Goal: Task Accomplishment & Management: Complete application form

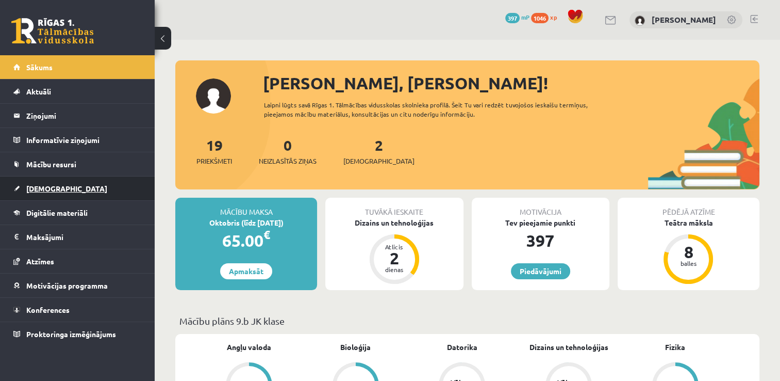
click at [30, 184] on span "[DEMOGRAPHIC_DATA]" at bounding box center [66, 188] width 81 height 9
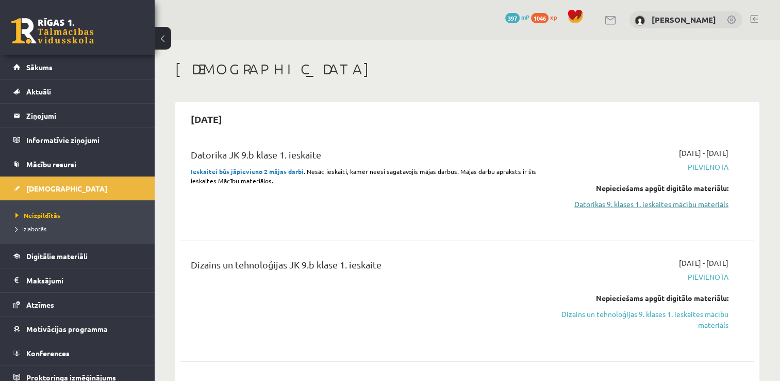
click at [583, 207] on link "Datorikas 9. klases 1. ieskaites mācību materiāls" at bounding box center [643, 204] width 169 height 11
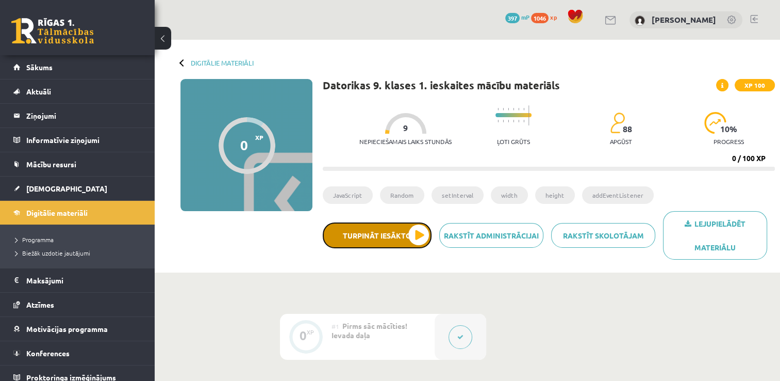
click at [367, 234] on button "Turpināt iesākto" at bounding box center [377, 235] width 109 height 26
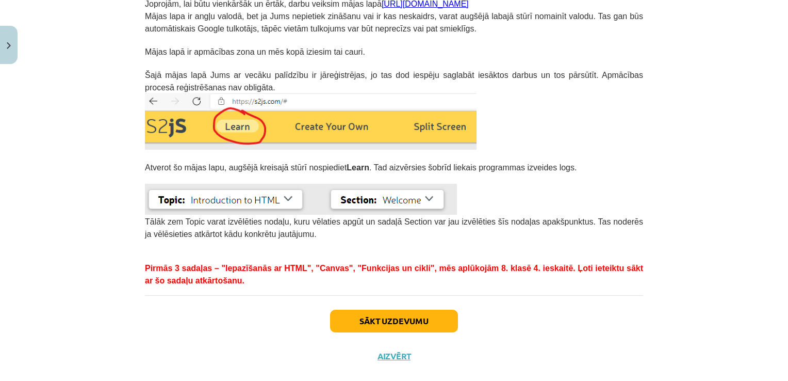
scroll to position [262, 0]
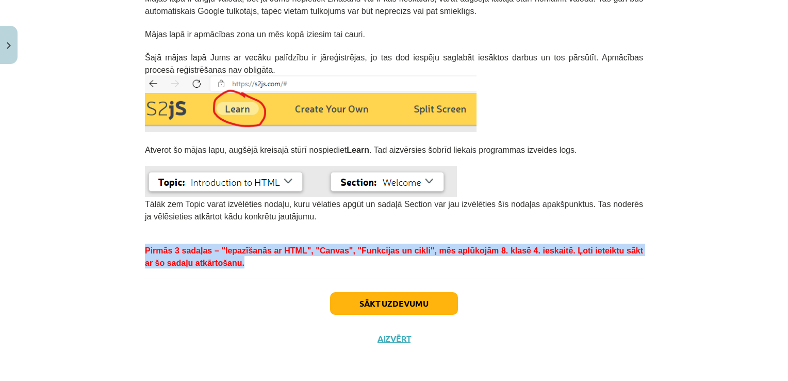
drag, startPoint x: 761, startPoint y: 269, endPoint x: 761, endPoint y: 239, distance: 29.9
click at [761, 239] on div "Mācību tēma: Datorikas 9. klases 1. ieskaites mācību materiāls #2 Ievads 0 XP S…" at bounding box center [394, 190] width 788 height 381
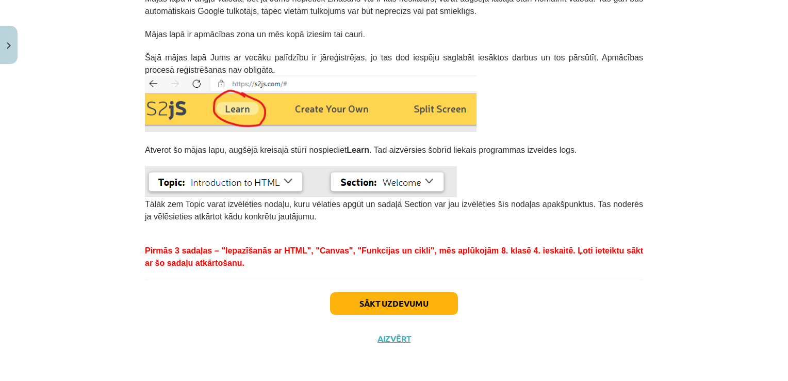
drag, startPoint x: 761, startPoint y: 239, endPoint x: 674, endPoint y: 312, distance: 112.7
click at [674, 312] on div "Mācību tēma: Datorikas 9. klases 1. ieskaites mācību materiāls #2 Ievads 0 XP S…" at bounding box center [394, 190] width 788 height 381
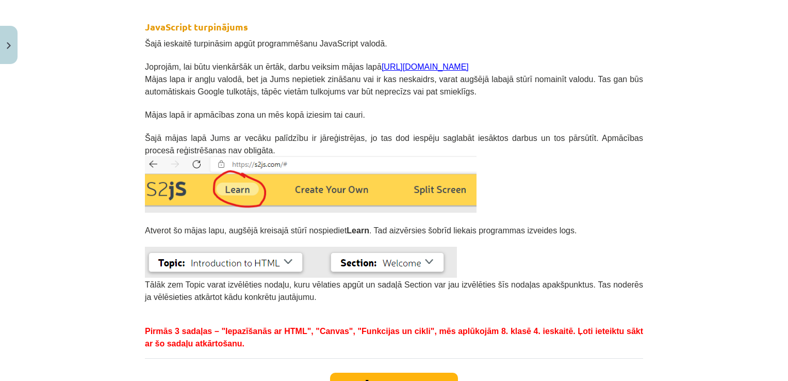
scroll to position [179, 0]
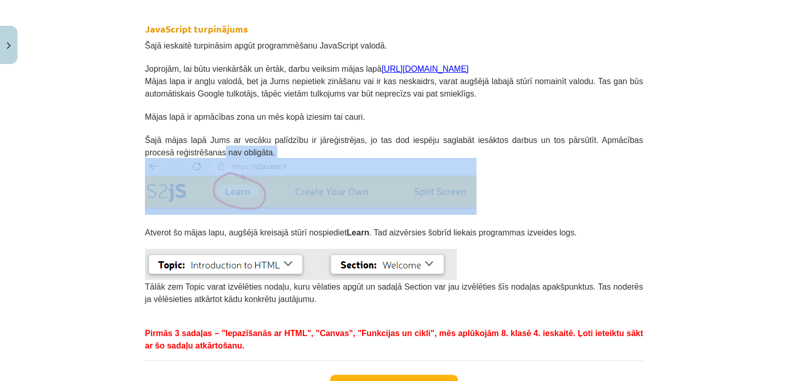
drag, startPoint x: 780, startPoint y: 140, endPoint x: 777, endPoint y: 156, distance: 16.2
click at [777, 156] on div "Mācību tēma: Datorikas 9. klases 1. ieskaites mācību materiāls #2 Ievads 0 XP S…" at bounding box center [394, 190] width 788 height 381
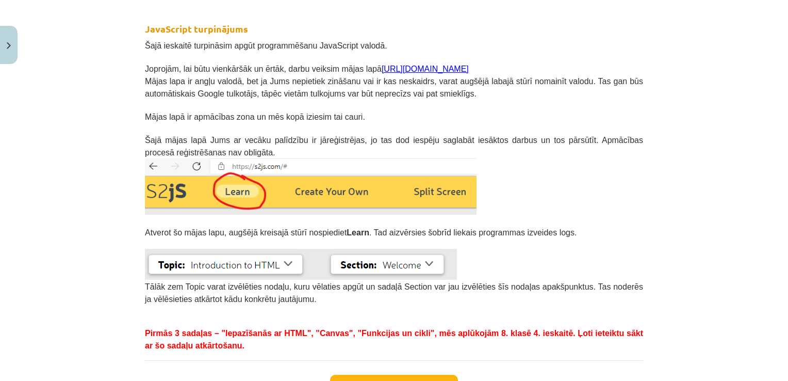
drag, startPoint x: 777, startPoint y: 156, endPoint x: 731, endPoint y: 159, distance: 46.5
click at [731, 159] on div "Mācību tēma: Datorikas 9. klases 1. ieskaites mācību materiāls #2 Ievads 0 XP S…" at bounding box center [394, 190] width 788 height 381
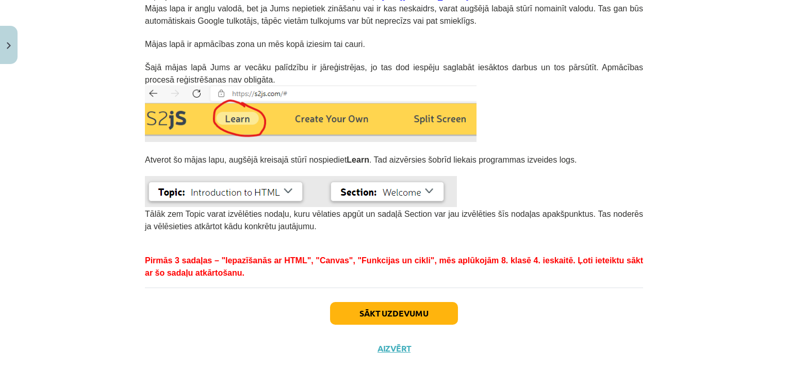
scroll to position [262, 0]
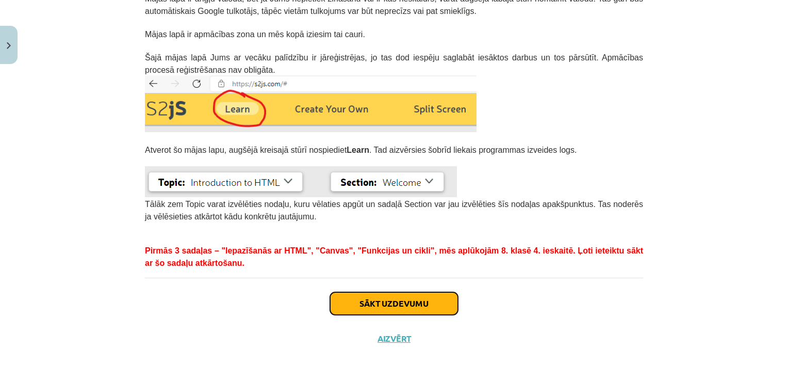
click at [361, 304] on button "Sākt uzdevumu" at bounding box center [394, 303] width 128 height 23
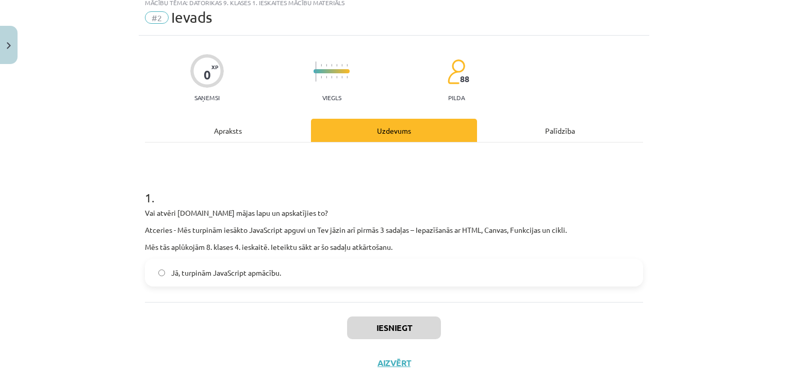
scroll to position [26, 0]
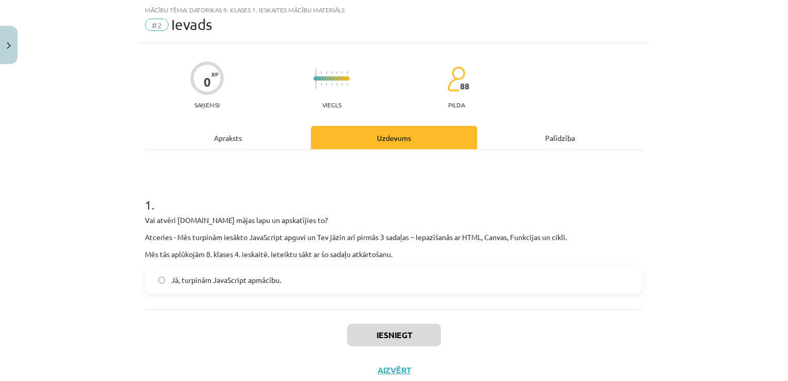
click at [252, 279] on span "Jā, turpinām JavaScript apmācību." at bounding box center [226, 279] width 110 height 11
click at [347, 334] on button "Iesniegt" at bounding box center [394, 334] width 94 height 23
click at [381, 327] on button "Iesniegt" at bounding box center [394, 334] width 94 height 23
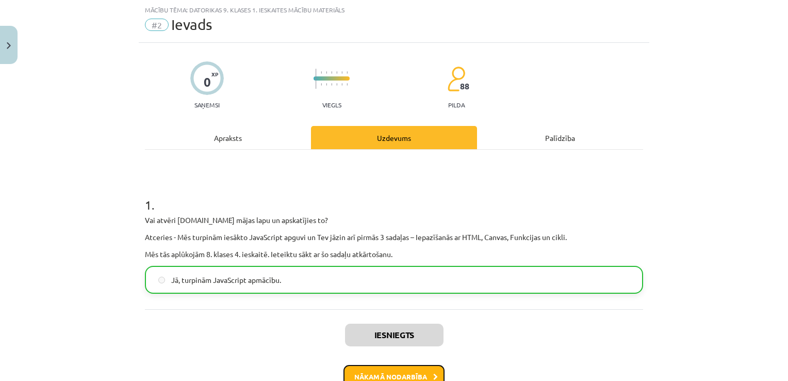
click at [385, 372] on button "Nākamā nodarbība" at bounding box center [393, 377] width 101 height 24
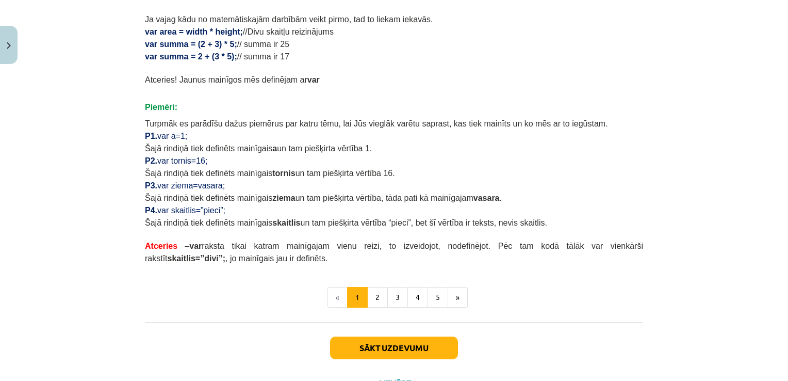
scroll to position [580, 0]
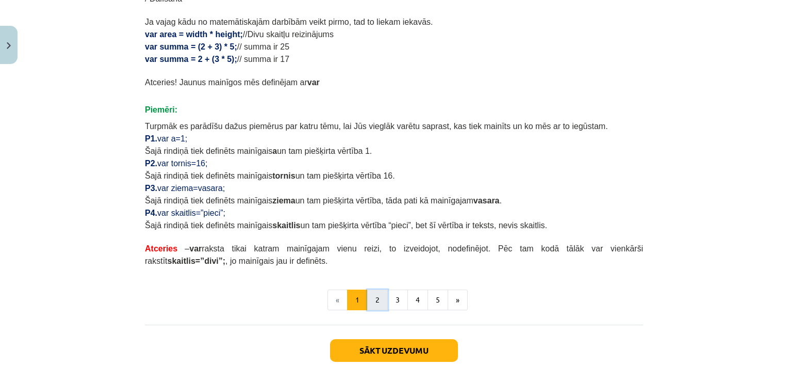
click at [374, 303] on button "2" at bounding box center [377, 299] width 21 height 21
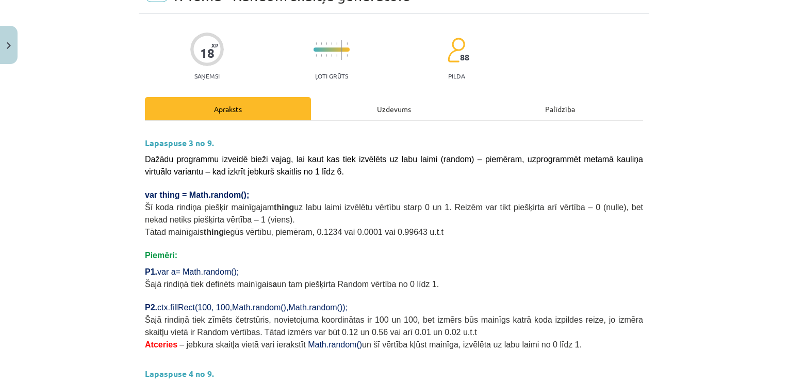
scroll to position [0, 0]
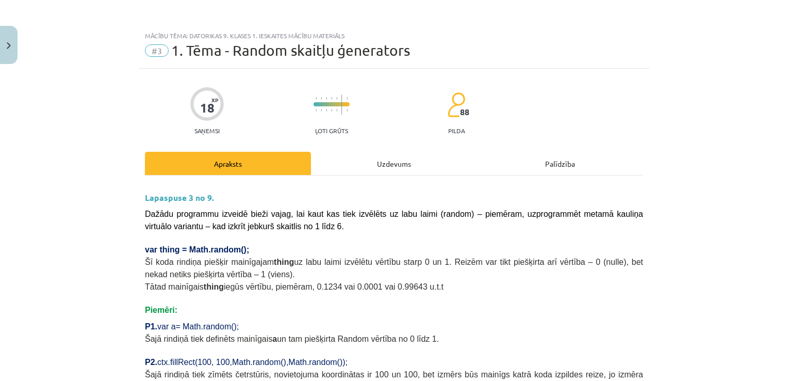
click at [186, 51] on span "1. Tēma - Random skaitļu ģenerators" at bounding box center [290, 50] width 239 height 17
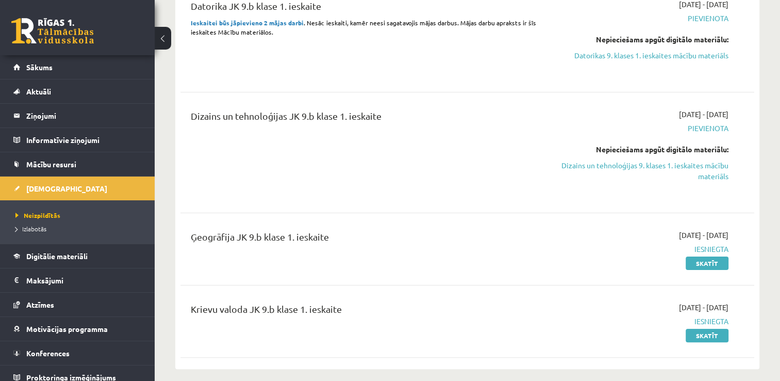
scroll to position [179, 0]
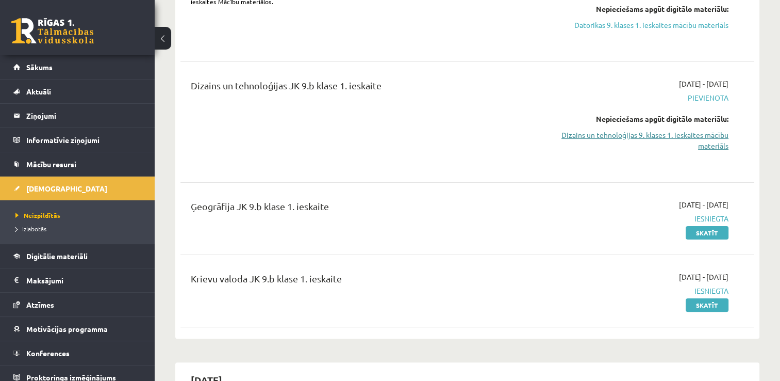
click at [707, 134] on link "Dizains un tehnoloģijas 9. klases 1. ieskaites mācību materiāls" at bounding box center [643, 140] width 169 height 22
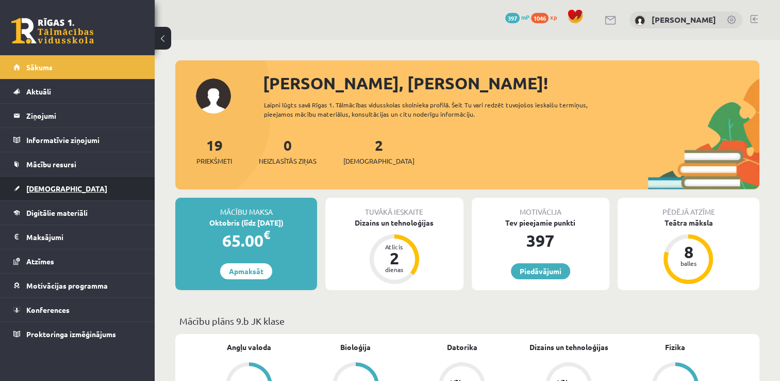
click at [37, 187] on span "[DEMOGRAPHIC_DATA]" at bounding box center [66, 188] width 81 height 9
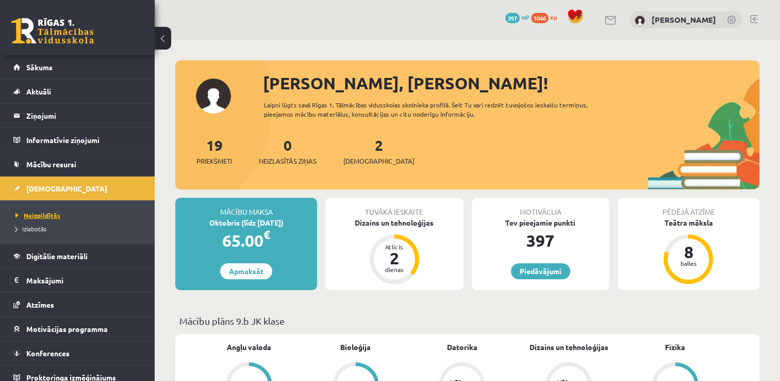
click at [43, 212] on span "Neizpildītās" at bounding box center [37, 215] width 45 height 8
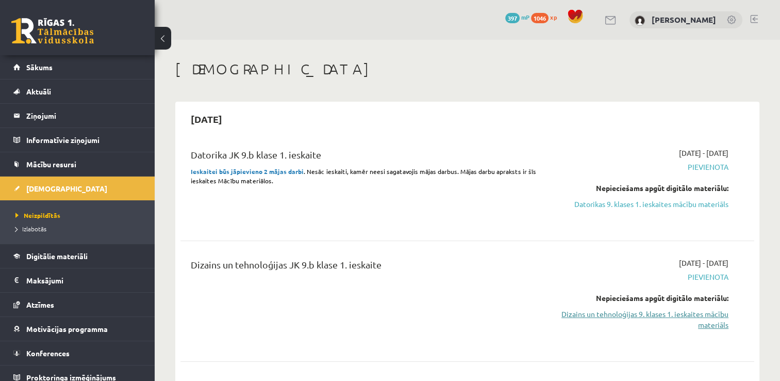
click at [668, 317] on link "Dizains un tehnoloģijas 9. klases 1. ieskaites mācību materiāls" at bounding box center [643, 319] width 169 height 22
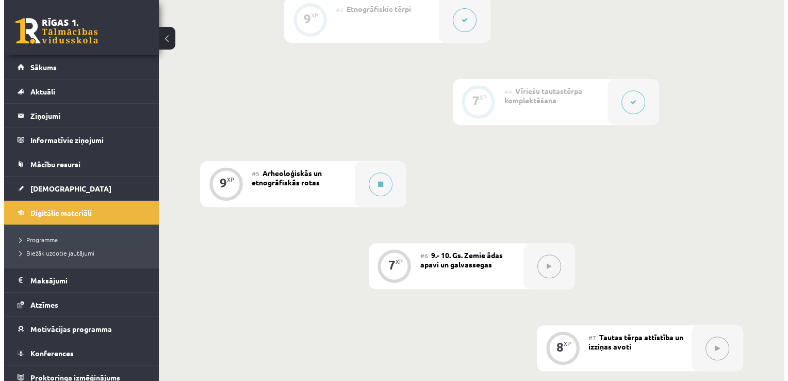
scroll to position [435, 0]
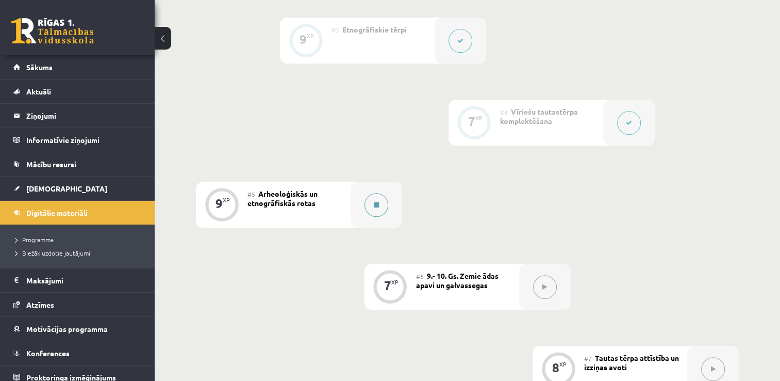
click at [379, 198] on button at bounding box center [377, 205] width 24 height 24
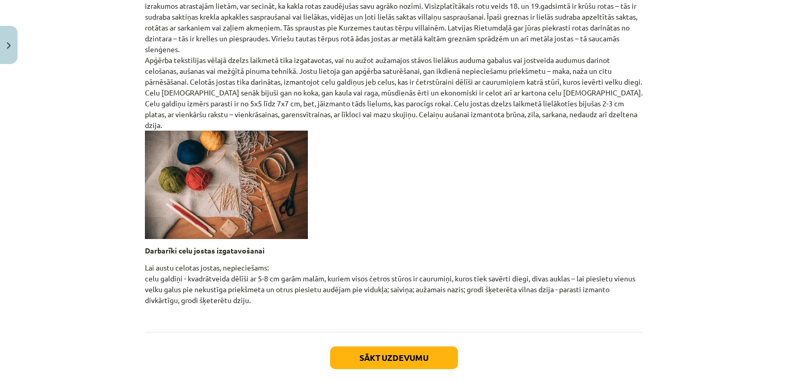
scroll to position [401, 0]
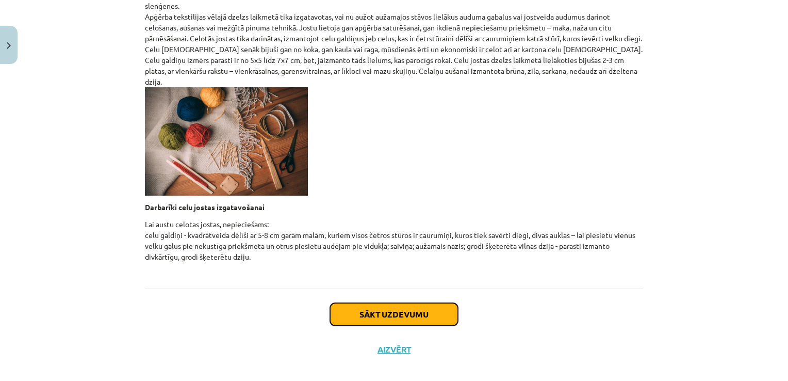
click at [387, 303] on button "Sākt uzdevumu" at bounding box center [394, 314] width 128 height 23
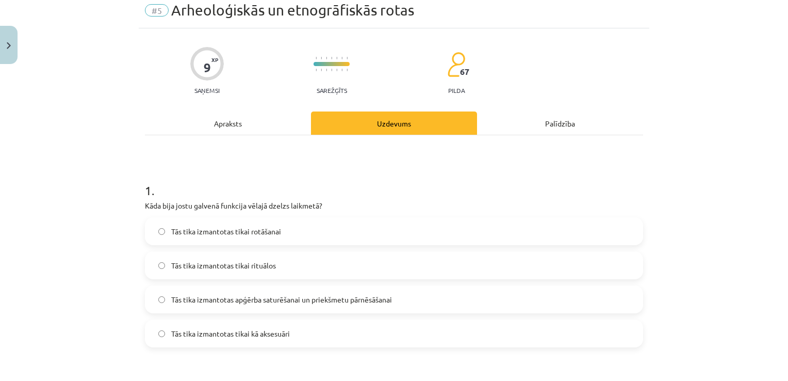
scroll to position [26, 0]
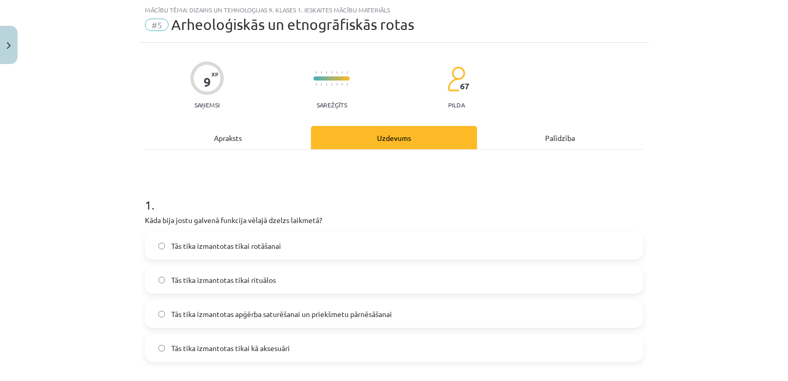
click at [474, 309] on label "Tās tika izmantotas apģērba saturēšanai un priekšmetu pārnēsāšanai" at bounding box center [394, 314] width 496 height 26
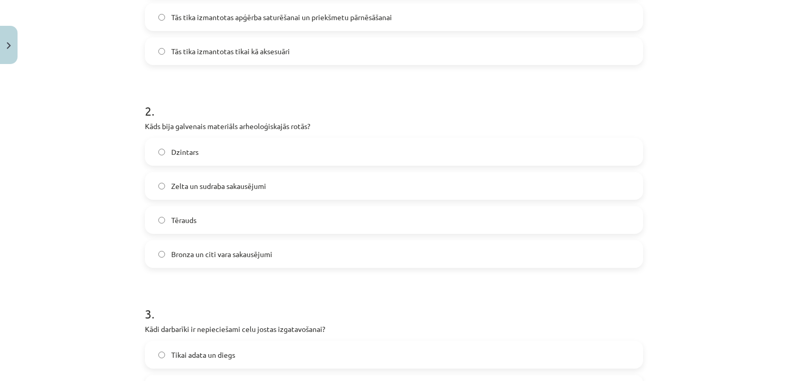
scroll to position [347, 0]
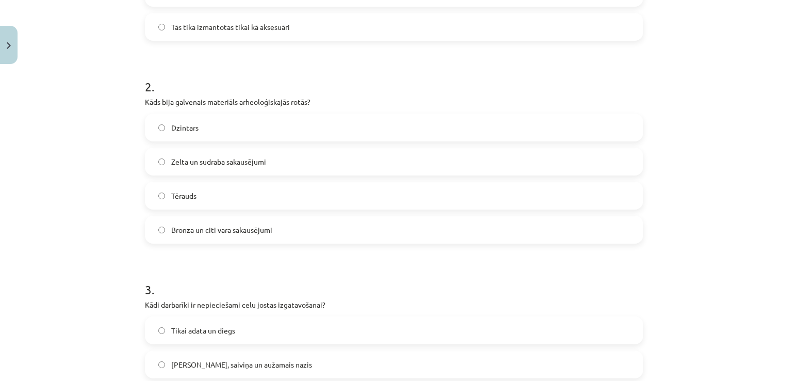
click at [409, 235] on label "Bronza un citi vara sakausējumi" at bounding box center [394, 230] width 496 height 26
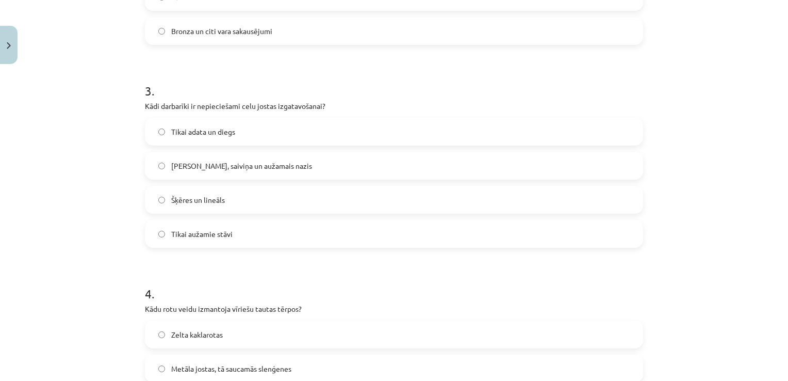
scroll to position [550, 0]
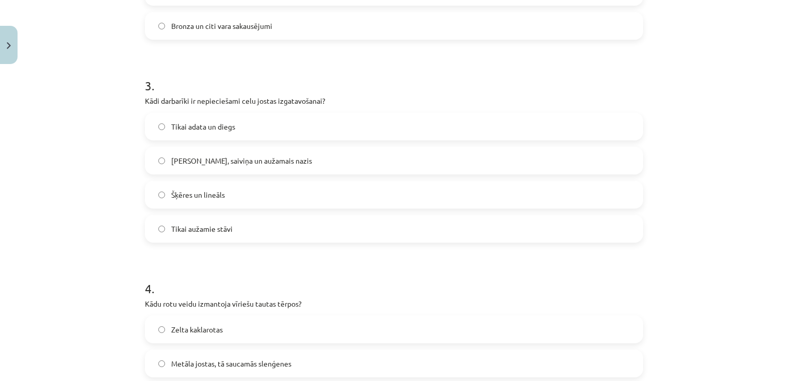
click at [394, 161] on label "[PERSON_NAME], saiviņa un aužamais nazis" at bounding box center [394, 160] width 496 height 26
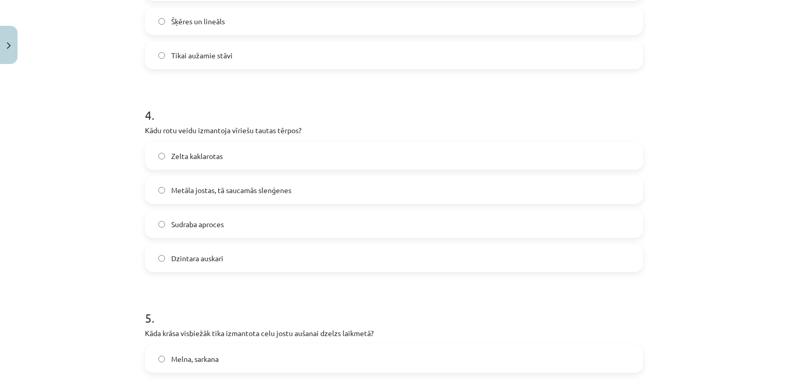
scroll to position [726, 0]
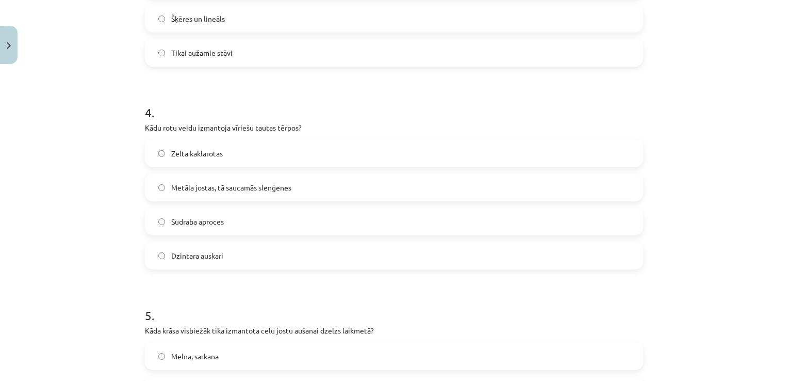
click at [320, 188] on label "Metāla jostas, tā saucamās slenģenes" at bounding box center [394, 187] width 496 height 26
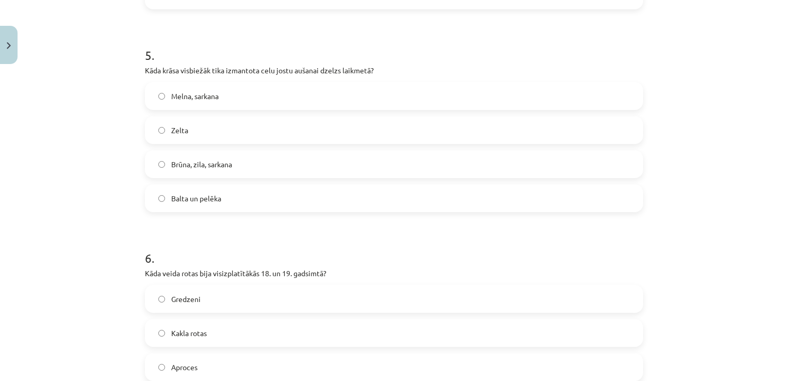
scroll to position [991, 0]
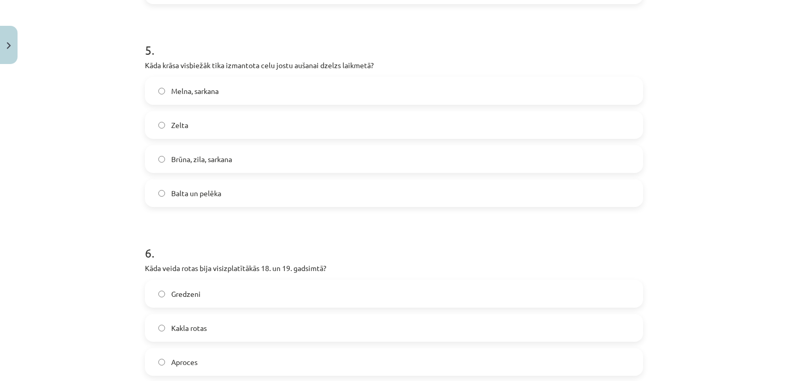
click at [457, 160] on label "Brūna, zila, sarkana" at bounding box center [394, 159] width 496 height 26
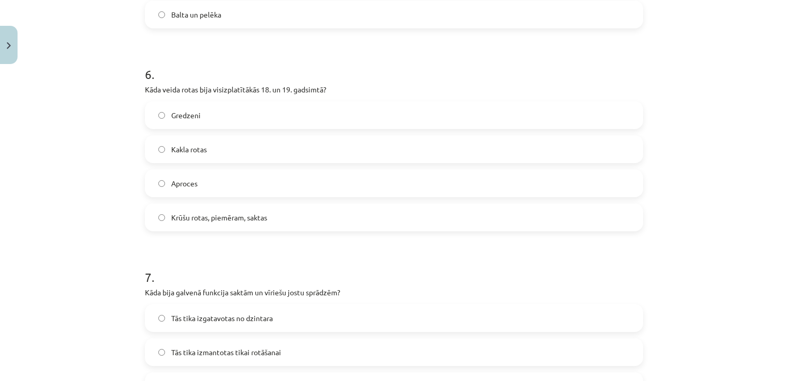
scroll to position [1179, 0]
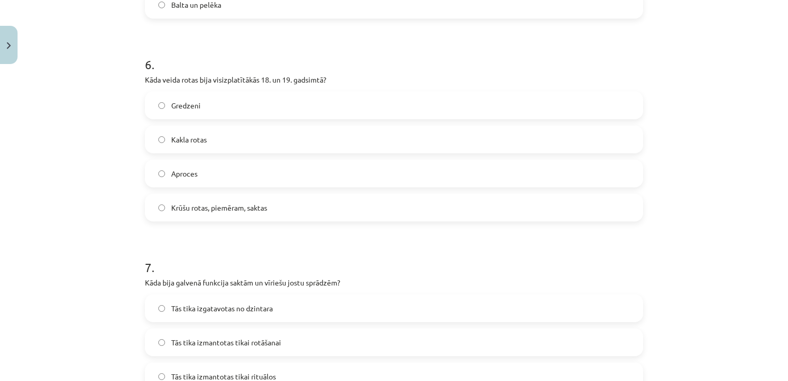
click at [355, 217] on label "Krūšu rotas, piemēram, saktas" at bounding box center [394, 207] width 496 height 26
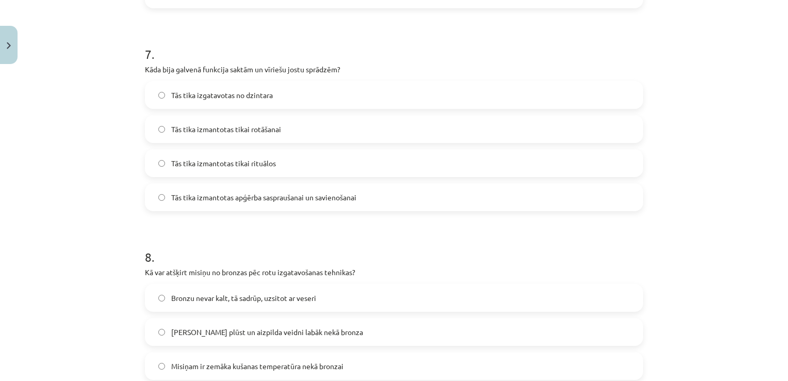
scroll to position [1390, 0]
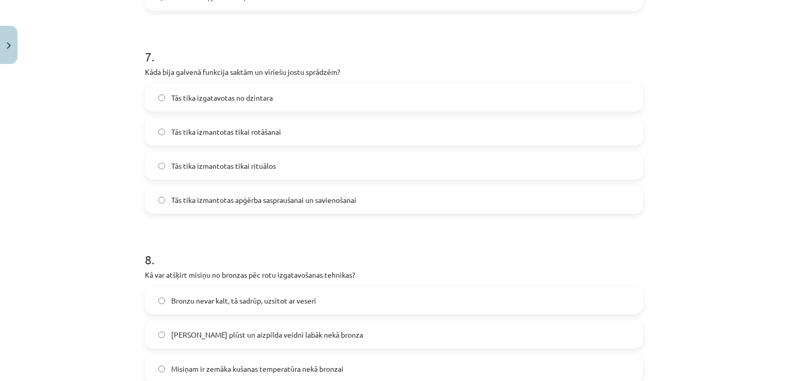
click at [508, 191] on label "Tās tika izmantotas apģērba saspraušanai un savienošanai" at bounding box center [394, 200] width 496 height 26
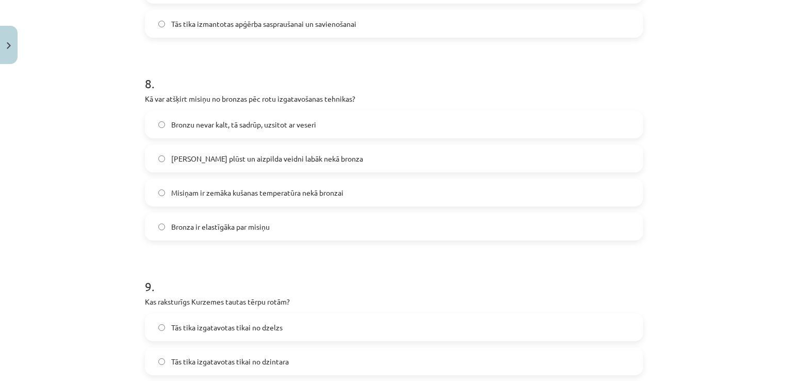
scroll to position [1573, 0]
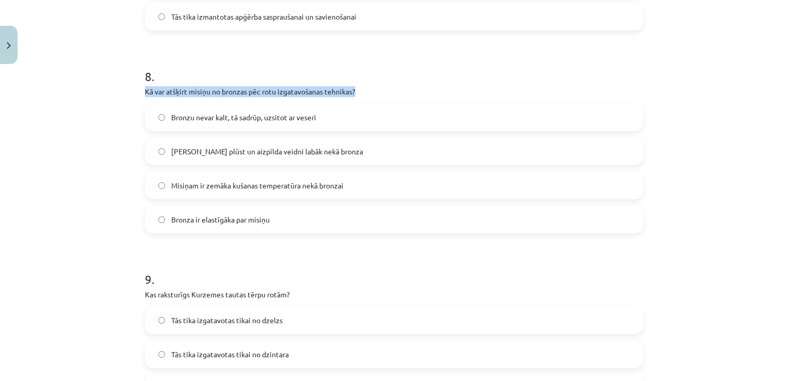
drag, startPoint x: 140, startPoint y: 90, endPoint x: 355, endPoint y: 86, distance: 215.1
click at [222, 192] on label "Misiņam ir zemāka kušanas temperatūra nekā bronzai" at bounding box center [394, 185] width 496 height 26
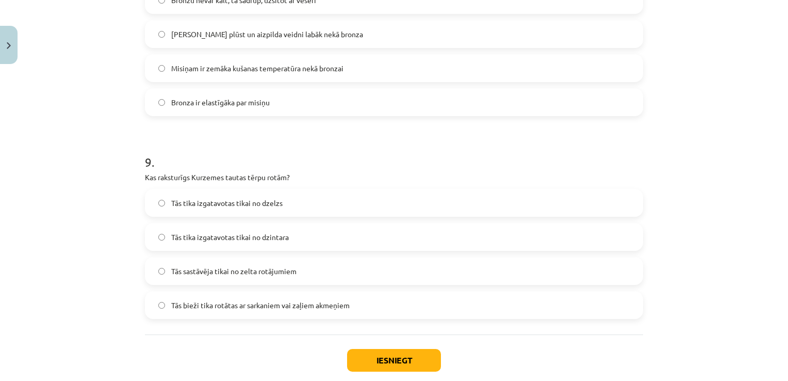
scroll to position [1698, 0]
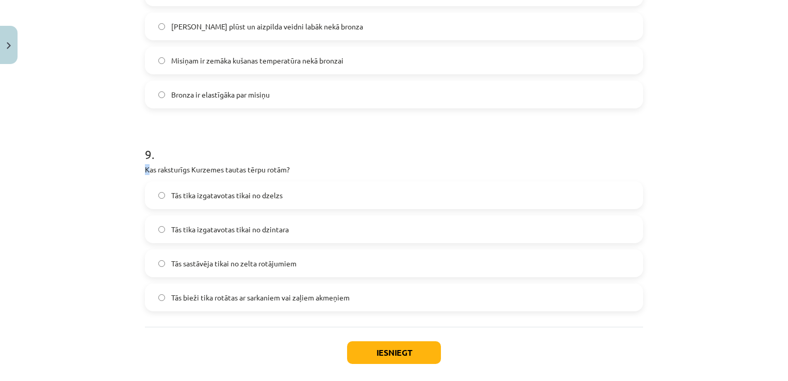
drag, startPoint x: 143, startPoint y: 172, endPoint x: 231, endPoint y: 156, distance: 89.0
click at [231, 156] on div "9 . Kas raksturīgs Kurzemes tautas tērpu rotām? Tās tika izgatavotas tikai no d…" at bounding box center [394, 220] width 498 height 182
drag, startPoint x: 231, startPoint y: 156, endPoint x: 188, endPoint y: 141, distance: 45.8
click at [188, 141] on h1 "9 ." at bounding box center [394, 145] width 498 height 32
click at [100, 174] on div "Mācību tēma: Dizains un tehnoloģijas 9. klases 1. ieskaites mācību materiāls #5…" at bounding box center [394, 190] width 788 height 381
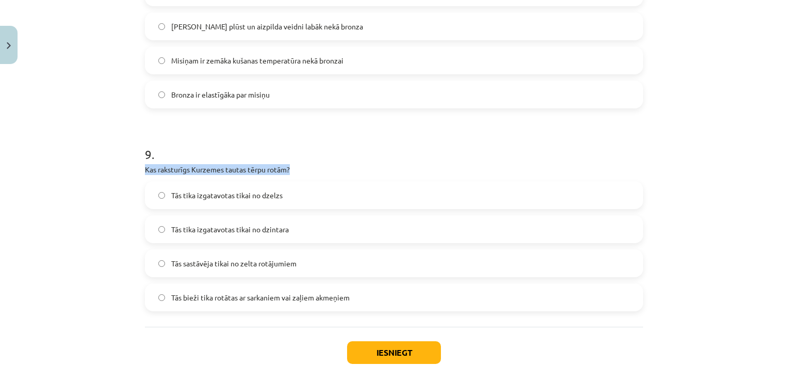
drag, startPoint x: 138, startPoint y: 168, endPoint x: 291, endPoint y: 166, distance: 152.7
click at [251, 213] on div "Tās tika izgatavotas tikai no dzelzs Tās tika izgatavotas tikai no dzintara Tās…" at bounding box center [394, 246] width 498 height 130
click at [252, 224] on span "Tās tika izgatavotas tikai no dzintara" at bounding box center [230, 229] width 118 height 11
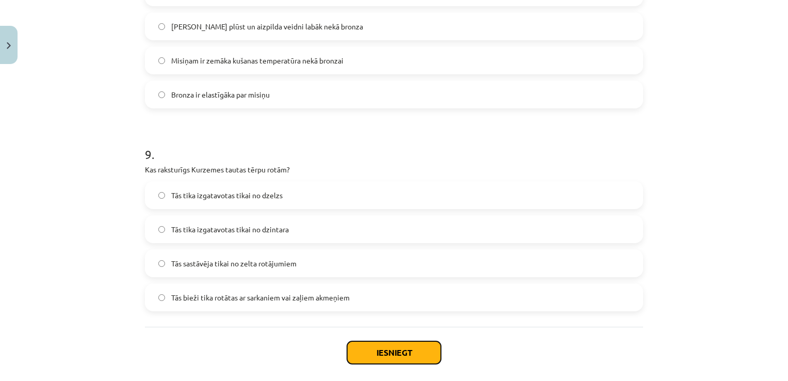
click at [384, 346] on button "Iesniegt" at bounding box center [394, 352] width 94 height 23
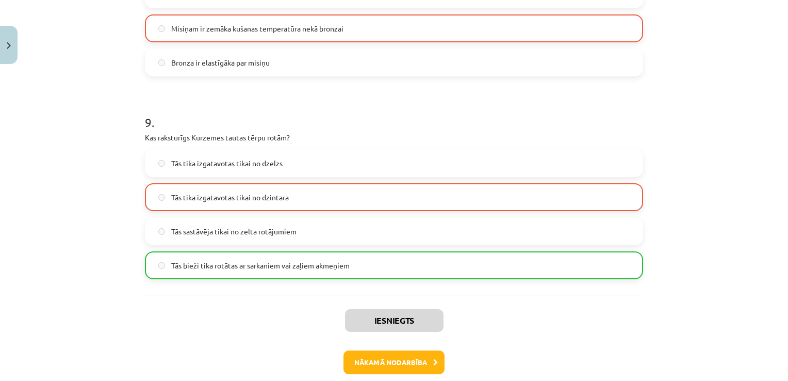
scroll to position [1737, 0]
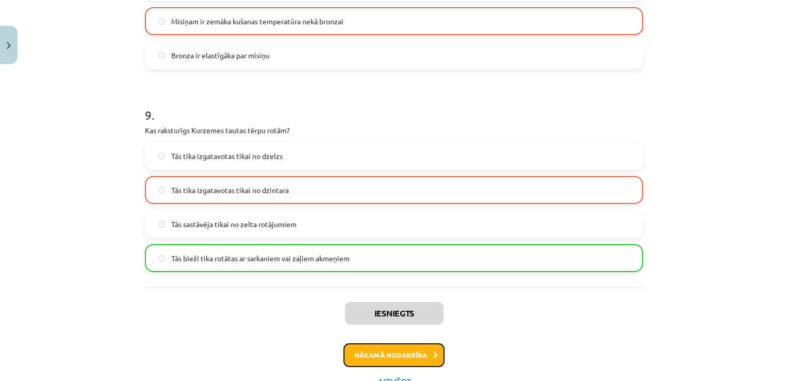
click at [432, 362] on button "Nākamā nodarbība" at bounding box center [393, 355] width 101 height 24
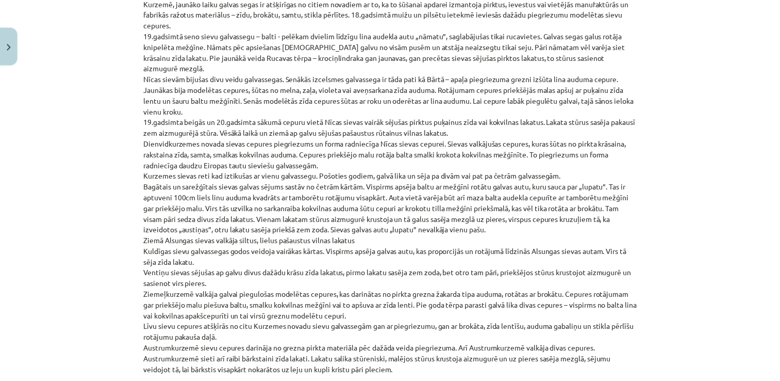
scroll to position [2364, 0]
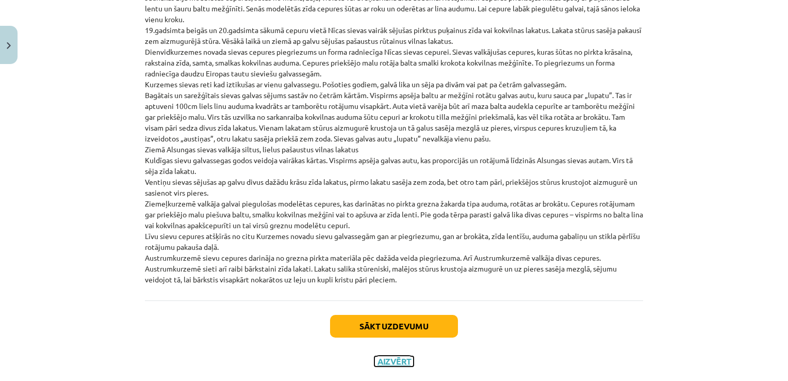
click at [375, 356] on button "Aizvērt" at bounding box center [393, 361] width 39 height 10
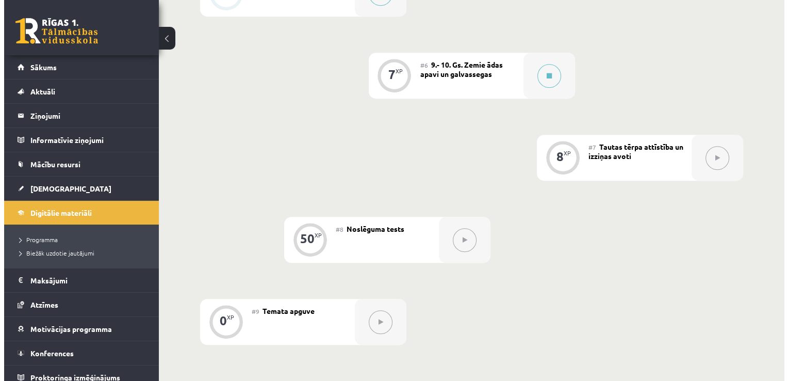
scroll to position [656, 0]
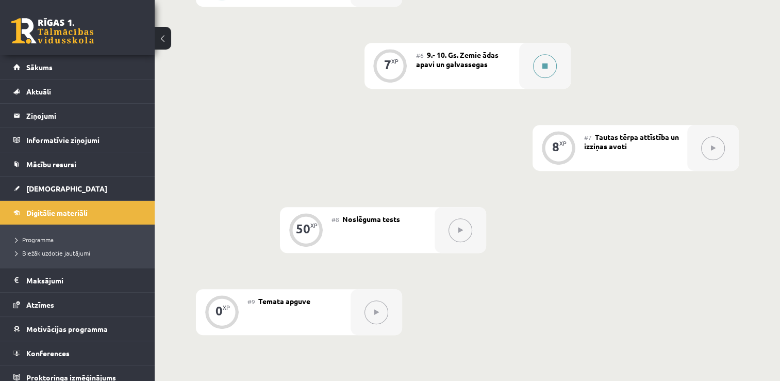
click at [552, 65] on button at bounding box center [545, 66] width 24 height 24
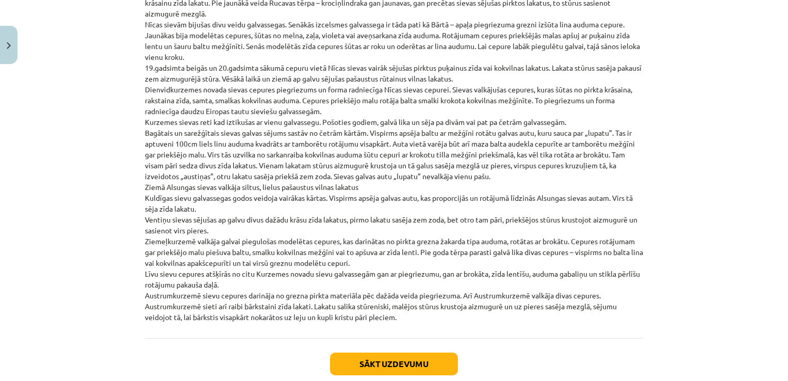
scroll to position [2364, 0]
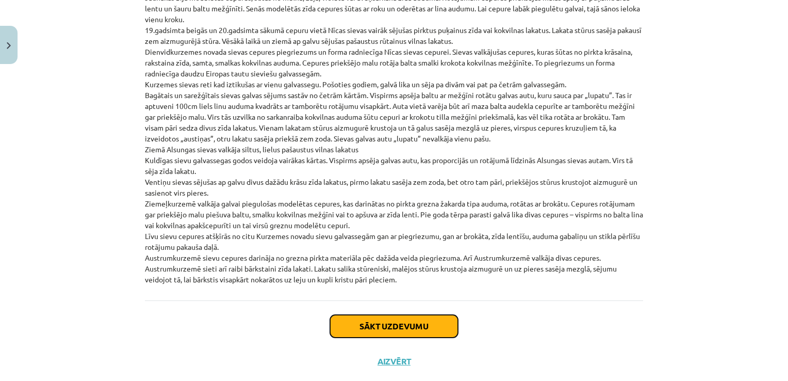
click at [386, 315] on button "Sākt uzdevumu" at bounding box center [394, 326] width 128 height 23
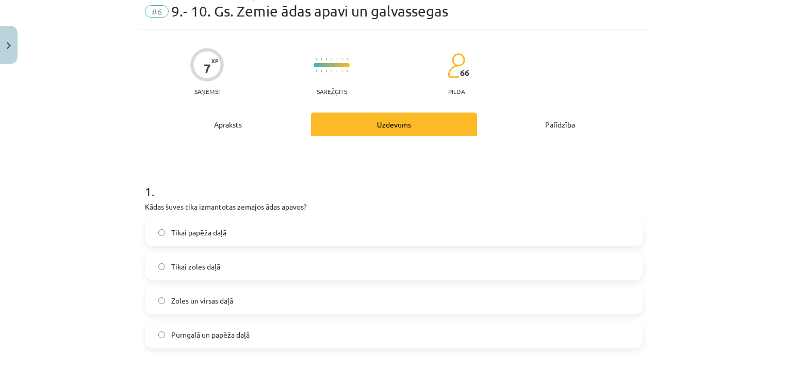
scroll to position [26, 0]
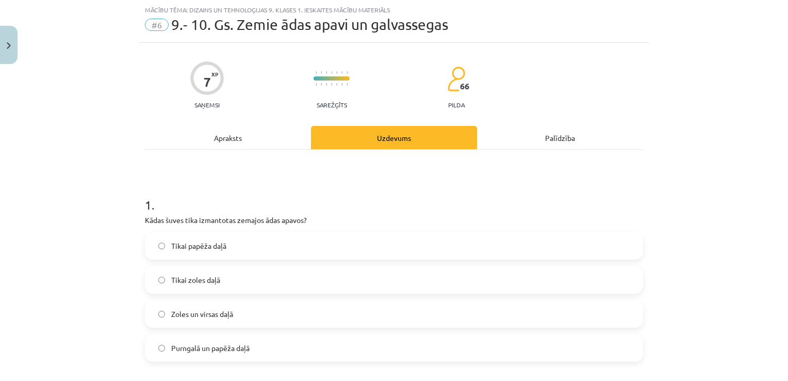
click at [198, 352] on span "Purngalā un papēža daļā" at bounding box center [210, 347] width 78 height 11
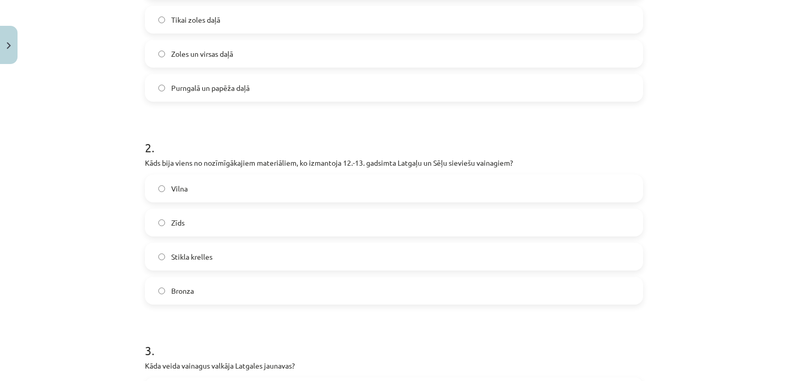
scroll to position [289, 0]
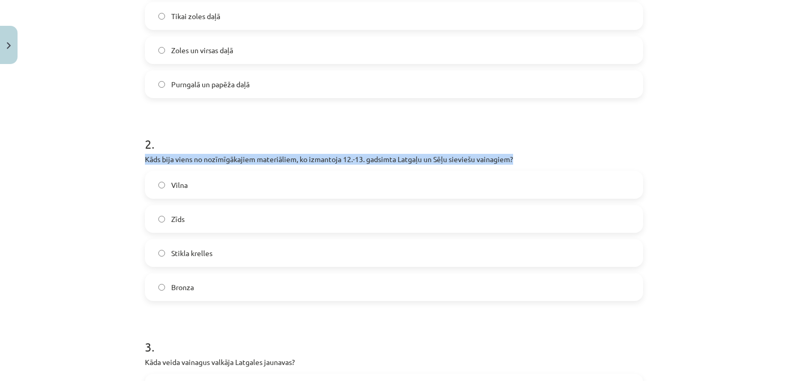
drag, startPoint x: 139, startPoint y: 158, endPoint x: 514, endPoint y: 156, distance: 374.4
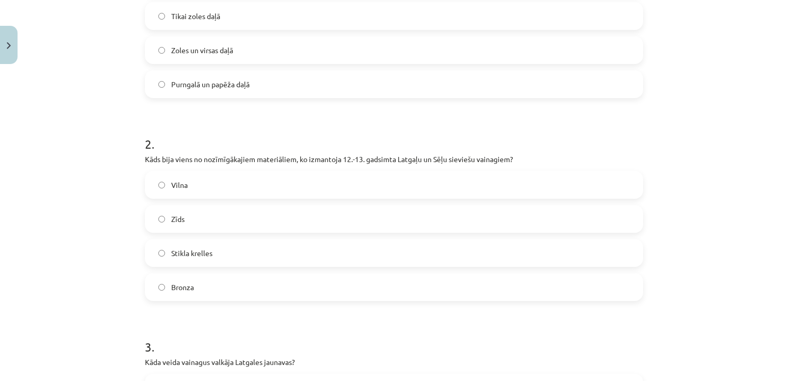
click at [221, 288] on label "Bronza" at bounding box center [394, 287] width 496 height 26
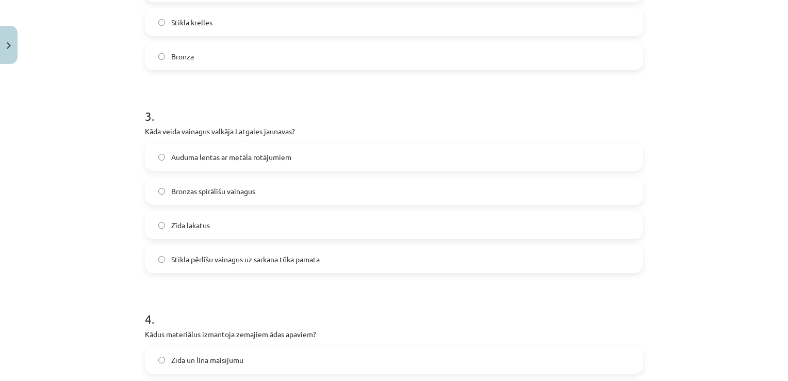
scroll to position [534, 0]
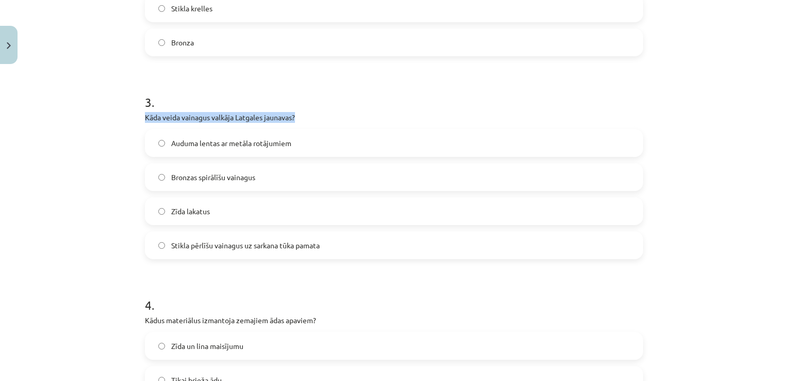
drag, startPoint x: 140, startPoint y: 118, endPoint x: 314, endPoint y: 114, distance: 173.8
click at [314, 114] on div "7 XP Saņemsi Sarežģīts 66 pilda Apraksts Uzdevums Palīdzība 1 . Kādas šuves tik…" at bounding box center [394, 349] width 511 height 1628
click at [213, 174] on span "Bronzas spirālīšu vainagus" at bounding box center [213, 177] width 84 height 11
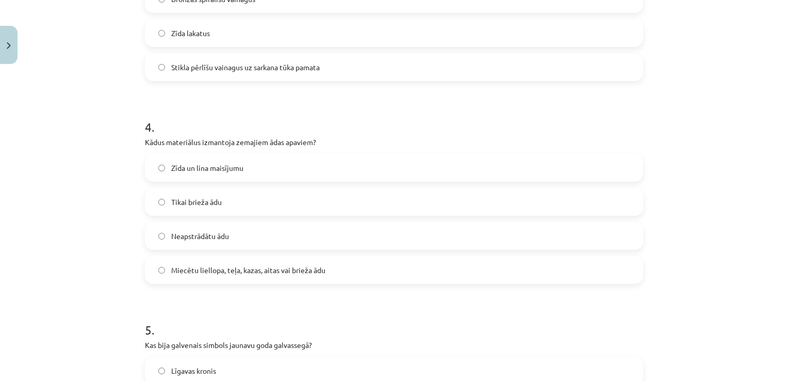
scroll to position [754, 0]
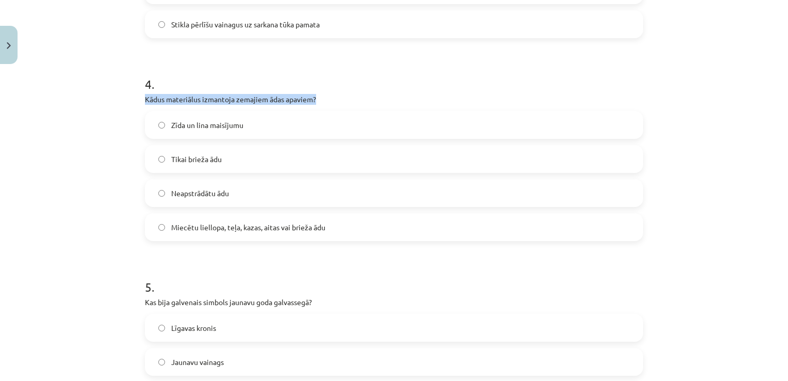
drag, startPoint x: 138, startPoint y: 99, endPoint x: 314, endPoint y: 95, distance: 175.4
click at [314, 95] on div "7 XP Saņemsi Sarežģīts 66 pilda Apraksts Uzdevums Palīdzība 1 . Kādas šuves tik…" at bounding box center [394, 128] width 511 height 1628
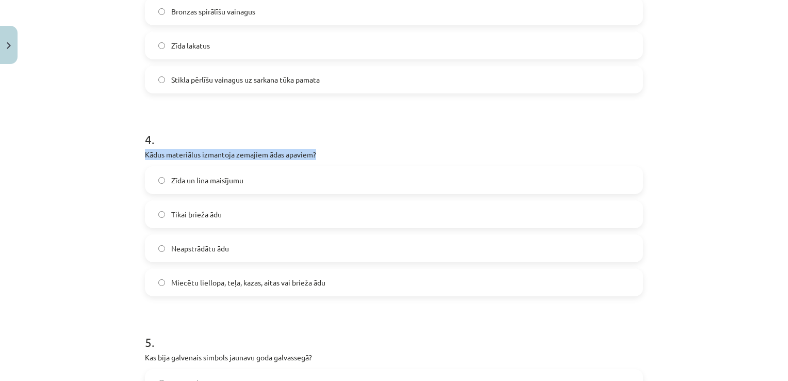
scroll to position [701, 0]
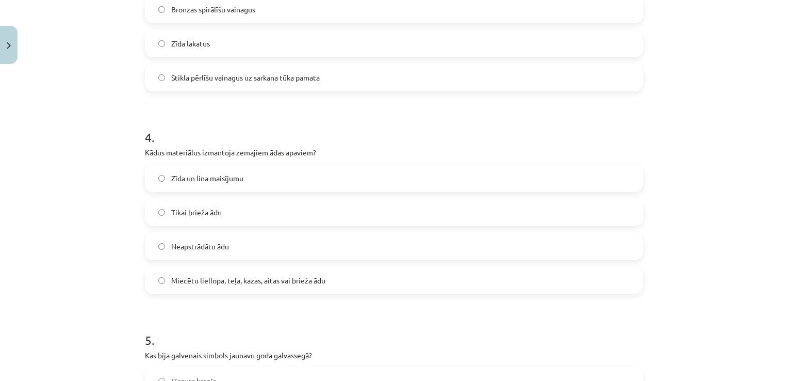
click at [717, 254] on div "Mācību tēma: Dizains un tehnoloģijas 9. klases 1. ieskaites mācību materiāls #6…" at bounding box center [394, 190] width 788 height 381
click at [455, 276] on label "Miecētu liellopa, teļa, kazas, aitas vai brieža ādu" at bounding box center [394, 280] width 496 height 26
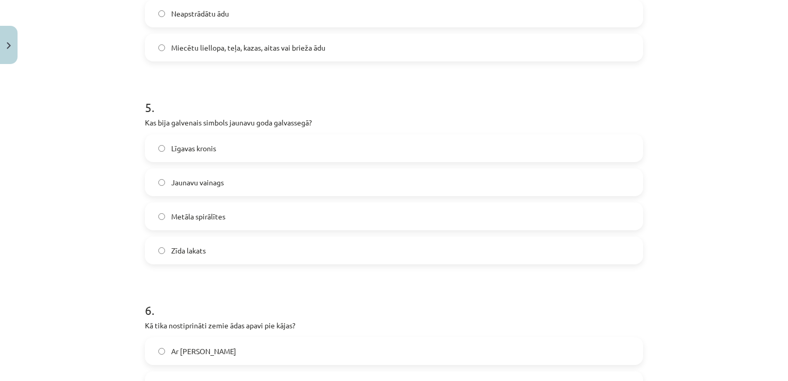
scroll to position [951, 0]
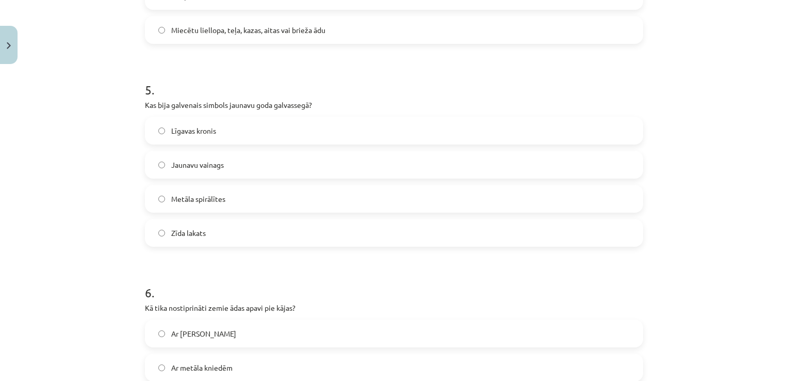
click at [273, 166] on label "Jaunavu vainags" at bounding box center [394, 165] width 496 height 26
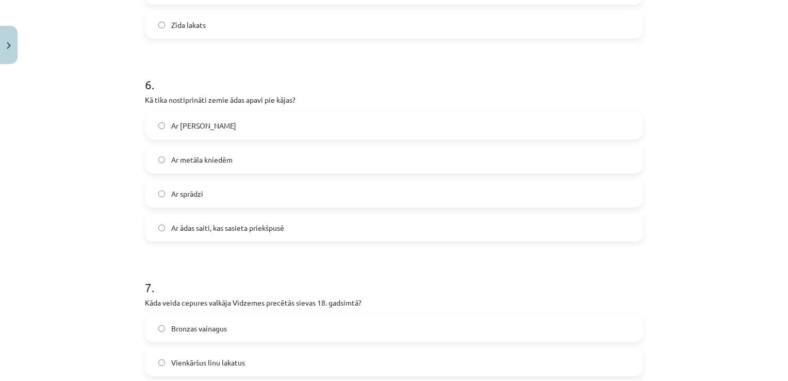
scroll to position [1158, 0]
drag, startPoint x: 588, startPoint y: 253, endPoint x: 521, endPoint y: 209, distance: 80.4
click at [374, 230] on label "Ar ādas saiti, kas sasieta priekšpusē" at bounding box center [394, 229] width 496 height 26
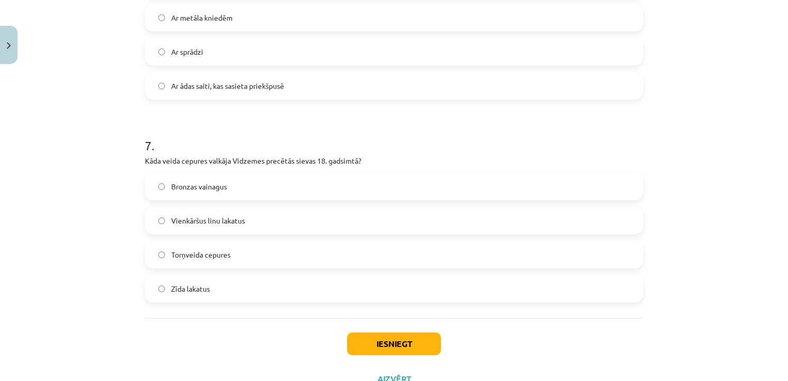
scroll to position [1315, 0]
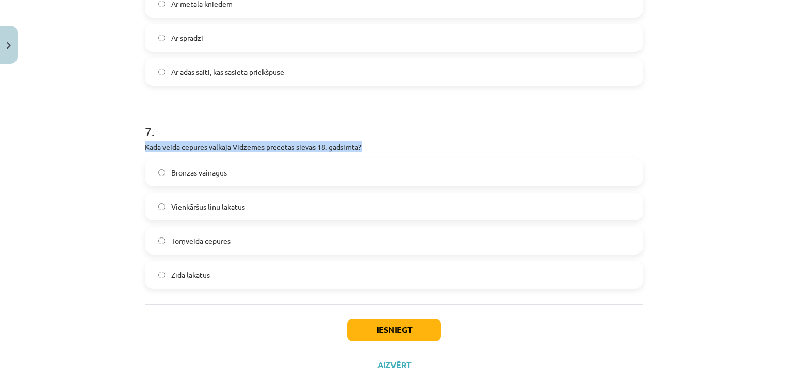
drag, startPoint x: 136, startPoint y: 145, endPoint x: 364, endPoint y: 143, distance: 227.4
click at [179, 229] on label "Torņveida cepures" at bounding box center [394, 240] width 496 height 26
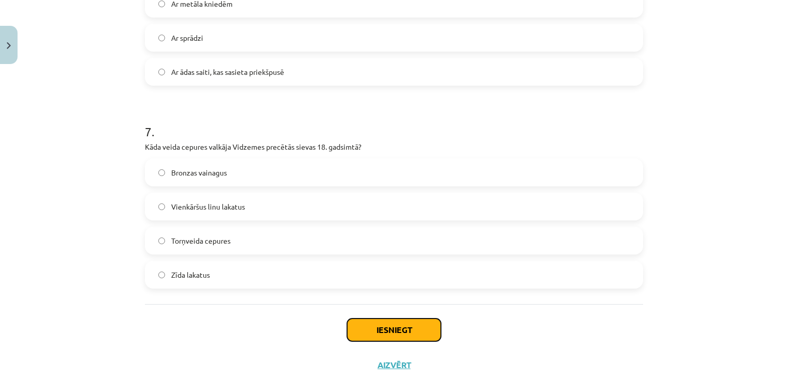
click at [389, 328] on button "Iesniegt" at bounding box center [394, 329] width 94 height 23
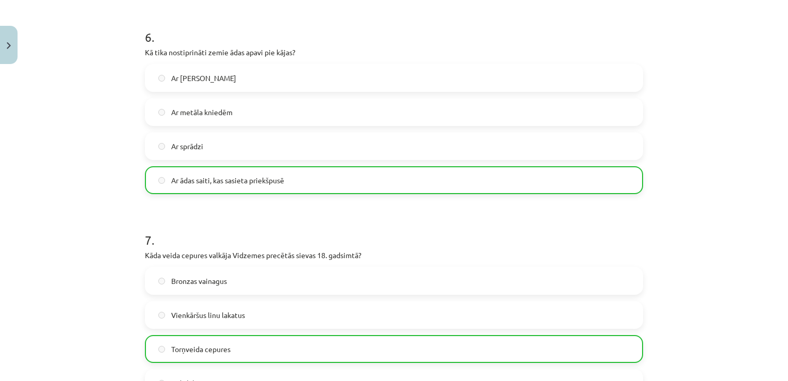
scroll to position [1374, 0]
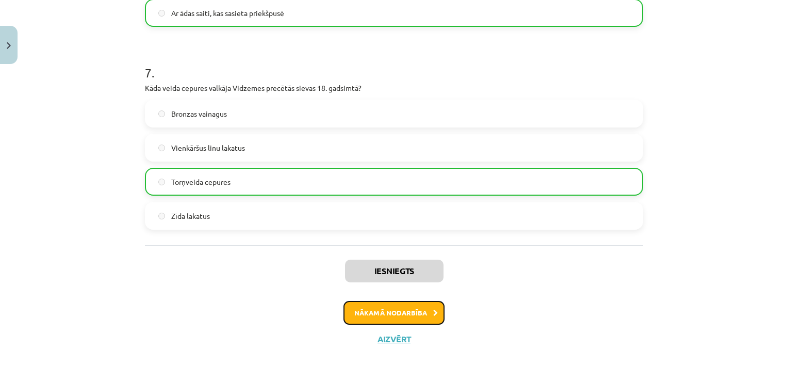
click at [384, 310] on button "Nākamā nodarbība" at bounding box center [393, 313] width 101 height 24
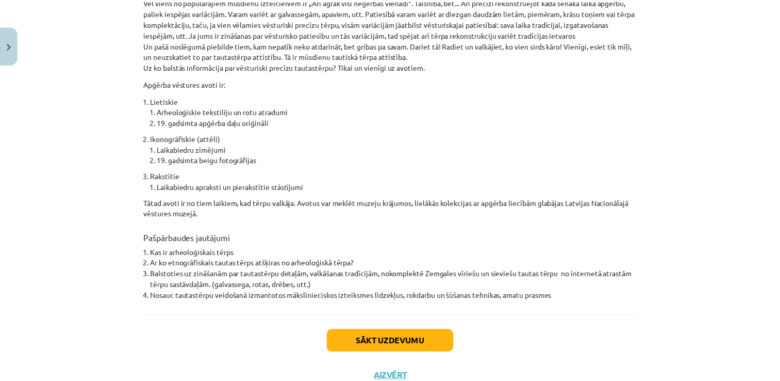
scroll to position [705, 0]
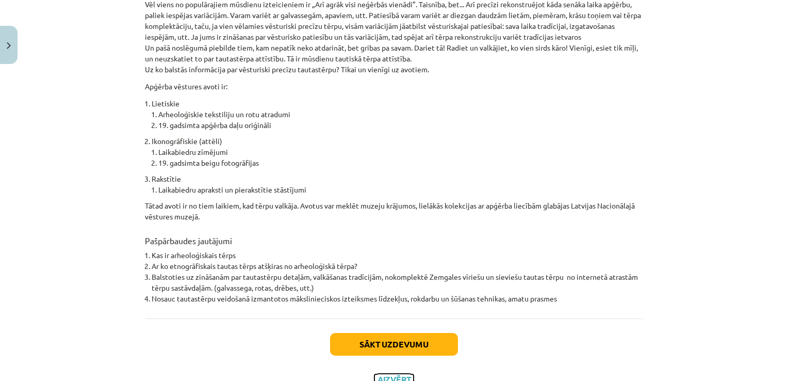
click at [394, 374] on button "Aizvērt" at bounding box center [393, 379] width 39 height 10
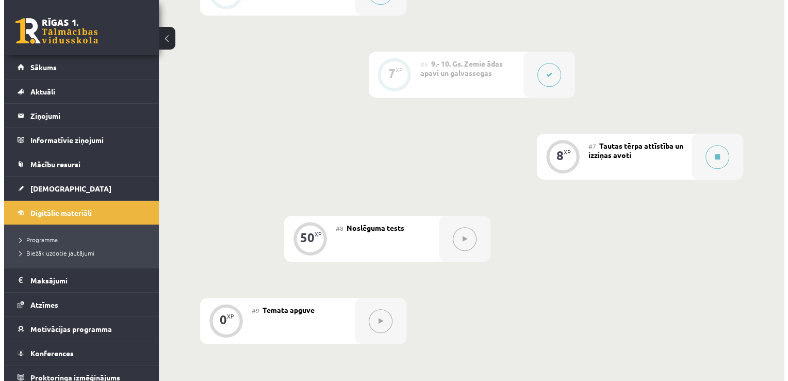
scroll to position [660, 0]
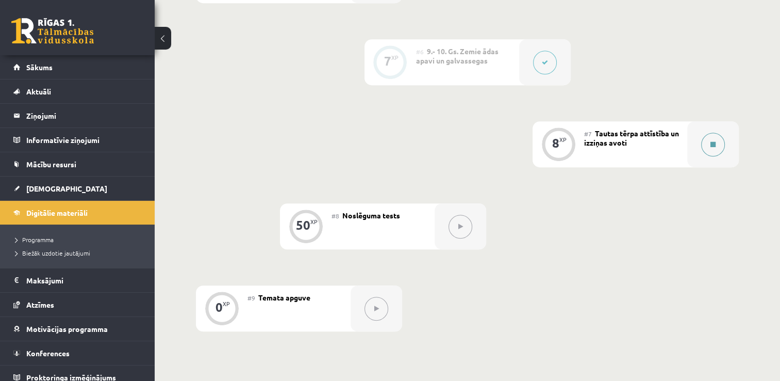
click at [716, 137] on button at bounding box center [713, 145] width 24 height 24
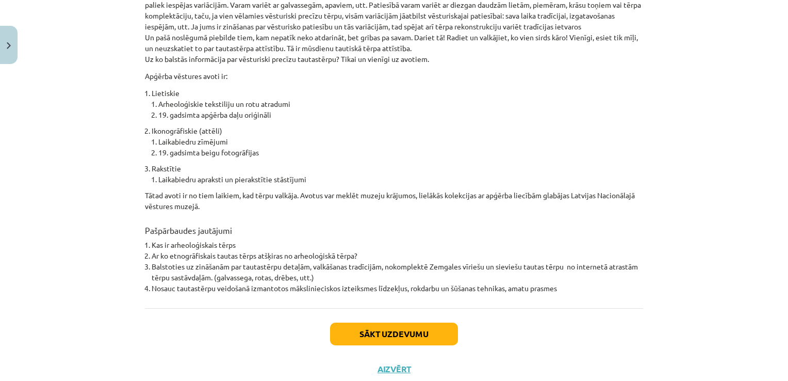
scroll to position [736, 0]
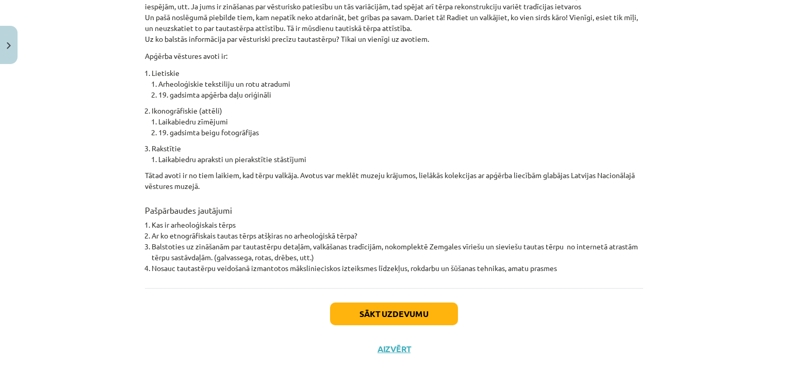
drag, startPoint x: 759, startPoint y: 316, endPoint x: 691, endPoint y: 304, distance: 69.0
click at [691, 304] on div "Mācību tēma: Dizains un tehnoloģijas 9. klases 1. ieskaites mācību materiāls #7…" at bounding box center [394, 190] width 788 height 381
click at [516, 296] on div "Sākt uzdevumu Aizvērt" at bounding box center [394, 324] width 498 height 72
click at [381, 302] on button "Sākt uzdevumu" at bounding box center [394, 313] width 128 height 23
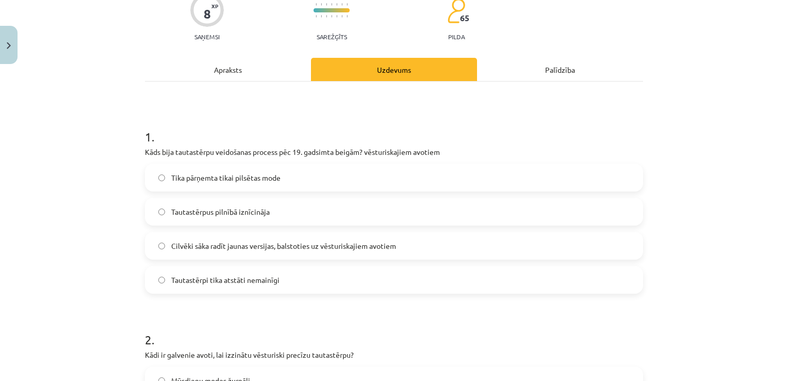
scroll to position [96, 0]
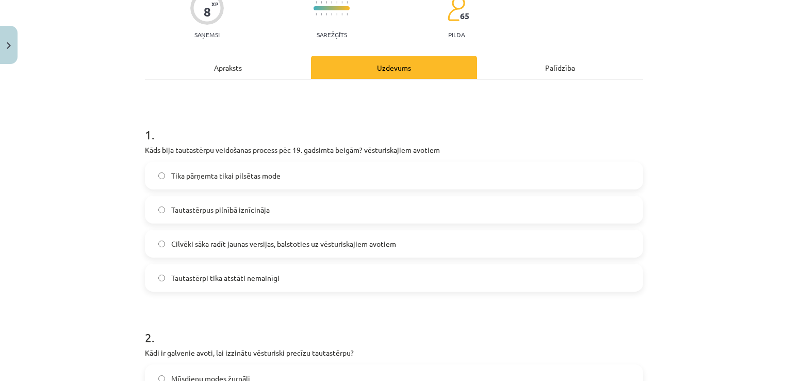
drag, startPoint x: 136, startPoint y: 148, endPoint x: 367, endPoint y: 141, distance: 231.1
click at [194, 122] on h1 "1 ." at bounding box center [394, 125] width 498 height 32
drag, startPoint x: 135, startPoint y: 150, endPoint x: 361, endPoint y: 149, distance: 226.4
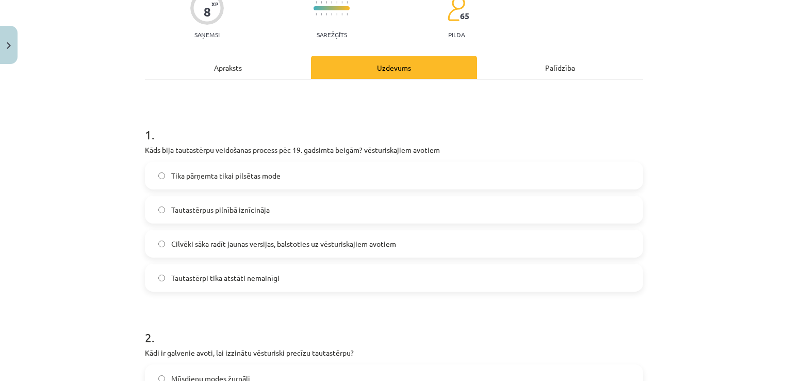
click at [192, 179] on span "Tika pārņemta tikai pilsētas mode" at bounding box center [225, 175] width 109 height 11
click at [448, 237] on label "Cilvēki sāka radīt jaunas versijas, balstoties uz vēsturiskajiem avotiem" at bounding box center [394, 244] width 496 height 26
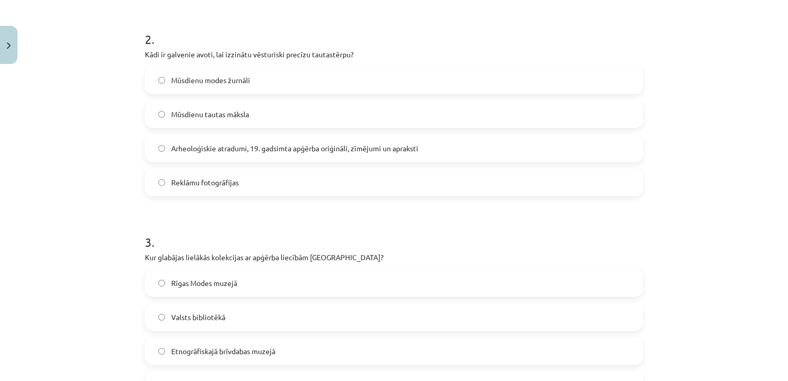
scroll to position [399, 0]
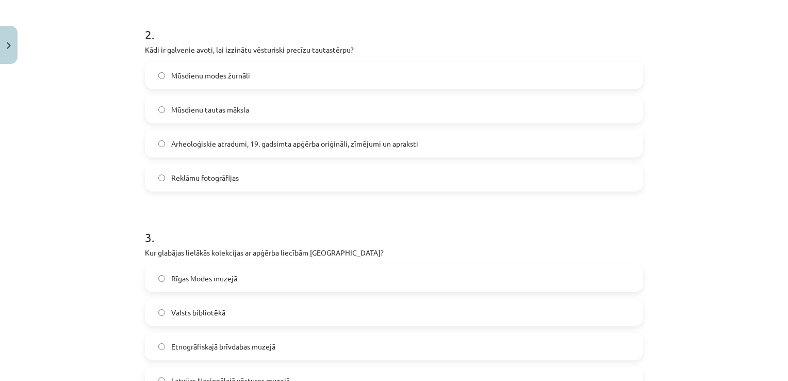
click at [484, 142] on label "Arheoloģiskie atradumi, 19. gadsimta apģērba oriģināli, zīmējumi un apraksti" at bounding box center [394, 143] width 496 height 26
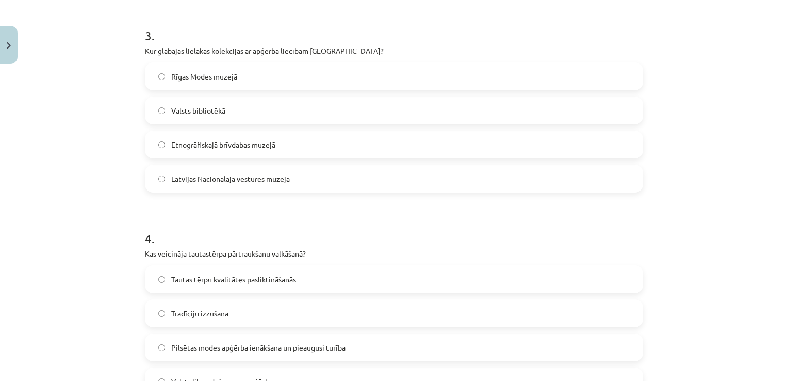
scroll to position [598, 0]
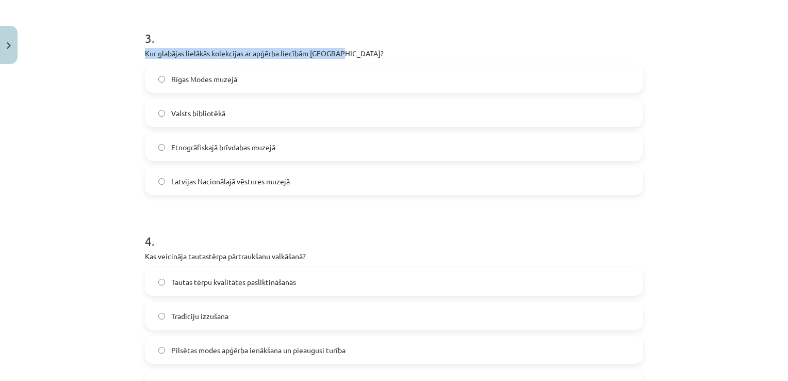
drag, startPoint x: 137, startPoint y: 53, endPoint x: 336, endPoint y: 55, distance: 199.1
click at [336, 55] on div "8 XP Saņemsi Sarežģīts 65 pilda Apraksts Uzdevums Palīdzība 1 . Kāds bija tauta…" at bounding box center [394, 386] width 511 height 1831
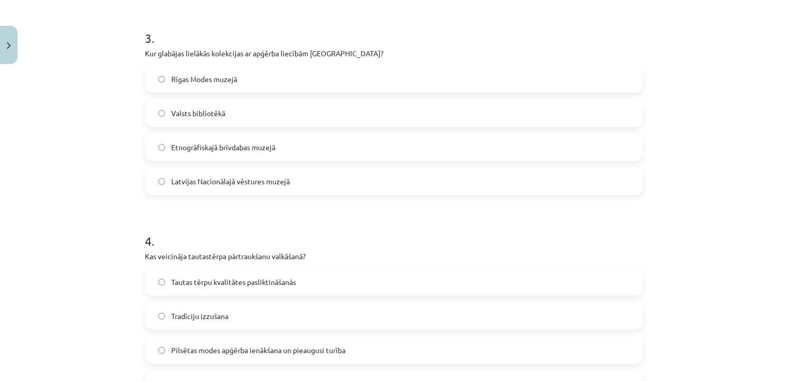
click at [118, 95] on div "Mācību tēma: Dizains un tehnoloģijas 9. klases 1. ieskaites mācību materiāls #7…" at bounding box center [394, 190] width 788 height 381
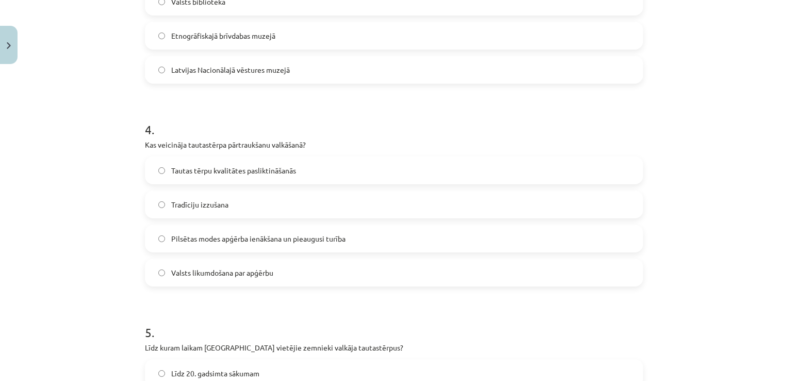
scroll to position [718, 0]
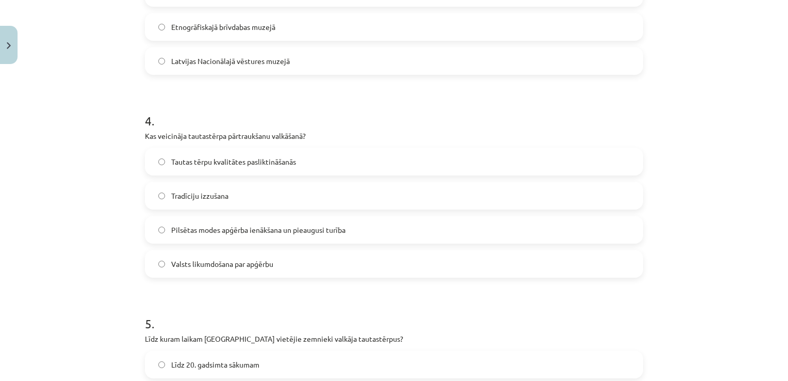
click at [440, 226] on label "Pilsētas modes apģērba ienākšana un pieaugusi turība" at bounding box center [394, 230] width 496 height 26
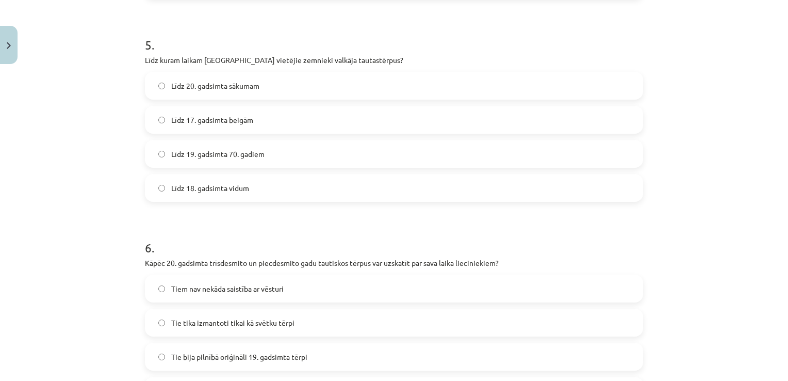
scroll to position [1012, 0]
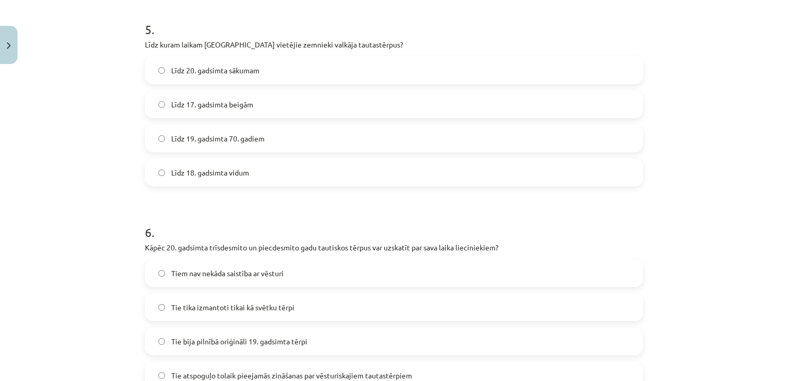
click at [268, 137] on label "Līdz 19. gadsimta 70. gadiem" at bounding box center [394, 138] width 496 height 26
click at [462, 176] on label "Līdz 18. gadsimta vidum" at bounding box center [394, 172] width 496 height 26
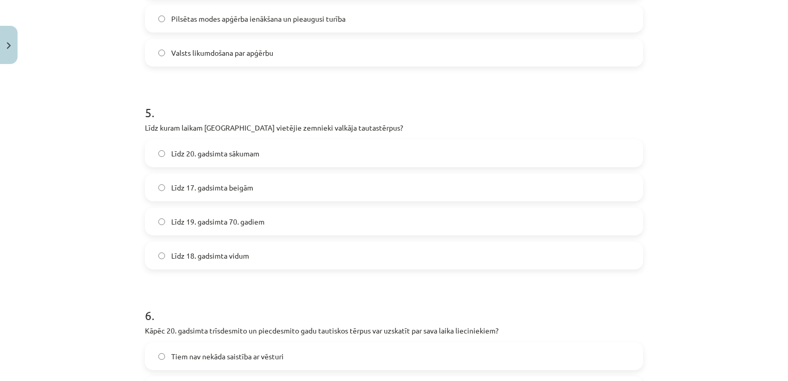
scroll to position [927, 0]
click at [278, 219] on label "Līdz 19. gadsimta 70. gadiem" at bounding box center [394, 223] width 496 height 26
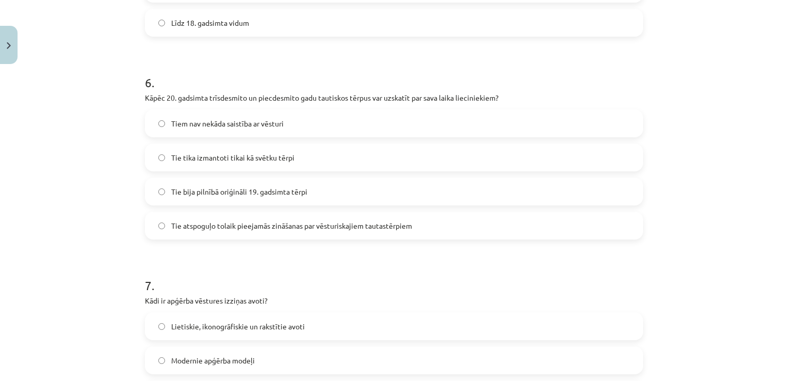
scroll to position [1168, 0]
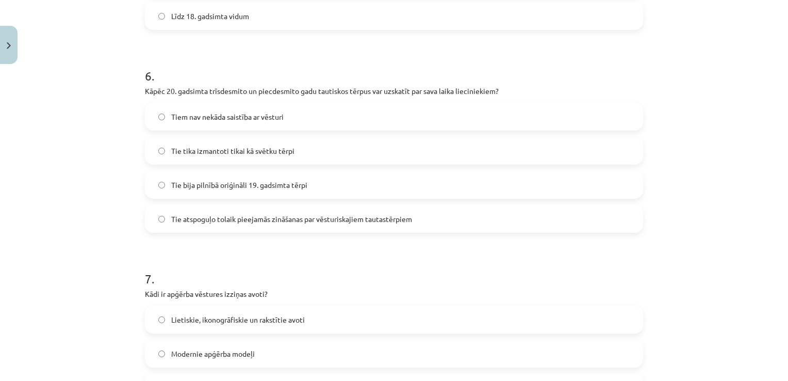
click at [344, 222] on span "Tie atspoguļo tolaik pieejamās zināšanas par vēsturiskajiem tautastērpiem" at bounding box center [291, 218] width 241 height 11
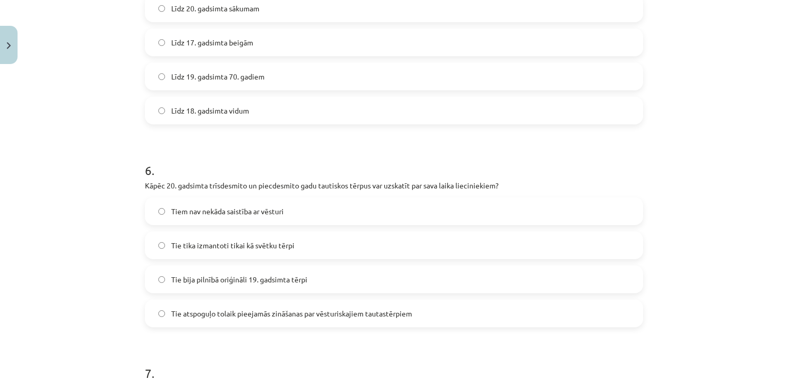
scroll to position [1069, 0]
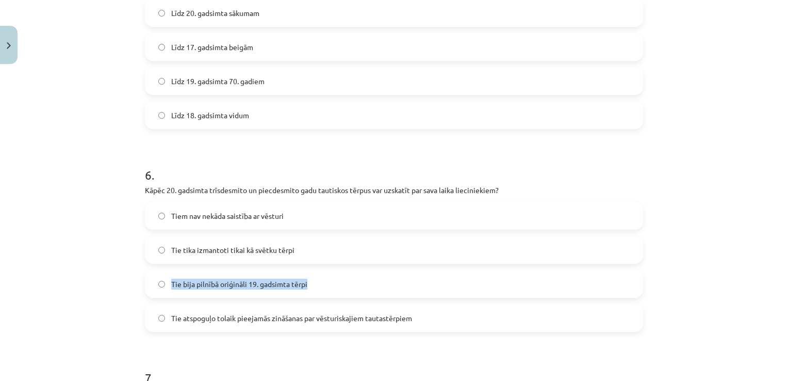
drag, startPoint x: 772, startPoint y: 242, endPoint x: 773, endPoint y: 277, distance: 35.1
click at [773, 277] on div "Mācību tēma: Dizains un tehnoloģijas 9. klases 1. ieskaites mācību materiāls #7…" at bounding box center [394, 190] width 788 height 381
drag, startPoint x: 773, startPoint y: 277, endPoint x: 701, endPoint y: 135, distance: 159.4
click at [701, 135] on div "Mācību tēma: Dizains un tehnoloģijas 9. klases 1. ieskaites mācību materiāls #7…" at bounding box center [394, 190] width 788 height 381
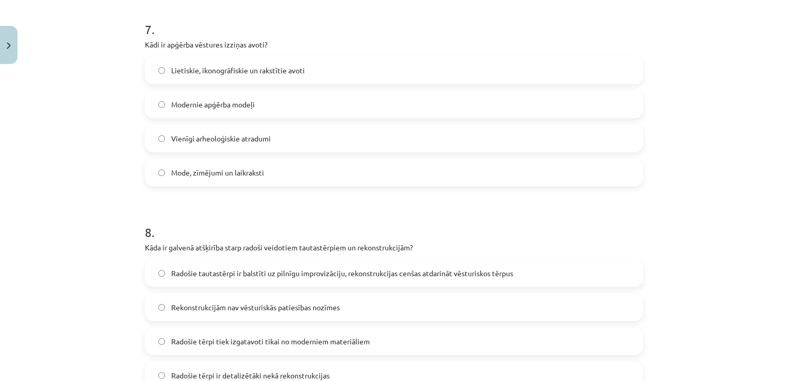
scroll to position [1426, 0]
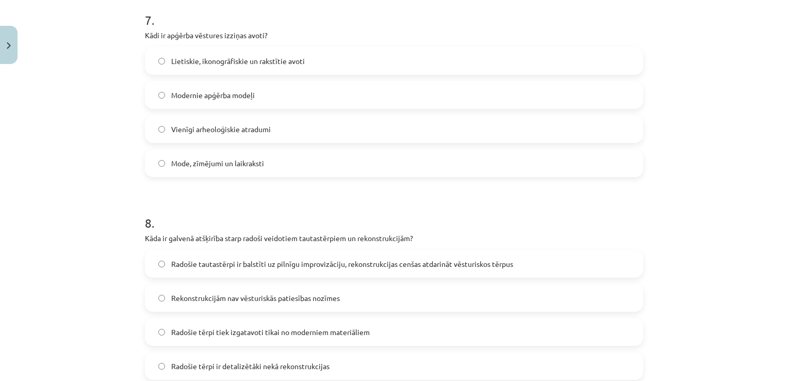
click at [271, 129] on label "Vienīgi arheoloģiskie atradumi" at bounding box center [394, 129] width 496 height 26
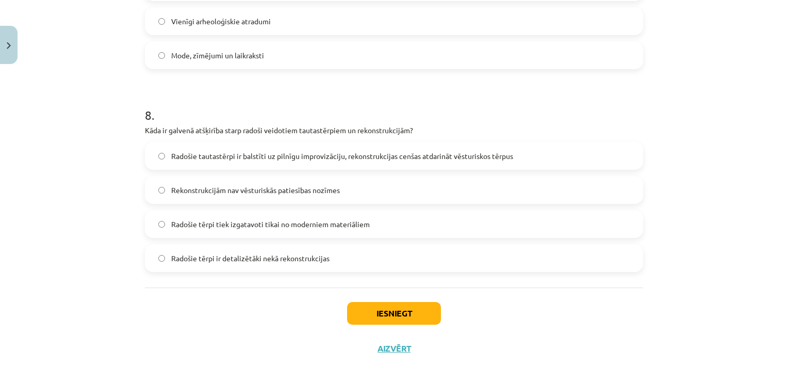
scroll to position [1541, 0]
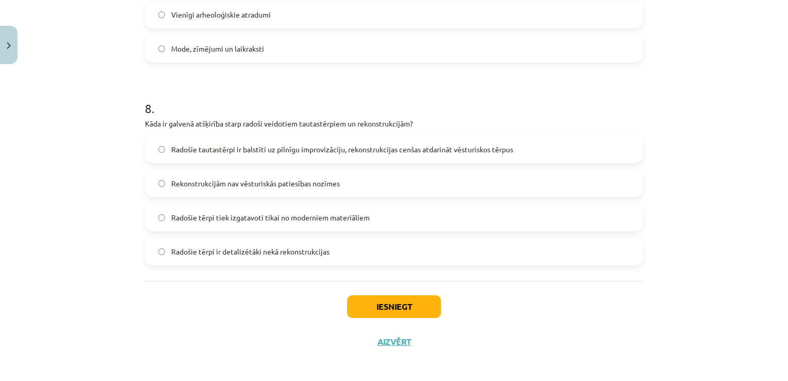
click at [471, 150] on span "Radošie tautastērpi ir balstīti uz pilnīgu improvizāciju, rekonstrukcijas cenša…" at bounding box center [342, 149] width 342 height 11
click at [361, 303] on button "Iesniegt" at bounding box center [394, 306] width 94 height 23
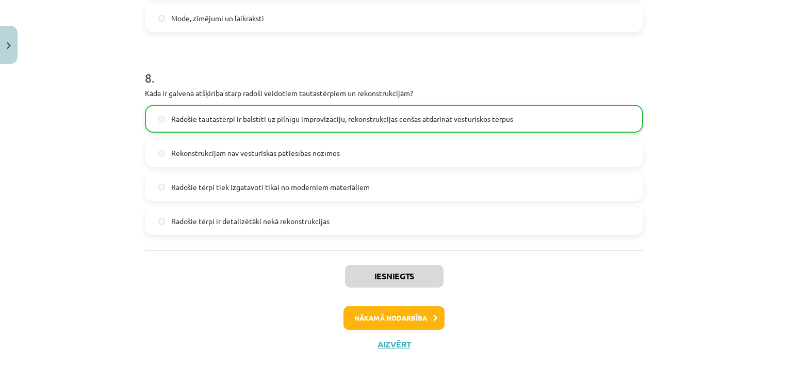
scroll to position [1577, 0]
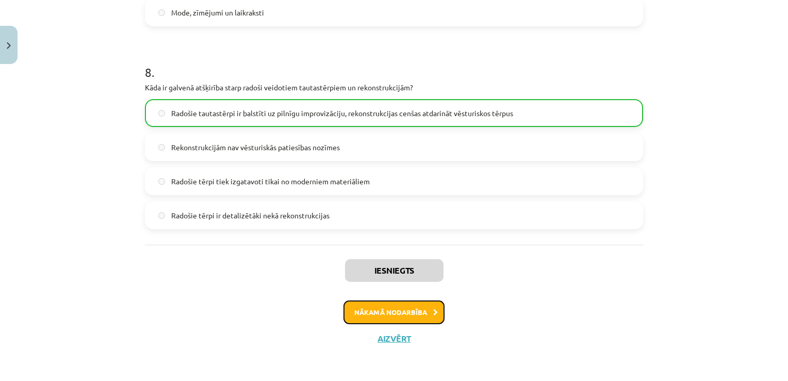
click at [367, 310] on button "Nākamā nodarbība" at bounding box center [393, 312] width 101 height 24
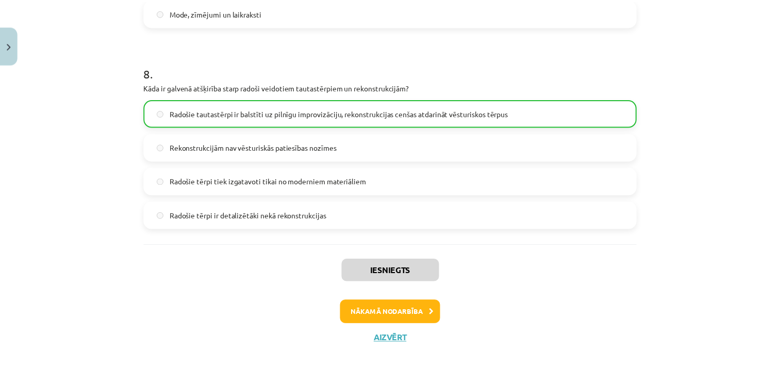
scroll to position [0, 0]
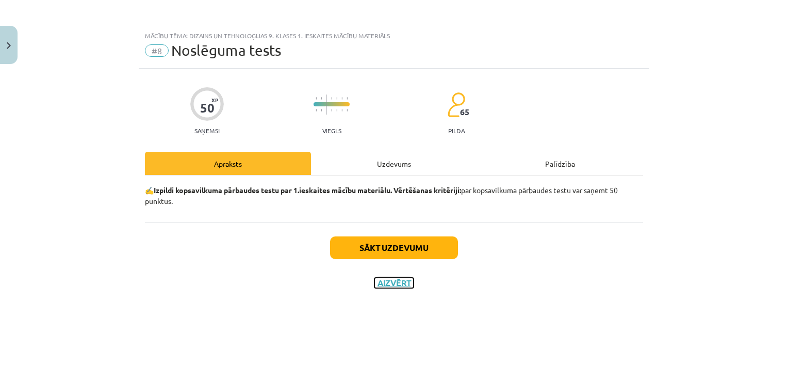
click at [400, 279] on button "Aizvērt" at bounding box center [393, 282] width 39 height 10
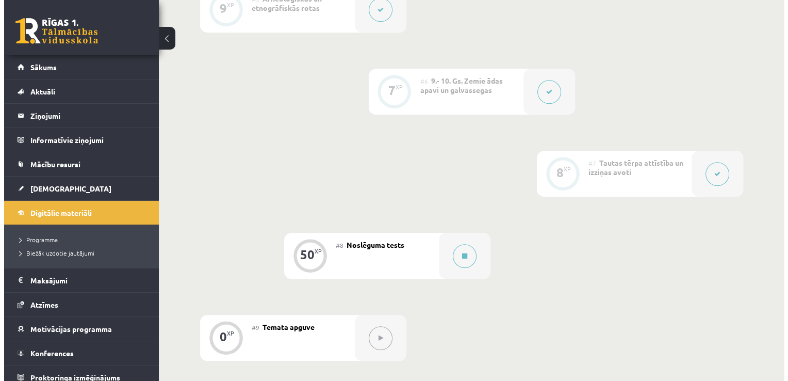
scroll to position [657, 0]
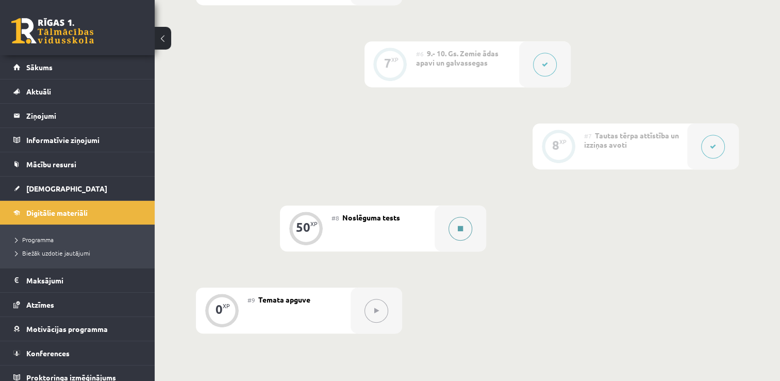
click at [457, 222] on button at bounding box center [461, 229] width 24 height 24
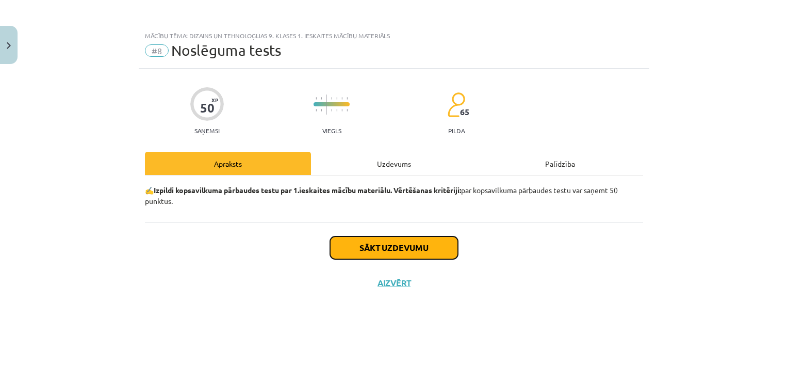
click at [366, 243] on button "Sākt uzdevumu" at bounding box center [394, 247] width 128 height 23
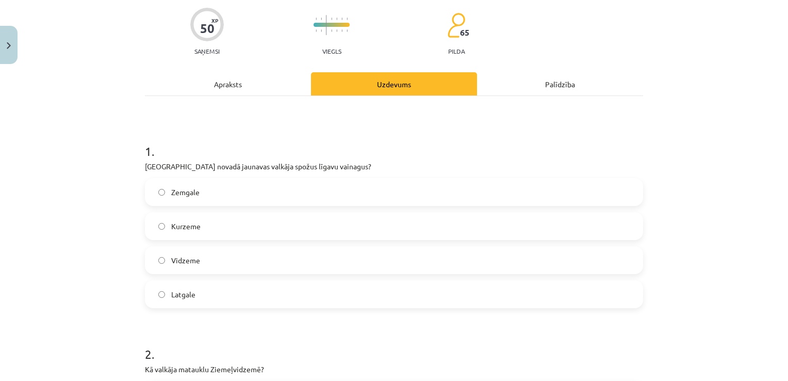
scroll to position [79, 0]
drag, startPoint x: 127, startPoint y: 167, endPoint x: 320, endPoint y: 163, distance: 192.9
click at [320, 163] on div "Mācību tēma: Dizains un tehnoloģijas 9. klases 1. ieskaites mācību materiāls #8…" at bounding box center [394, 190] width 788 height 381
click at [183, 287] on label "Latgale" at bounding box center [394, 294] width 496 height 26
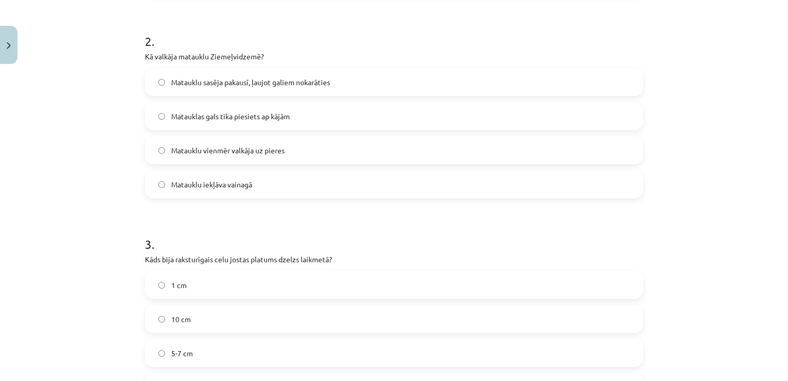
scroll to position [389, 0]
click at [337, 155] on label "Matauklu vienmēr valkāja uz pieres" at bounding box center [394, 153] width 496 height 26
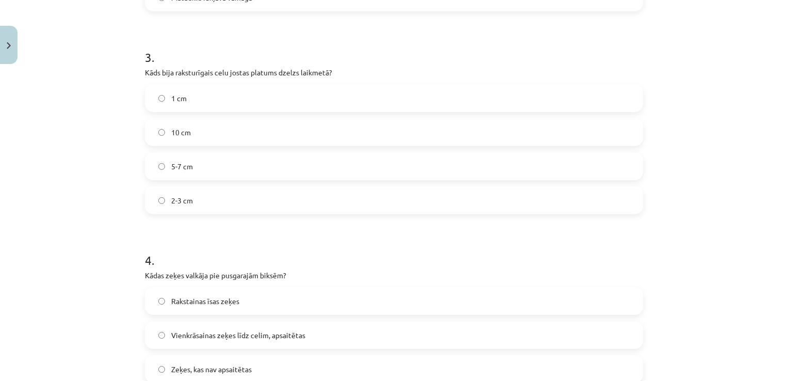
scroll to position [598, 0]
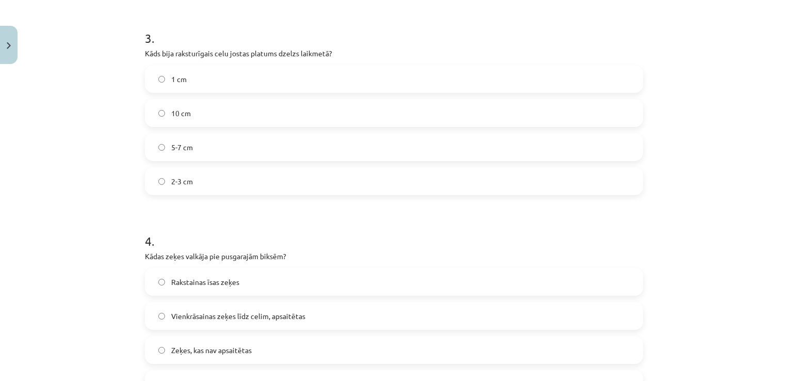
drag, startPoint x: 132, startPoint y: 47, endPoint x: 348, endPoint y: 57, distance: 216.3
click at [348, 57] on div "Mācību tēma: Dizains un tehnoloģijas 9. klases 1. ieskaites mācību materiāls #8…" at bounding box center [394, 190] width 788 height 381
click at [95, 162] on div "Mācību tēma: Dizains un tehnoloģijas 9. klases 1. ieskaites mācību materiāls #8…" at bounding box center [394, 190] width 788 height 381
click at [179, 153] on label "5-7 cm" at bounding box center [394, 147] width 496 height 26
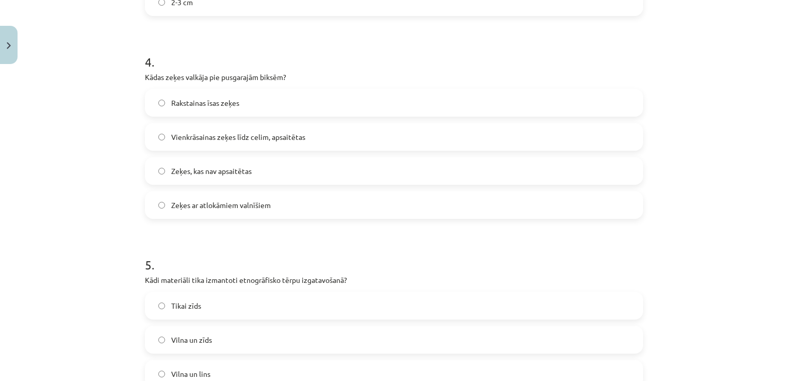
scroll to position [785, 0]
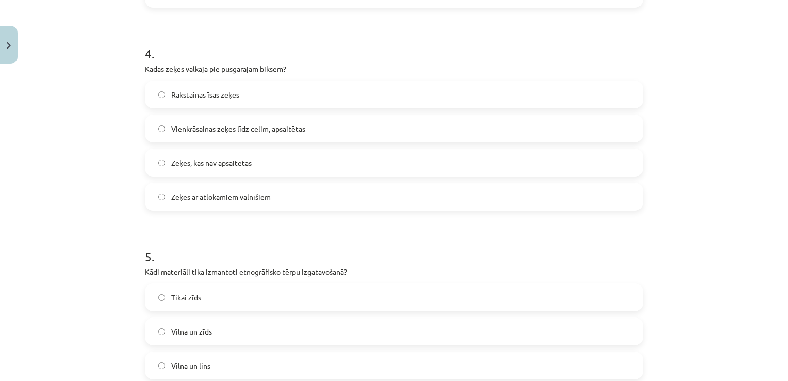
click at [298, 121] on label "Vienkrāsainas zeķes līdz celim, apsaitētas" at bounding box center [394, 129] width 496 height 26
click at [253, 162] on label "Zeķes, kas nav apsaitētas" at bounding box center [394, 162] width 496 height 26
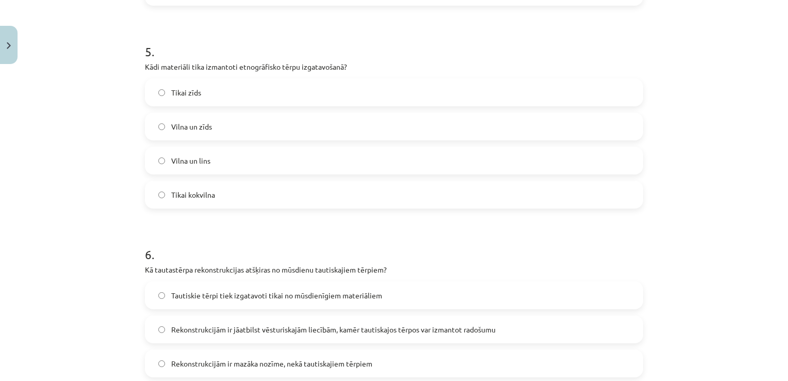
scroll to position [915, 0]
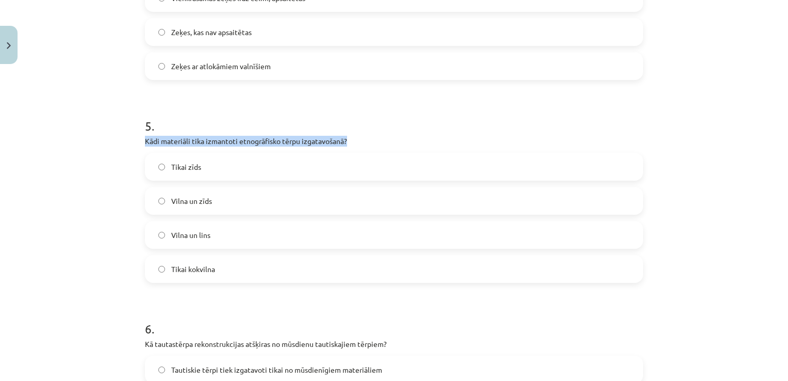
drag, startPoint x: 126, startPoint y: 140, endPoint x: 357, endPoint y: 136, distance: 231.1
click at [357, 136] on div "Mācību tēma: Dizains un tehnoloģijas 9. klases 1. ieskaites mācību materiāls #8…" at bounding box center [394, 190] width 788 height 381
click at [200, 199] on span "Vilna un zīds" at bounding box center [191, 200] width 41 height 11
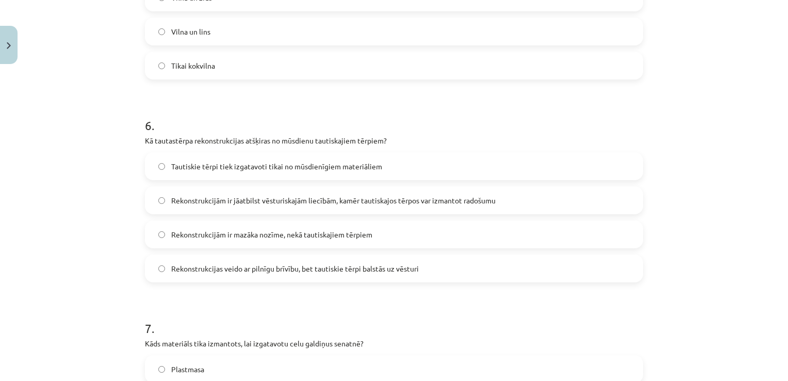
scroll to position [1124, 0]
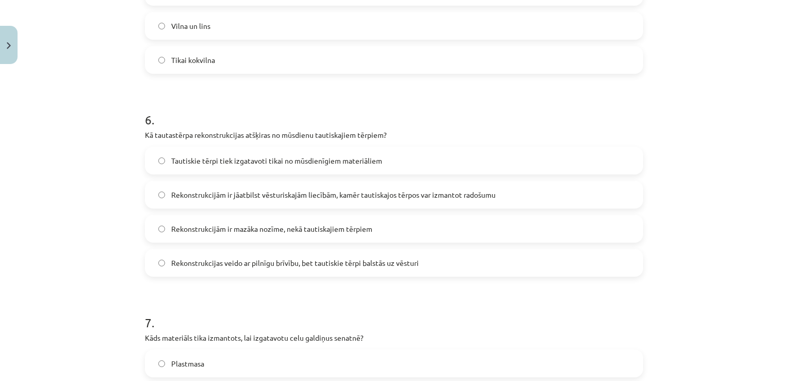
click at [439, 186] on label "Rekonstrukcijām ir jāatbilst vēsturiskajām liecībām, kamēr tautiskajos tērpos v…" at bounding box center [394, 195] width 496 height 26
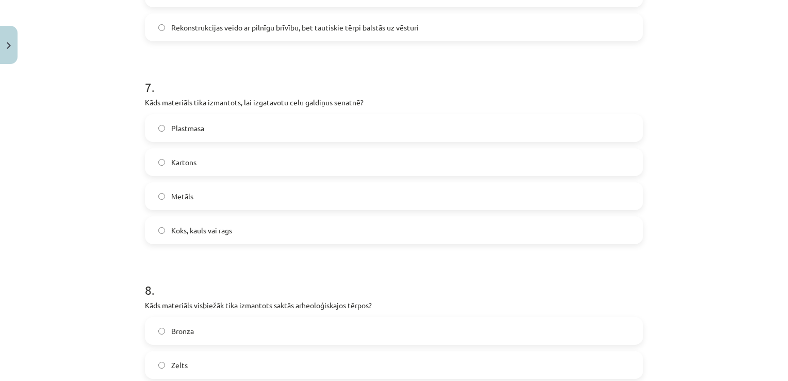
scroll to position [1381, 0]
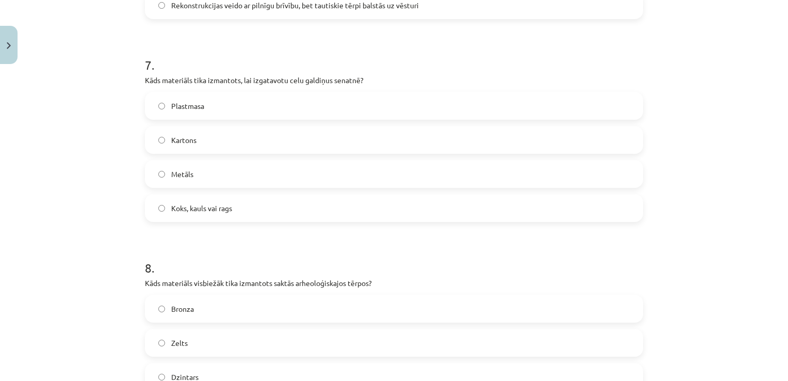
click at [219, 210] on span "Koks, kauls vai rags" at bounding box center [201, 208] width 61 height 11
drag, startPoint x: 138, startPoint y: 75, endPoint x: 359, endPoint y: 79, distance: 221.3
click at [186, 220] on label "Koks, kauls vai rags" at bounding box center [394, 208] width 496 height 26
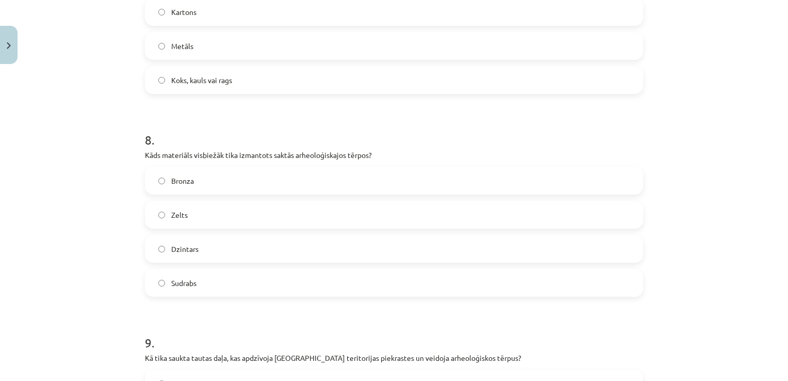
scroll to position [1508, 0]
click at [242, 293] on label "Sudrabs" at bounding box center [394, 284] width 496 height 26
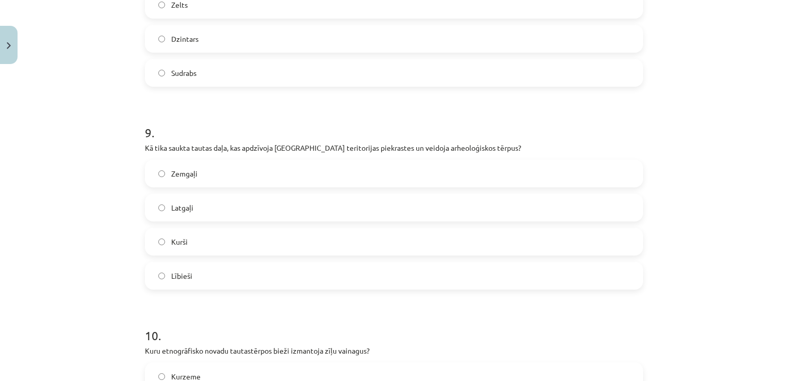
scroll to position [1743, 0]
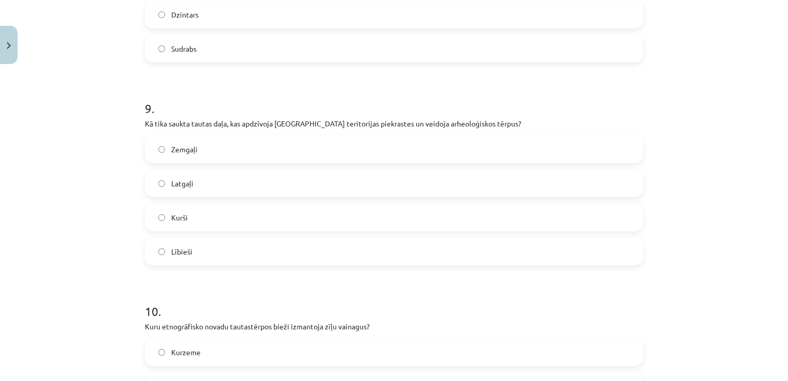
click at [323, 259] on label "Lībieši" at bounding box center [394, 251] width 496 height 26
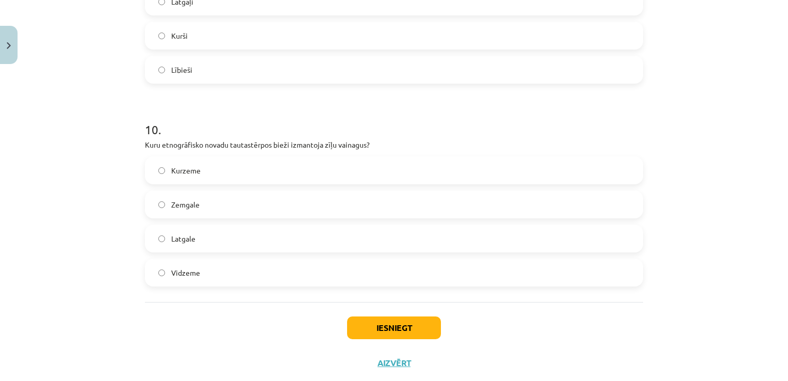
scroll to position [1928, 0]
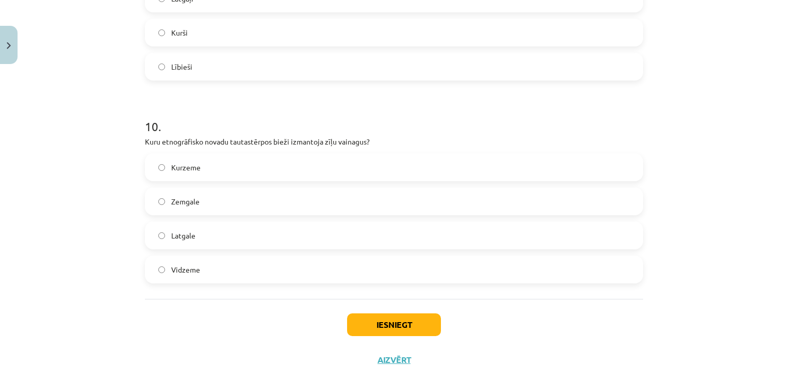
click at [439, 162] on label "Kurzeme" at bounding box center [394, 167] width 496 height 26
click at [360, 330] on button "Iesniegt" at bounding box center [394, 324] width 94 height 23
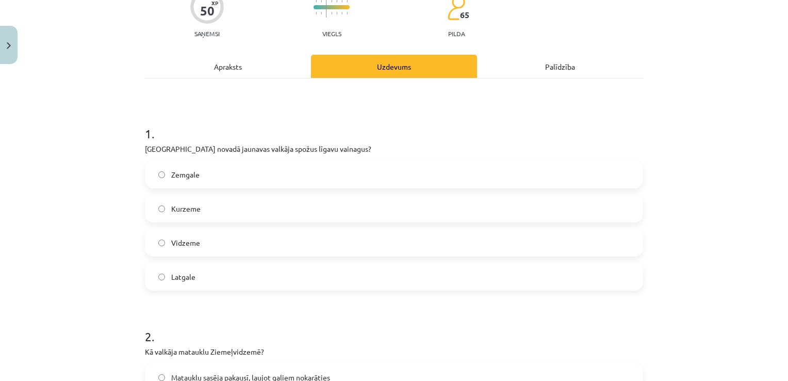
scroll to position [102, 0]
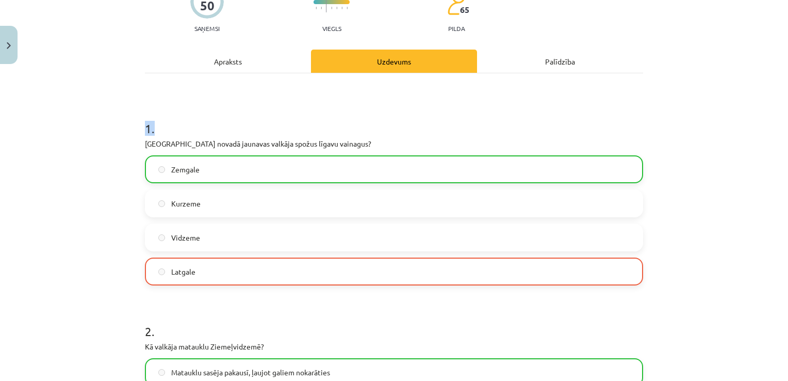
drag, startPoint x: 779, startPoint y: 59, endPoint x: 780, endPoint y: 83, distance: 24.2
click at [780, 83] on div "Mācību tēma: Dizains un tehnoloģijas 9. klases 1. ieskaites mācību materiāls #8…" at bounding box center [394, 190] width 788 height 381
drag, startPoint x: 780, startPoint y: 83, endPoint x: 736, endPoint y: 119, distance: 56.4
click at [736, 119] on div "Mācību tēma: Dizains un tehnoloģijas 9. klases 1. ieskaites mācību materiāls #8…" at bounding box center [394, 190] width 788 height 381
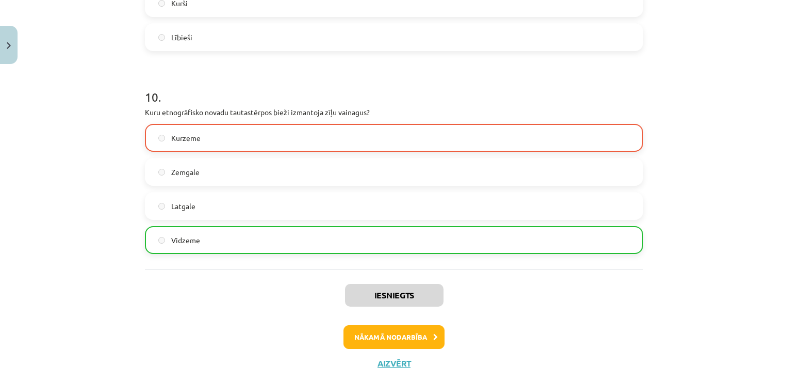
scroll to position [1982, 0]
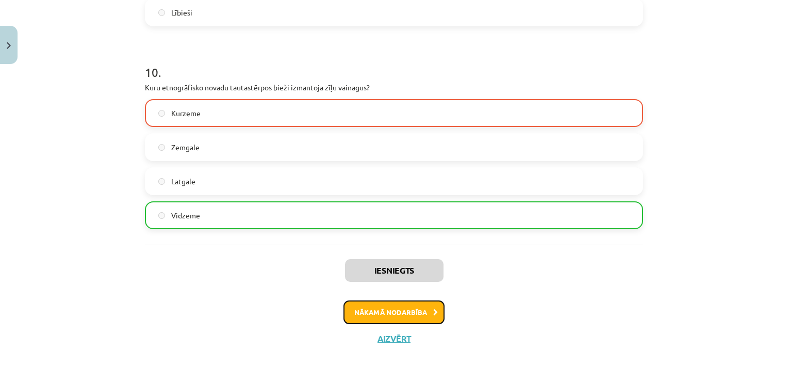
click at [392, 310] on button "Nākamā nodarbība" at bounding box center [393, 312] width 101 height 24
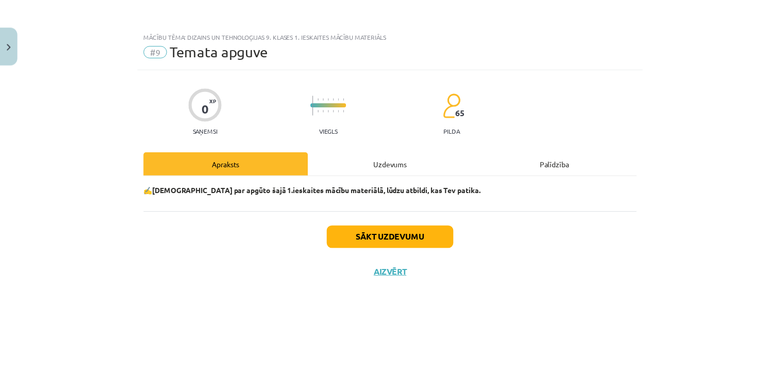
scroll to position [0, 0]
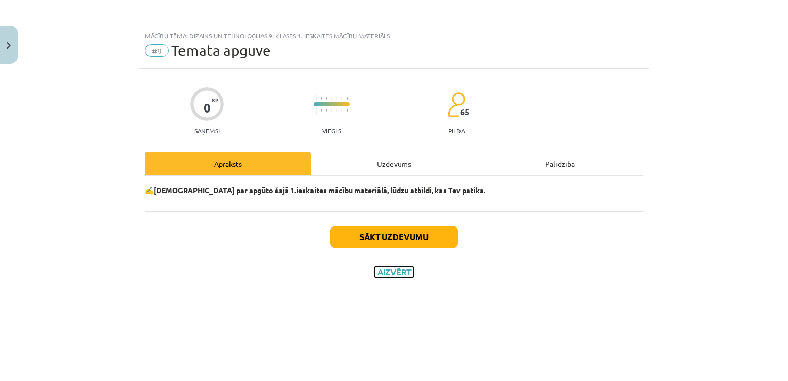
click at [392, 275] on button "Aizvērt" at bounding box center [393, 272] width 39 height 10
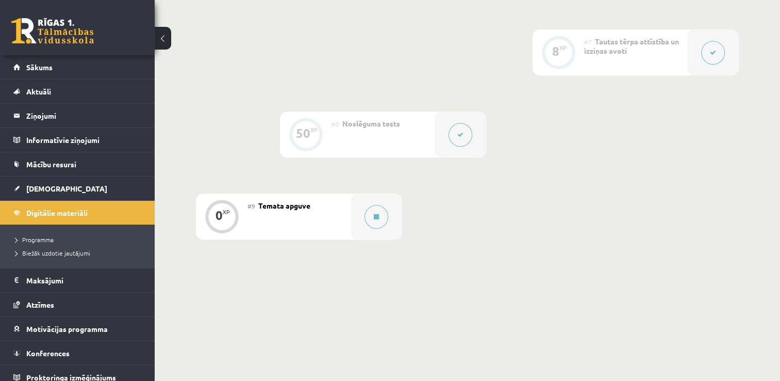
scroll to position [790, 0]
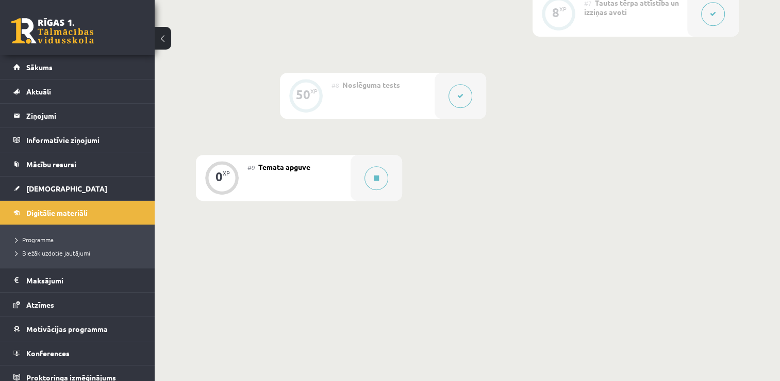
click at [425, 97] on div "#8 Noslēguma tests" at bounding box center [383, 96] width 103 height 46
click at [365, 178] on button at bounding box center [377, 178] width 24 height 24
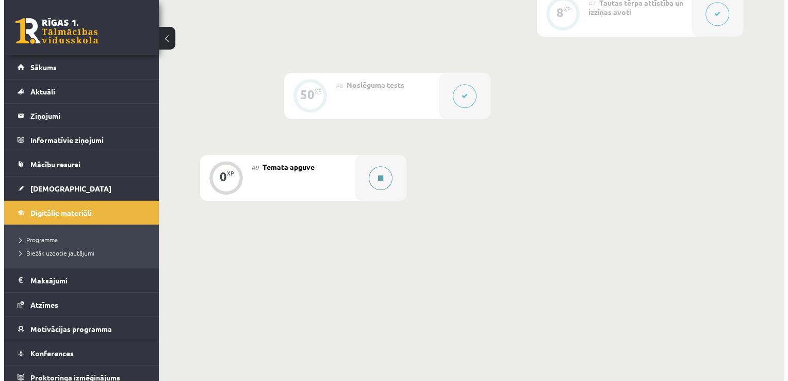
scroll to position [780, 0]
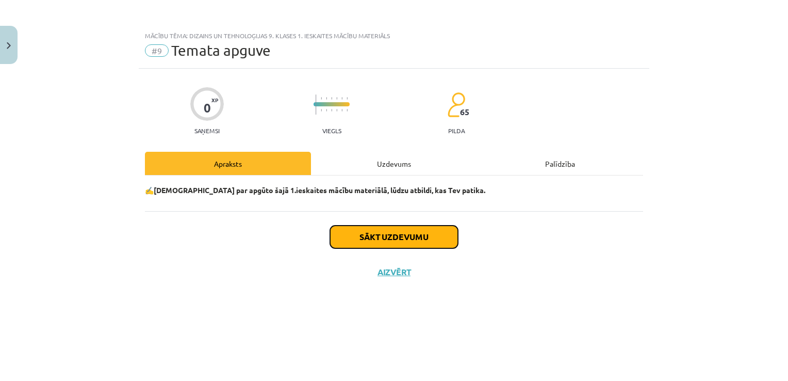
click at [413, 242] on button "Sākt uzdevumu" at bounding box center [394, 236] width 128 height 23
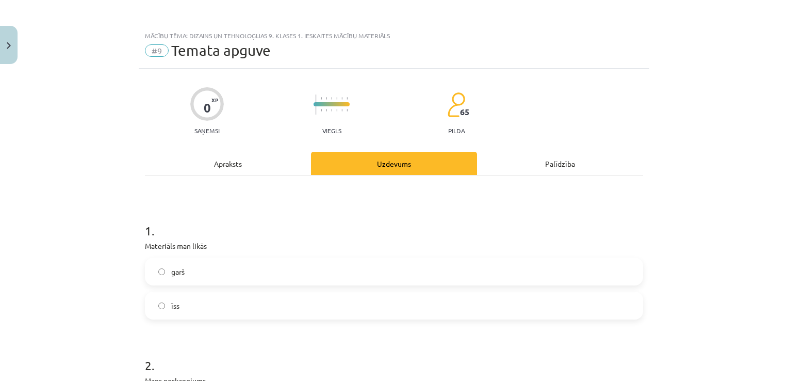
click at [225, 272] on label "garš" at bounding box center [394, 271] width 496 height 26
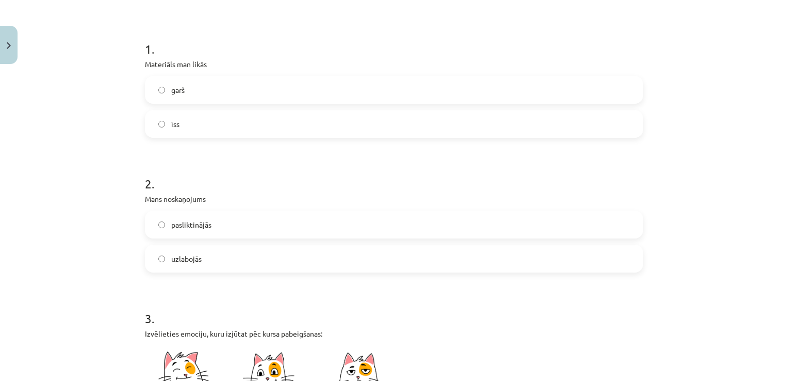
scroll to position [200, 0]
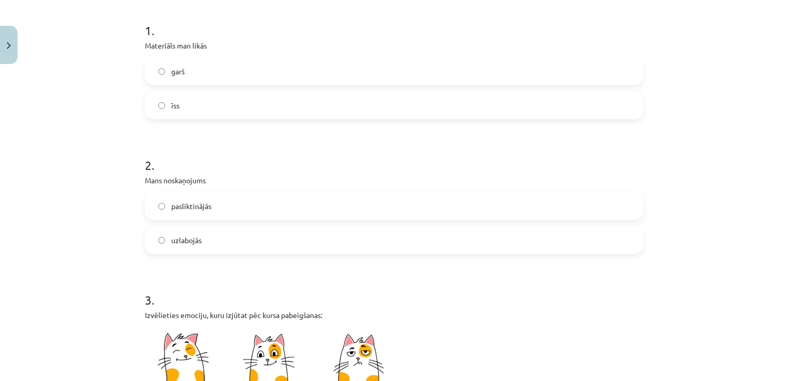
click at [171, 195] on label "pasliktinājās" at bounding box center [394, 206] width 496 height 26
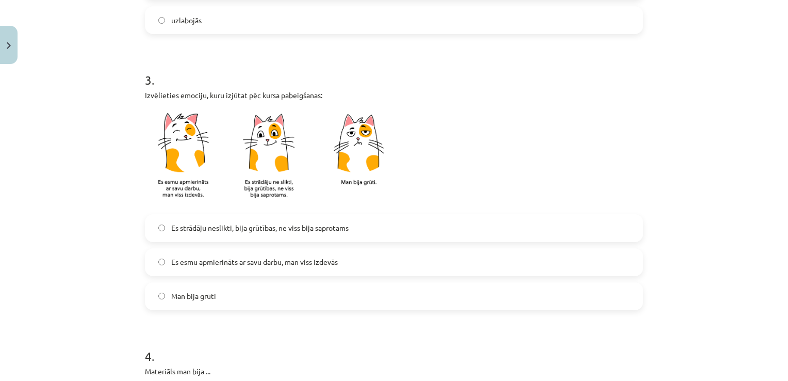
scroll to position [421, 0]
click at [262, 305] on label "Man bija grūti" at bounding box center [394, 295] width 496 height 26
click at [347, 222] on label "Es strādāju neslikti, bija grūtības, ne viss bija saprotams" at bounding box center [394, 227] width 496 height 26
click at [297, 288] on label "Man bija grūti" at bounding box center [394, 295] width 496 height 26
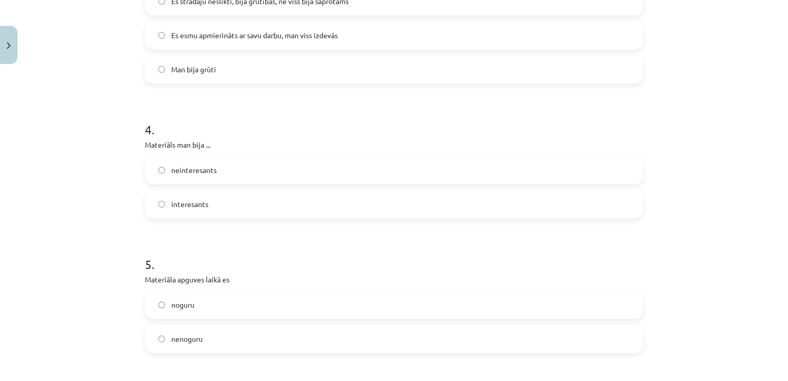
scroll to position [649, 0]
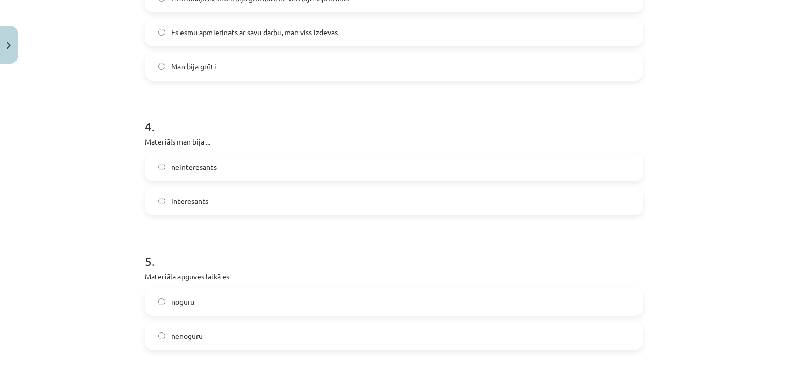
click at [458, 203] on label "interesants" at bounding box center [394, 201] width 496 height 26
drag, startPoint x: 734, startPoint y: 251, endPoint x: 735, endPoint y: 257, distance: 6.7
click at [735, 257] on div "Mācību tēma: Dizains un tehnoloģijas 9. klases 1. ieskaites mācību materiāls #9…" at bounding box center [394, 190] width 788 height 381
drag, startPoint x: 759, startPoint y: 243, endPoint x: 758, endPoint y: 265, distance: 22.2
click at [758, 265] on div "Mācību tēma: Dizains un tehnoloģijas 9. klases 1. ieskaites mācību materiāls #9…" at bounding box center [394, 190] width 788 height 381
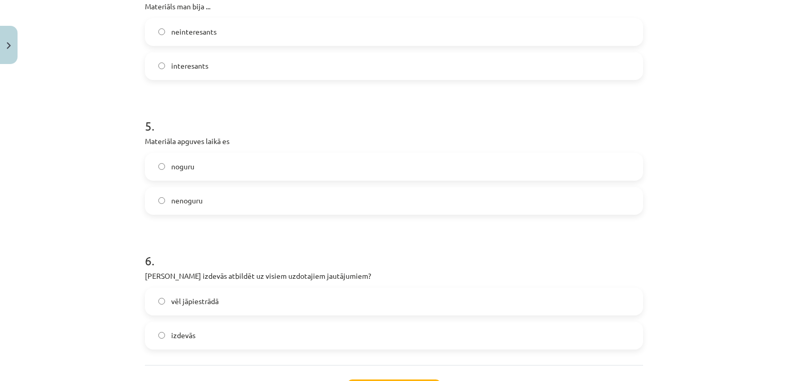
scroll to position [795, 0]
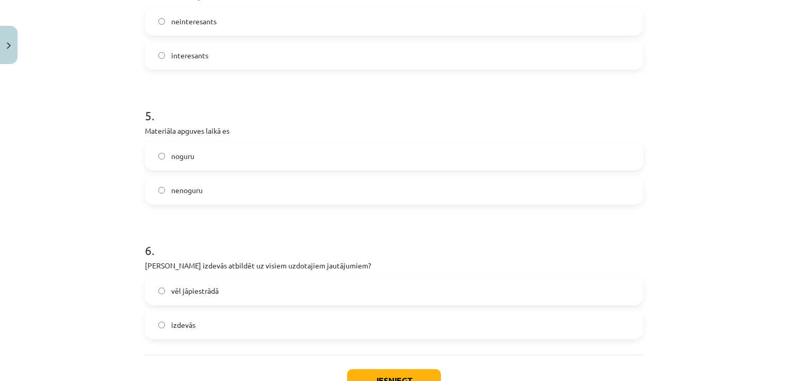
click at [580, 156] on label "noguru" at bounding box center [394, 156] width 496 height 26
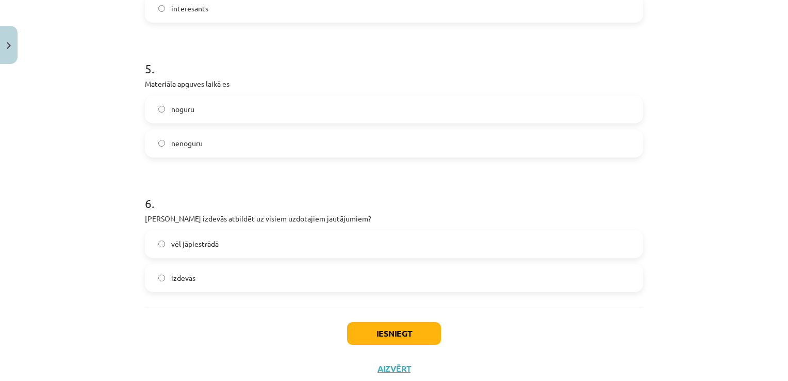
scroll to position [844, 0]
click at [352, 250] on label "vēl jāpiestrādā" at bounding box center [394, 242] width 496 height 26
click at [384, 334] on button "Iesniegt" at bounding box center [394, 331] width 94 height 23
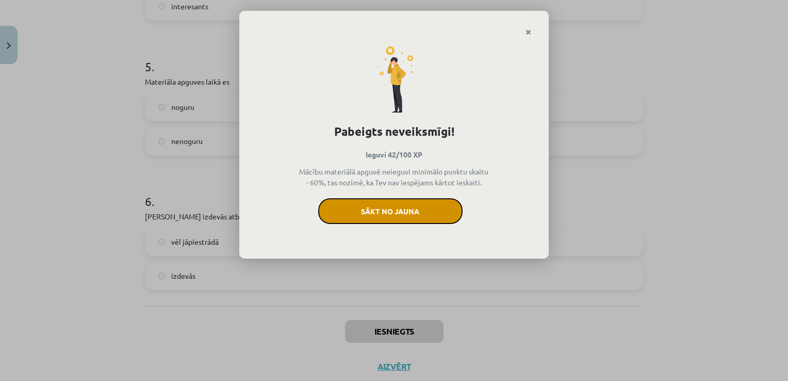
click at [342, 210] on button "Sākt no jauna" at bounding box center [390, 211] width 144 height 26
click at [403, 220] on button "Sākt no jauna" at bounding box center [390, 211] width 144 height 26
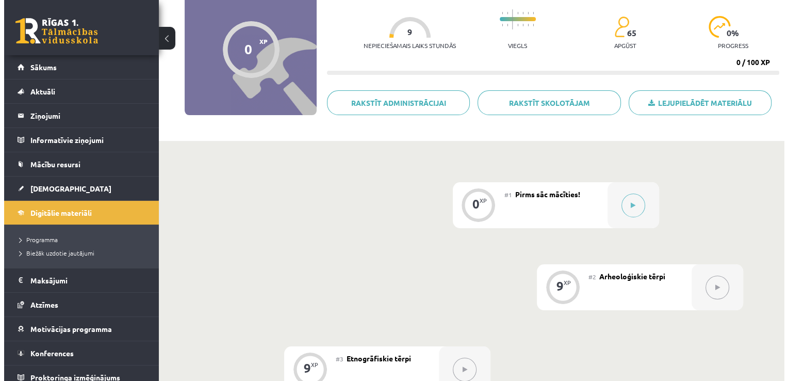
scroll to position [94, 0]
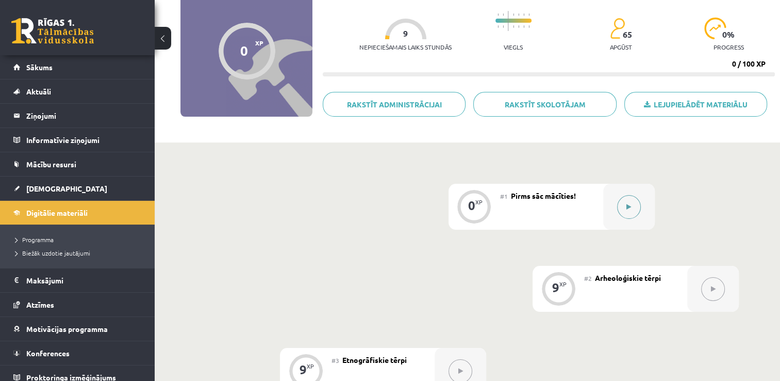
click at [622, 218] on div at bounding box center [629, 207] width 52 height 46
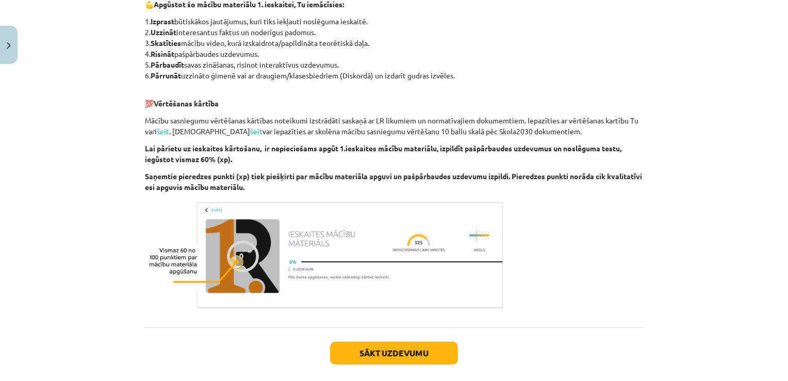
scroll to position [614, 0]
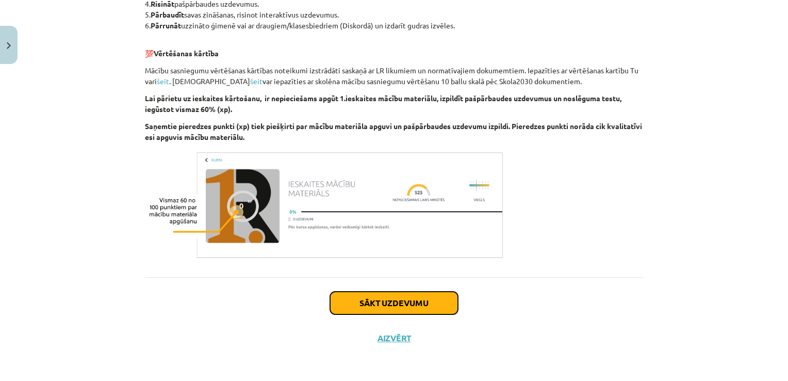
click at [443, 302] on button "Sākt uzdevumu" at bounding box center [394, 302] width 128 height 23
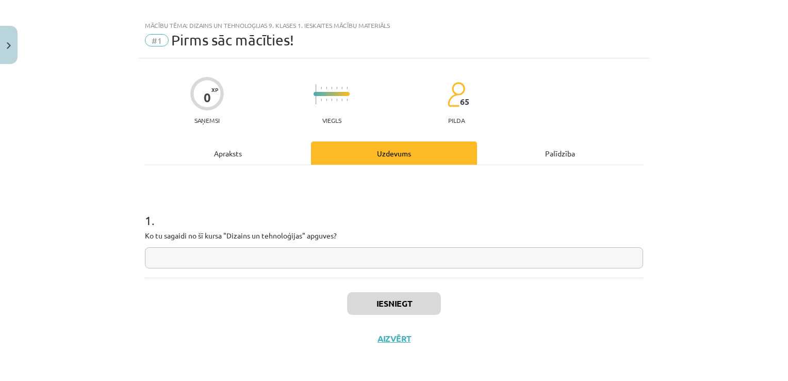
click at [332, 251] on input "text" at bounding box center [394, 257] width 498 height 21
type input "*"
type input "*****"
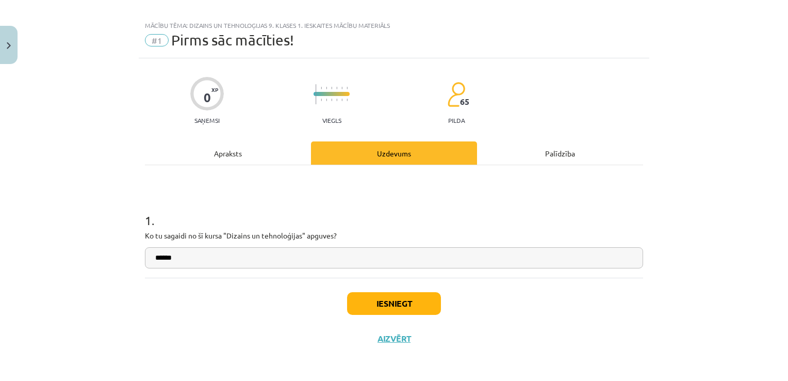
click at [159, 257] on input "*****" at bounding box center [394, 257] width 498 height 21
click at [163, 257] on input "*****" at bounding box center [394, 257] width 498 height 21
click at [163, 257] on input "text" at bounding box center [394, 257] width 498 height 21
click at [210, 263] on input "*******" at bounding box center [394, 257] width 498 height 21
type input "**********"
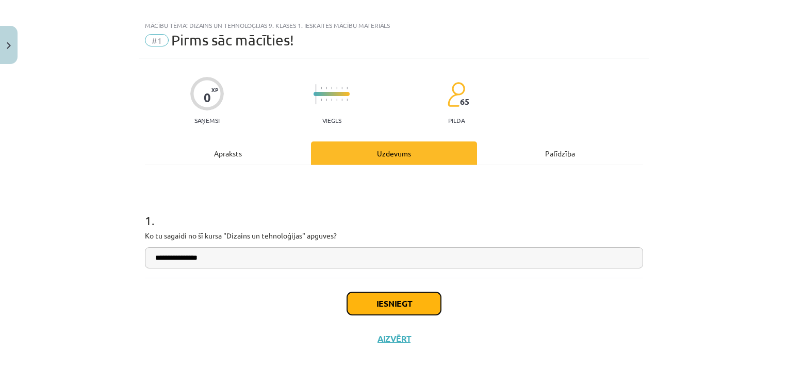
click at [400, 295] on button "Iesniegt" at bounding box center [394, 303] width 94 height 23
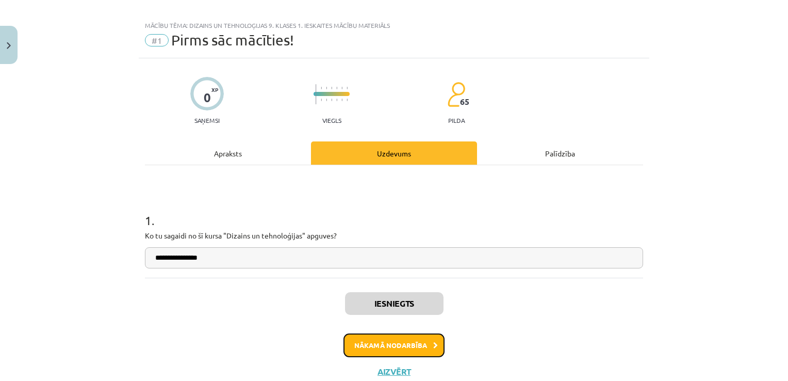
click at [363, 338] on button "Nākamā nodarbība" at bounding box center [393, 345] width 101 height 24
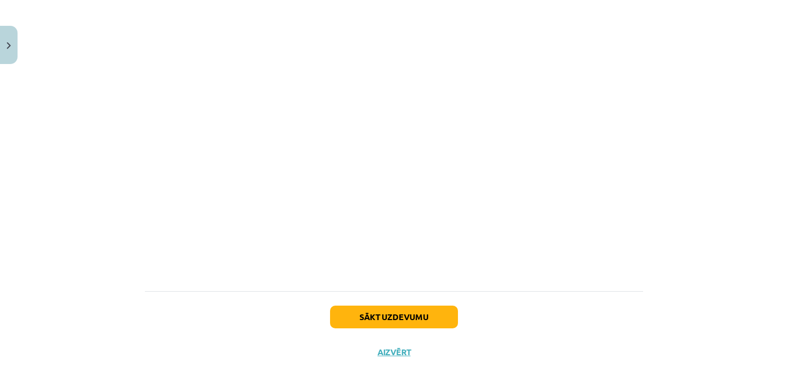
scroll to position [871, 0]
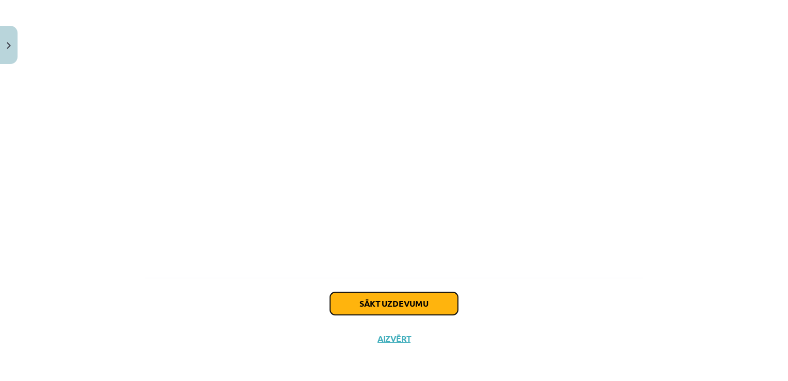
click at [411, 307] on button "Sākt uzdevumu" at bounding box center [394, 303] width 128 height 23
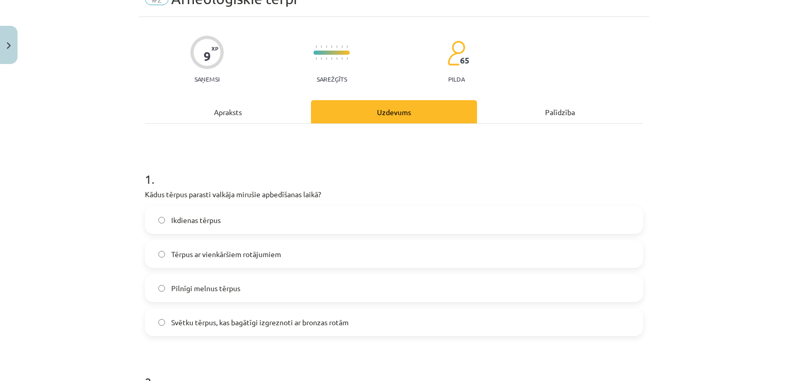
scroll to position [92, 0]
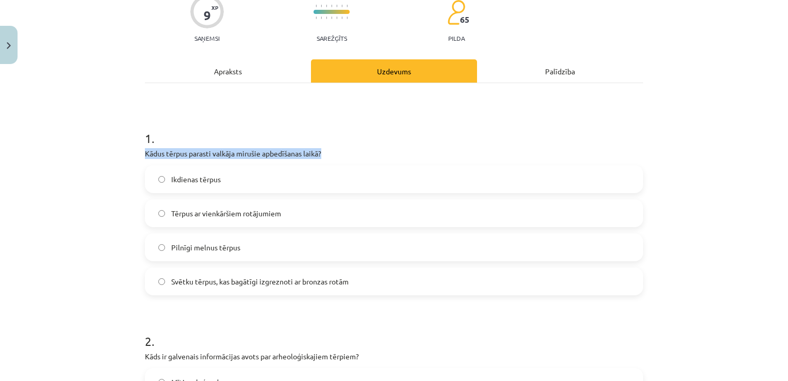
drag, startPoint x: 135, startPoint y: 151, endPoint x: 325, endPoint y: 146, distance: 189.8
click at [209, 216] on span "Tērpus ar vienkāršiem rotājumiem" at bounding box center [226, 213] width 110 height 11
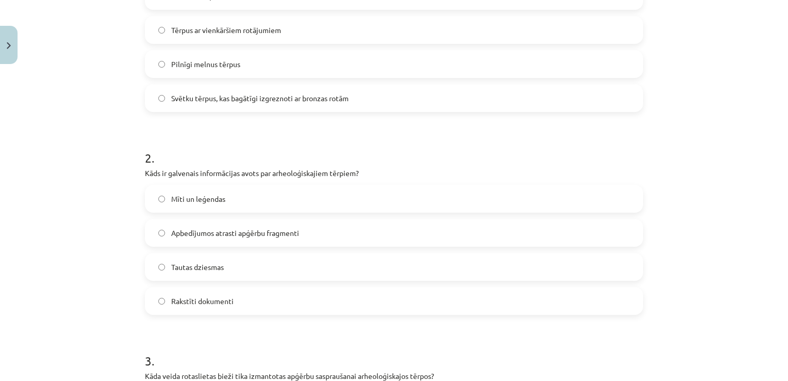
scroll to position [278, 0]
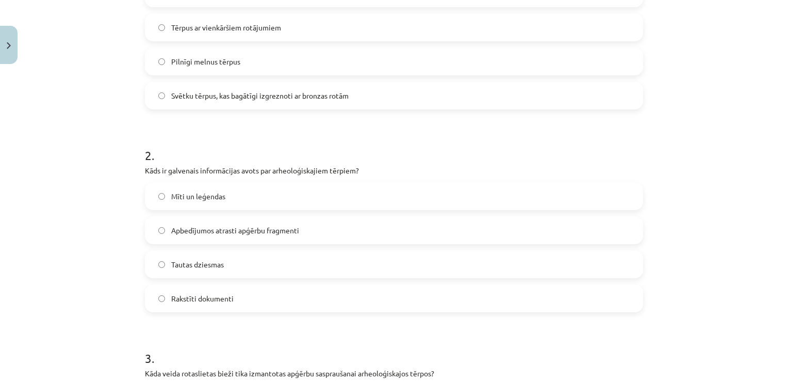
click at [369, 230] on label "Apbedījumos atrasti apģērbu fragmenti" at bounding box center [394, 230] width 496 height 26
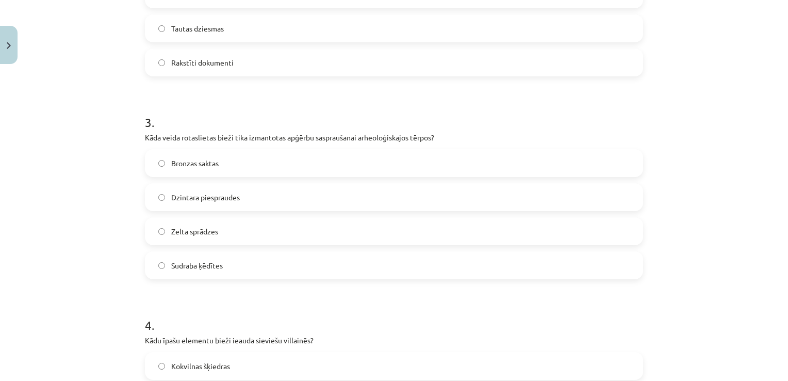
scroll to position [518, 0]
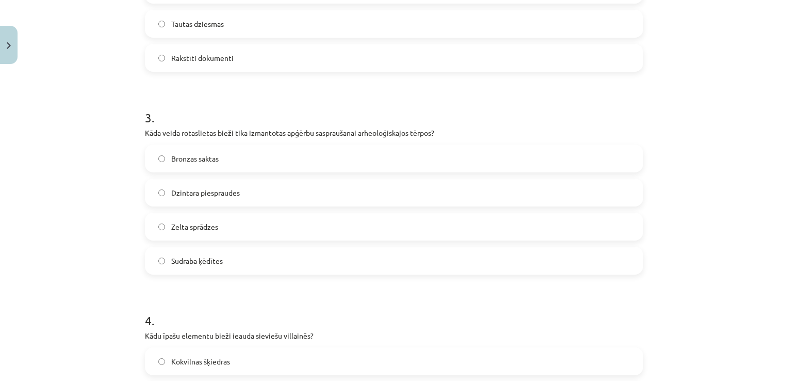
click at [289, 162] on label "Bronzas saktas" at bounding box center [394, 158] width 496 height 26
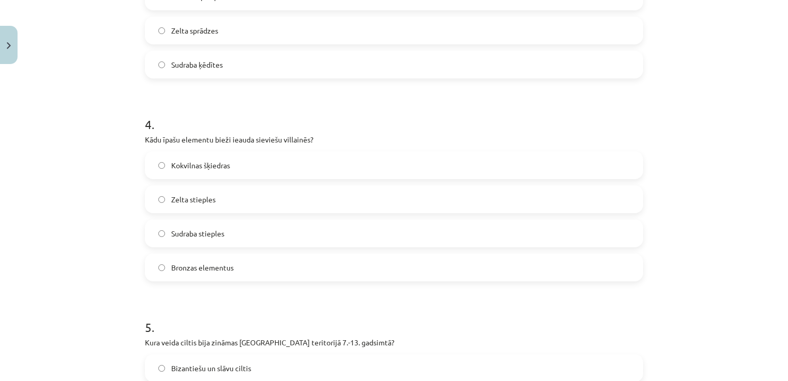
scroll to position [717, 0]
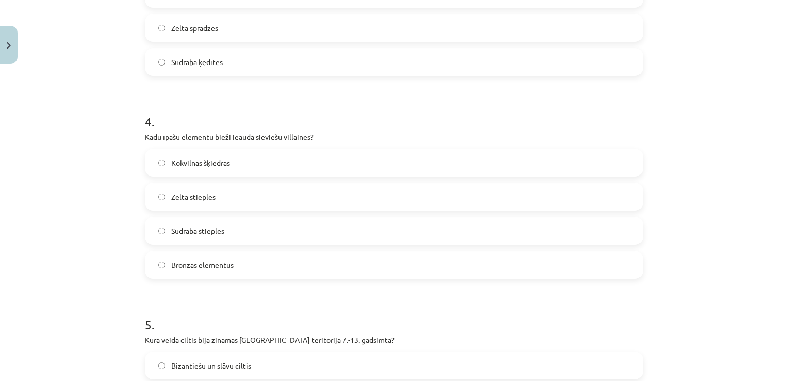
drag, startPoint x: 780, startPoint y: 170, endPoint x: 778, endPoint y: 152, distance: 18.6
click at [778, 152] on div "Mācību tēma: Dizains un tehnoloģijas 9. klases 1. ieskaites mācību materiāls #2…" at bounding box center [394, 190] width 788 height 381
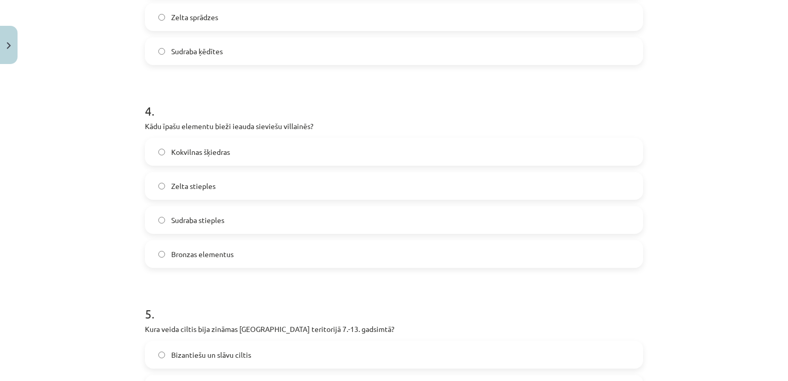
scroll to position [735, 0]
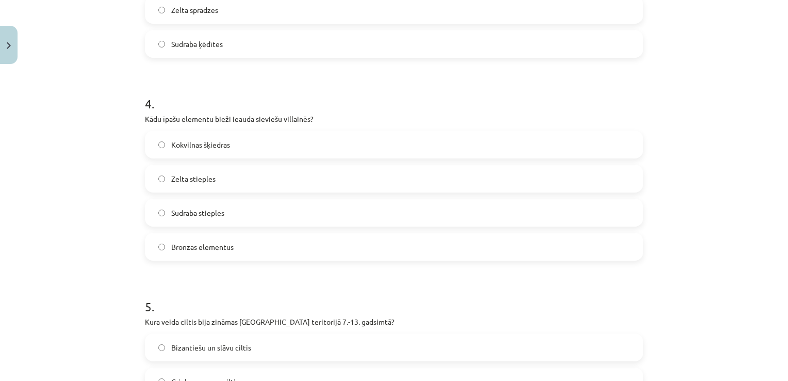
click at [232, 248] on label "Bronzas elementus" at bounding box center [394, 247] width 496 height 26
click at [240, 218] on label "Sudraba stieples" at bounding box center [394, 213] width 496 height 26
drag, startPoint x: 128, startPoint y: 117, endPoint x: 324, endPoint y: 110, distance: 195.5
click at [324, 110] on div "Mācību tēma: Dizains un tehnoloģijas 9. klases 1. ieskaites mācību materiāls #2…" at bounding box center [394, 190] width 788 height 381
click at [220, 242] on span "Bronzas elementus" at bounding box center [202, 246] width 62 height 11
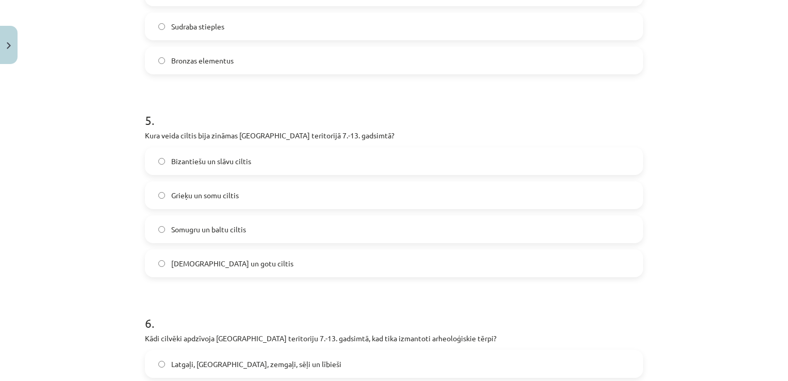
scroll to position [926, 0]
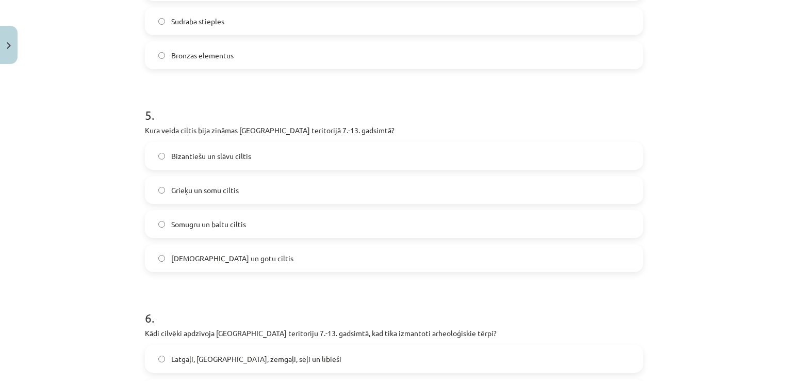
click at [316, 220] on label "Somugru un baltu ciltis" at bounding box center [394, 224] width 496 height 26
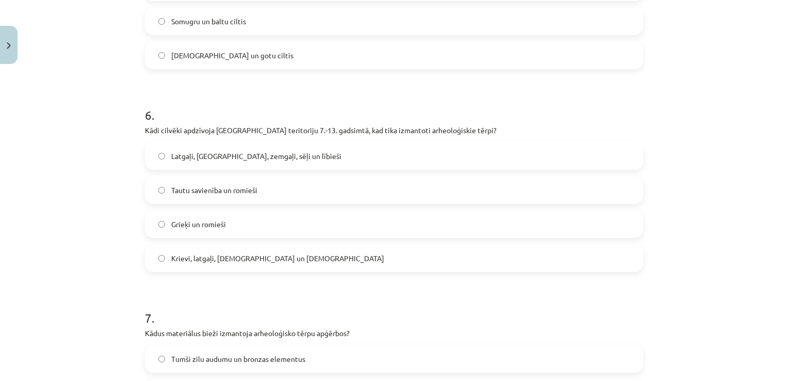
scroll to position [1134, 0]
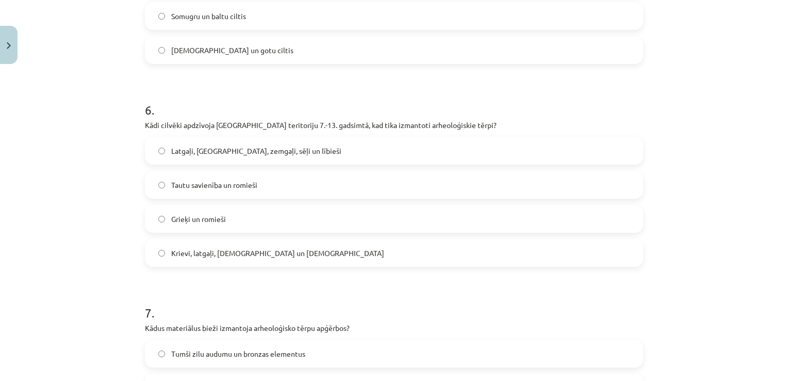
click at [254, 154] on span "Latgaļi, kurši, zemgaļi, sēļi un lībieši" at bounding box center [256, 150] width 170 height 11
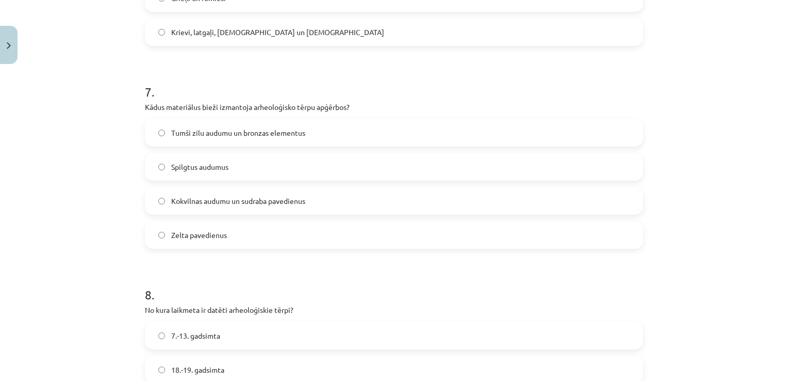
scroll to position [1357, 0]
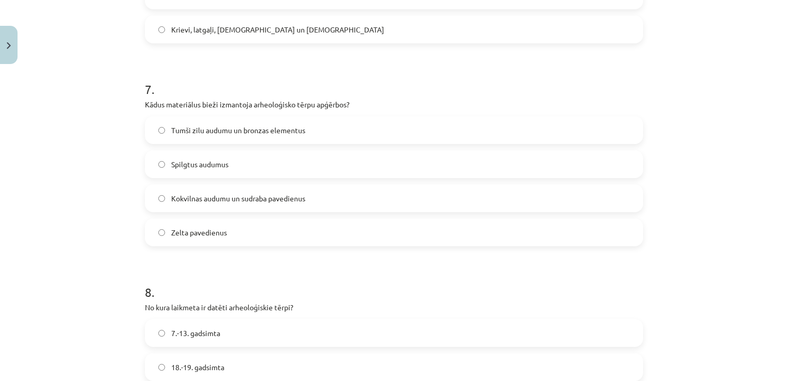
click at [301, 133] on span "Tumši zilu audumu un bronzas elementus" at bounding box center [238, 130] width 134 height 11
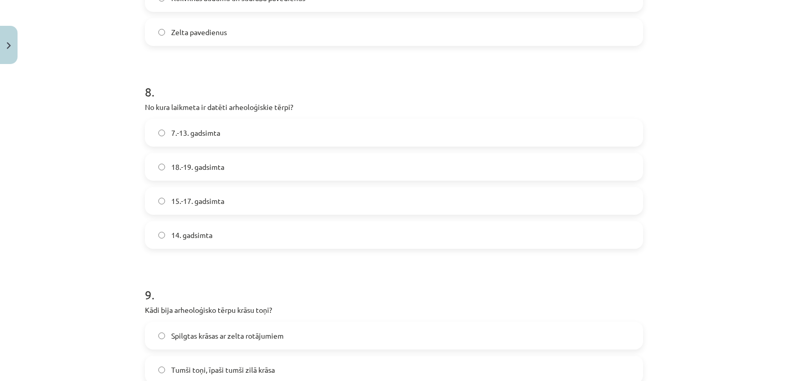
scroll to position [1562, 0]
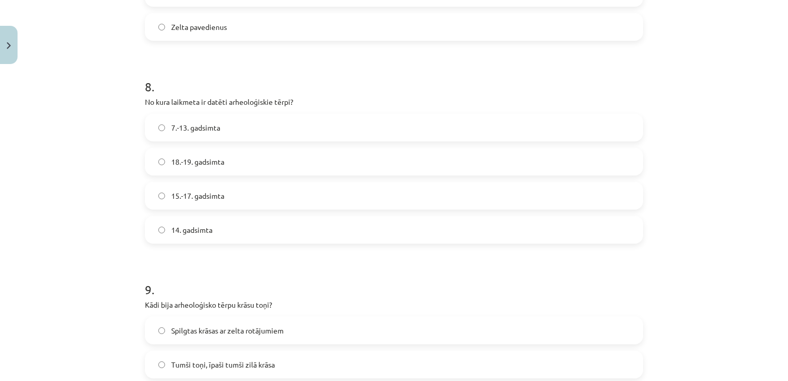
click at [178, 226] on span "14. gadsimta" at bounding box center [191, 229] width 41 height 11
click at [479, 162] on label "18.-19. gadsimta" at bounding box center [394, 162] width 496 height 26
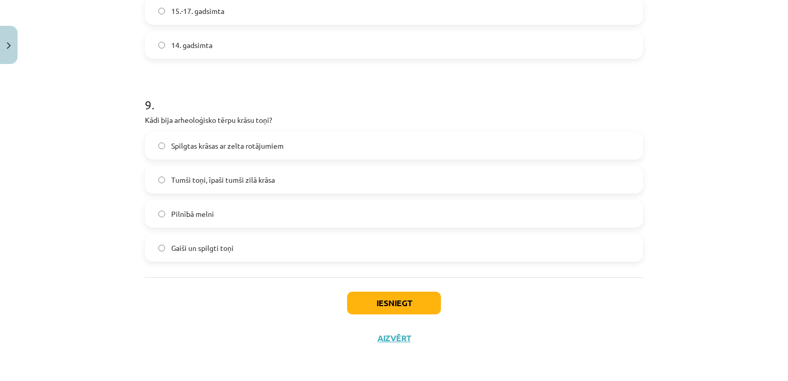
click at [375, 190] on label "Tumši toņi, īpaši tumši zilā krāsa" at bounding box center [394, 180] width 496 height 26
click at [371, 299] on button "Iesniegt" at bounding box center [394, 302] width 94 height 23
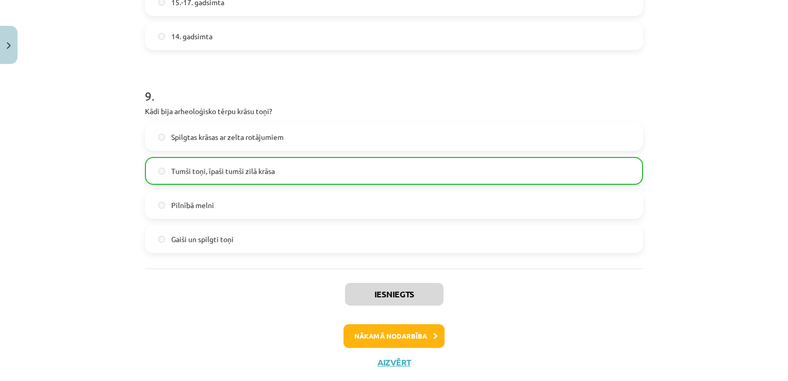
scroll to position [1776, 0]
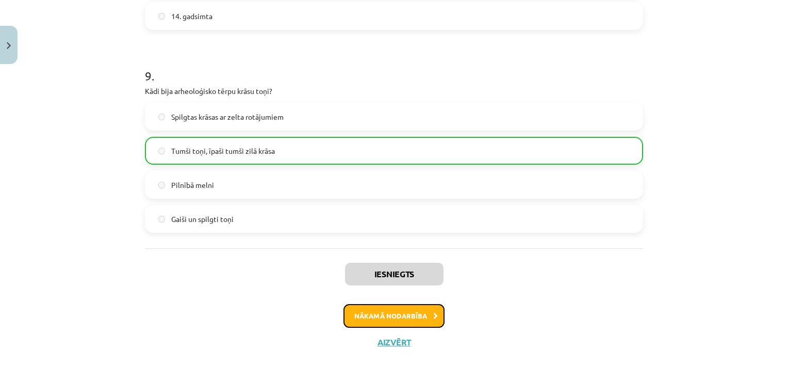
click at [381, 317] on button "Nākamā nodarbība" at bounding box center [393, 316] width 101 height 24
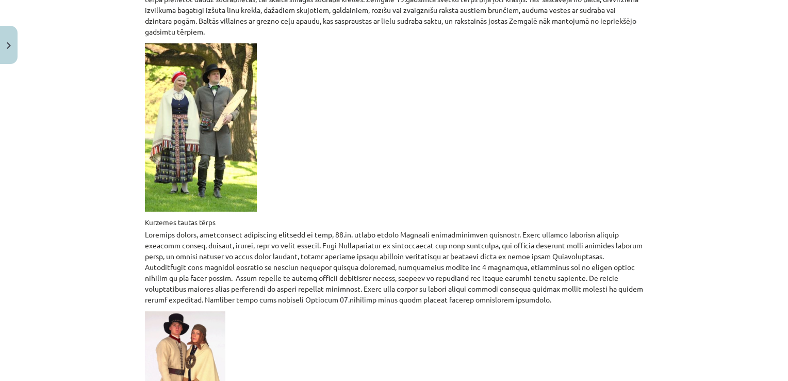
scroll to position [1639, 0]
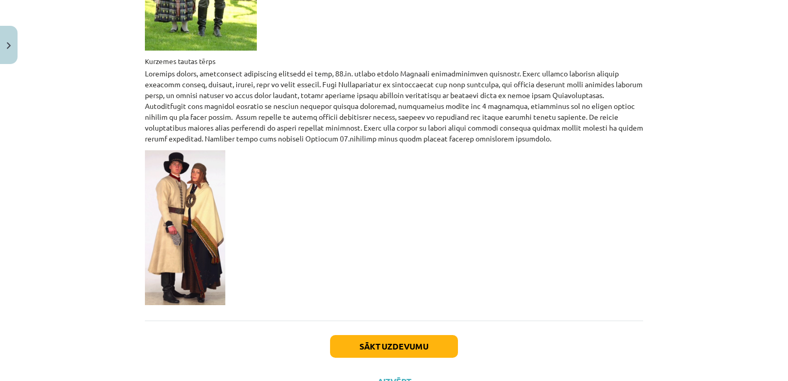
click at [743, 327] on div "Mācību tēma: Dizains un tehnoloģijas 9. klases 1. ieskaites mācību materiāls #3…" at bounding box center [394, 190] width 788 height 381
click at [754, 151] on div "Mācību tēma: Dizains un tehnoloģijas 9. klases 1. ieskaites mācību materiāls #3…" at bounding box center [394, 190] width 788 height 381
click at [431, 335] on button "Sākt uzdevumu" at bounding box center [394, 346] width 128 height 23
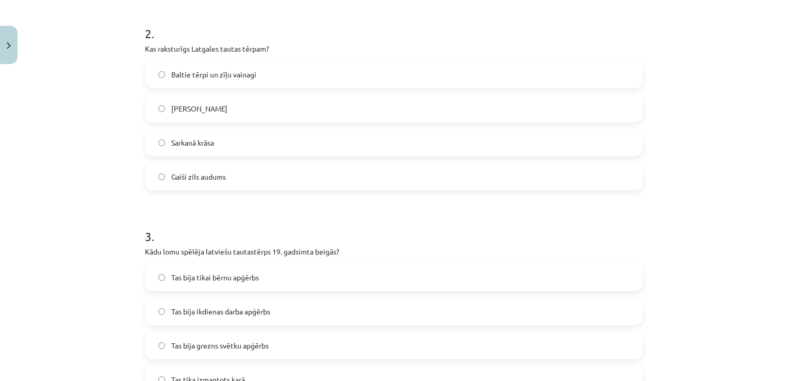
scroll to position [26, 0]
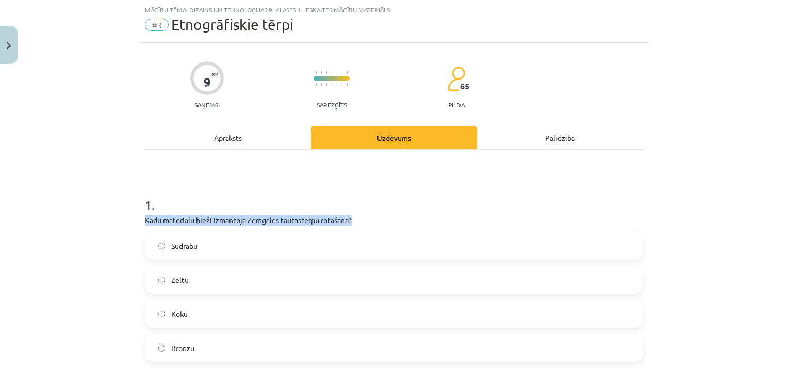
drag, startPoint x: 140, startPoint y: 220, endPoint x: 358, endPoint y: 218, distance: 218.1
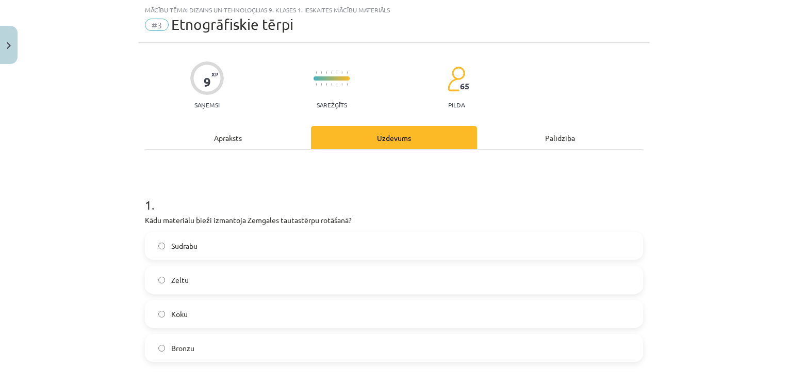
click at [190, 249] on span "Sudrabu" at bounding box center [184, 245] width 26 height 11
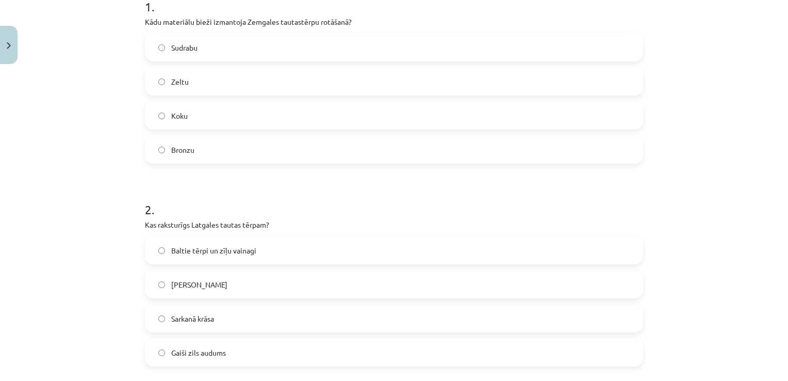
scroll to position [246, 0]
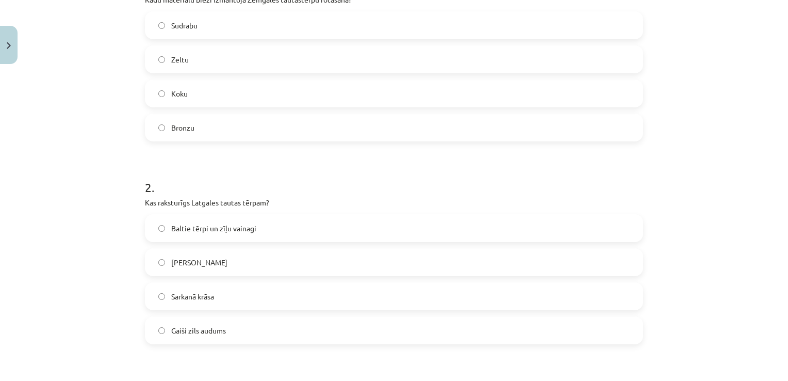
click at [470, 228] on label "Baltie tērpi un zīļu vainagi" at bounding box center [394, 228] width 496 height 26
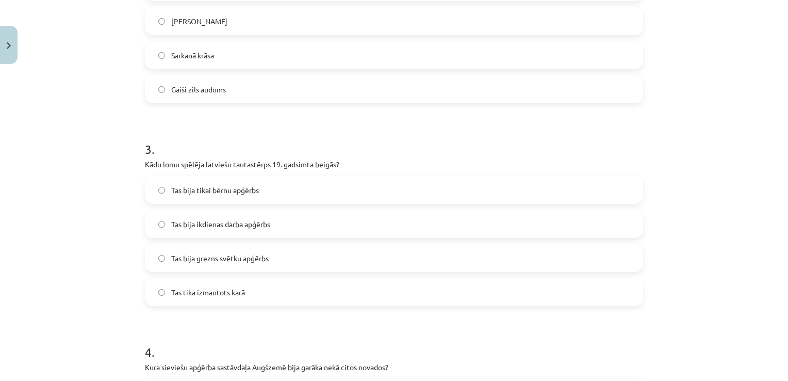
scroll to position [492, 0]
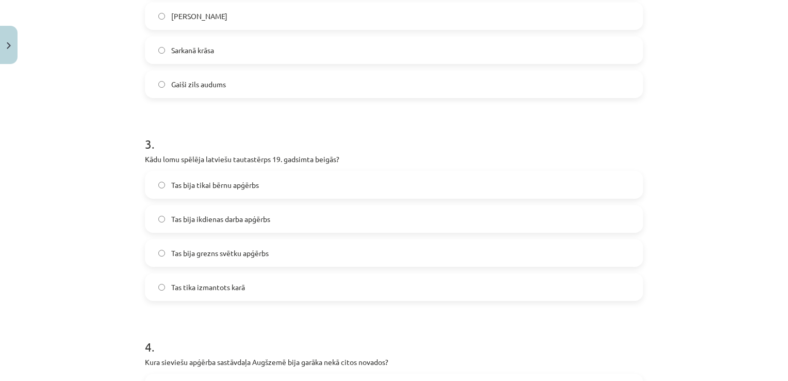
click at [578, 94] on label "Gaiši zils audums" at bounding box center [394, 84] width 496 height 26
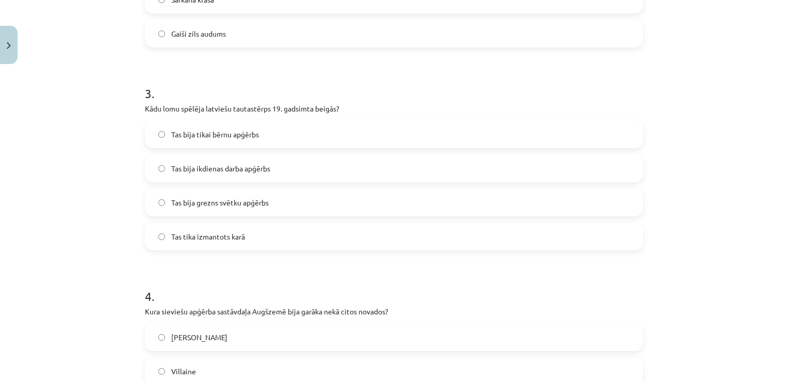
click at [335, 167] on label "Tas bija ikdienas darba apģērbs" at bounding box center [394, 168] width 496 height 26
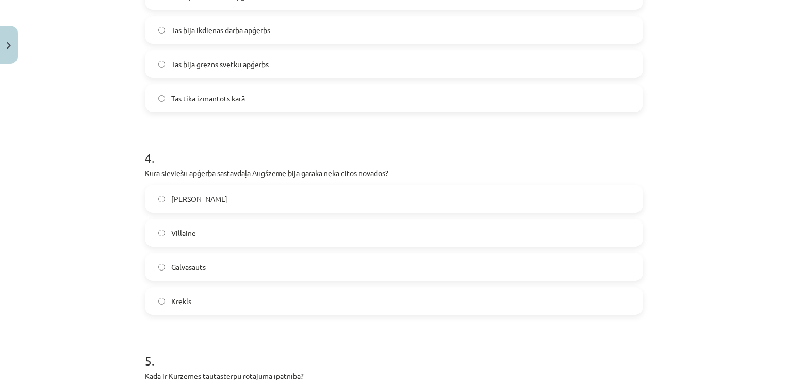
scroll to position [690, 0]
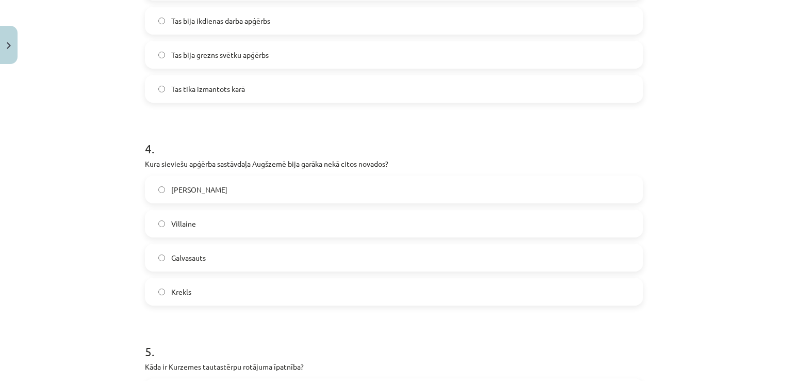
click at [296, 289] on label "Krekls" at bounding box center [394, 291] width 496 height 26
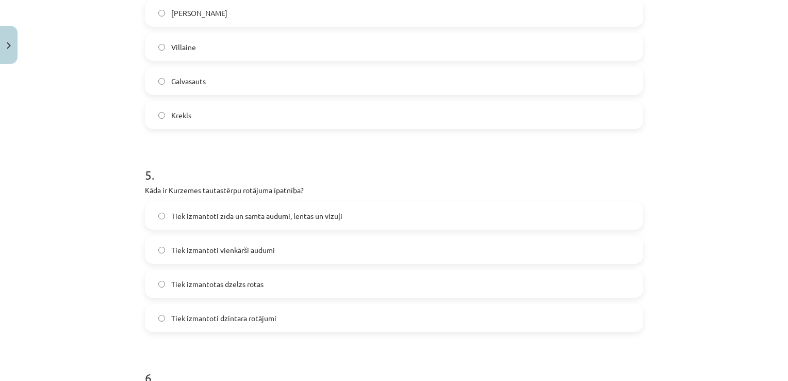
scroll to position [868, 0]
click at [472, 304] on label "Tiek izmantoti dzintara rotājumi" at bounding box center [394, 316] width 496 height 26
drag, startPoint x: 134, startPoint y: 179, endPoint x: 305, endPoint y: 185, distance: 171.3
click at [305, 185] on div "Mācību tēma: Dizains un tehnoloģijas 9. klases 1. ieskaites mācību materiāls #3…" at bounding box center [394, 190] width 788 height 381
click at [259, 141] on form "1 . Kādu materiālu bieži izmantoja Zemgales tautastērpu rotāšanā? Sudrabu Zeltu…" at bounding box center [394, 238] width 498 height 1803
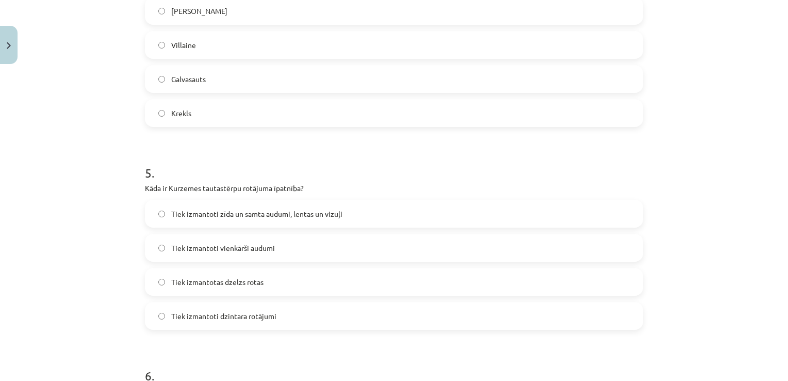
click at [203, 213] on span "Tiek izmantoti zīda un samta audumi, lentas un vizuļi" at bounding box center [256, 213] width 171 height 11
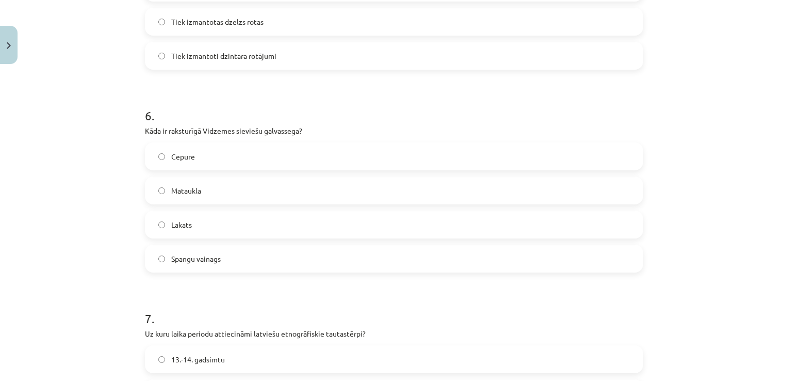
scroll to position [1130, 0]
click at [534, 217] on label "Lakats" at bounding box center [394, 222] width 496 height 26
click at [287, 251] on label "Spangu vainags" at bounding box center [394, 256] width 496 height 26
drag, startPoint x: 143, startPoint y: 123, endPoint x: 304, endPoint y: 118, distance: 160.5
click at [304, 118] on div "6 . Kāda ir raksturīgā Vidzemes sieviešu galvassega? Cepure Mataukla Lakats Spa…" at bounding box center [394, 179] width 498 height 182
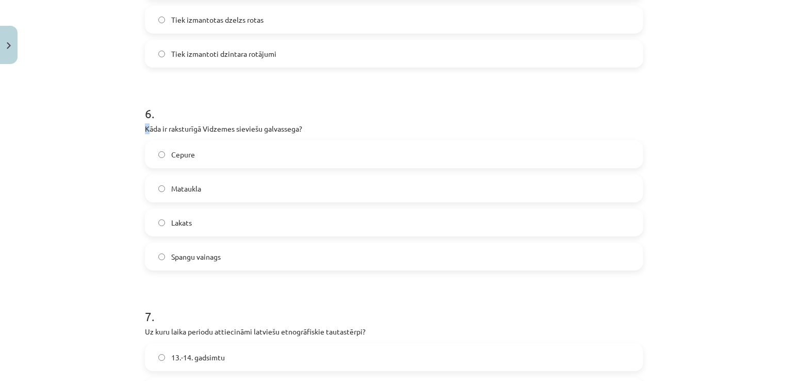
drag, startPoint x: 304, startPoint y: 118, endPoint x: 167, endPoint y: 111, distance: 137.3
click at [167, 111] on h1 "6 ." at bounding box center [394, 104] width 498 height 32
click at [190, 124] on p "Kāda ir raksturīgā Vidzemes sieviešu galvassega?" at bounding box center [394, 128] width 498 height 11
drag, startPoint x: 132, startPoint y: 133, endPoint x: 304, endPoint y: 127, distance: 172.3
click at [304, 127] on div "Mācību tēma: Dizains un tehnoloģijas 9. klases 1. ieskaites mācību materiāls #3…" at bounding box center [394, 190] width 788 height 381
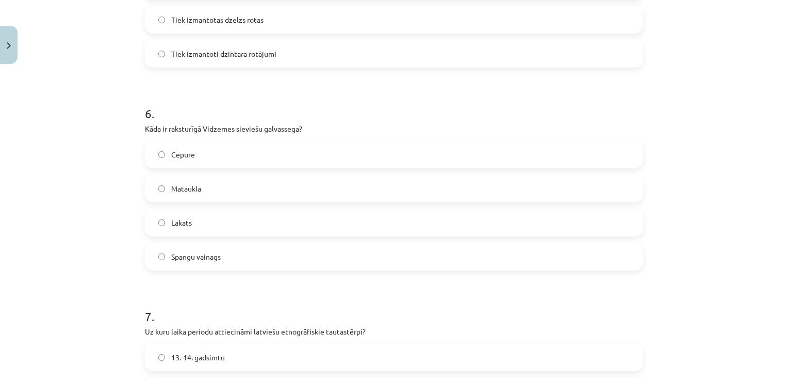
click at [164, 218] on label "Lakats" at bounding box center [394, 222] width 496 height 26
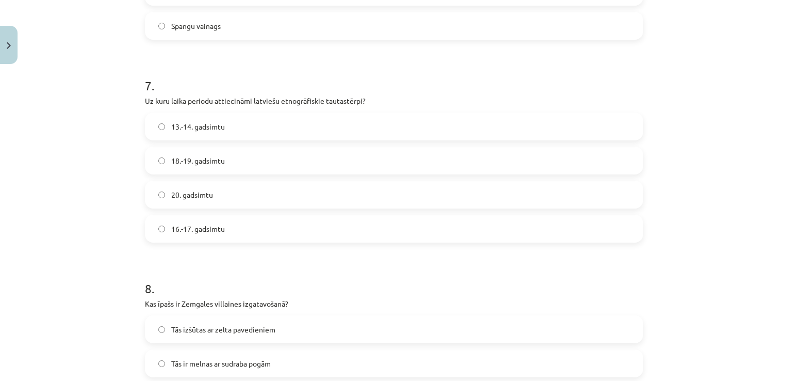
scroll to position [1365, 0]
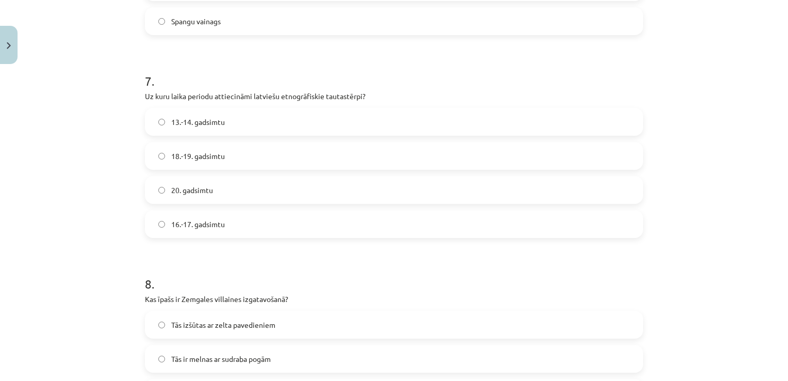
click at [439, 113] on label "13.-14. gadsimtu" at bounding box center [394, 122] width 496 height 26
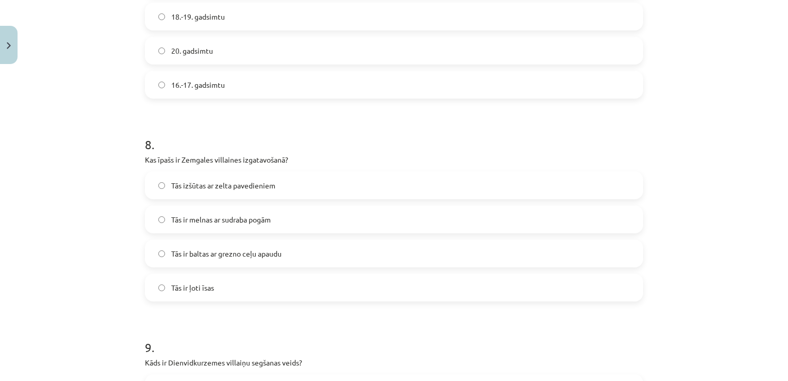
scroll to position [1507, 0]
click at [491, 246] on label "Tās ir baltas ar grezno ceļu apaudu" at bounding box center [394, 251] width 496 height 26
drag, startPoint x: 141, startPoint y: 156, endPoint x: 294, endPoint y: 146, distance: 152.9
click at [294, 146] on div "8 . Kas īpašs ir Zemgales villaines izgatavošanā? Tās izšūtas ar zelta pavedien…" at bounding box center [394, 208] width 498 height 182
drag, startPoint x: 294, startPoint y: 146, endPoint x: 287, endPoint y: 146, distance: 6.7
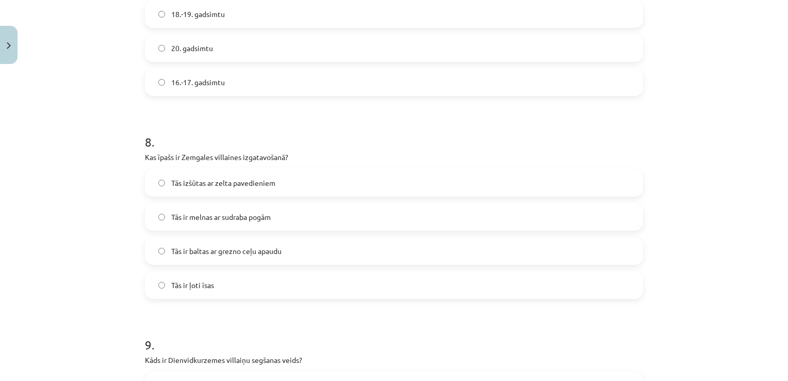
click at [287, 146] on h1 "8 ." at bounding box center [394, 133] width 498 height 32
click at [217, 141] on h1 "8 ." at bounding box center [394, 133] width 498 height 32
drag, startPoint x: 140, startPoint y: 158, endPoint x: 291, endPoint y: 155, distance: 151.1
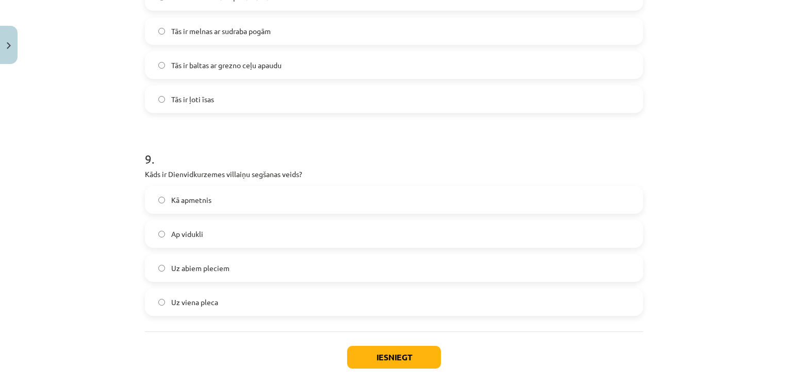
scroll to position [1690, 0]
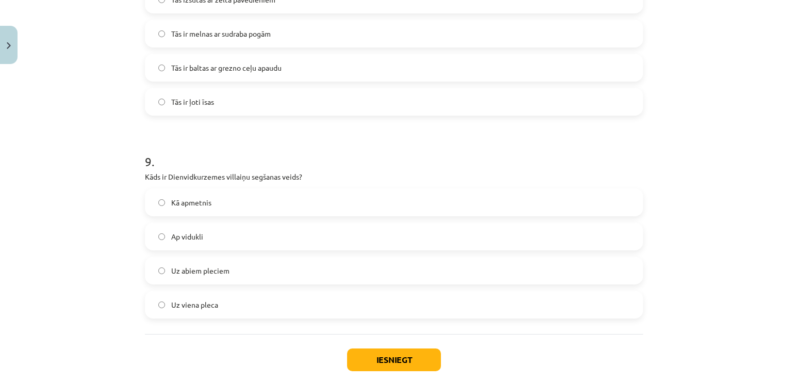
click at [195, 266] on span "Uz abiem pleciem" at bounding box center [200, 270] width 58 height 11
drag, startPoint x: 141, startPoint y: 174, endPoint x: 313, endPoint y: 177, distance: 171.8
click at [313, 177] on p "Kāds ir Dienvidkurzemes villaiņu segšanas veids?" at bounding box center [394, 176] width 498 height 11
click at [186, 312] on label "Uz viena pleca" at bounding box center [394, 304] width 496 height 26
click at [383, 368] on button "Iesniegt" at bounding box center [394, 359] width 94 height 23
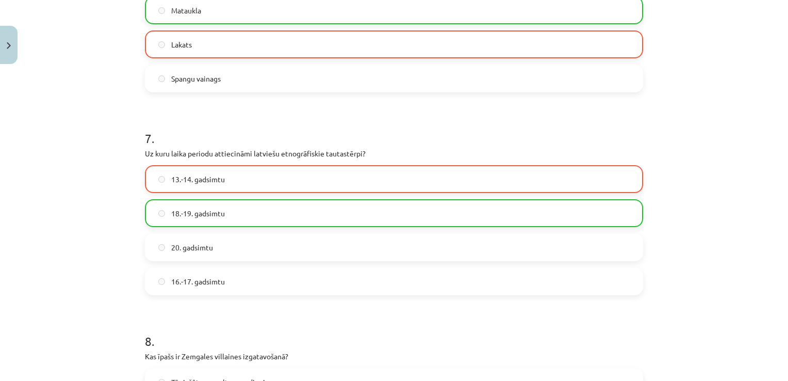
scroll to position [1313, 0]
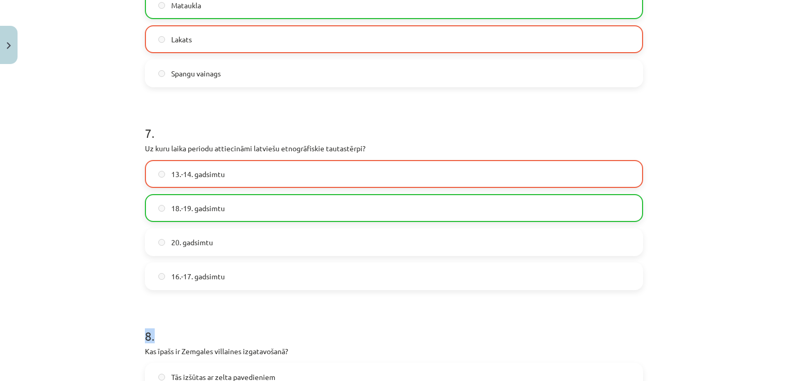
drag, startPoint x: 779, startPoint y: 276, endPoint x: 726, endPoint y: 297, distance: 57.3
click at [726, 297] on div "Mācību tēma: Dizains un tehnoloģijas 9. klases 1. ieskaites mācību materiāls #3…" at bounding box center [394, 190] width 788 height 381
drag, startPoint x: 726, startPoint y: 297, endPoint x: 685, endPoint y: 344, distance: 62.2
click at [685, 344] on div "Mācību tēma: Dizains un tehnoloģijas 9. klases 1. ieskaites mācību materiāls #3…" at bounding box center [394, 190] width 788 height 381
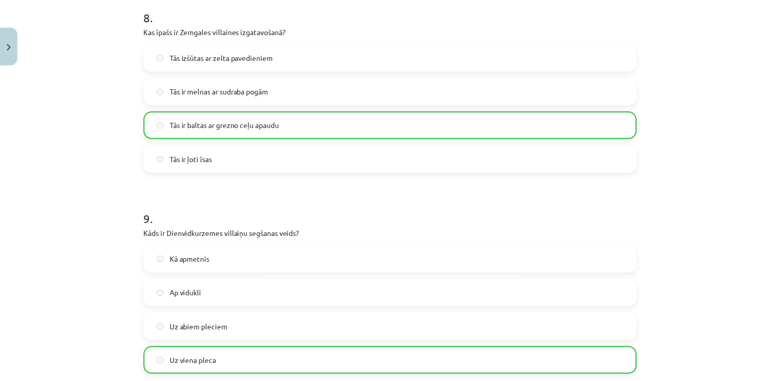
scroll to position [1780, 0]
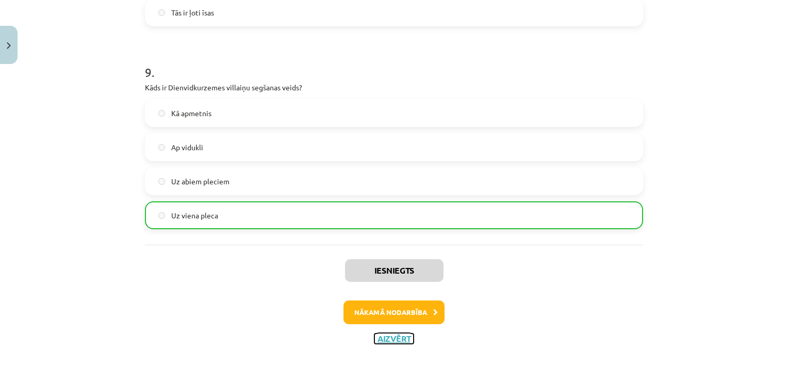
click at [392, 333] on button "Aizvērt" at bounding box center [393, 338] width 39 height 10
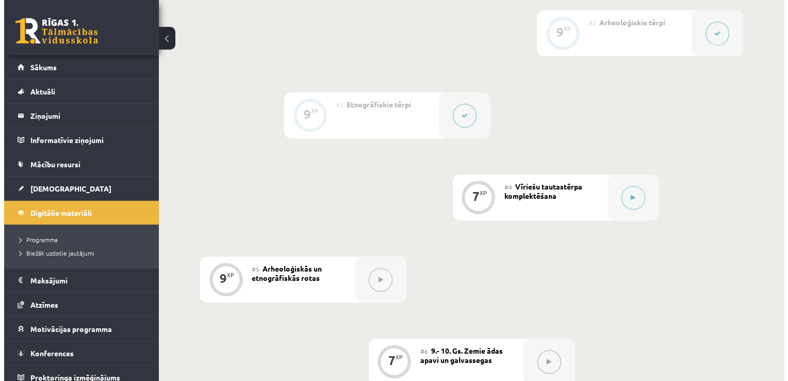
scroll to position [376, 0]
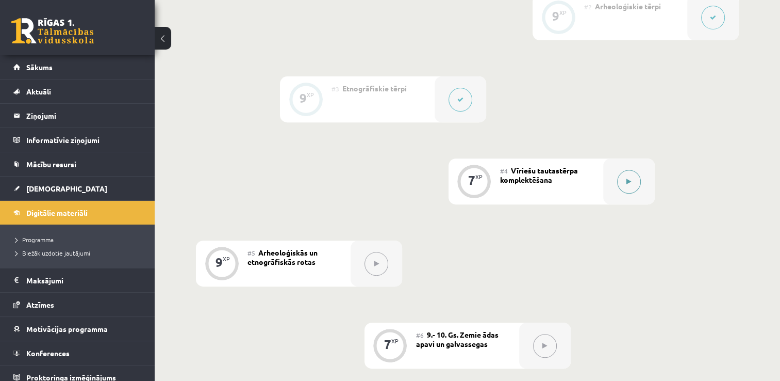
click at [625, 182] on button at bounding box center [629, 182] width 24 height 24
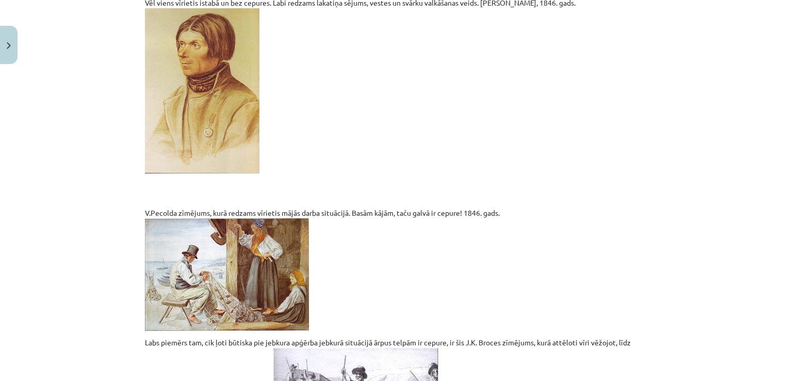
scroll to position [1020, 0]
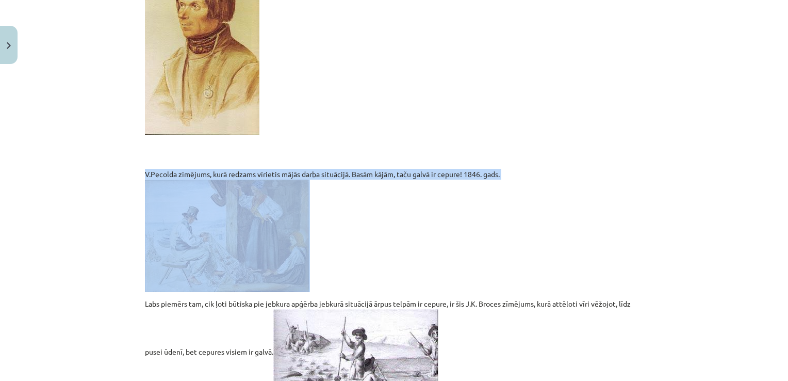
drag, startPoint x: 734, startPoint y: 157, endPoint x: 693, endPoint y: 223, distance: 77.1
click at [693, 223] on div "Mācību tēma: Dizains un tehnoloģijas 9. klases 1. ieskaites mācību materiāls #4…" at bounding box center [394, 190] width 788 height 381
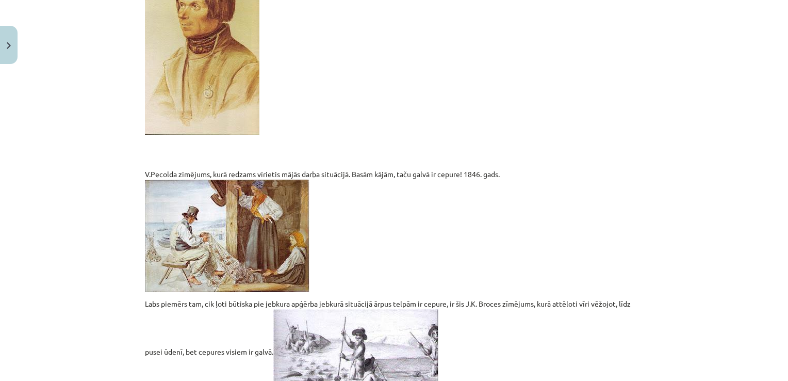
drag, startPoint x: 693, startPoint y: 223, endPoint x: 752, endPoint y: 112, distance: 125.7
click at [752, 112] on div "Mācību tēma: Dizains un tehnoloģijas 9. klases 1. ieskaites mācību materiāls #4…" at bounding box center [394, 190] width 788 height 381
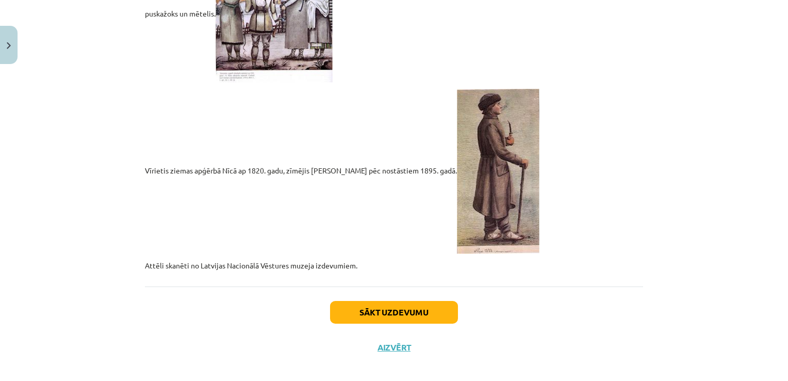
scroll to position [2195, 0]
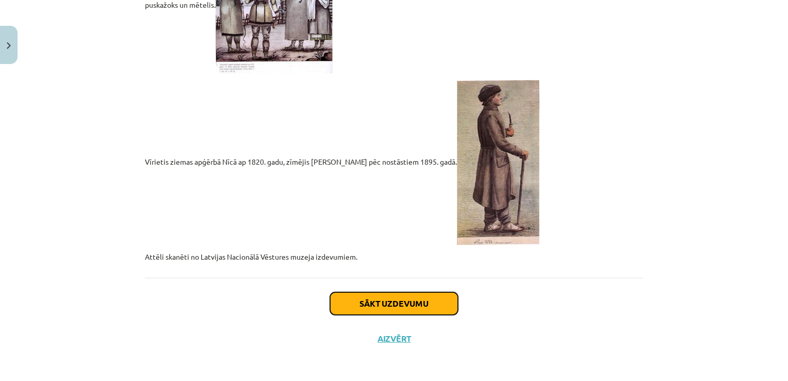
click at [394, 308] on button "Sākt uzdevumu" at bounding box center [394, 303] width 128 height 23
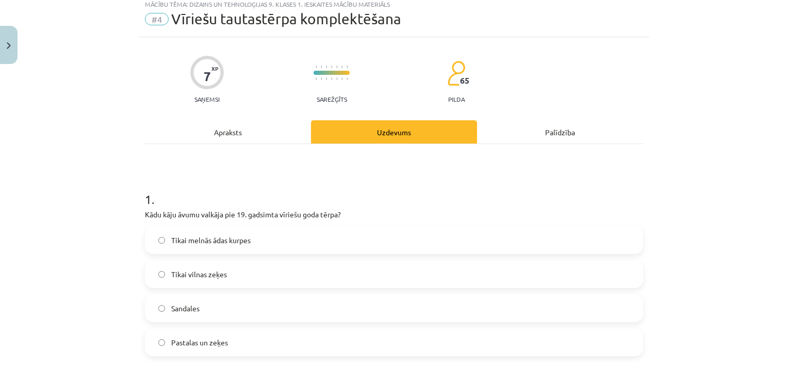
scroll to position [26, 0]
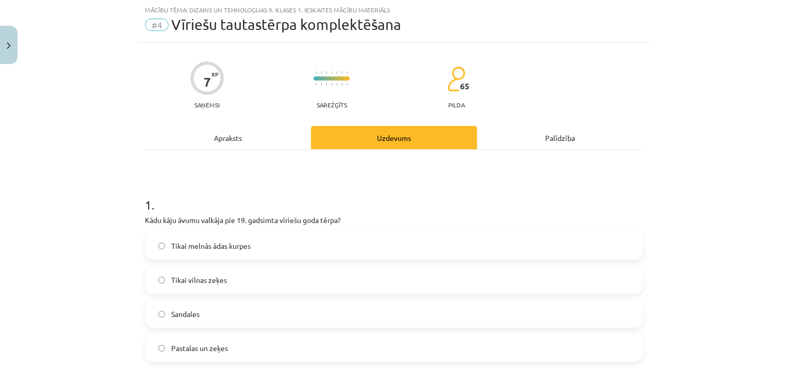
click at [197, 353] on label "Pastalas un zeķes" at bounding box center [394, 348] width 496 height 26
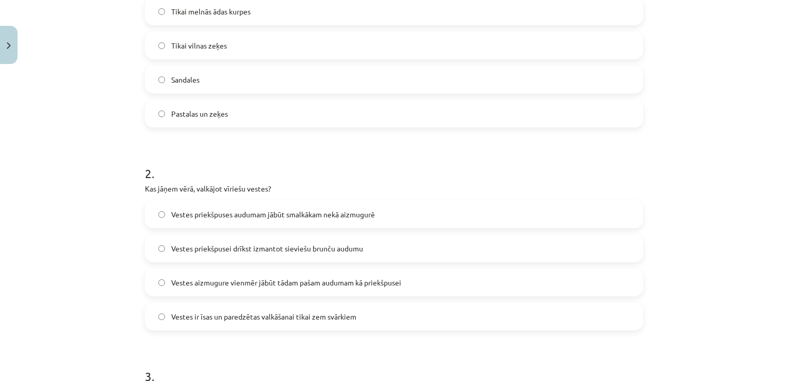
scroll to position [262, 0]
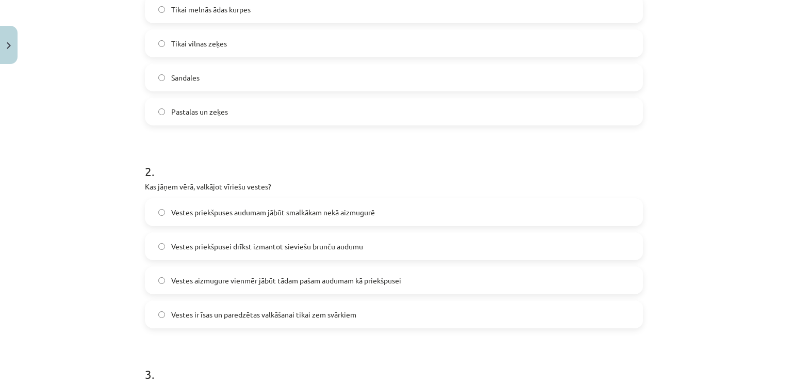
click at [427, 207] on label "Vestes priekšpuses audumam jābūt smalkākam nekā aizmugurē" at bounding box center [394, 212] width 496 height 26
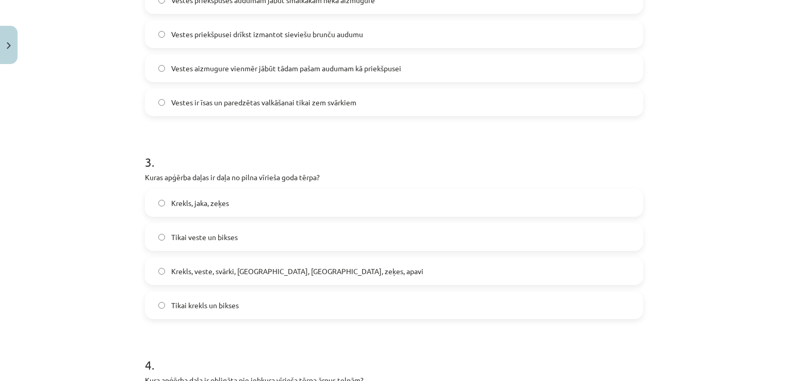
scroll to position [478, 0]
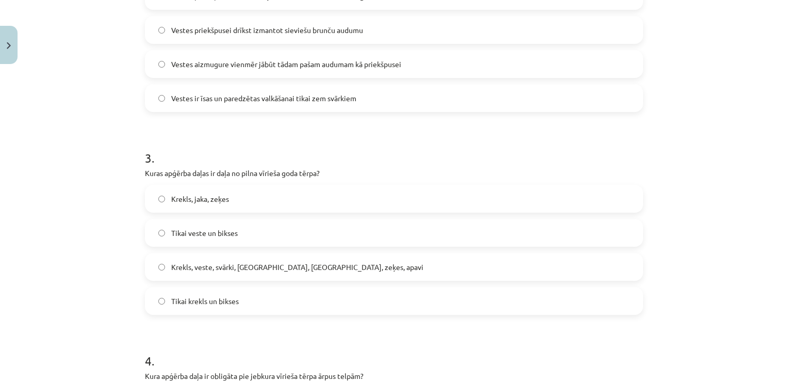
click at [378, 255] on label "Krekls, veste, svārki, cepure, josta, zeķes, apavi" at bounding box center [394, 267] width 496 height 26
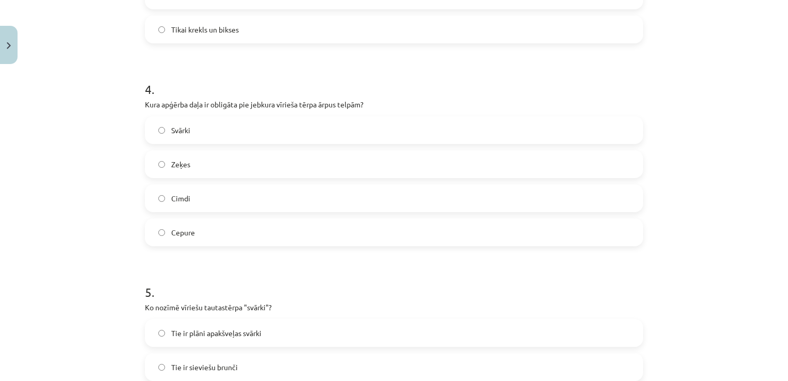
scroll to position [753, 0]
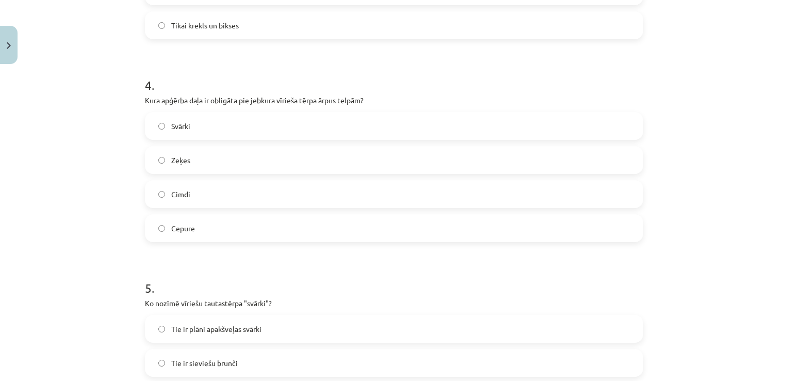
click at [485, 224] on label "Cepure" at bounding box center [394, 228] width 496 height 26
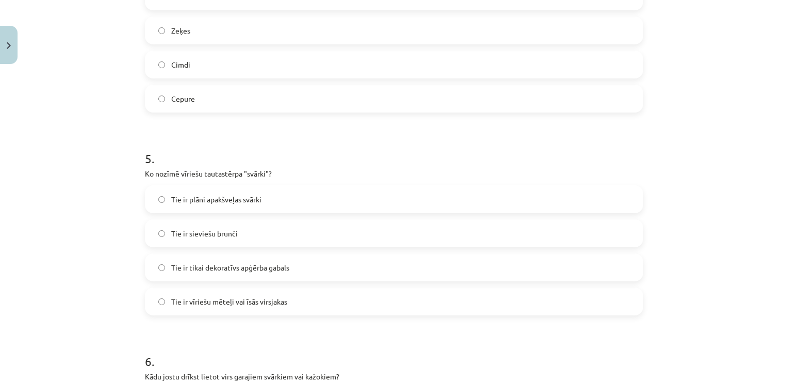
scroll to position [913, 0]
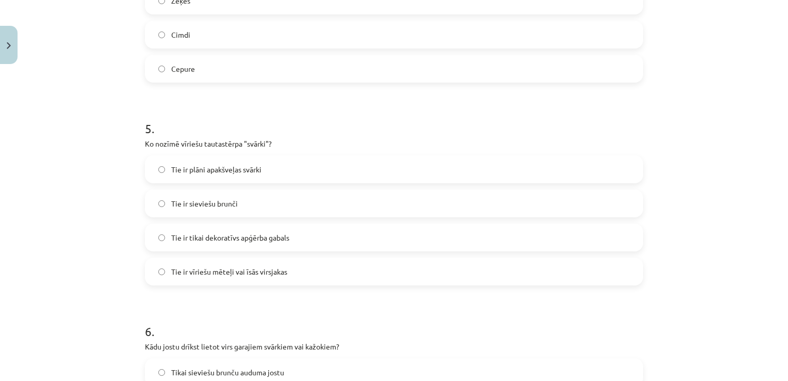
click at [225, 271] on span "Tie ir vīriešu mēteļi vai īsās virsjakas" at bounding box center [229, 271] width 116 height 11
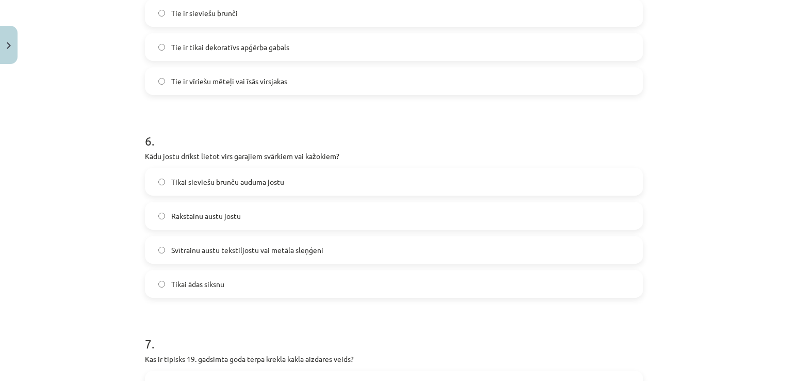
scroll to position [1105, 0]
click at [257, 209] on label "Rakstainu austu jostu" at bounding box center [394, 214] width 496 height 26
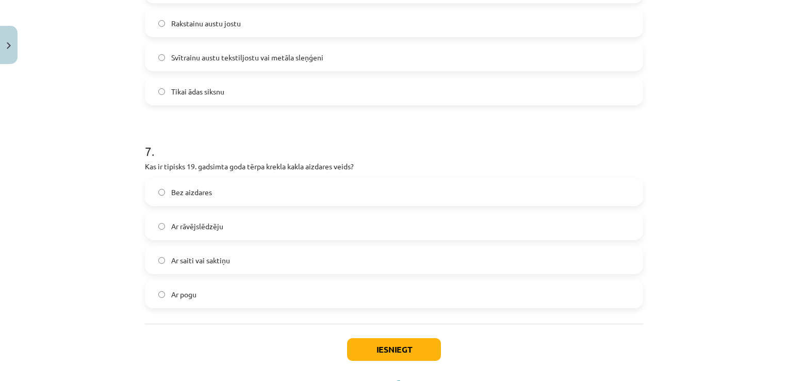
scroll to position [1299, 0]
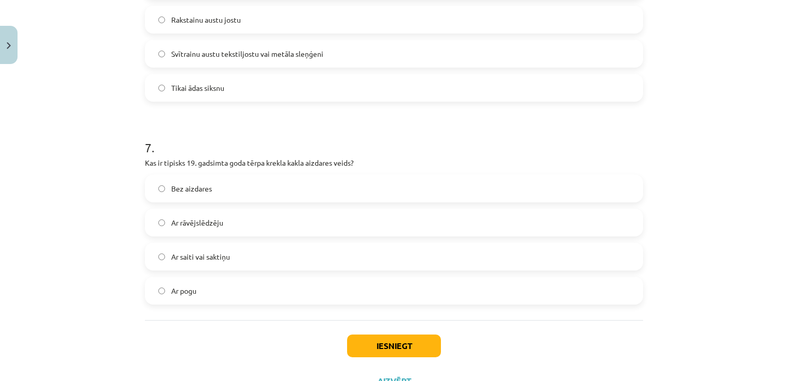
click at [198, 261] on span "Ar saiti vai saktiņu" at bounding box center [200, 256] width 59 height 11
click at [382, 358] on div "Iesniegt Aizvērt" at bounding box center [394, 356] width 498 height 72
click at [381, 348] on button "Iesniegt" at bounding box center [394, 345] width 94 height 23
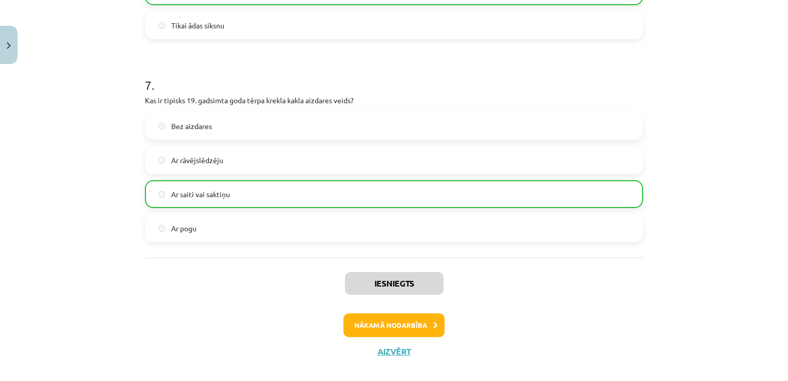
scroll to position [1374, 0]
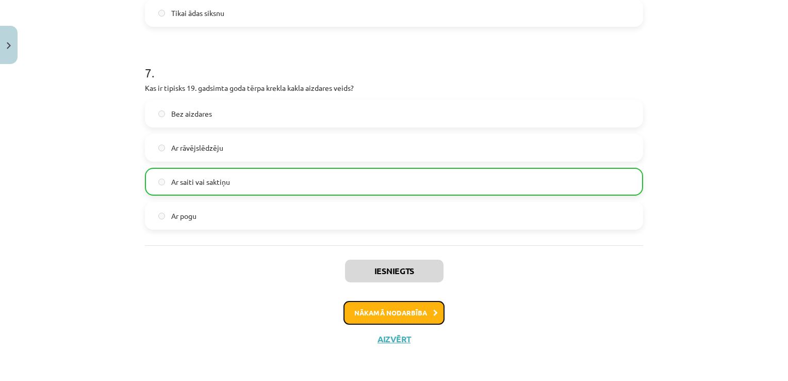
click at [386, 308] on button "Nākamā nodarbība" at bounding box center [393, 313] width 101 height 24
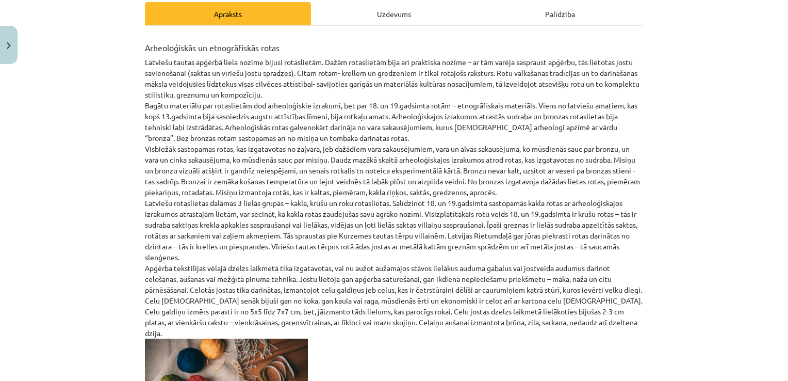
scroll to position [152, 0]
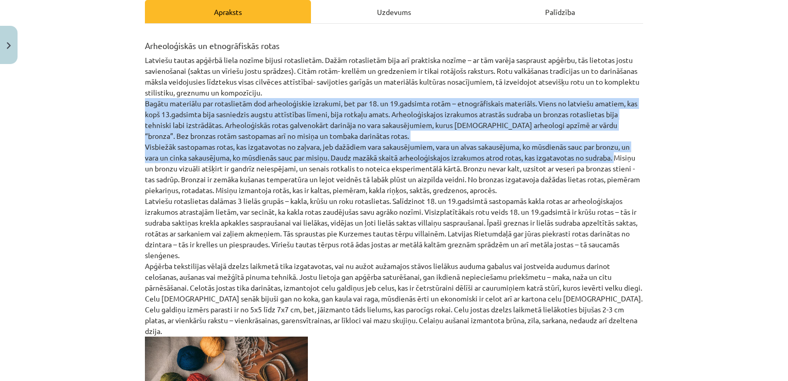
drag, startPoint x: 773, startPoint y: 140, endPoint x: 773, endPoint y: 158, distance: 18.0
click at [773, 158] on div "Mācību tēma: Dizains un tehnoloģijas 9. klases 1. ieskaites mācību materiāls #5…" at bounding box center [394, 190] width 788 height 381
drag, startPoint x: 773, startPoint y: 158, endPoint x: 712, endPoint y: 161, distance: 61.5
click at [712, 161] on div "Mācību tēma: Dizains un tehnoloģijas 9. klases 1. ieskaites mācību materiāls #5…" at bounding box center [394, 190] width 788 height 381
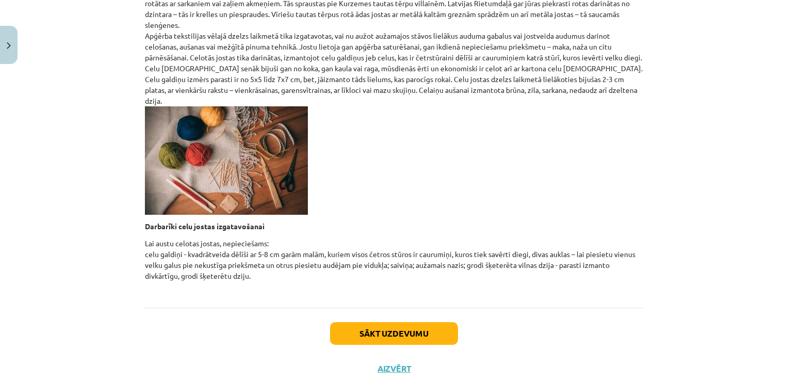
scroll to position [394, 0]
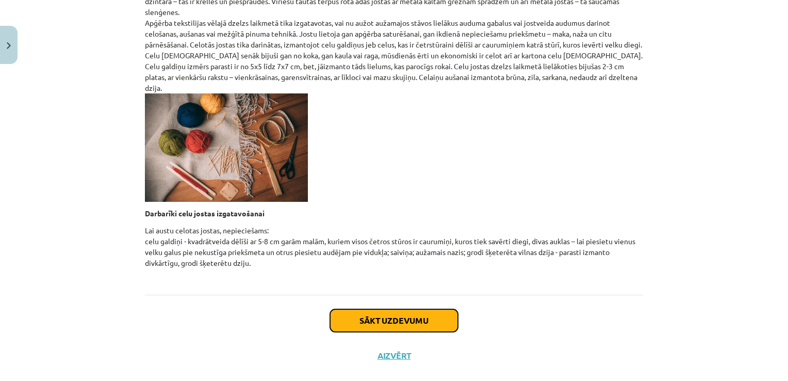
click at [361, 309] on button "Sākt uzdevumu" at bounding box center [394, 320] width 128 height 23
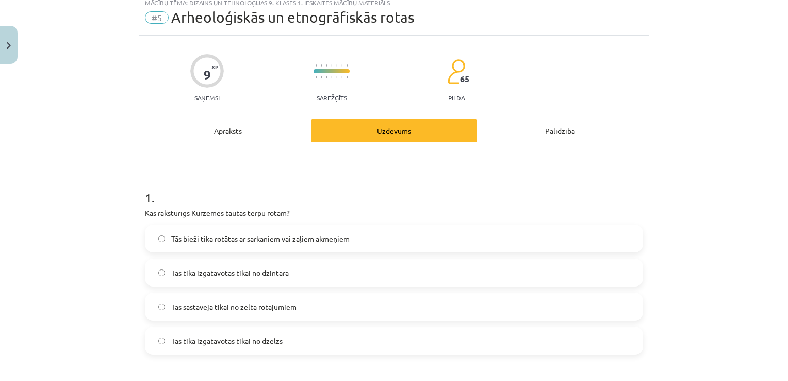
scroll to position [26, 0]
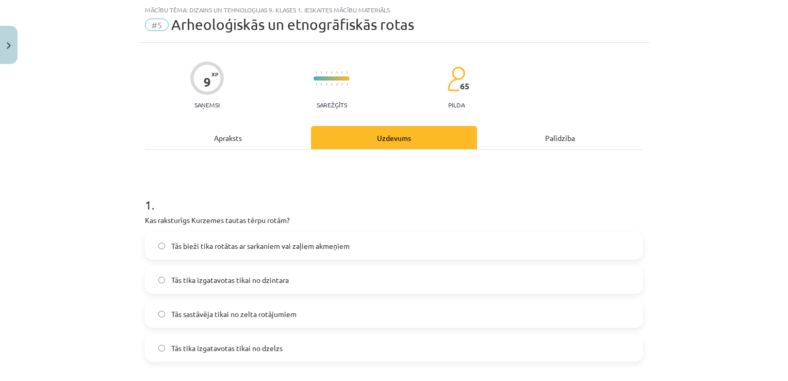
click at [255, 238] on label "Tās bieži tika rotātas ar sarkaniem vai zaļiem akmeņiem" at bounding box center [394, 246] width 496 height 26
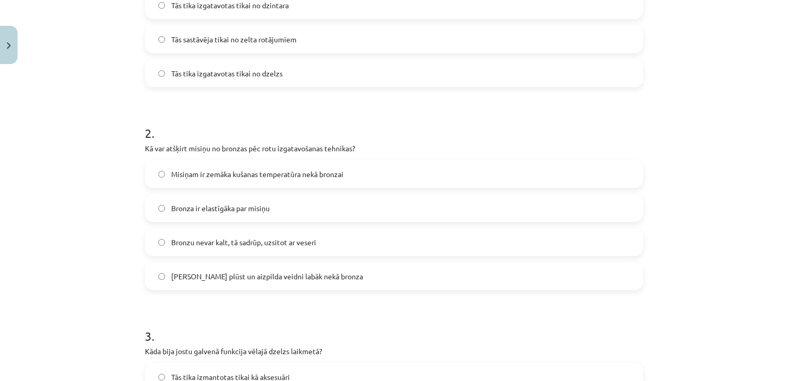
scroll to position [305, 0]
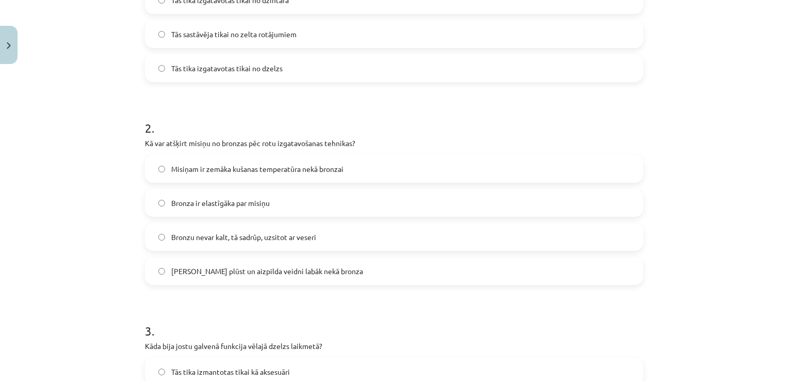
click at [265, 241] on span "Bronzu nevar kalt, tā sadrūp, uzsitot ar veseri" at bounding box center [243, 237] width 145 height 11
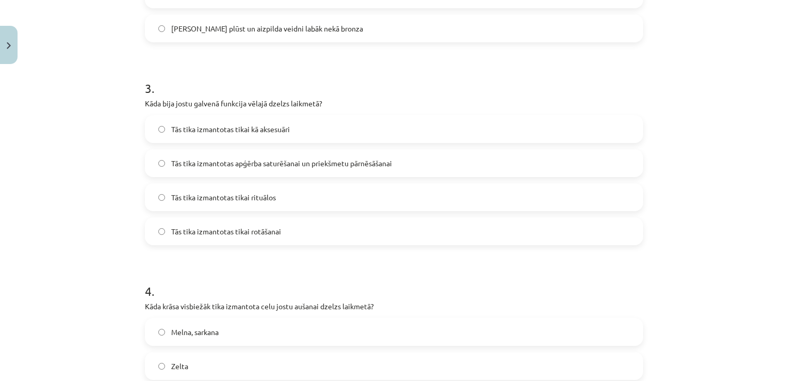
scroll to position [552, 0]
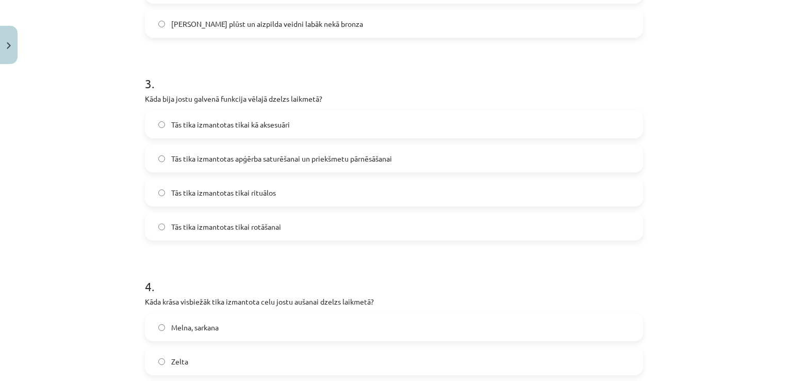
click at [318, 166] on label "Tās tika izmantotas apģērba saturēšanai un priekšmetu pārnēsāšanai" at bounding box center [394, 158] width 496 height 26
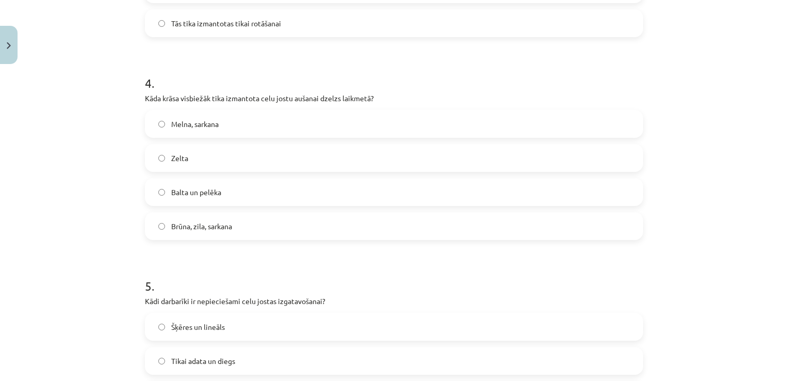
scroll to position [758, 0]
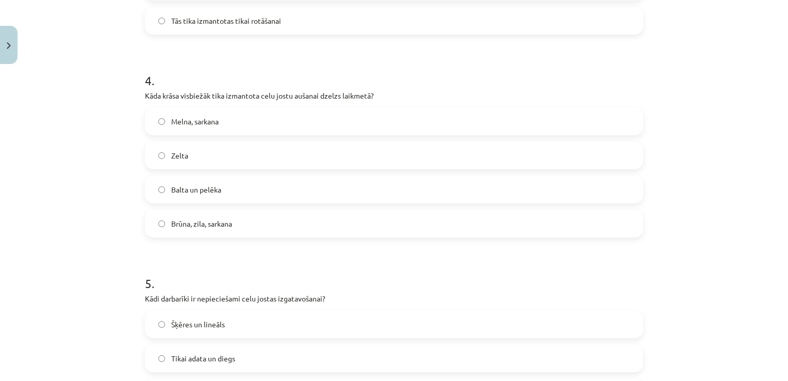
click at [192, 217] on label "Brūna, zila, sarkana" at bounding box center [394, 223] width 496 height 26
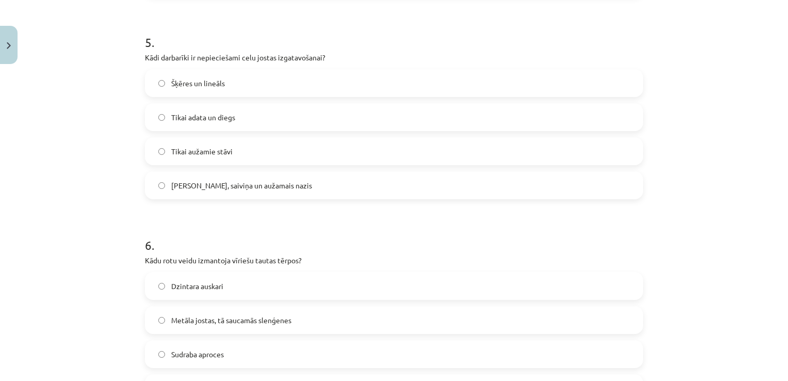
scroll to position [1009, 0]
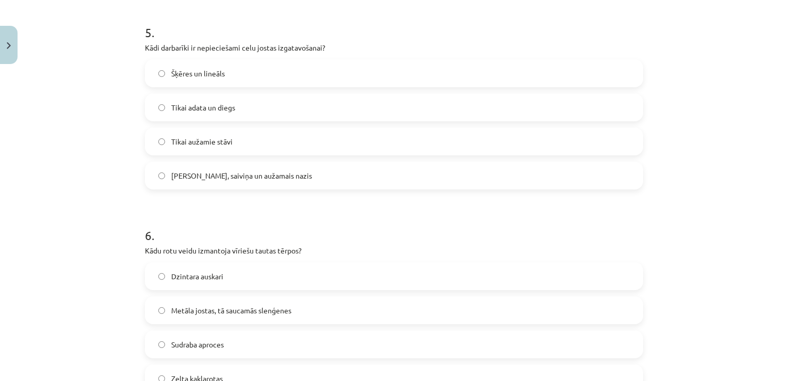
click at [239, 177] on span "Celu galdiņi, saiviņa un aužamais nazis" at bounding box center [241, 175] width 141 height 11
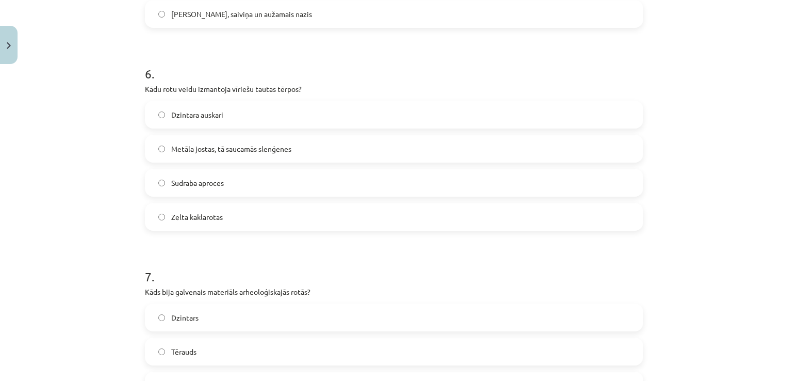
scroll to position [1173, 0]
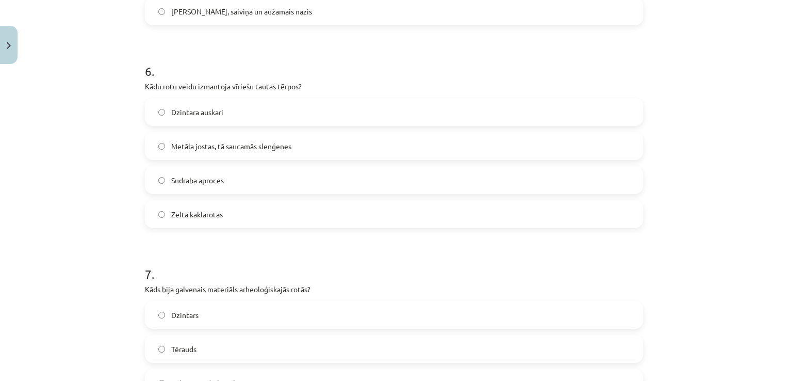
click at [214, 150] on span "Metāla jostas, tā saucamās slenģenes" at bounding box center [231, 146] width 120 height 11
click at [485, 222] on label "Zelta kaklarotas" at bounding box center [394, 214] width 496 height 26
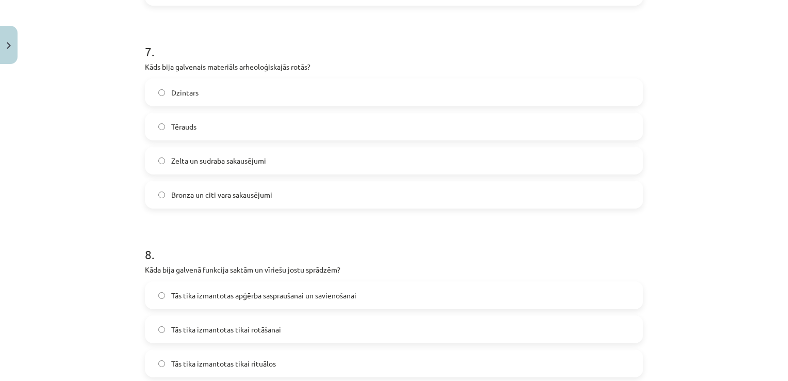
scroll to position [1412, 0]
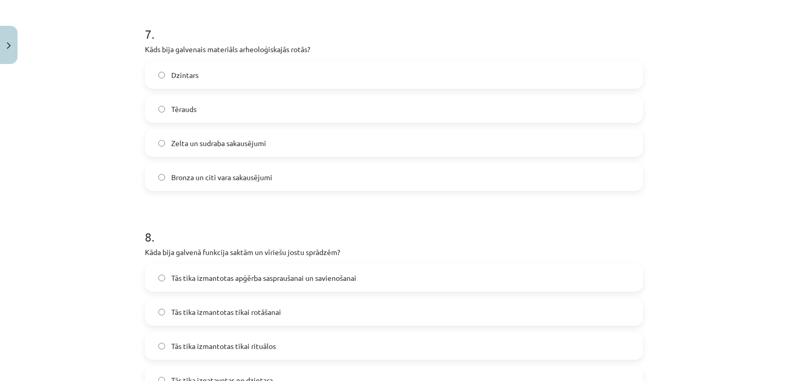
click at [551, 185] on label "Bronza un citi vara sakausējumi" at bounding box center [394, 177] width 496 height 26
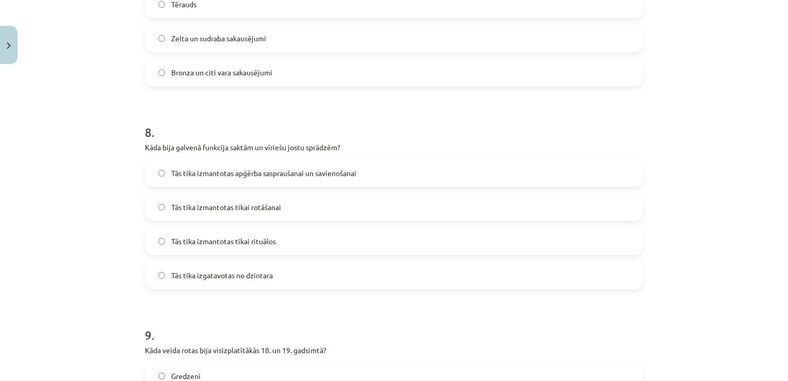
scroll to position [1522, 0]
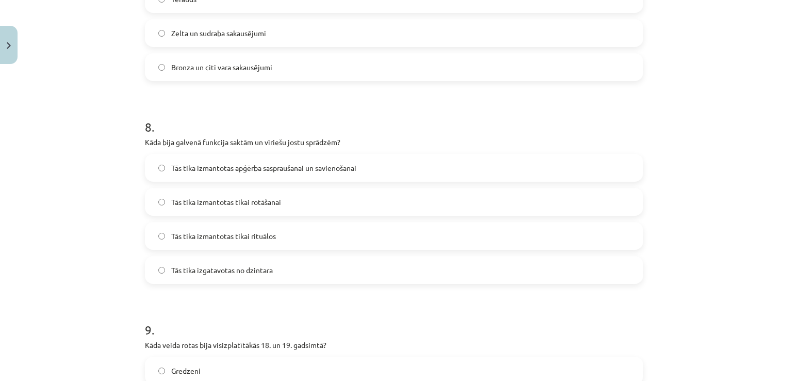
click at [290, 156] on label "Tās tika izmantotas apģērba saspraušanai un savienošanai" at bounding box center [394, 168] width 496 height 26
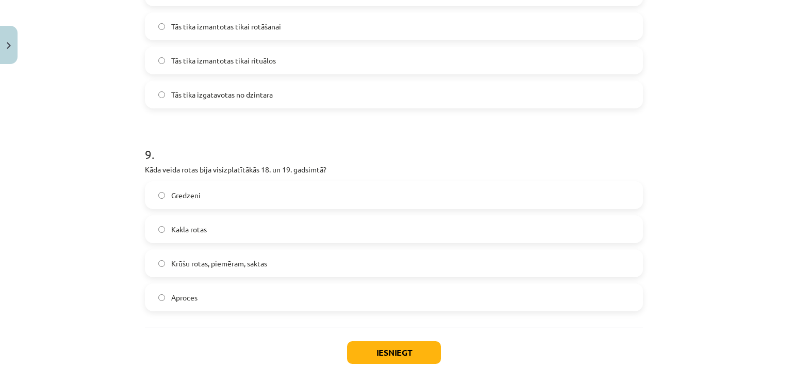
scroll to position [1703, 0]
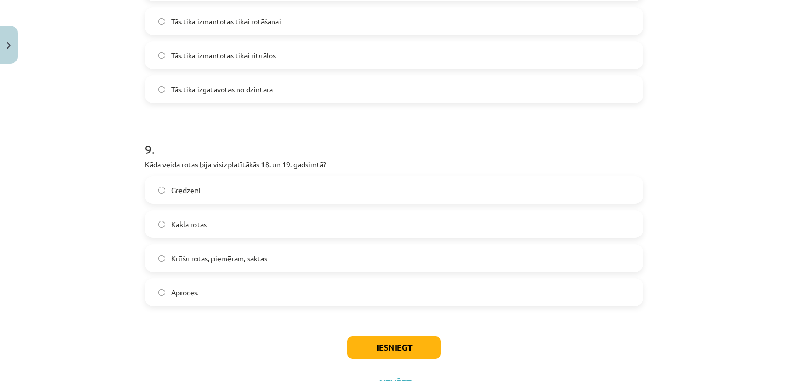
click at [229, 253] on span "Krūšu rotas, piemēram, saktas" at bounding box center [219, 258] width 96 height 11
click at [385, 351] on button "Iesniegt" at bounding box center [394, 347] width 94 height 23
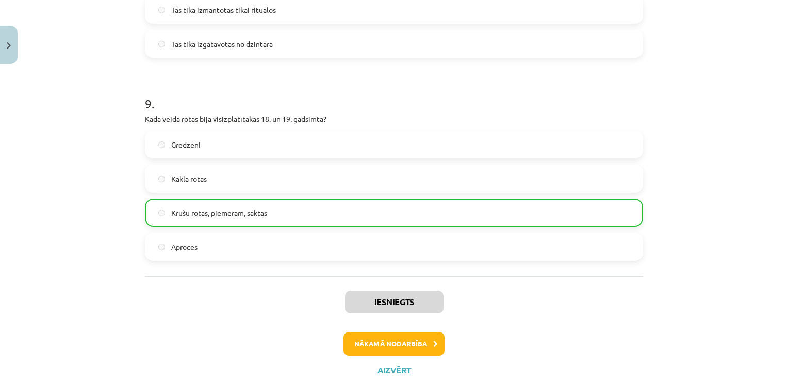
scroll to position [1773, 0]
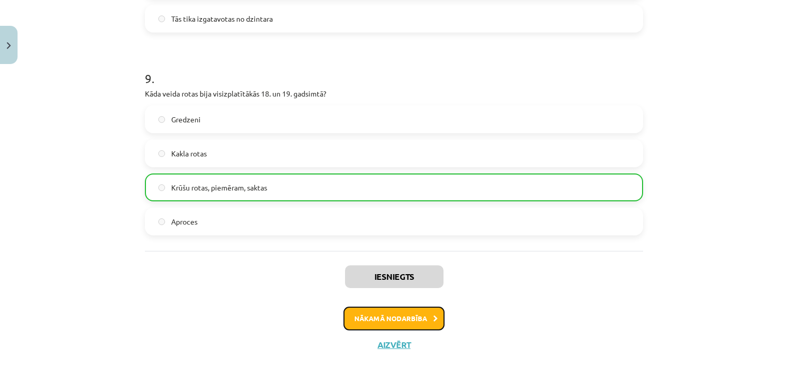
click at [420, 312] on button "Nākamā nodarbība" at bounding box center [393, 318] width 101 height 24
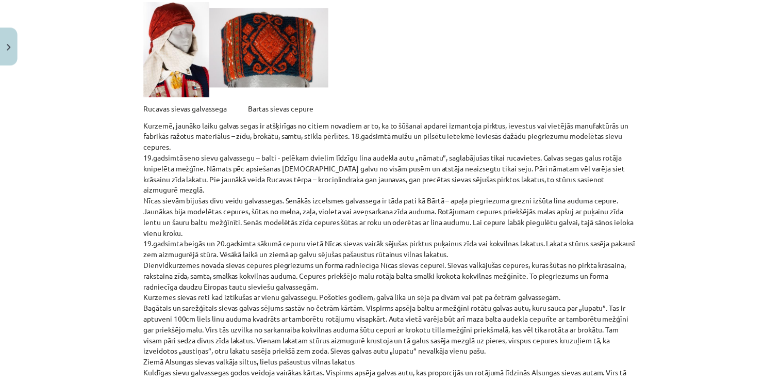
scroll to position [2364, 0]
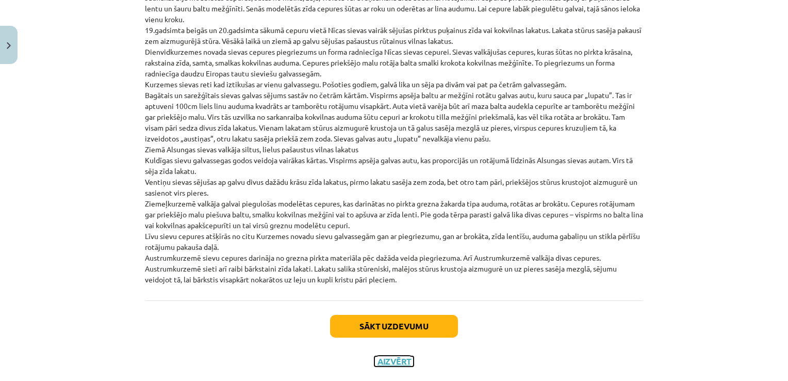
click at [406, 356] on button "Aizvērt" at bounding box center [393, 361] width 39 height 10
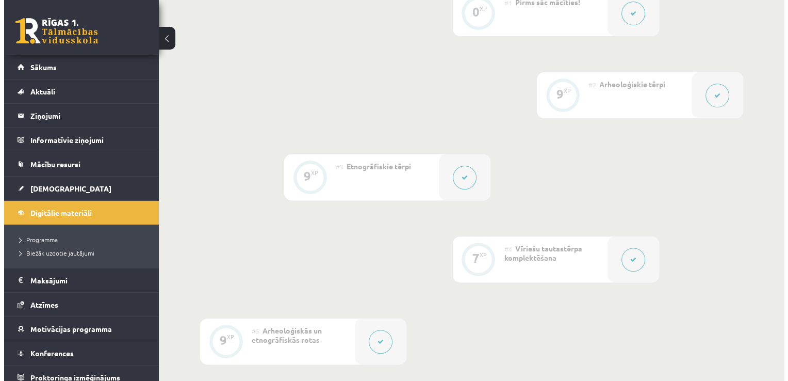
scroll to position [132, 0]
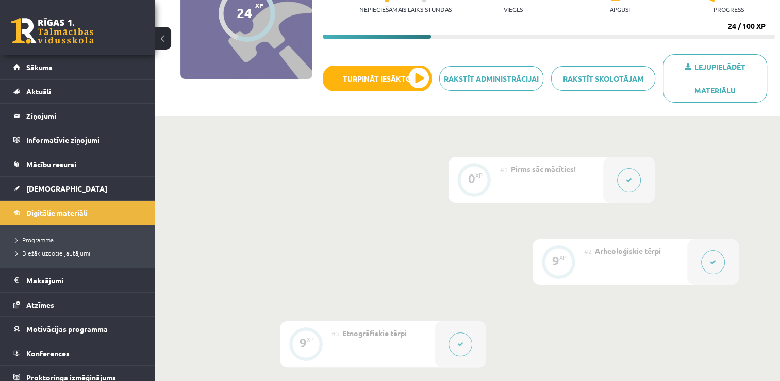
click at [532, 183] on div "#1 Pirms sāc mācīties!" at bounding box center [551, 180] width 103 height 46
click at [617, 175] on div at bounding box center [629, 180] width 52 height 46
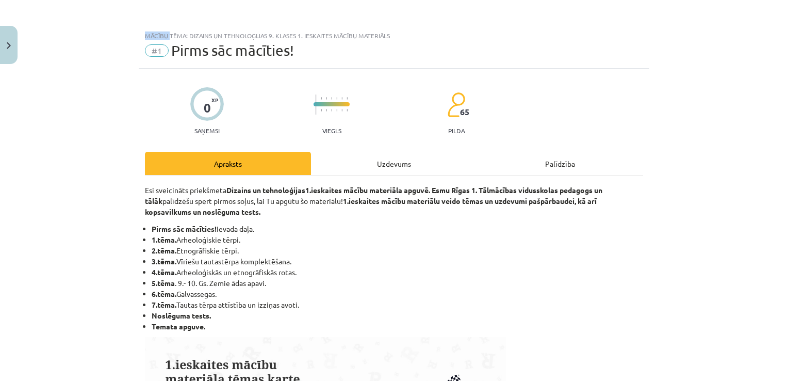
click at [617, 175] on div "Mācību tēma: Dizains un tehnoloģijas 9. klases 1. ieskaites mācību materiāls #1…" at bounding box center [394, 190] width 788 height 381
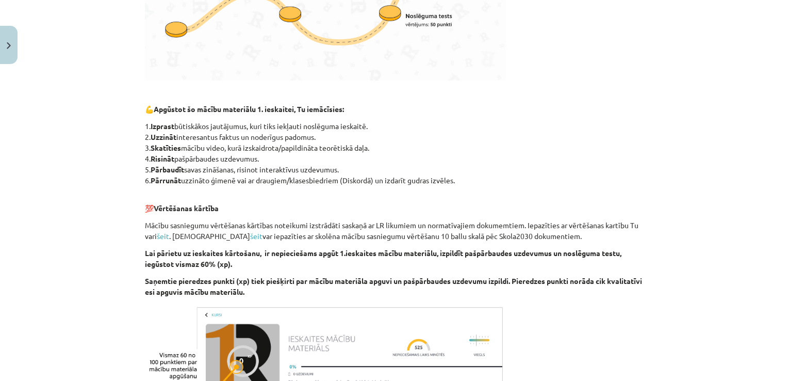
scroll to position [647, 0]
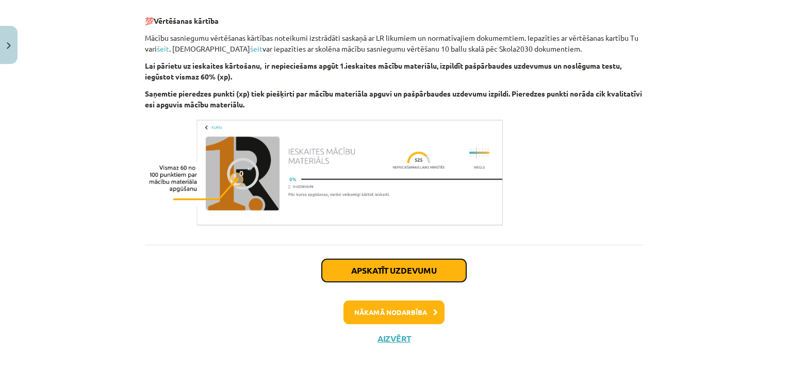
click at [423, 278] on button "Apskatīt uzdevumu" at bounding box center [394, 270] width 144 height 23
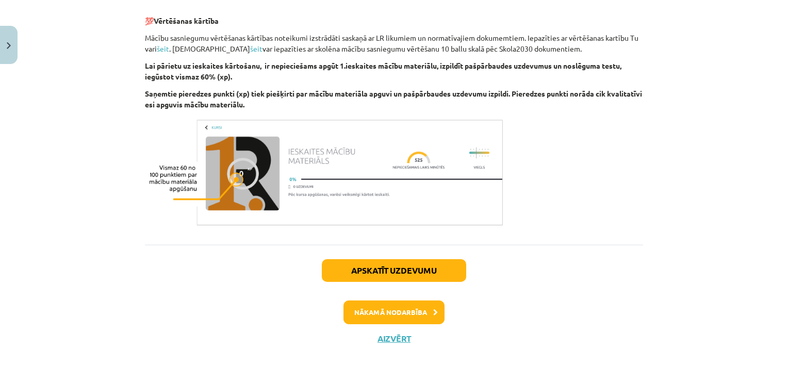
scroll to position [26, 0]
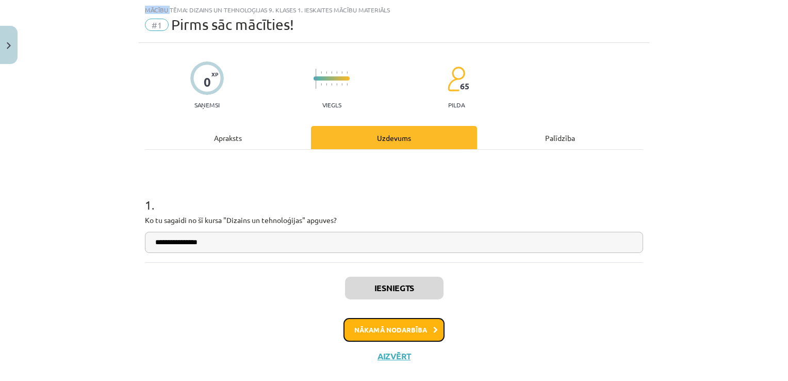
click at [402, 321] on button "Nākamā nodarbība" at bounding box center [393, 330] width 101 height 24
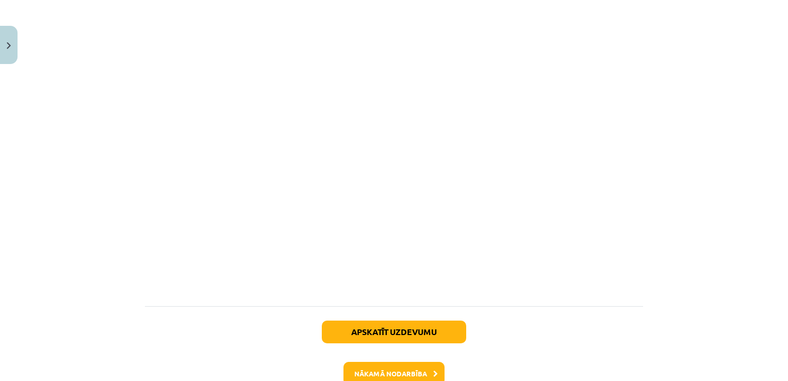
scroll to position [904, 0]
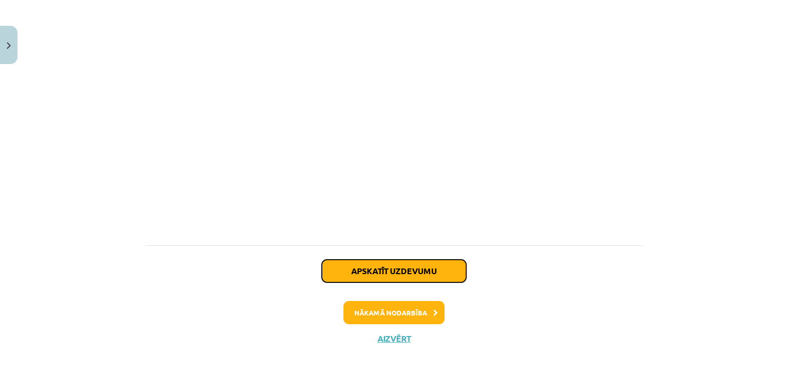
click at [436, 271] on button "Apskatīt uzdevumu" at bounding box center [394, 270] width 144 height 23
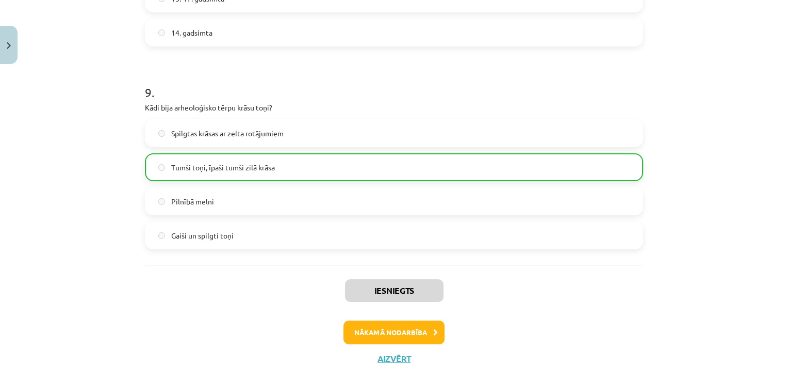
scroll to position [1780, 0]
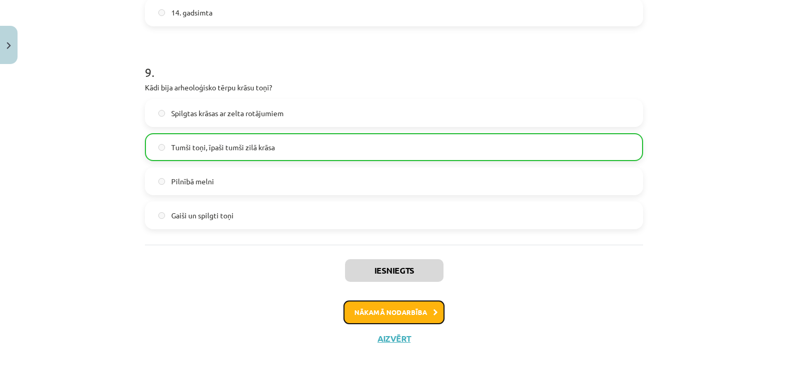
click at [401, 322] on button "Nākamā nodarbība" at bounding box center [393, 312] width 101 height 24
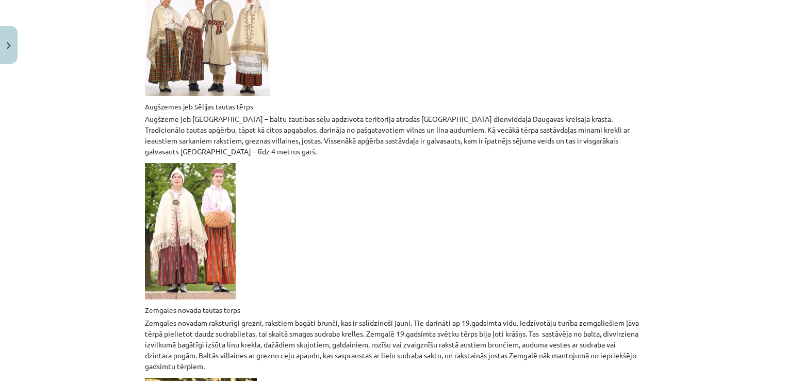
scroll to position [1227, 0]
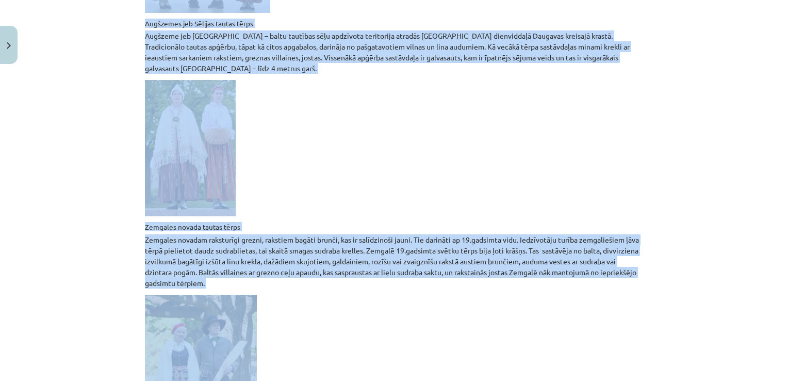
drag, startPoint x: 779, startPoint y: 257, endPoint x: 788, endPoint y: 291, distance: 35.3
click at [787, 249] on html "0 Dāvanas 397 mP 1033 xp Nellija Saulīte Sākums Aktuāli Kā mācīties eSKOLĀ Kont…" at bounding box center [394, 58] width 788 height 381
drag, startPoint x: 788, startPoint y: 291, endPoint x: 730, endPoint y: 319, distance: 65.0
click at [730, 319] on div "Mācību tēma: Dizains un tehnoloģijas 9. klases 1. ieskaites mācību materiāls #3…" at bounding box center [394, 190] width 788 height 381
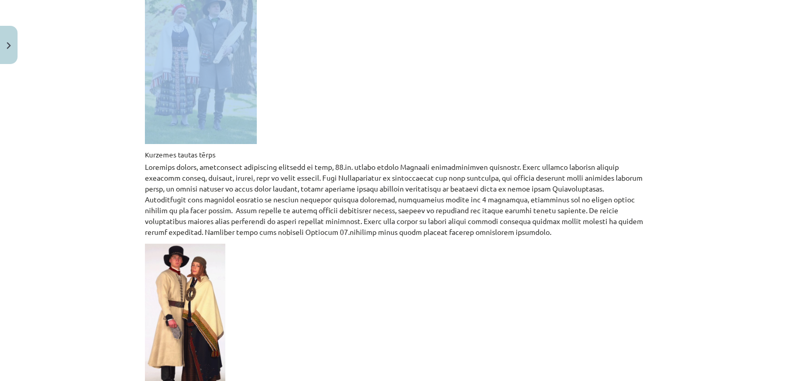
scroll to position [1617, 0]
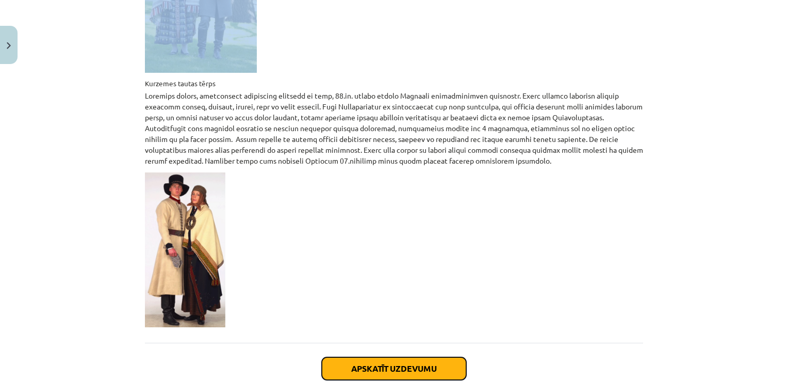
click at [408, 357] on button "Apskatīt uzdevumu" at bounding box center [394, 368] width 144 height 23
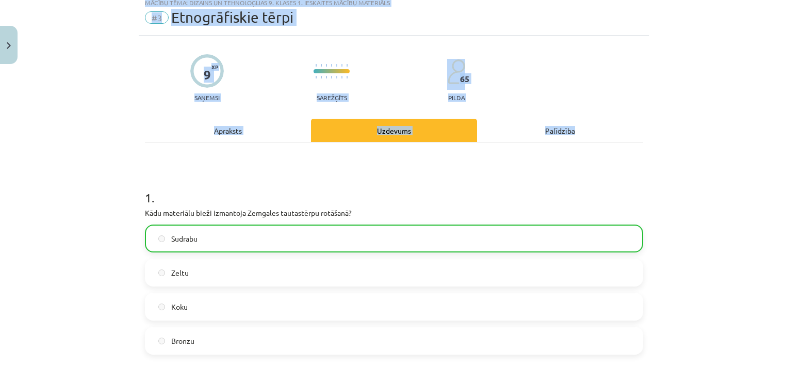
scroll to position [26, 0]
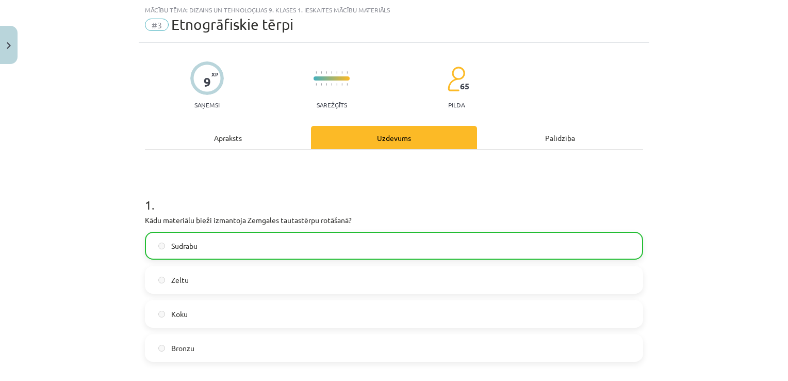
click at [664, 237] on div "Mācību tēma: Dizains un tehnoloģijas 9. klases 1. ieskaites mācību materiāls #3…" at bounding box center [394, 190] width 788 height 381
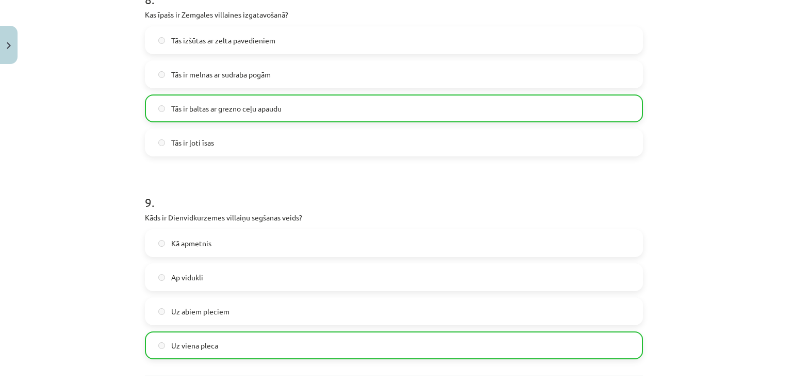
scroll to position [1685, 0]
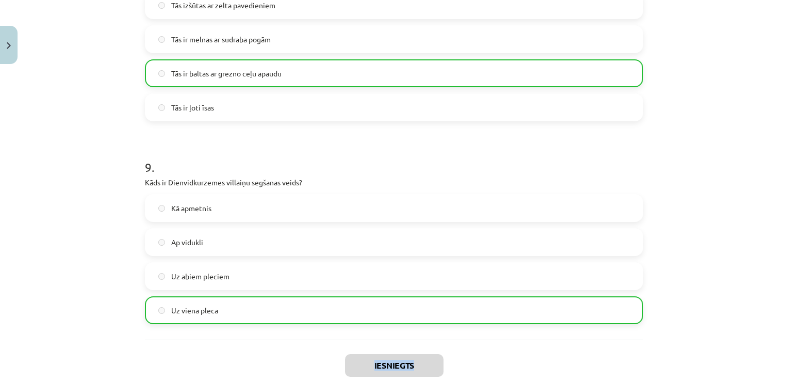
drag, startPoint x: 778, startPoint y: 329, endPoint x: 777, endPoint y: 362, distance: 33.0
click at [777, 362] on div "Mācību tēma: Dizains un tehnoloģijas 9. klases 1. ieskaites mācību materiāls #3…" at bounding box center [394, 190] width 788 height 381
drag, startPoint x: 777, startPoint y: 362, endPoint x: 774, endPoint y: 198, distance: 164.0
click at [774, 198] on div "Mācību tēma: Dizains un tehnoloģijas 9. klases 1. ieskaites mācību materiāls #3…" at bounding box center [394, 190] width 788 height 381
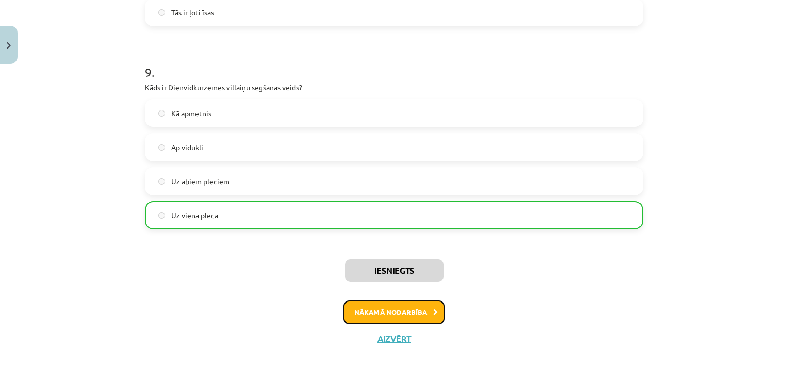
click at [417, 310] on button "Nākamā nodarbība" at bounding box center [393, 312] width 101 height 24
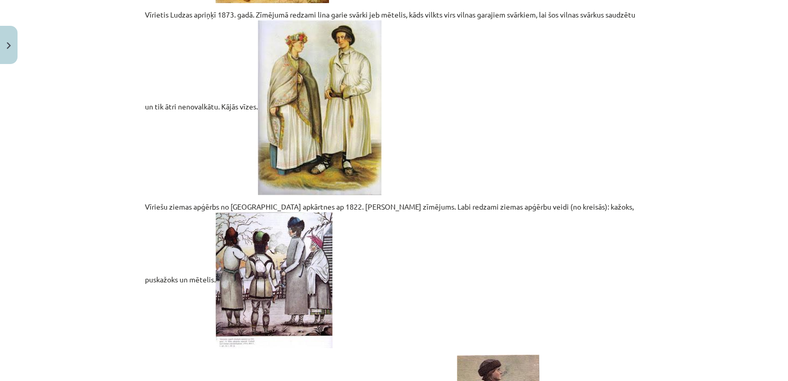
scroll to position [2089, 0]
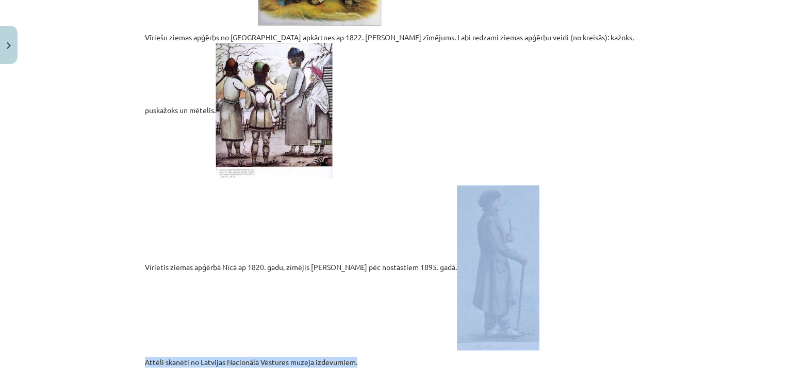
drag, startPoint x: 779, startPoint y: 315, endPoint x: 786, endPoint y: 353, distance: 39.3
click at [786, 353] on div "Mācību tēma: Dizains un tehnoloģijas 9. klases 1. ieskaites mācību materiāls #4…" at bounding box center [394, 190] width 788 height 381
drag, startPoint x: 786, startPoint y: 353, endPoint x: 492, endPoint y: 365, distance: 293.6
click at [492, 365] on p "Attēli skanēti no Latvijas Nacionālā Vēstures muzeja izdevumiem." at bounding box center [394, 361] width 498 height 11
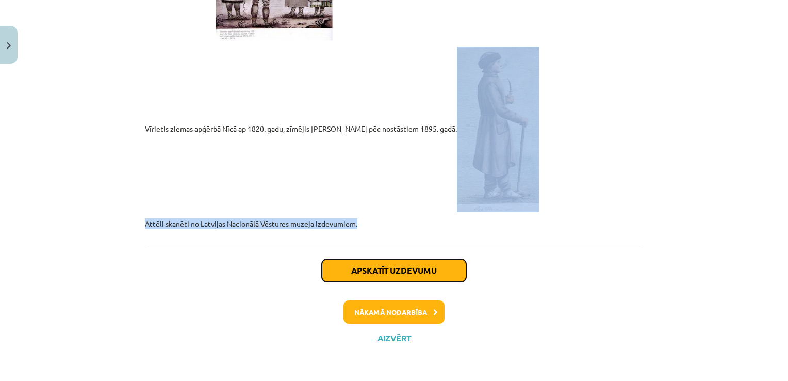
click at [387, 267] on button "Apskatīt uzdevumu" at bounding box center [394, 270] width 144 height 23
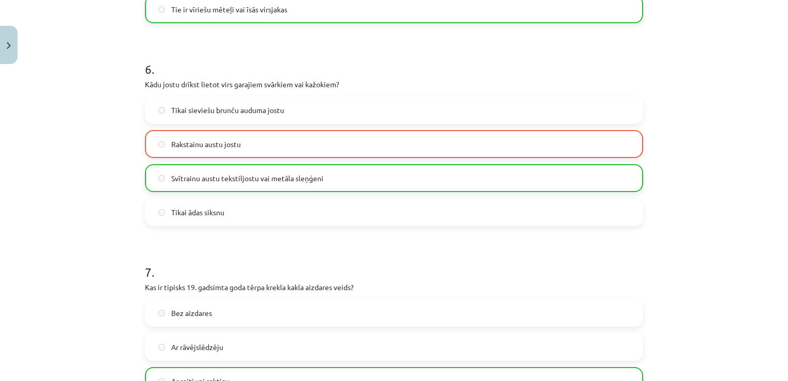
scroll to position [1201, 0]
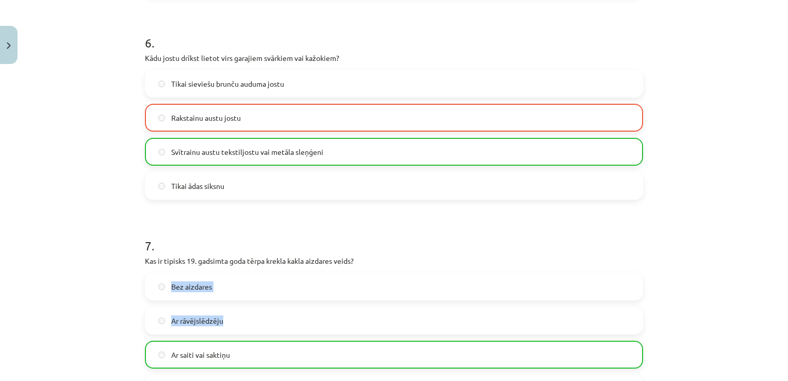
drag, startPoint x: 779, startPoint y: 265, endPoint x: 780, endPoint y: 304, distance: 39.2
click at [780, 304] on div "Mācību tēma: Dizains un tehnoloģijas 9. klases 1. ieskaites mācību materiāls #4…" at bounding box center [394, 190] width 788 height 381
drag, startPoint x: 780, startPoint y: 304, endPoint x: 754, endPoint y: 311, distance: 27.3
click at [754, 311] on div "Mācību tēma: Dizains un tehnoloģijas 9. klases 1. ieskaites mācību materiāls #4…" at bounding box center [394, 190] width 788 height 381
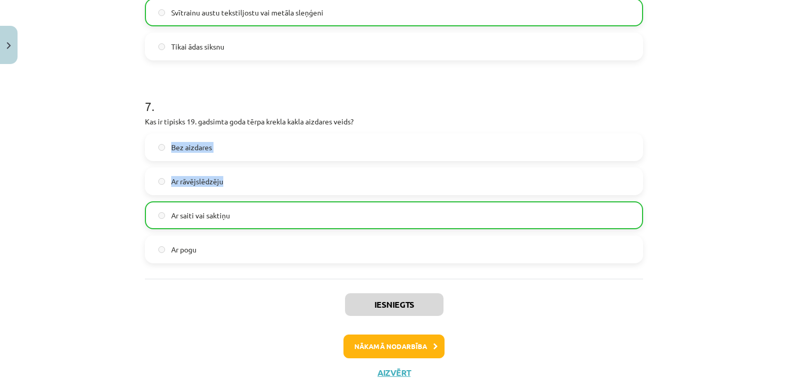
scroll to position [1374, 0]
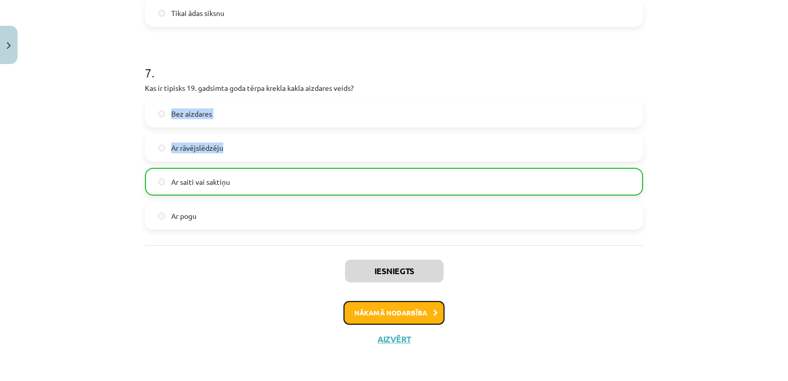
click at [411, 305] on button "Nākamā nodarbība" at bounding box center [393, 313] width 101 height 24
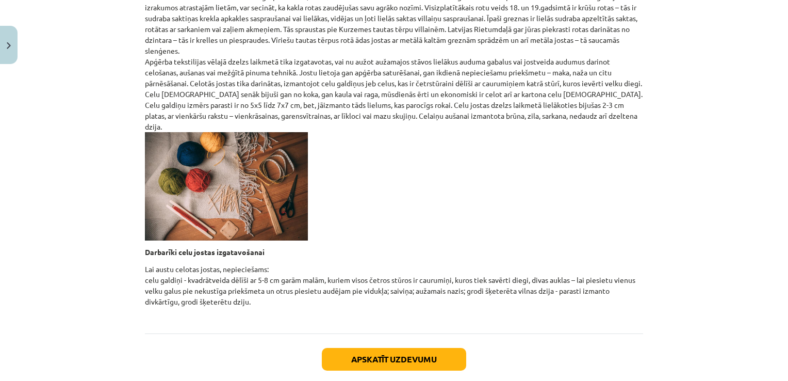
scroll to position [365, 0]
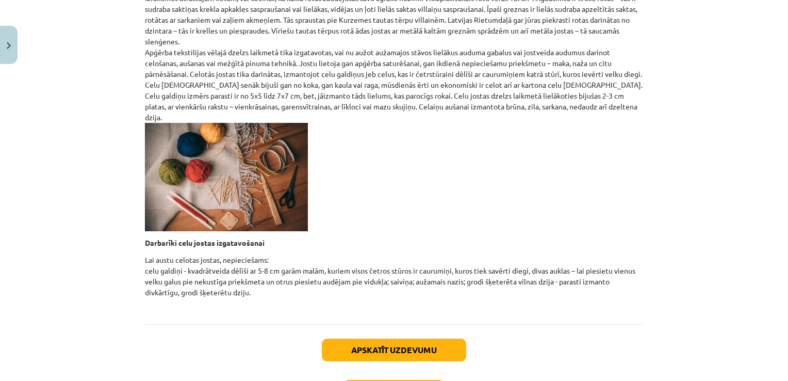
click at [427, 324] on div "Apskatīt uzdevumu Nākamā nodarbība Aizvērt" at bounding box center [394, 376] width 498 height 105
click at [425, 338] on button "Apskatīt uzdevumu" at bounding box center [394, 349] width 144 height 23
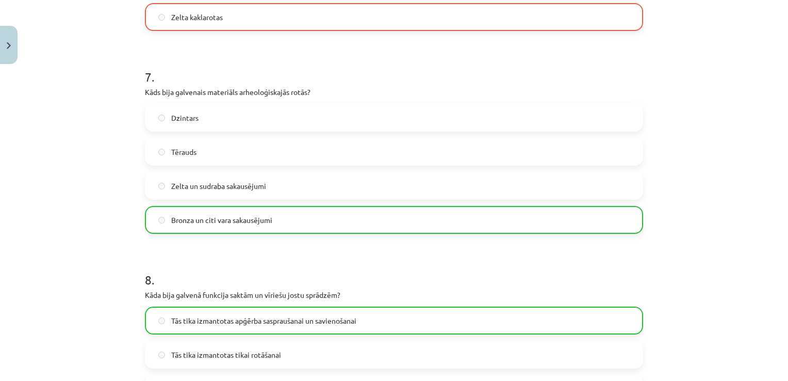
scroll to position [1780, 0]
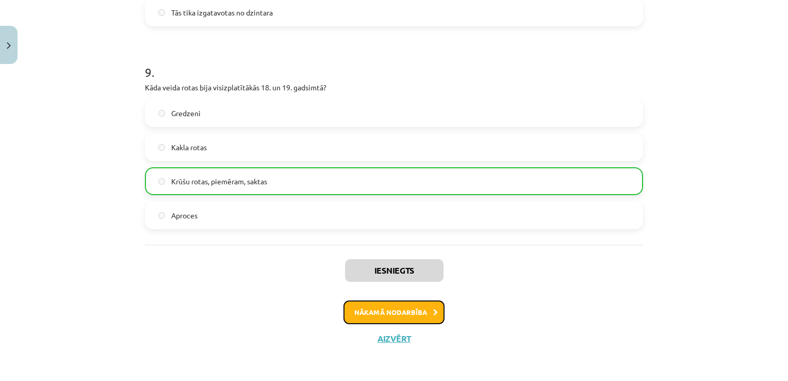
click at [407, 309] on button "Nākamā nodarbība" at bounding box center [393, 312] width 101 height 24
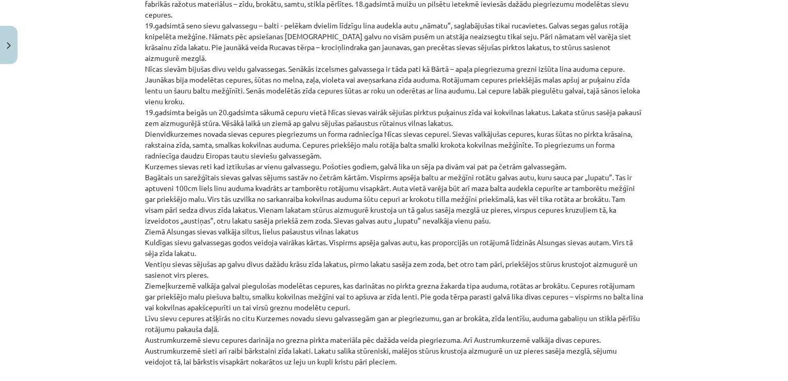
scroll to position [2364, 0]
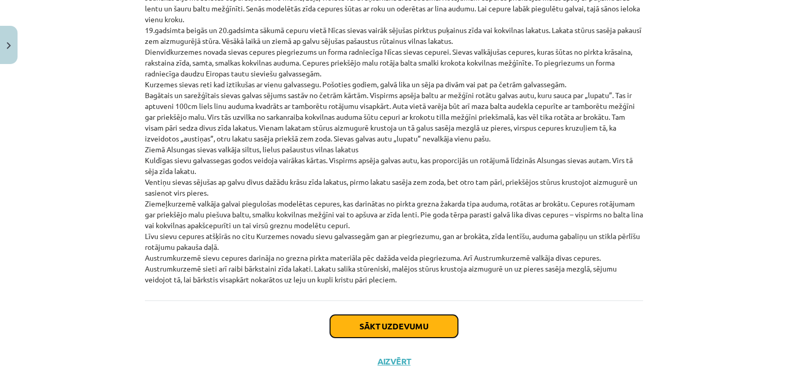
click at [418, 315] on button "Sākt uzdevumu" at bounding box center [394, 326] width 128 height 23
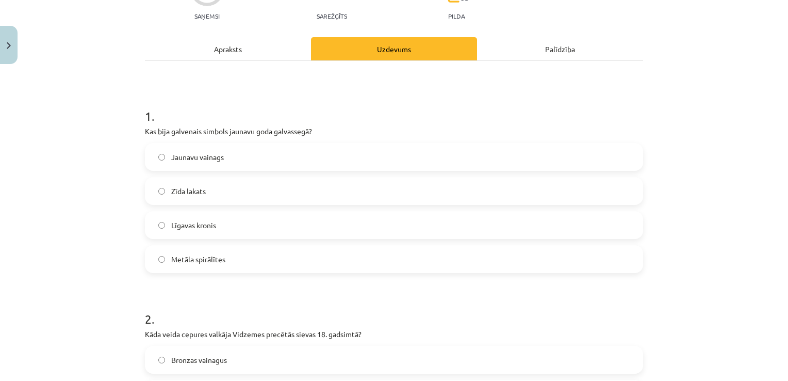
scroll to position [117, 0]
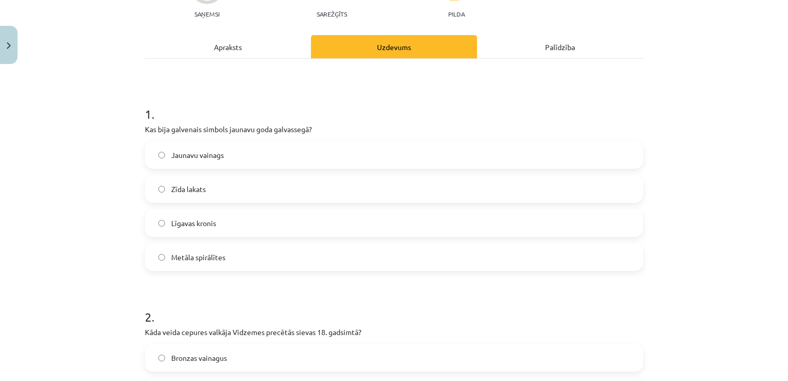
click at [186, 261] on span "Metāla spirālītes" at bounding box center [198, 257] width 54 height 11
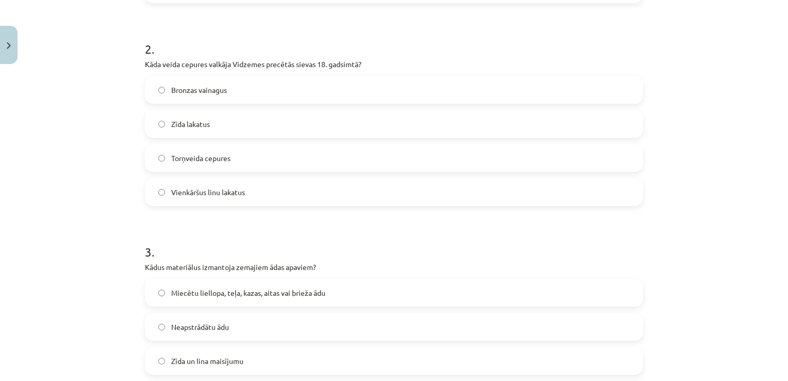
scroll to position [388, 0]
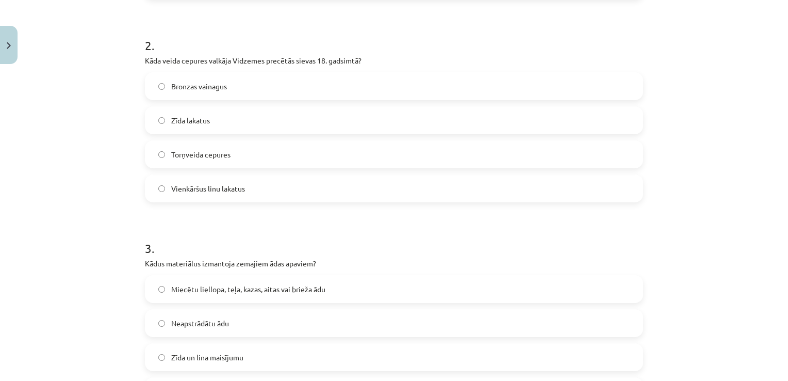
click at [206, 125] on span "Zīda lakatus" at bounding box center [190, 120] width 39 height 11
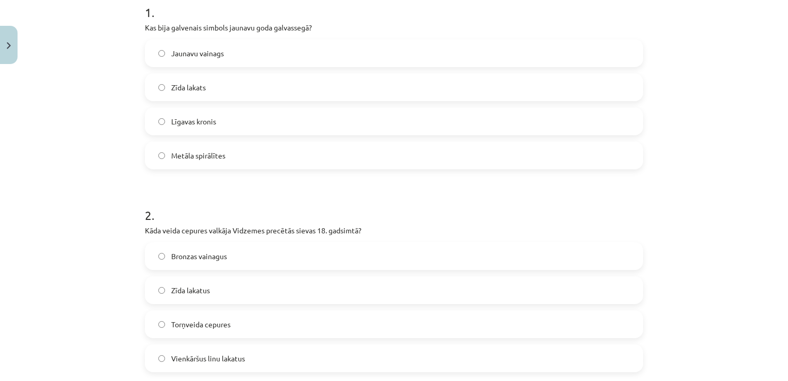
scroll to position [216, 0]
click at [186, 90] on span "Zīda lakats" at bounding box center [188, 89] width 35 height 11
click at [223, 42] on label "Jaunavu vainags" at bounding box center [394, 55] width 496 height 26
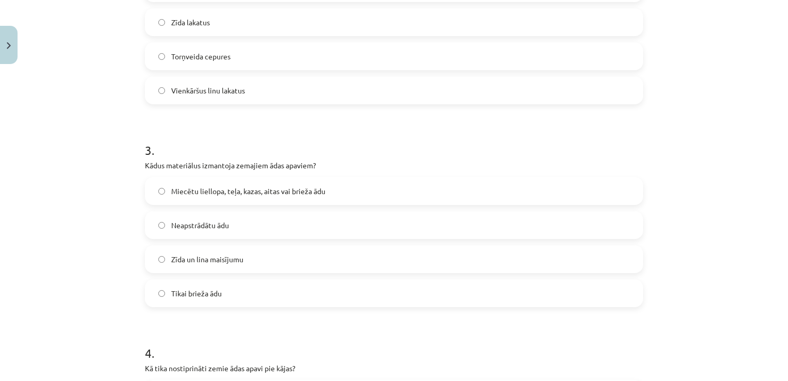
scroll to position [507, 0]
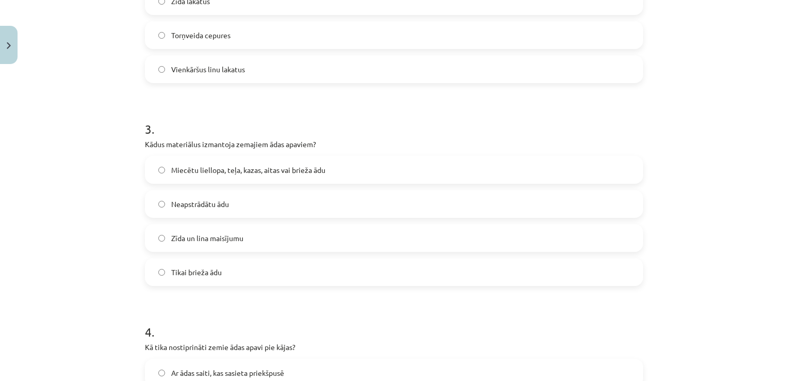
click at [314, 172] on span "Miecētu liellopa, teļa, kazas, aitas vai brieža ādu" at bounding box center [248, 169] width 154 height 11
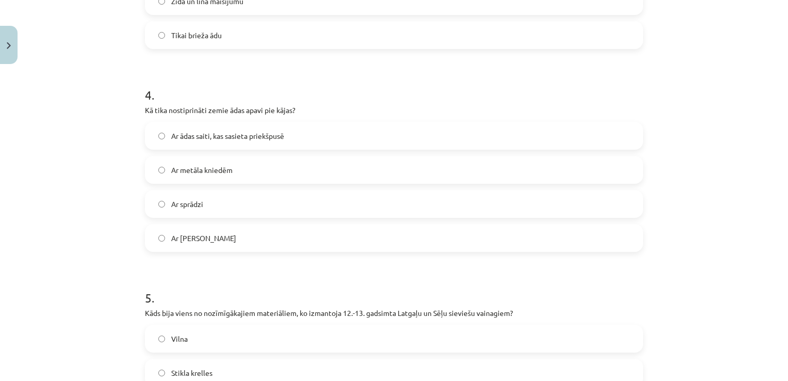
scroll to position [748, 0]
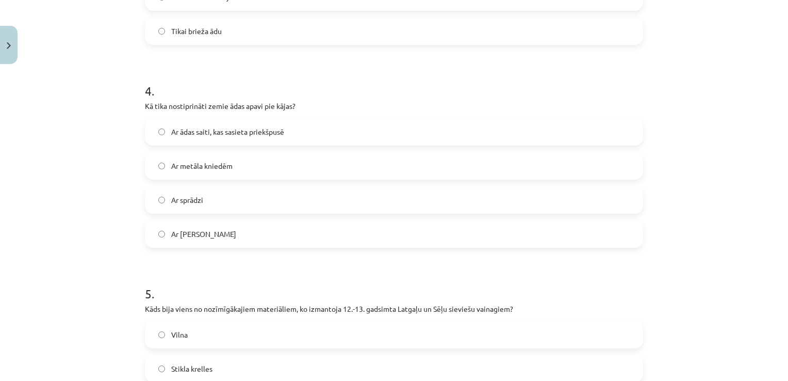
click at [239, 140] on label "Ar ādas saiti, kas sasieta priekšpusē" at bounding box center [394, 132] width 496 height 26
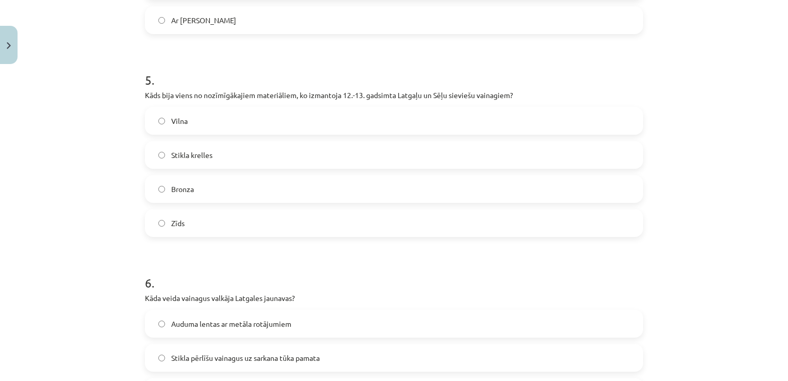
scroll to position [963, 0]
click at [216, 155] on label "Stikla krelles" at bounding box center [394, 153] width 496 height 26
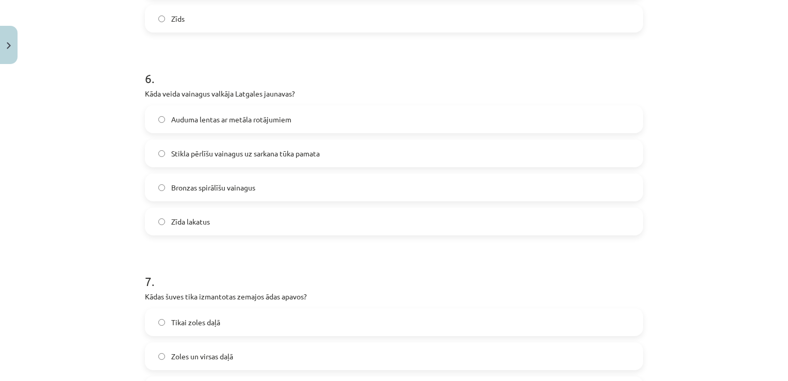
scroll to position [1170, 0]
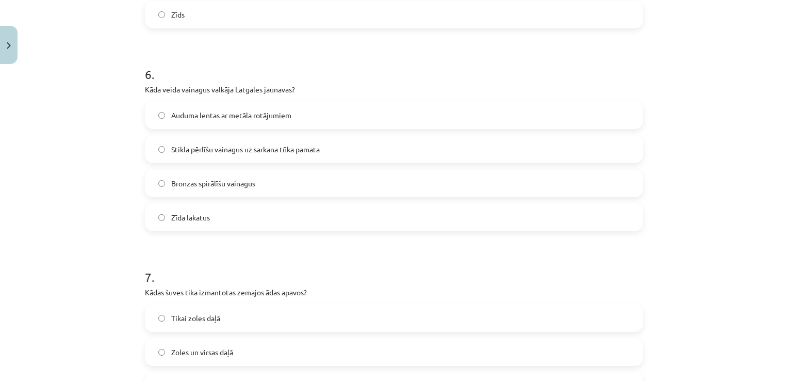
click at [237, 167] on div "Auduma lentas ar metāla rotājumiem Stikla pērlīšu vainagus uz sarkana tūka pama…" at bounding box center [394, 166] width 498 height 130
click at [239, 164] on div "Auduma lentas ar metāla rotājumiem Stikla pērlīšu vainagus uz sarkana tūka pama…" at bounding box center [394, 166] width 498 height 130
click at [262, 159] on label "Stikla pērlīšu vainagus uz sarkana tūka pamata" at bounding box center [394, 149] width 496 height 26
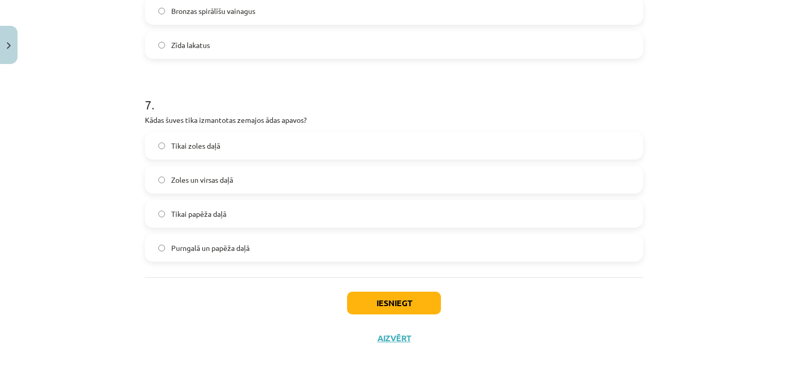
click at [252, 154] on label "Tikai zoles daļā" at bounding box center [394, 146] width 496 height 26
click at [367, 300] on button "Iesniegt" at bounding box center [394, 302] width 94 height 23
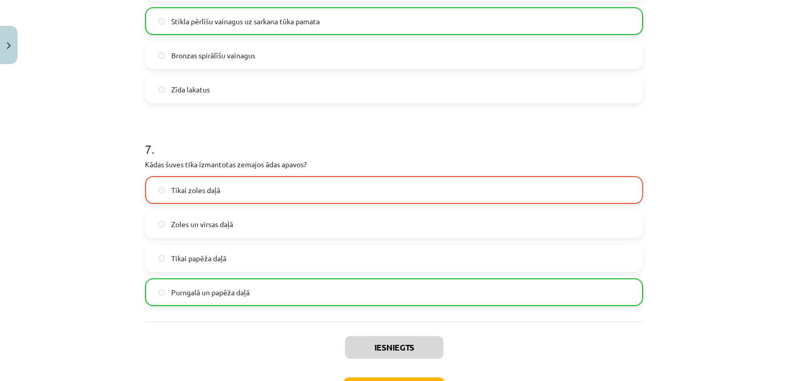
scroll to position [1374, 0]
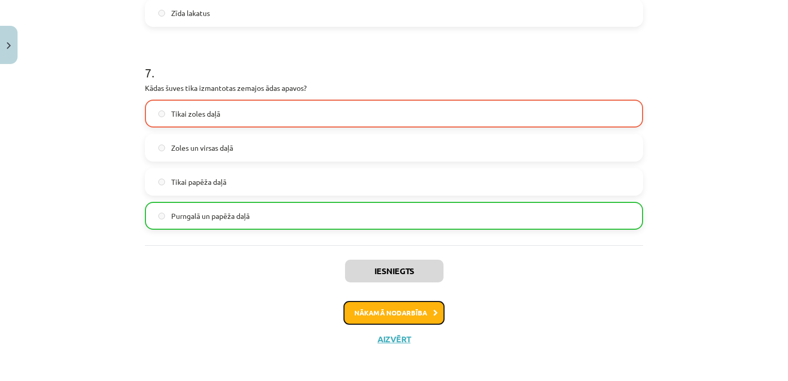
click at [415, 315] on button "Nākamā nodarbība" at bounding box center [393, 313] width 101 height 24
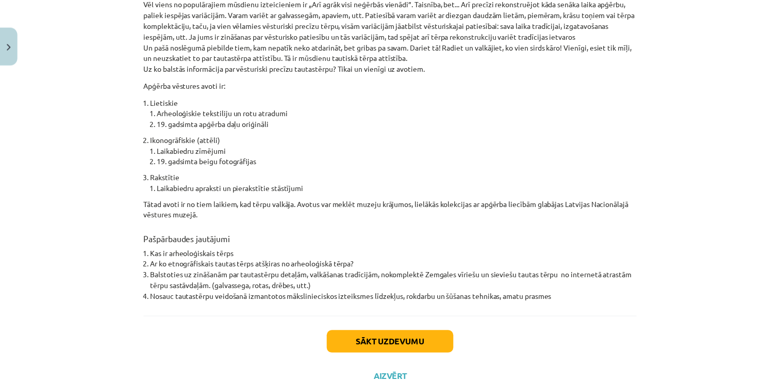
scroll to position [736, 0]
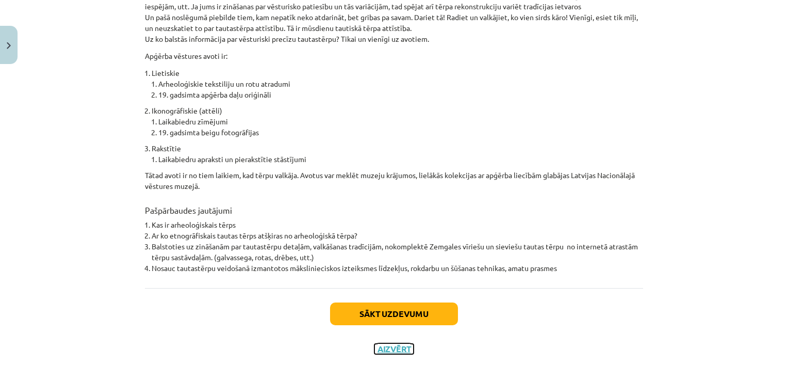
click at [381, 343] on button "Aizvērt" at bounding box center [393, 348] width 39 height 10
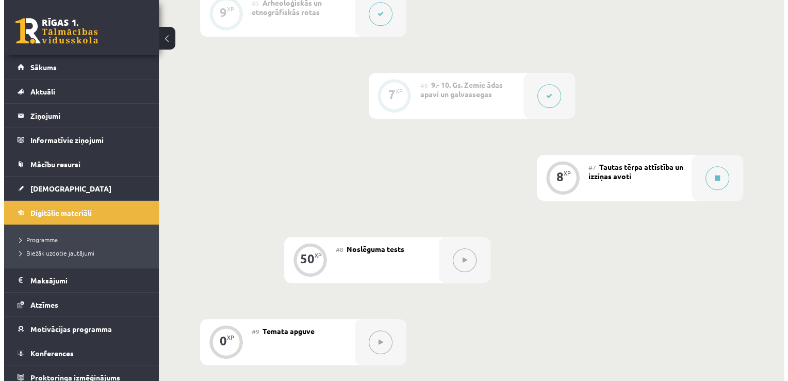
scroll to position [627, 0]
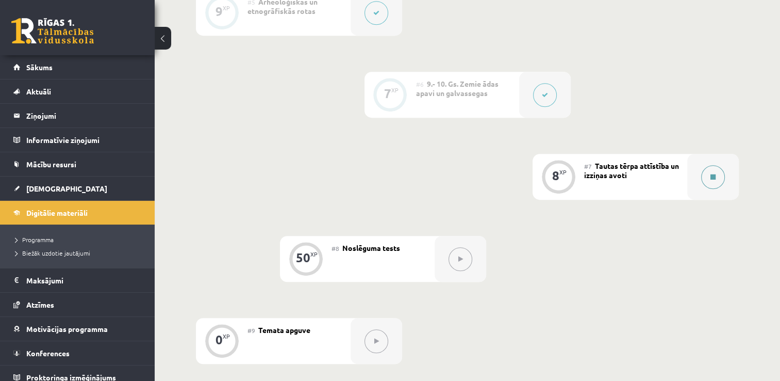
click at [706, 183] on button at bounding box center [713, 177] width 24 height 24
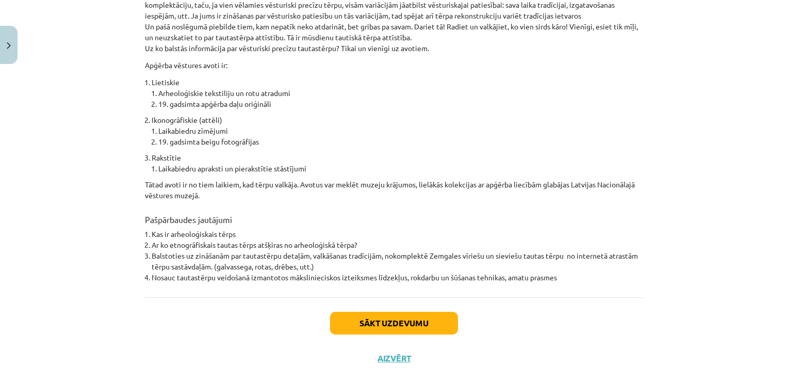
scroll to position [736, 0]
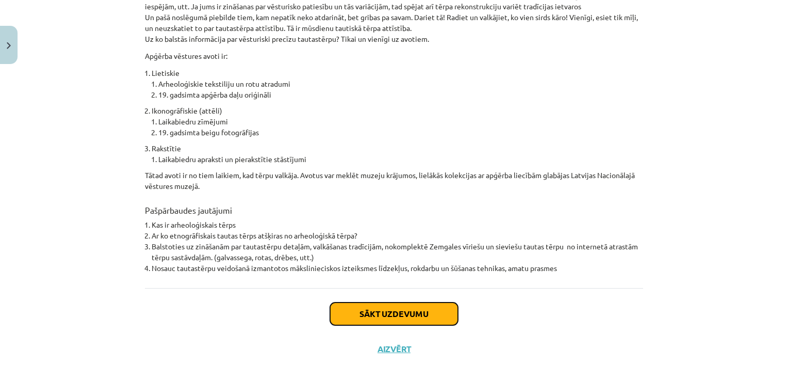
click at [439, 302] on button "Sākt uzdevumu" at bounding box center [394, 313] width 128 height 23
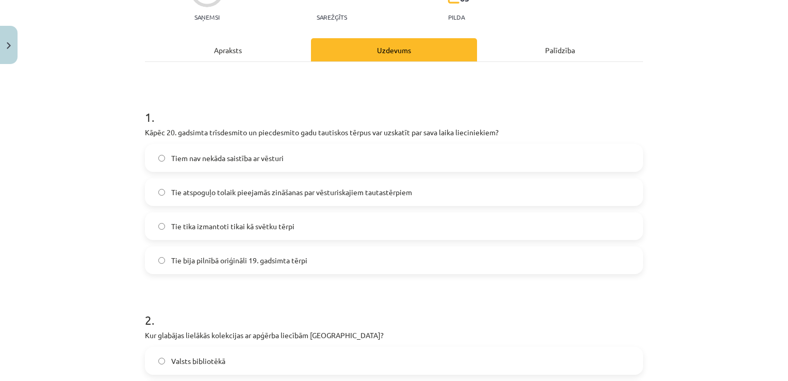
scroll to position [120, 0]
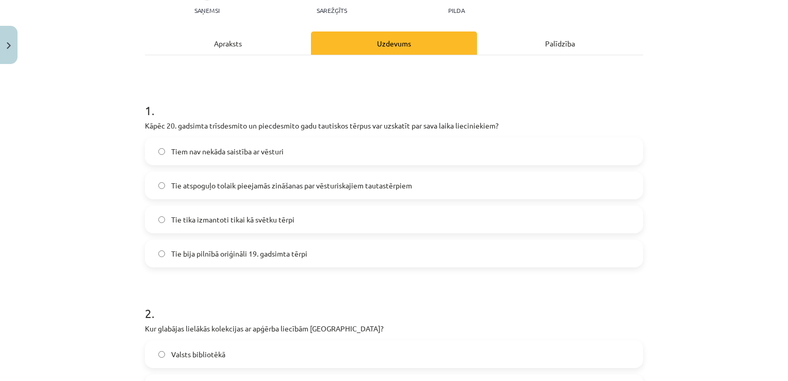
click at [303, 186] on span "Tie atspoguļo tolaik pieejamās zināšanas par vēsturiskajiem tautastērpiem" at bounding box center [291, 185] width 241 height 11
click at [545, 254] on label "Tie bija pilnībā oriģināli 19. gadsimta tērpi" at bounding box center [394, 253] width 496 height 26
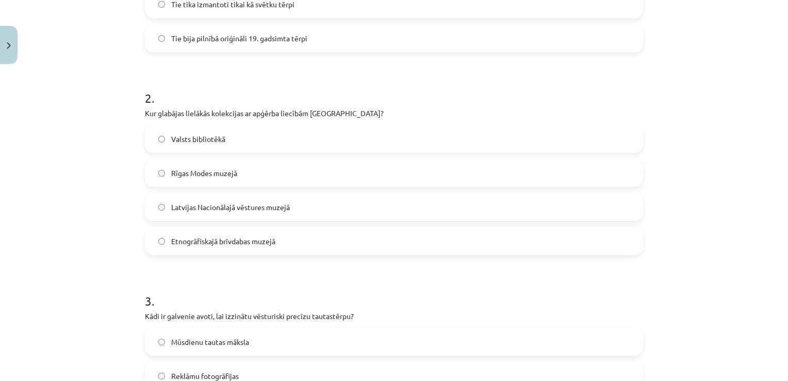
scroll to position [340, 0]
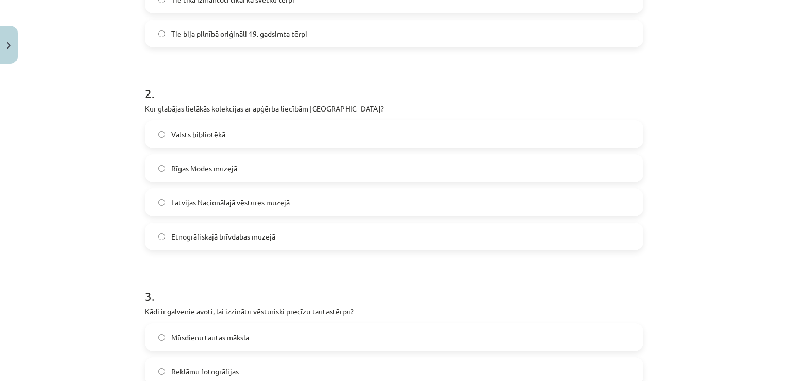
click at [223, 206] on span "Latvijas Nacionālajā vēstures muzejā" at bounding box center [230, 202] width 119 height 11
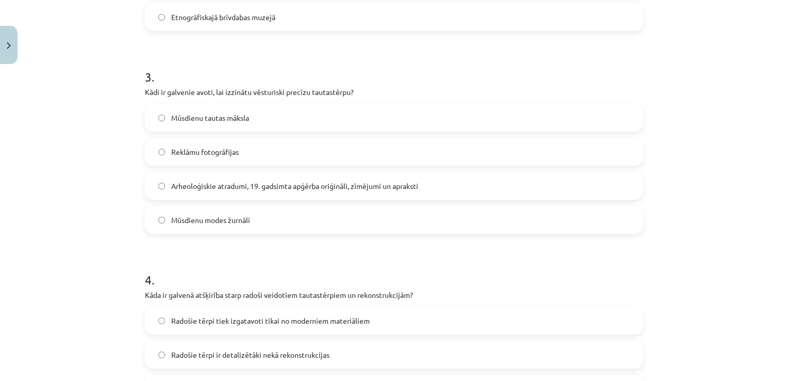
scroll to position [561, 0]
click at [300, 187] on span "Arheoloģiskie atradumi, 19. gadsimta apģērba oriģināli, zīmējumi un apraksti" at bounding box center [294, 183] width 247 height 11
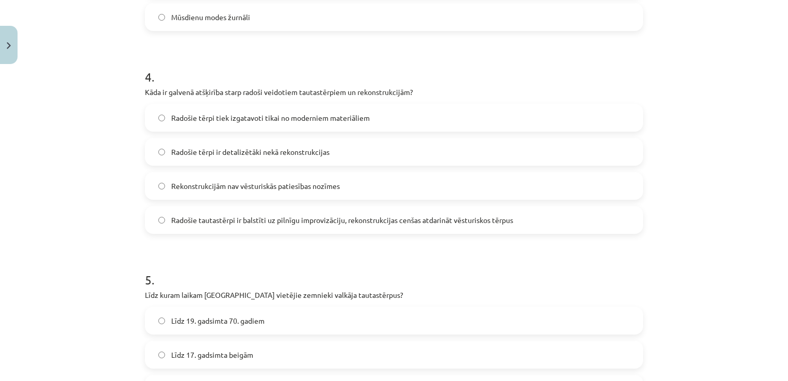
scroll to position [764, 0]
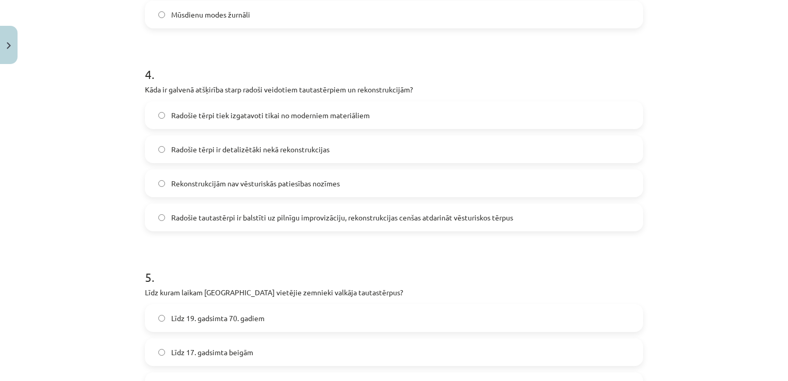
click at [497, 223] on label "Radošie tautastērpi ir balstīti uz pilnīgu improvizāciju, rekonstrukcijas cenša…" at bounding box center [394, 217] width 496 height 26
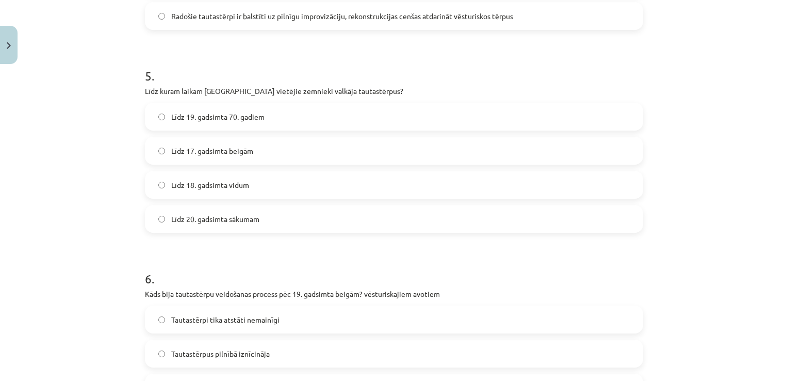
scroll to position [967, 0]
click at [232, 117] on span "Līdz 19. gadsimta 70. gadiem" at bounding box center [217, 114] width 93 height 11
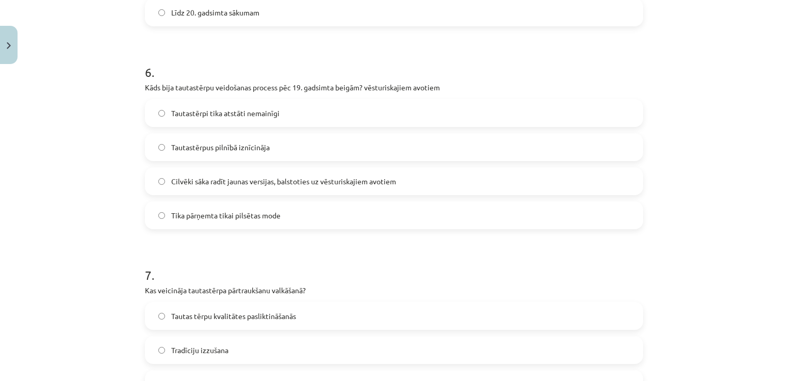
scroll to position [1176, 0]
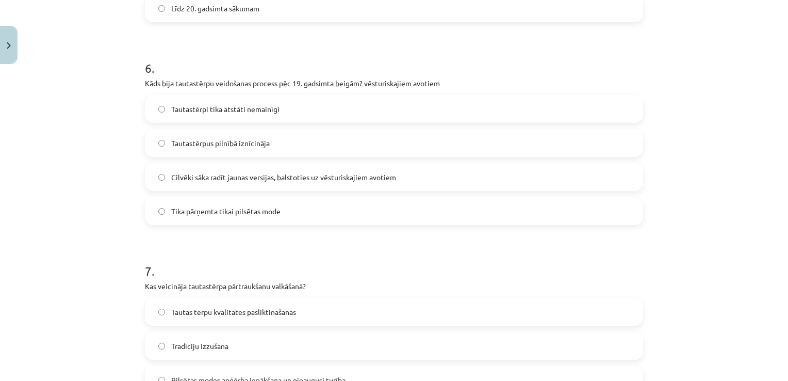
click at [267, 183] on label "Cilvēki sāka radīt jaunas versijas, balstoties uz vēsturiskajiem avotiem" at bounding box center [394, 177] width 496 height 26
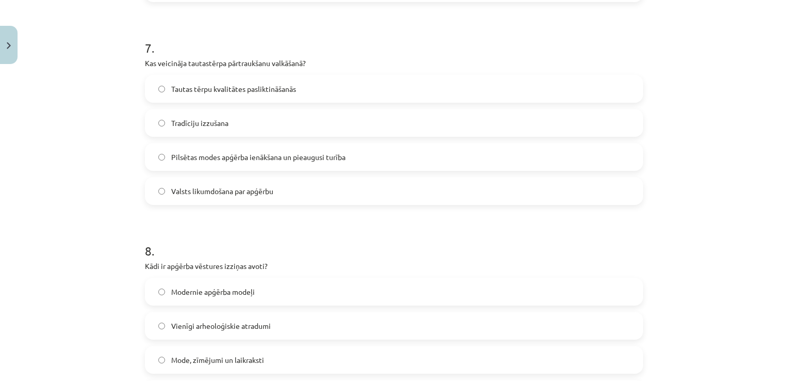
scroll to position [1401, 0]
click at [307, 162] on label "Pilsētas modes apģērba ienākšana un pieaugusi turība" at bounding box center [394, 155] width 496 height 26
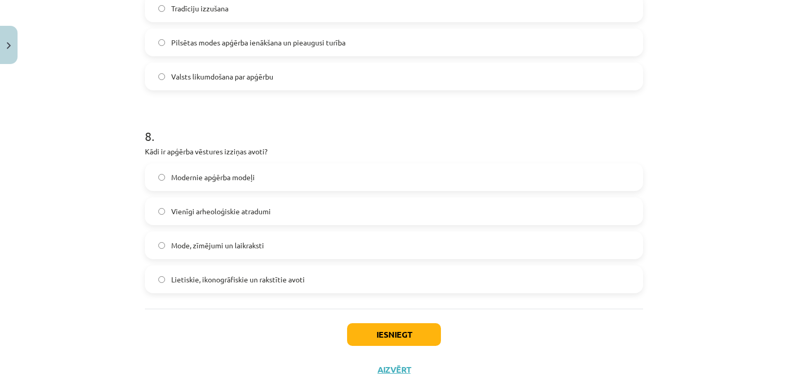
scroll to position [1518, 0]
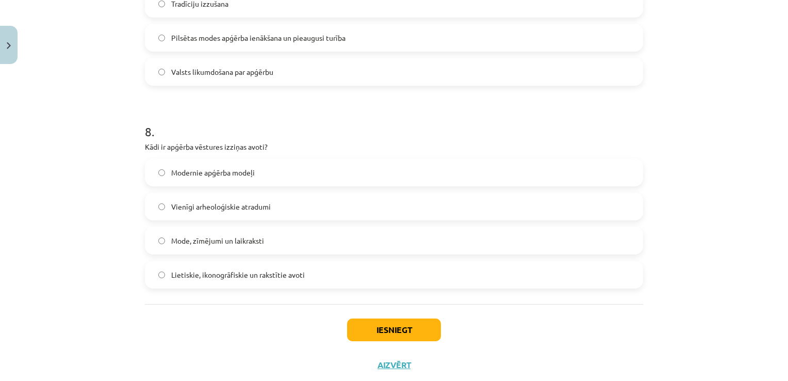
click at [328, 269] on label "Lietiskie, ikonogrāfiskie un rakstītie avoti" at bounding box center [394, 274] width 496 height 26
click at [338, 315] on div "Iesniegt Aizvērt" at bounding box center [394, 340] width 498 height 72
click at [373, 334] on button "Iesniegt" at bounding box center [394, 329] width 94 height 23
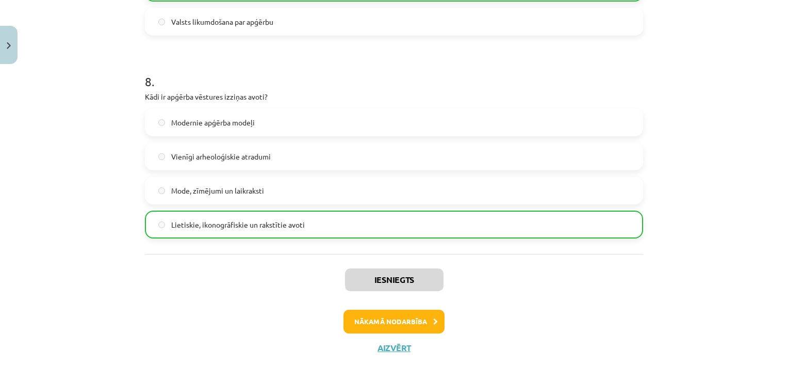
scroll to position [1577, 0]
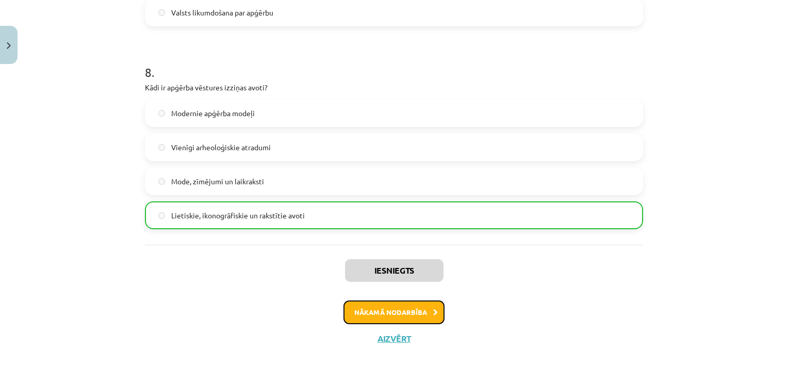
click at [419, 307] on button "Nākamā nodarbība" at bounding box center [393, 312] width 101 height 24
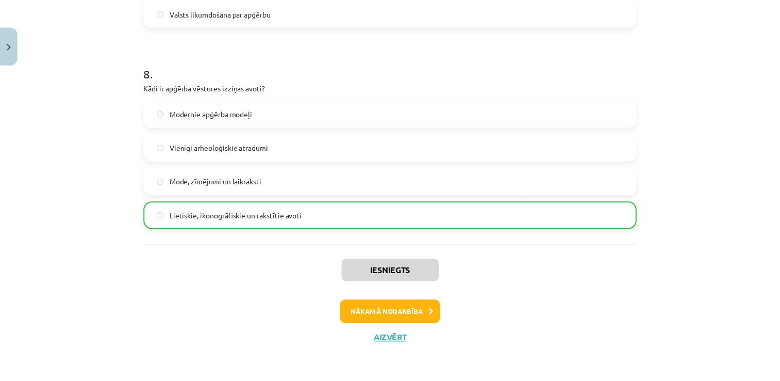
scroll to position [0, 0]
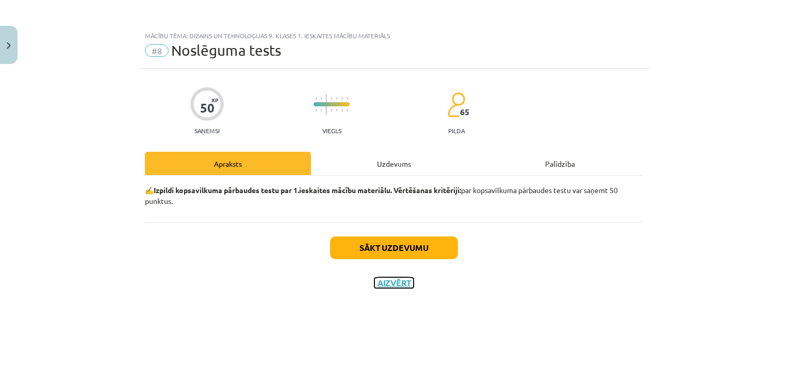
click at [394, 287] on button "Aizvērt" at bounding box center [393, 282] width 39 height 10
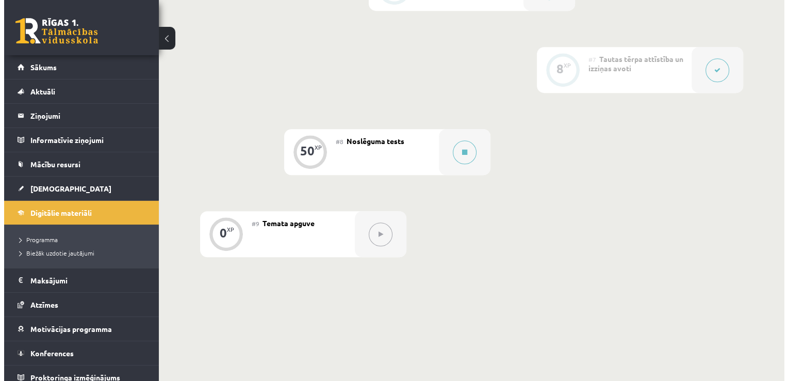
scroll to position [735, 0]
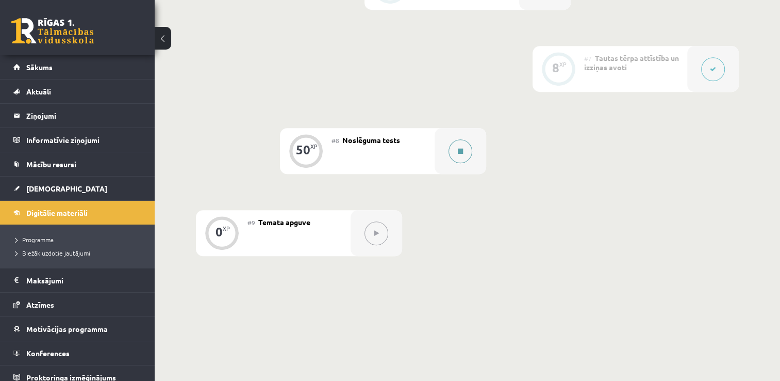
click at [464, 150] on button at bounding box center [461, 151] width 24 height 24
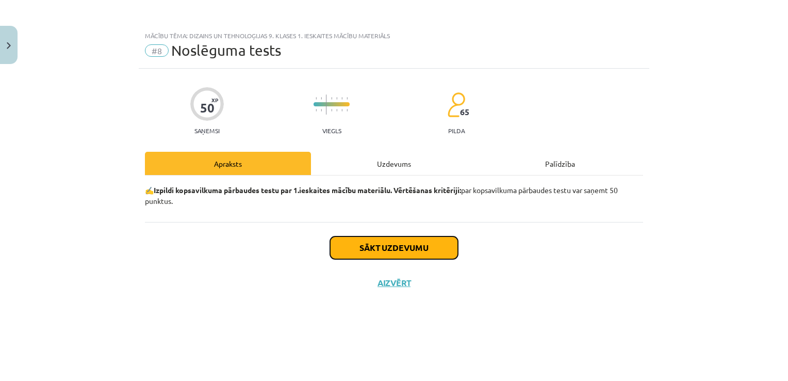
click at [440, 252] on button "Sākt uzdevumu" at bounding box center [394, 247] width 128 height 23
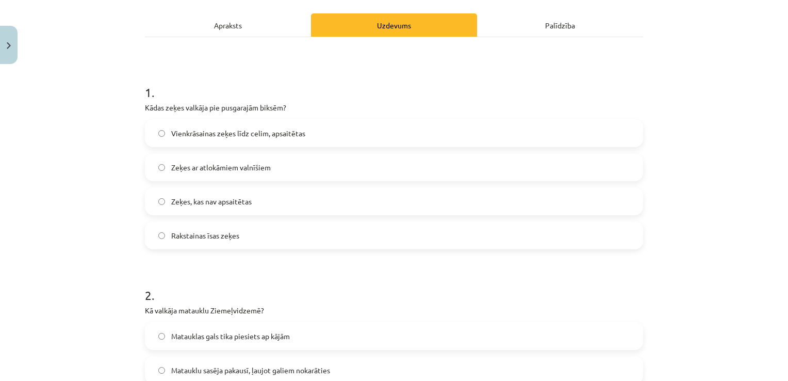
scroll to position [141, 0]
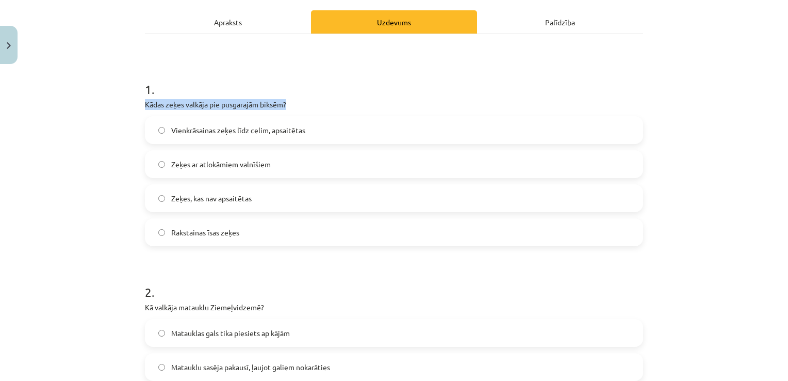
drag, startPoint x: 121, startPoint y: 104, endPoint x: 285, endPoint y: 98, distance: 163.5
click at [285, 98] on div "Mācību tēma: Dizains un tehnoloģijas 9. klases 1. ieskaites mācību materiāls #8…" at bounding box center [394, 190] width 788 height 381
click at [109, 146] on div "Mācību tēma: Dizains un tehnoloģijas 9. klases 1. ieskaites mācību materiāls #8…" at bounding box center [394, 190] width 788 height 381
click at [194, 194] on span "Zeķes, kas nav apsaitētas" at bounding box center [211, 198] width 80 height 11
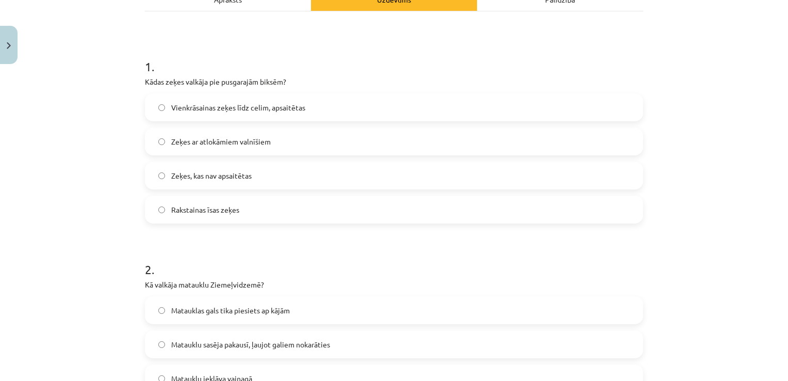
scroll to position [161, 0]
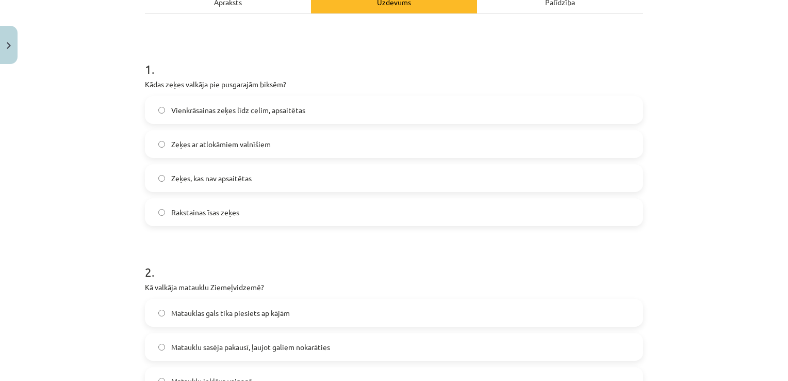
click at [388, 104] on label "Vienkrāsainas zeķes līdz celim, apsaitētas" at bounding box center [394, 110] width 496 height 26
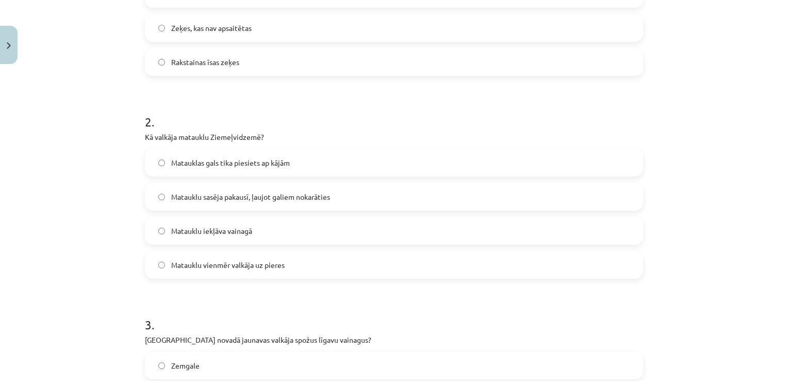
scroll to position [317, 0]
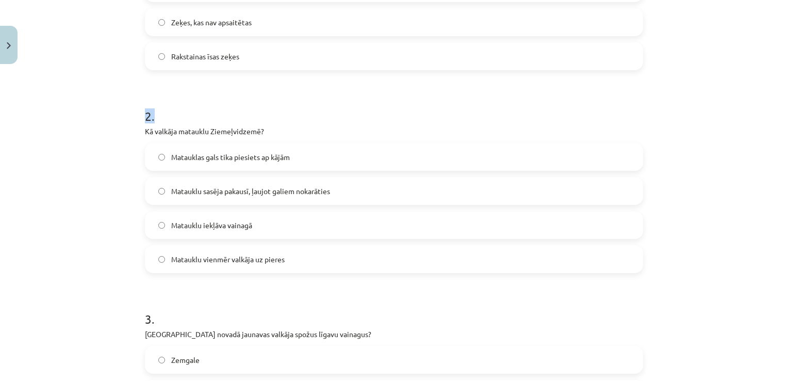
drag, startPoint x: 121, startPoint y: 122, endPoint x: 196, endPoint y: 115, distance: 75.6
click at [196, 115] on div "Mācību tēma: Dizains un tehnoloģijas 9. klases 1. ieskaites mācību materiāls #8…" at bounding box center [394, 190] width 788 height 381
click at [196, 115] on h1 "2 ." at bounding box center [394, 107] width 498 height 32
drag, startPoint x: 130, startPoint y: 135, endPoint x: 268, endPoint y: 130, distance: 137.2
click at [268, 130] on div "Mācību tēma: Dizains un tehnoloģijas 9. klases 1. ieskaites mācību materiāls #8…" at bounding box center [394, 190] width 788 height 381
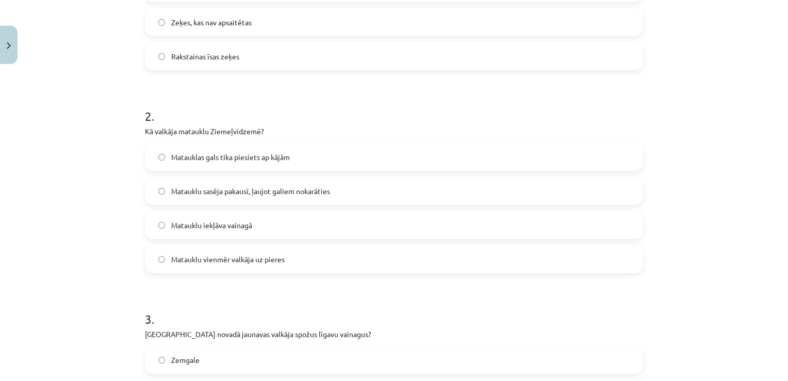
click at [167, 218] on label "Matauklu iekļāva vainagā" at bounding box center [394, 225] width 496 height 26
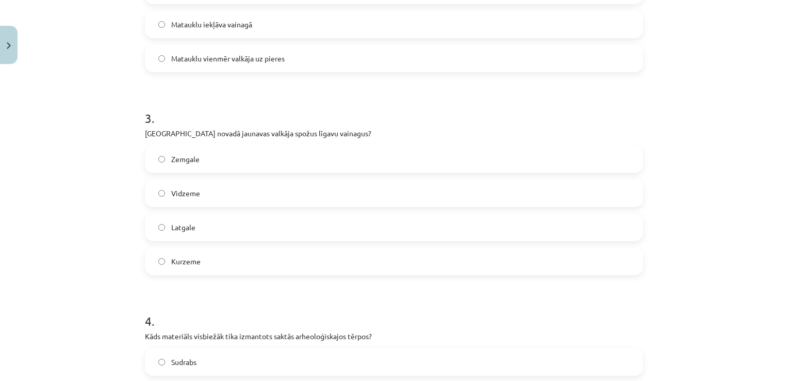
scroll to position [523, 0]
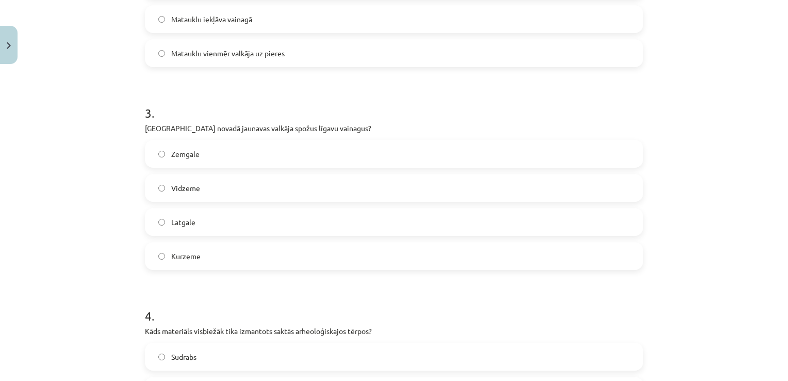
click at [776, 139] on div "Mācību tēma: Dizains un tehnoloģijas 9. klases 1. ieskaites mācību materiāls #8…" at bounding box center [394, 190] width 788 height 381
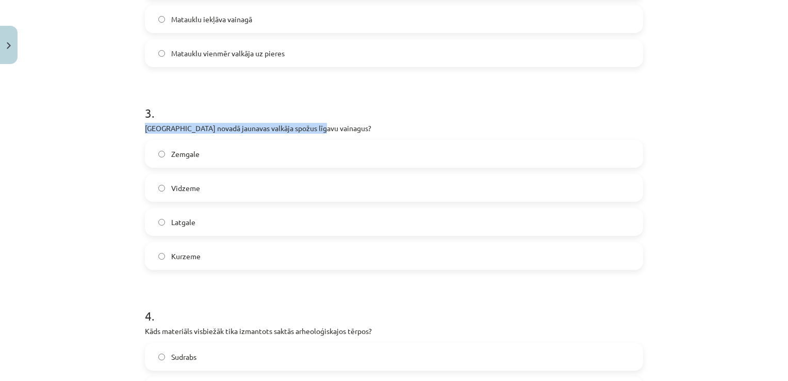
drag, startPoint x: 124, startPoint y: 123, endPoint x: 315, endPoint y: 123, distance: 191.3
click at [315, 123] on div "Mācību tēma: Dizains un tehnoloģijas 9. klases 1. ieskaites mācību materiāls #8…" at bounding box center [394, 190] width 788 height 381
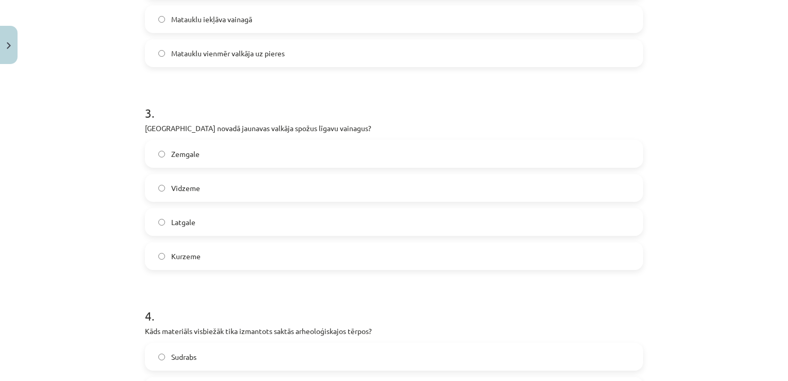
click at [169, 265] on label "Kurzeme" at bounding box center [394, 256] width 496 height 26
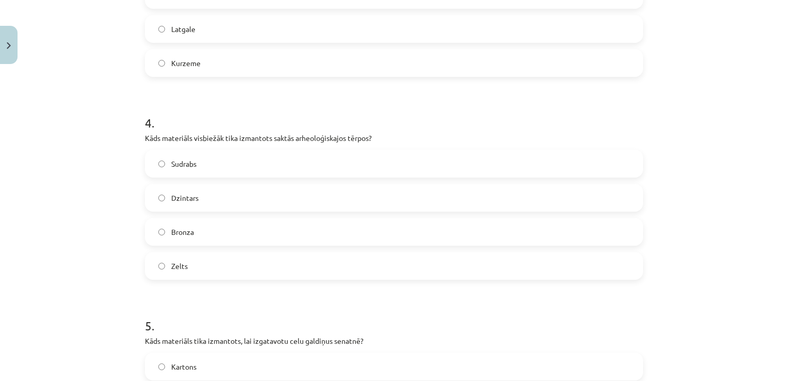
scroll to position [718, 0]
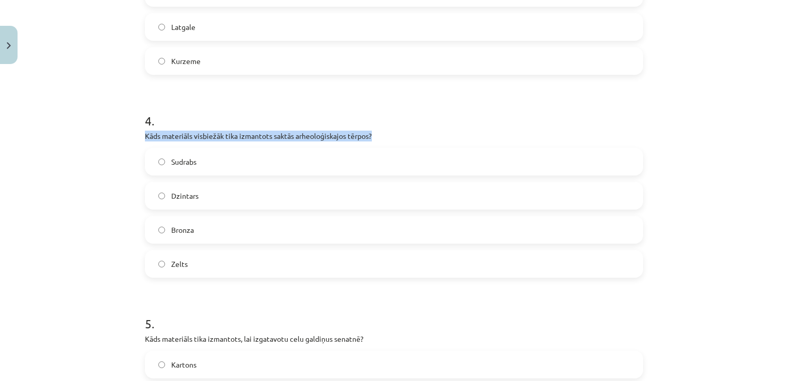
drag, startPoint x: 141, startPoint y: 131, endPoint x: 375, endPoint y: 131, distance: 234.1
click at [375, 131] on p "Kāds materiāls visbiežāk tika izmantots saktās arheoloģiskajos tērpos?" at bounding box center [394, 135] width 498 height 11
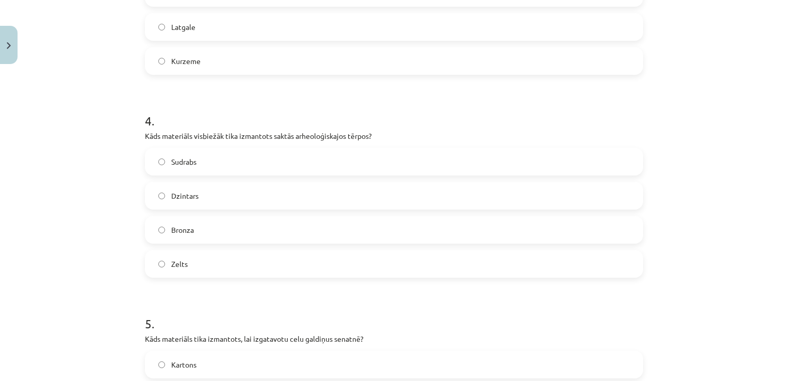
click at [188, 169] on label "Sudrabs" at bounding box center [394, 162] width 496 height 26
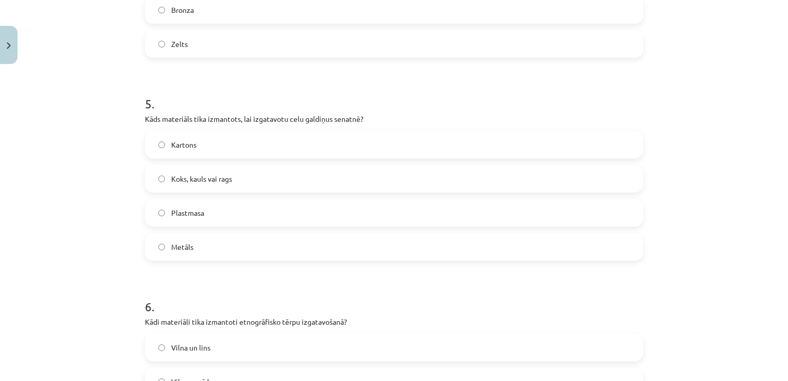
scroll to position [941, 0]
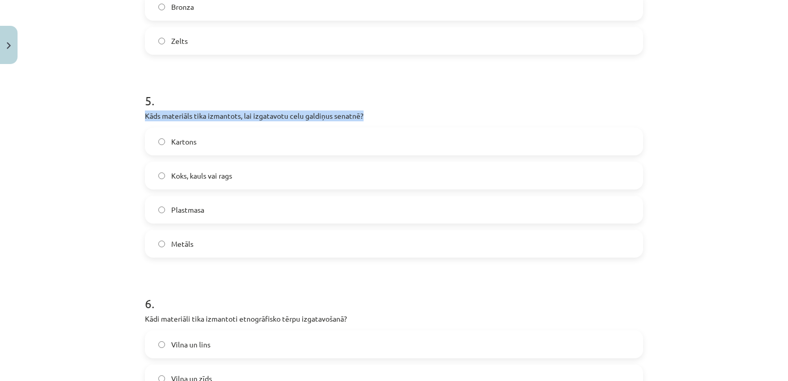
drag, startPoint x: 143, startPoint y: 112, endPoint x: 359, endPoint y: 112, distance: 216.1
click at [359, 112] on p "Kāds materiāls tika izmantots, lai izgatavotu celu galdiņus senatnē?" at bounding box center [394, 115] width 498 height 11
click at [283, 238] on label "Metāls" at bounding box center [394, 244] width 496 height 26
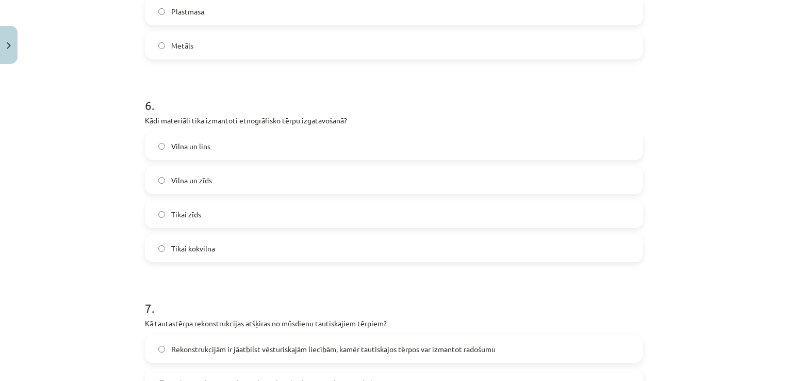
scroll to position [1141, 0]
click at [284, 154] on label "Vilna un lins" at bounding box center [394, 144] width 496 height 26
drag, startPoint x: 780, startPoint y: 207, endPoint x: 779, endPoint y: 237, distance: 29.4
click at [779, 237] on div "Mācību tēma: Dizains un tehnoloģijas 9. klases 1. ieskaites mācību materiāls #8…" at bounding box center [394, 190] width 788 height 381
drag, startPoint x: 779, startPoint y: 237, endPoint x: 765, endPoint y: 257, distance: 24.6
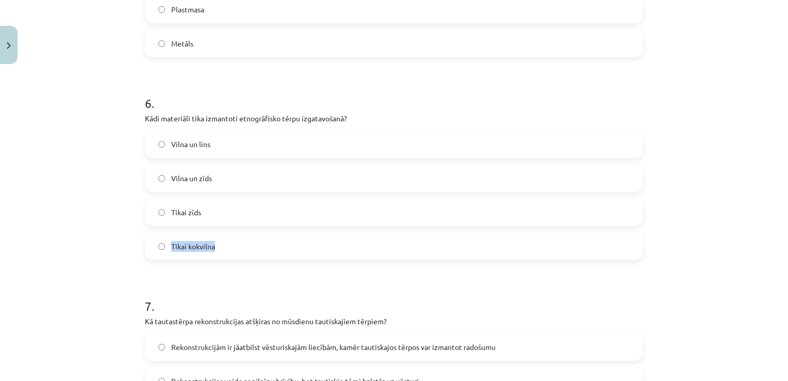
click at [765, 257] on div "Mācību tēma: Dizains un tehnoloģijas 9. klases 1. ieskaites mācību materiāls #8…" at bounding box center [394, 190] width 788 height 381
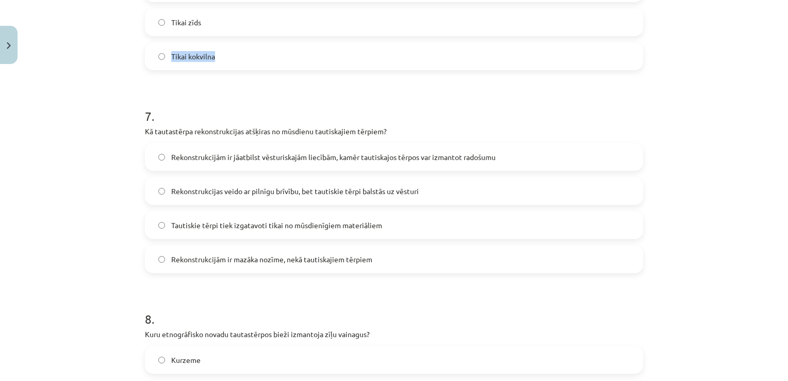
scroll to position [1339, 0]
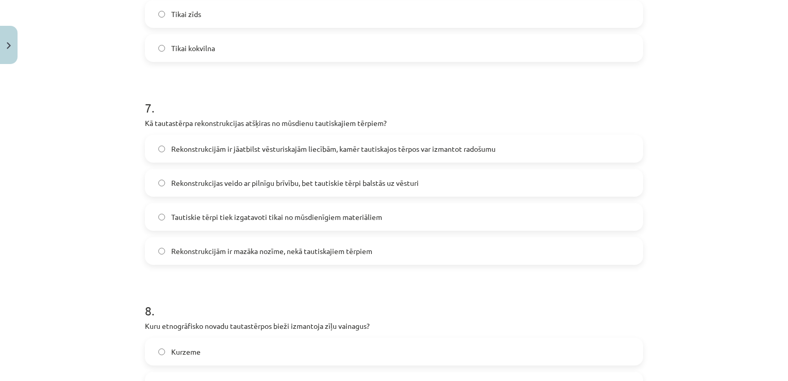
click at [768, 258] on div "Mācību tēma: Dizains un tehnoloģijas 9. klases 1. ieskaites mācību materiāls #8…" at bounding box center [394, 190] width 788 height 381
click at [410, 150] on span "Rekonstrukcijām ir jāatbilst vēsturiskajām liecībām, kamēr tautiskajos tērpos v…" at bounding box center [333, 148] width 324 height 11
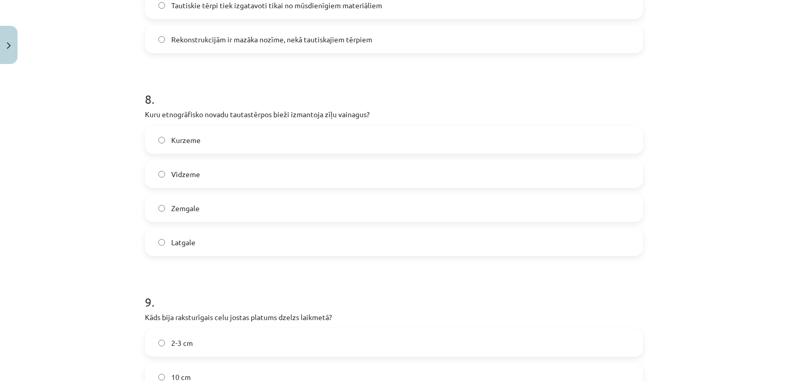
scroll to position [1553, 0]
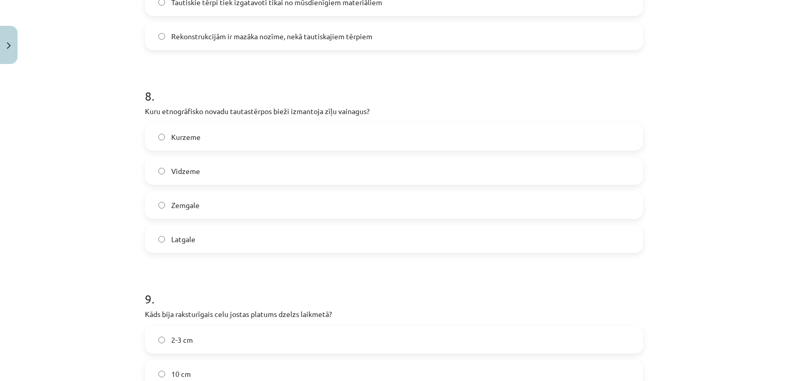
click at [253, 137] on label "Kurzeme" at bounding box center [394, 137] width 496 height 26
click at [163, 244] on label "Latgale" at bounding box center [394, 239] width 496 height 26
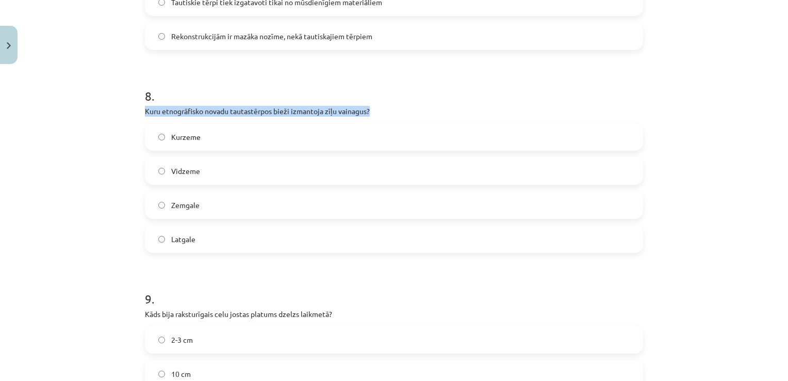
drag, startPoint x: 140, startPoint y: 108, endPoint x: 369, endPoint y: 109, distance: 229.5
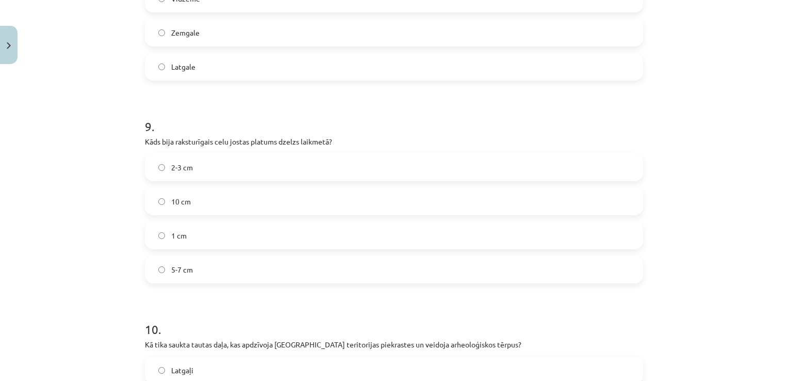
scroll to position [1731, 0]
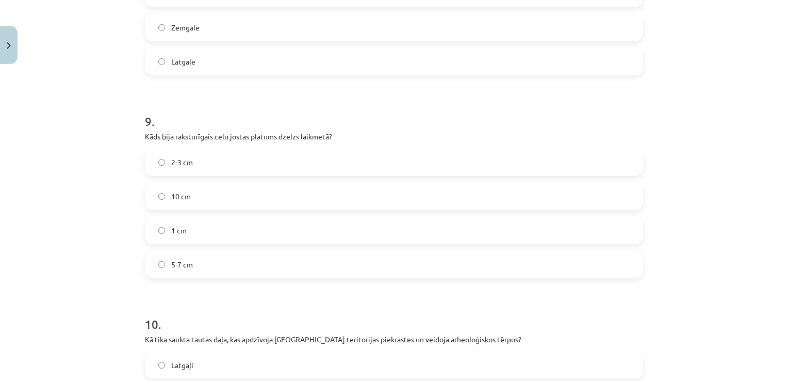
click at [314, 252] on label "5-7 cm" at bounding box center [394, 264] width 496 height 26
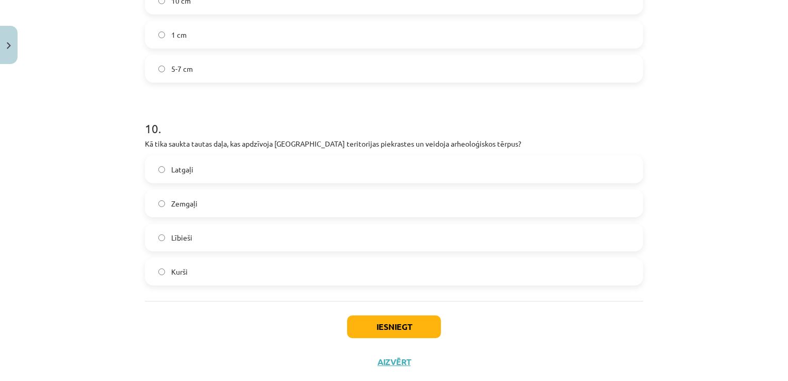
scroll to position [1929, 0]
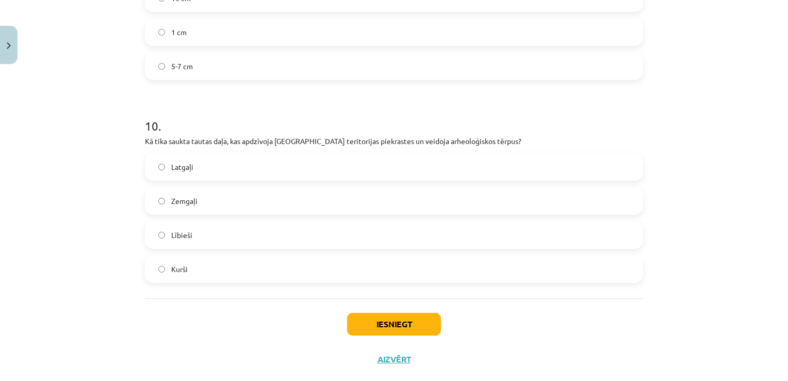
click at [210, 245] on label "Lībieši" at bounding box center [394, 235] width 496 height 26
click at [384, 322] on button "Iesniegt" at bounding box center [394, 323] width 94 height 23
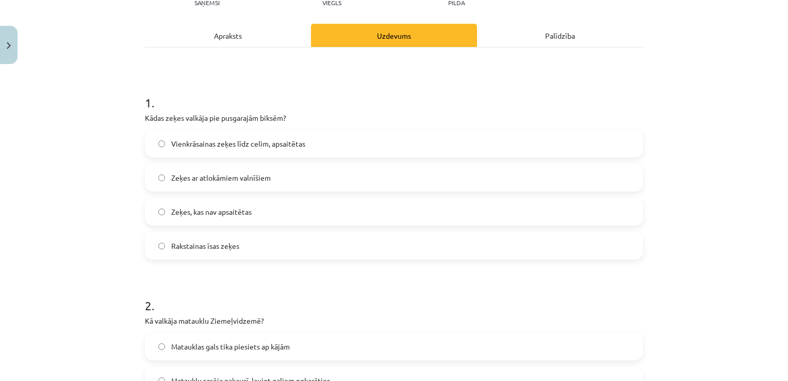
scroll to position [122, 0]
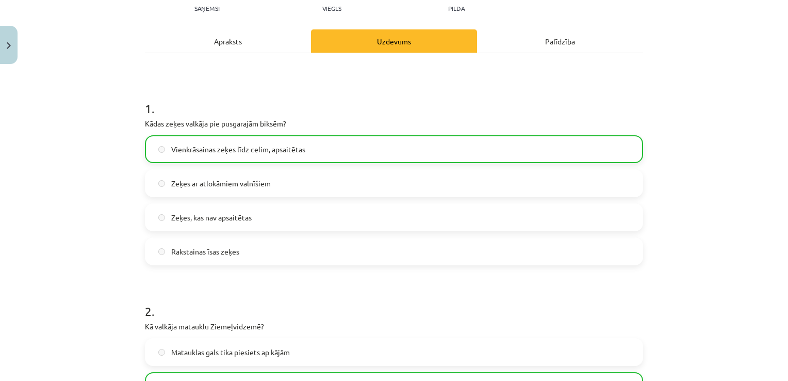
drag, startPoint x: 779, startPoint y: 67, endPoint x: 783, endPoint y: 86, distance: 20.0
click at [783, 86] on div "Mācību tēma: Dizains un tehnoloģijas 9. klases 1. ieskaites mācību materiāls #8…" at bounding box center [394, 190] width 788 height 381
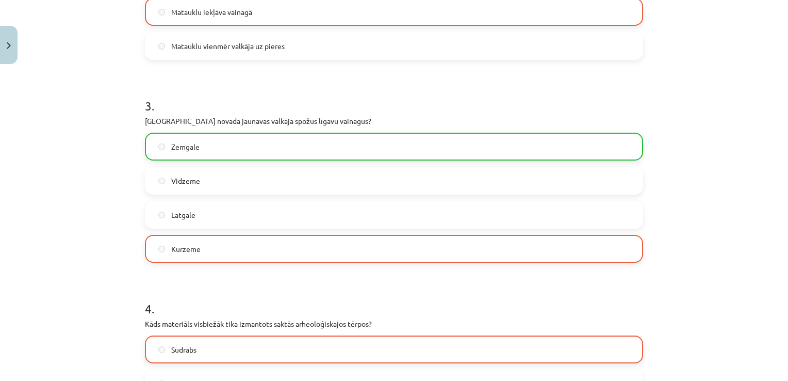
scroll to position [536, 0]
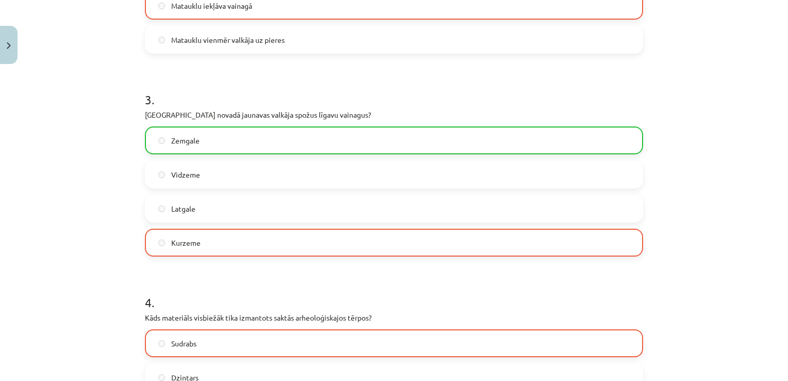
drag, startPoint x: 776, startPoint y: 142, endPoint x: 776, endPoint y: 149, distance: 6.2
click at [776, 149] on div "Mācību tēma: Dizains un tehnoloģijas 9. klases 1. ieskaites mācību materiāls #8…" at bounding box center [394, 190] width 788 height 381
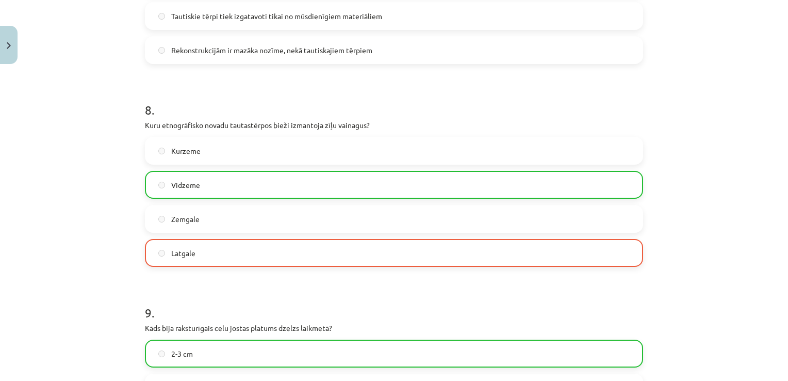
scroll to position [1531, 0]
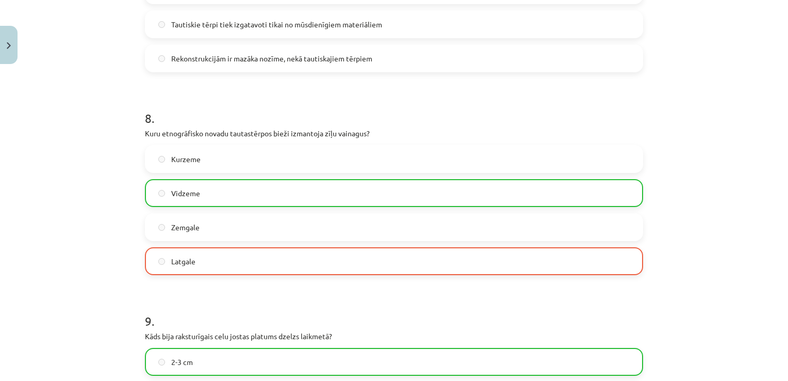
drag, startPoint x: 768, startPoint y: 293, endPoint x: 769, endPoint y: 288, distance: 5.3
click at [769, 288] on div "Mācību tēma: Dizains un tehnoloģijas 9. klases 1. ieskaites mācību materiāls #8…" at bounding box center [394, 190] width 788 height 381
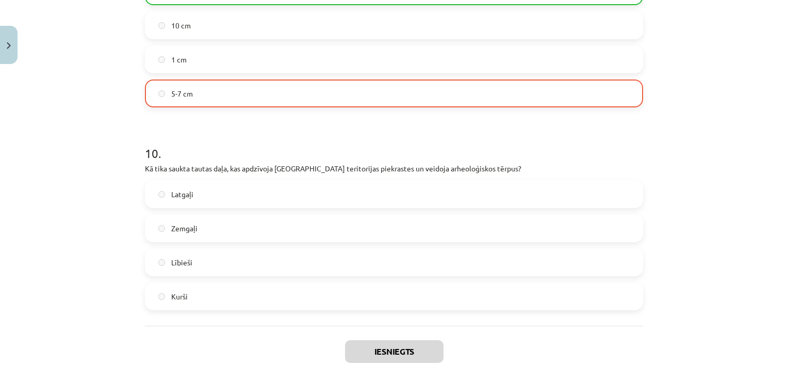
scroll to position [1982, 0]
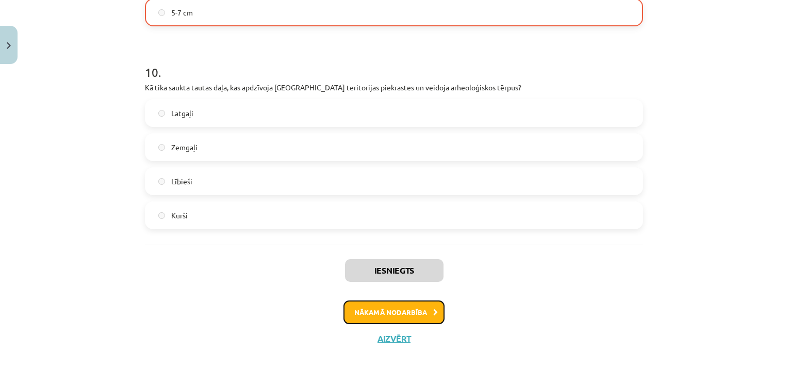
click at [419, 302] on button "Nākamā nodarbība" at bounding box center [393, 312] width 101 height 24
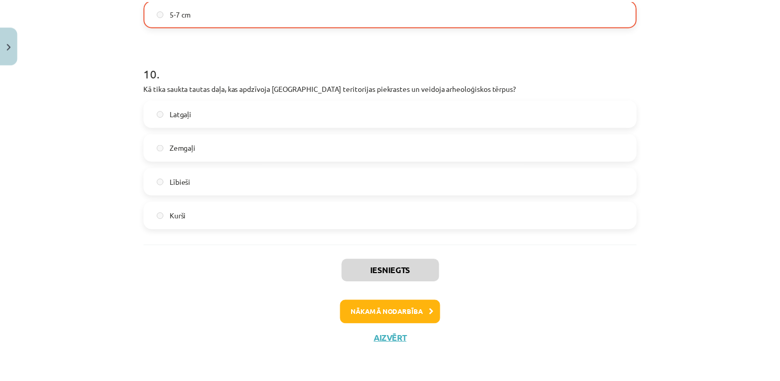
scroll to position [0, 0]
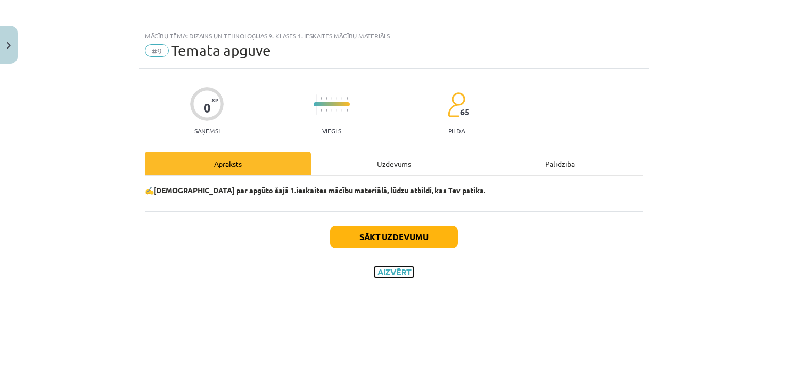
click at [390, 273] on button "Aizvērt" at bounding box center [393, 272] width 39 height 10
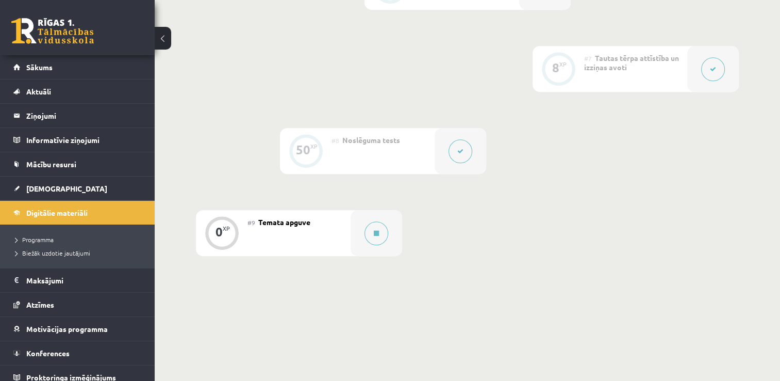
drag, startPoint x: 779, startPoint y: 266, endPoint x: 787, endPoint y: 197, distance: 69.6
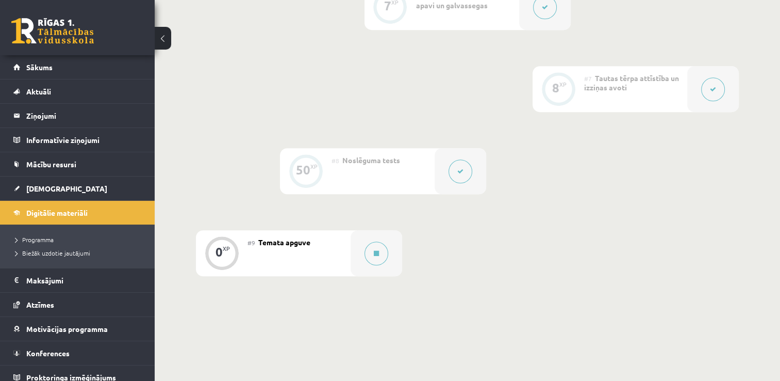
scroll to position [790, 0]
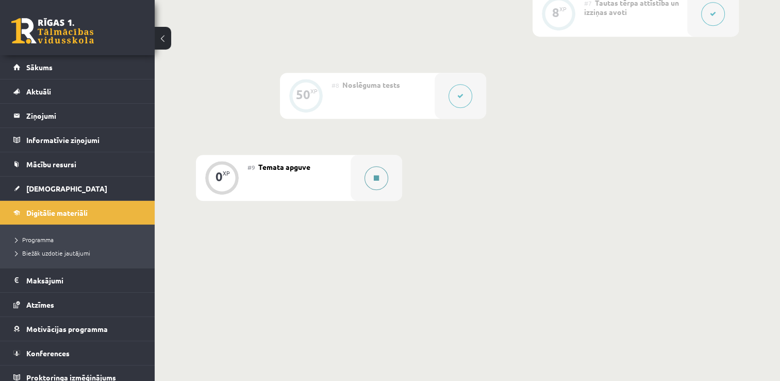
click at [375, 189] on button at bounding box center [377, 178] width 24 height 24
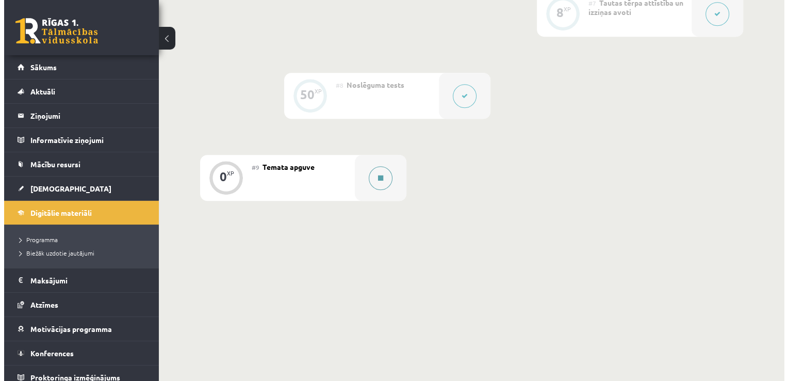
scroll to position [780, 0]
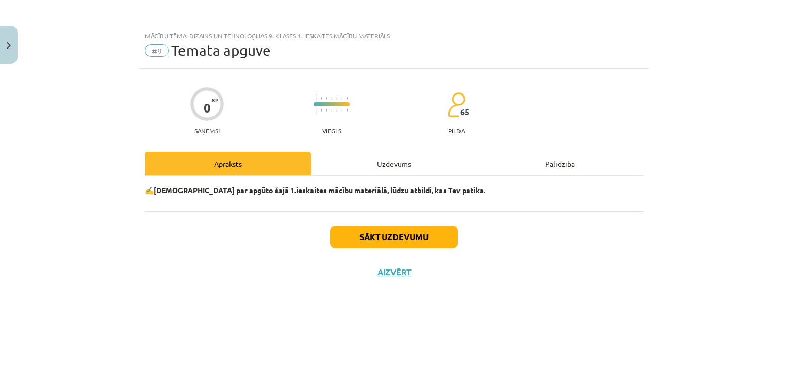
click at [407, 248] on div "Sākt uzdevumu Aizvērt" at bounding box center [394, 247] width 498 height 72
click at [407, 244] on button "Sākt uzdevumu" at bounding box center [394, 236] width 128 height 23
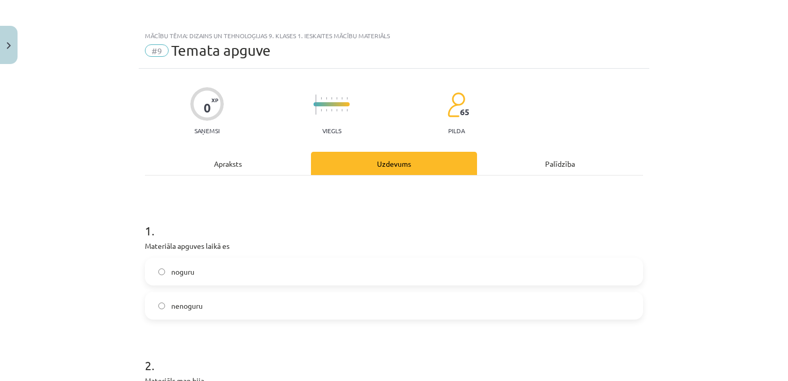
click at [256, 275] on label "noguru" at bounding box center [394, 271] width 496 height 26
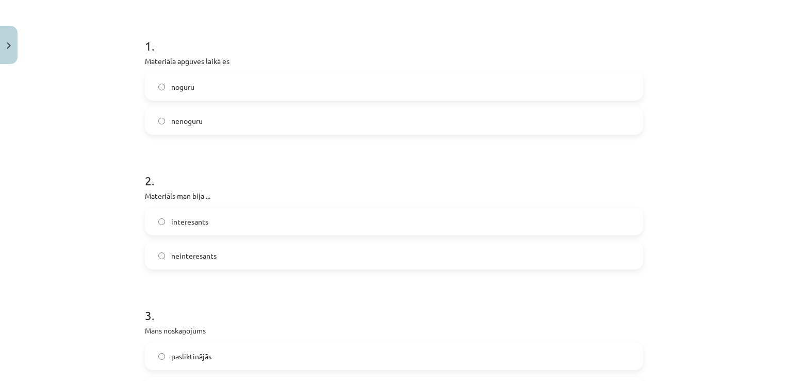
scroll to position [194, 0]
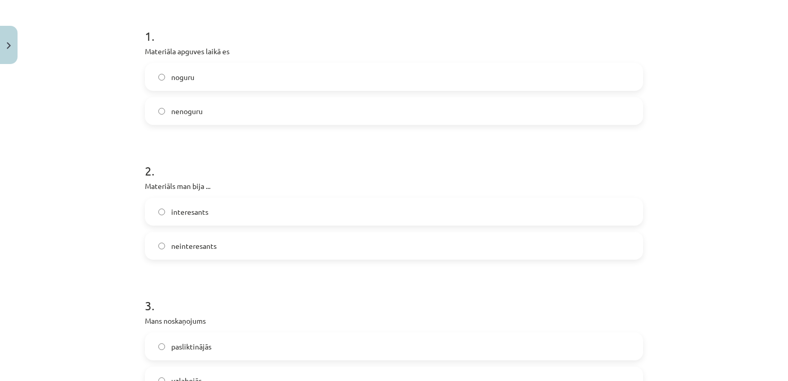
click at [285, 213] on label "interesants" at bounding box center [394, 212] width 496 height 26
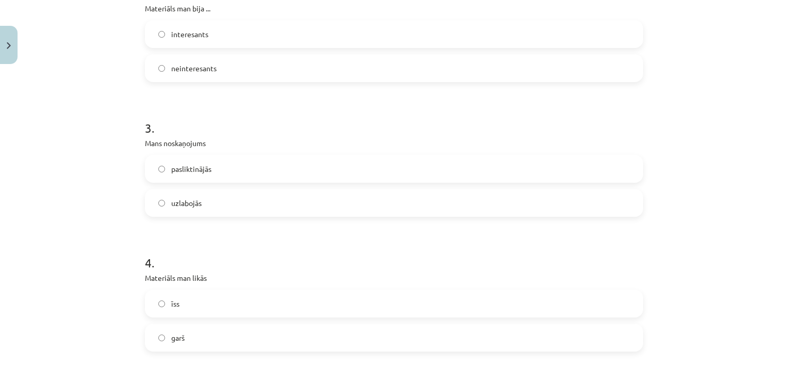
scroll to position [395, 0]
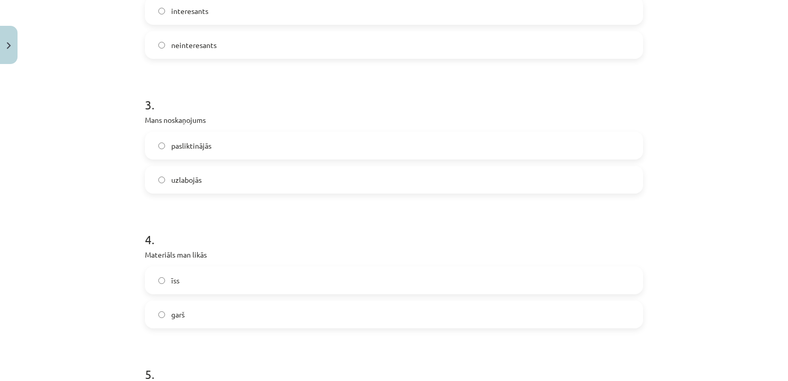
click at [271, 151] on label "pasliktinājās" at bounding box center [394, 146] width 496 height 26
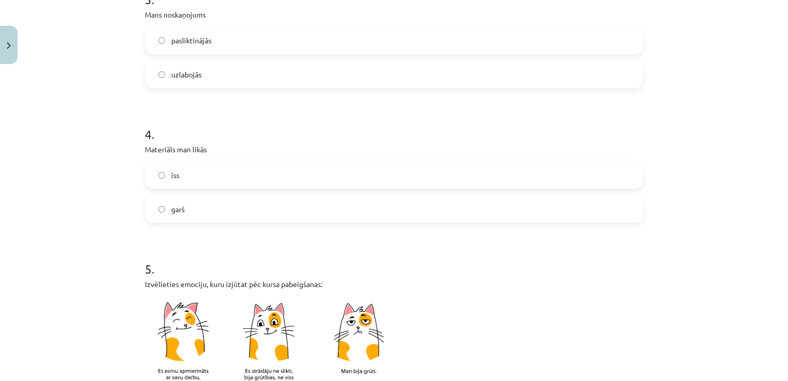
scroll to position [557, 0]
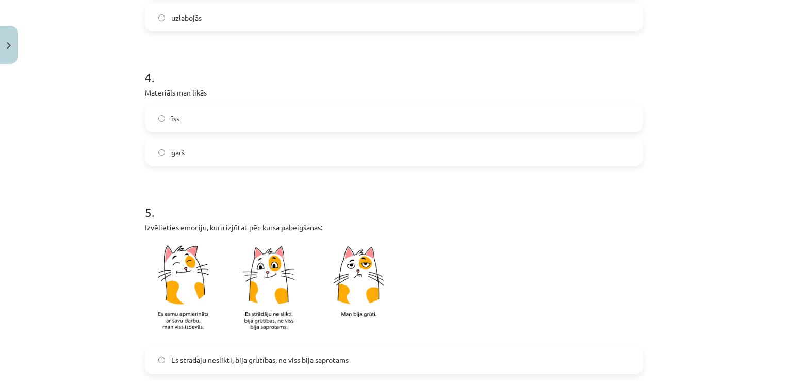
click at [492, 161] on label "garš" at bounding box center [394, 152] width 496 height 26
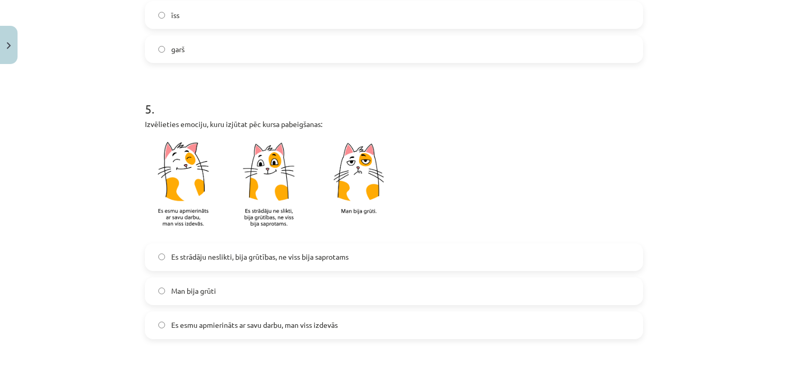
scroll to position [702, 0]
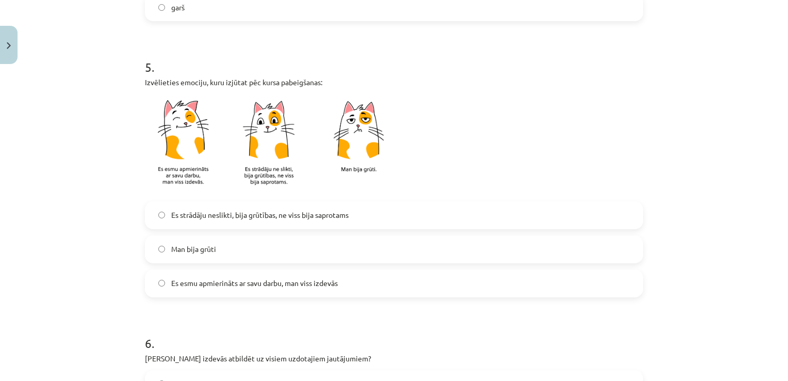
click at [424, 238] on label "Man bija grūti" at bounding box center [394, 249] width 496 height 26
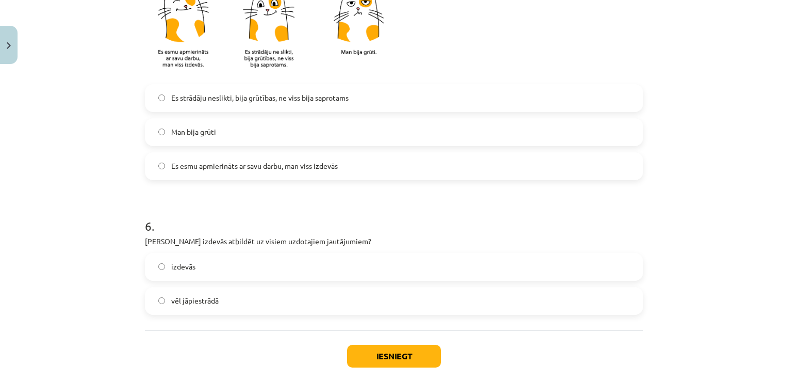
scroll to position [821, 0]
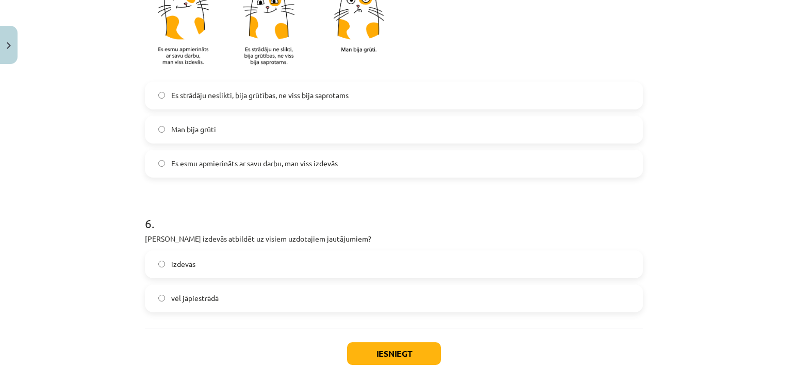
click at [254, 290] on label "vēl jāpiestrādā" at bounding box center [394, 298] width 496 height 26
click at [376, 357] on button "Iesniegt" at bounding box center [394, 353] width 94 height 23
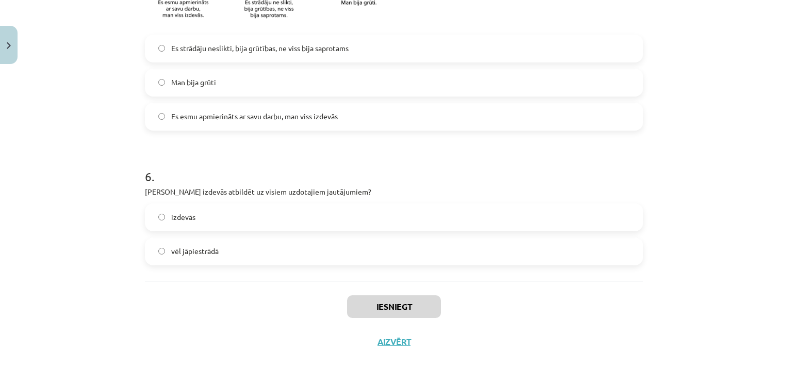
scroll to position [871, 0]
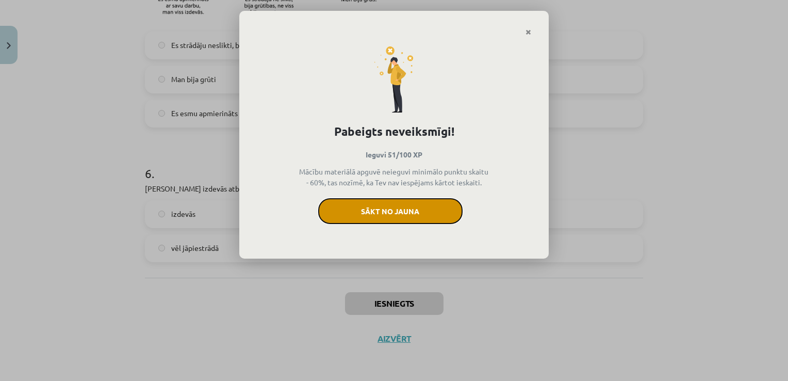
click at [390, 206] on button "Sākt no jauna" at bounding box center [390, 211] width 144 height 26
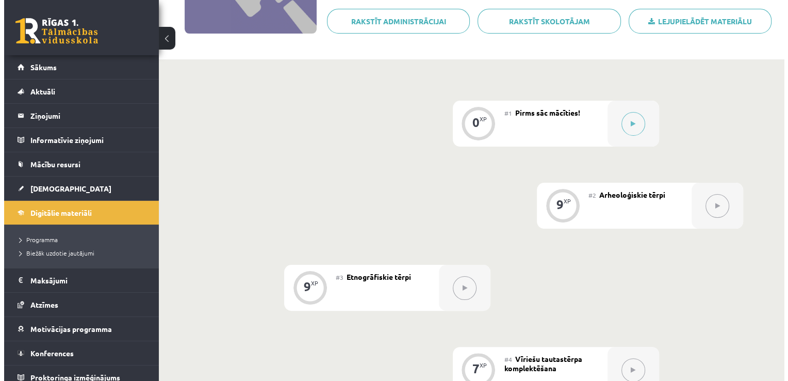
scroll to position [173, 0]
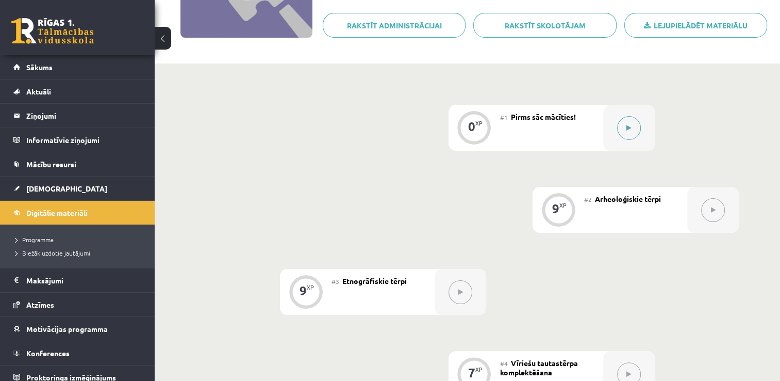
click at [611, 132] on div at bounding box center [629, 128] width 52 height 46
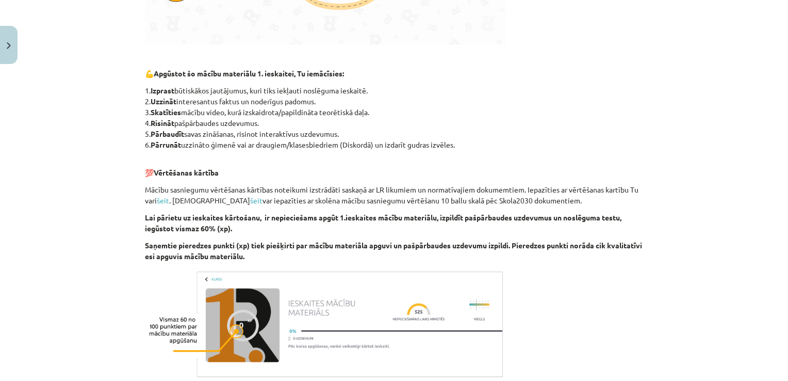
scroll to position [614, 0]
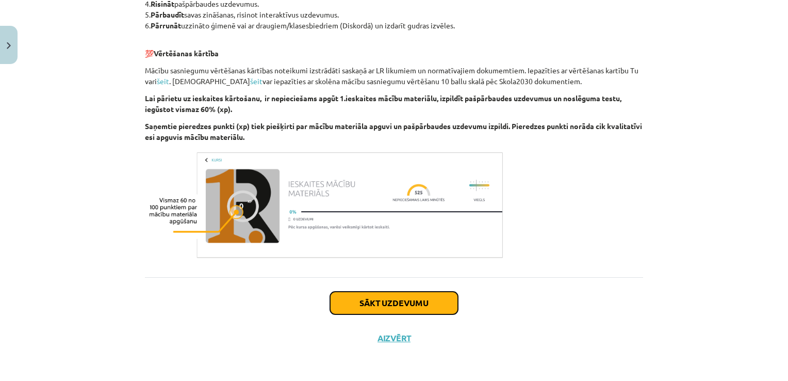
click at [425, 307] on button "Sākt uzdevumu" at bounding box center [394, 302] width 128 height 23
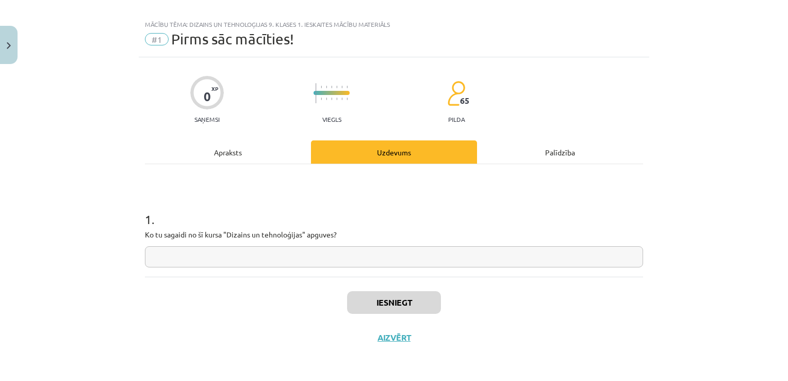
scroll to position [10, 0]
click at [298, 255] on input "text" at bounding box center [394, 257] width 498 height 21
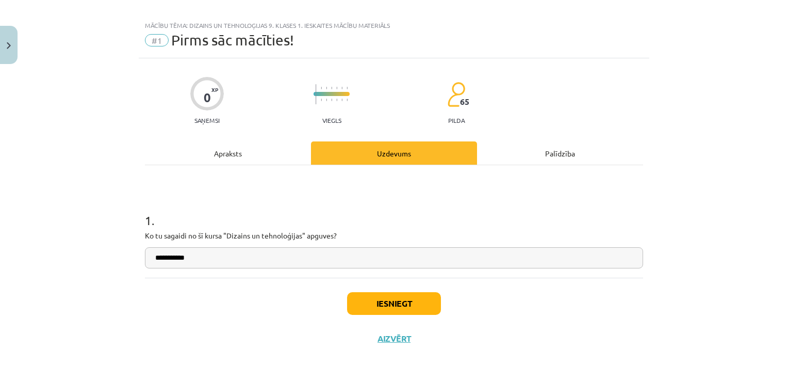
type input "**********"
click at [380, 309] on button "Iesniegt" at bounding box center [394, 303] width 94 height 23
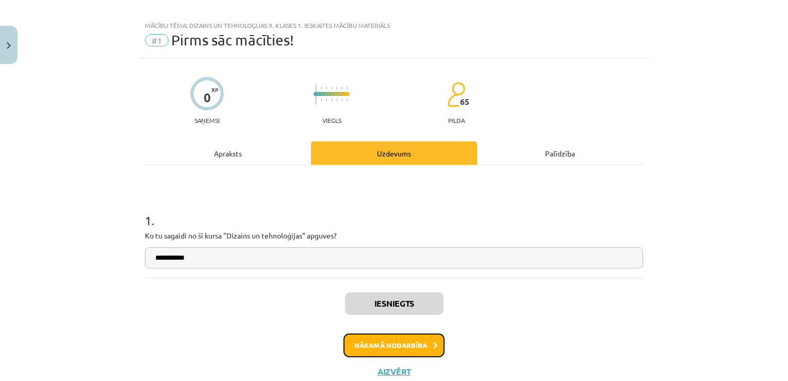
click at [402, 348] on button "Nākamā nodarbība" at bounding box center [393, 345] width 101 height 24
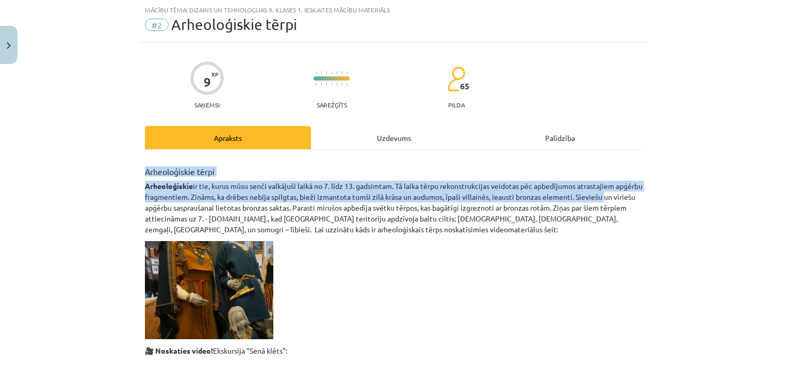
drag, startPoint x: 780, startPoint y: 111, endPoint x: 770, endPoint y: 201, distance: 90.7
click at [770, 201] on div "Mācību tēma: Dizains un tehnoloģijas 9. klases 1. ieskaites mācību materiāls #2…" at bounding box center [394, 190] width 788 height 381
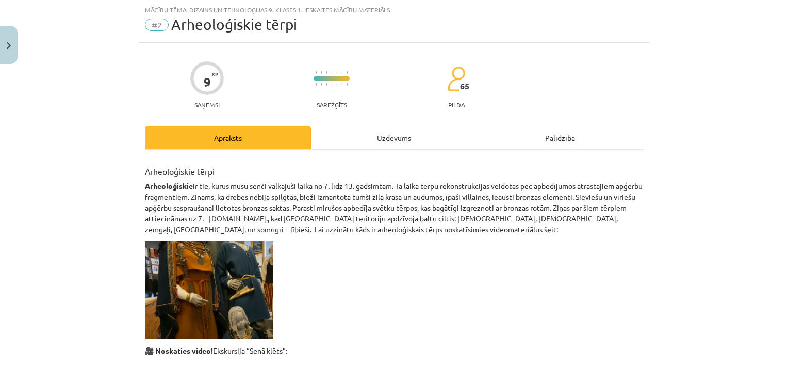
drag, startPoint x: 770, startPoint y: 201, endPoint x: 722, endPoint y: 240, distance: 62.0
click at [722, 240] on div "Mācību tēma: Dizains un tehnoloģijas 9. klases 1. ieskaites mācību materiāls #2…" at bounding box center [394, 190] width 788 height 381
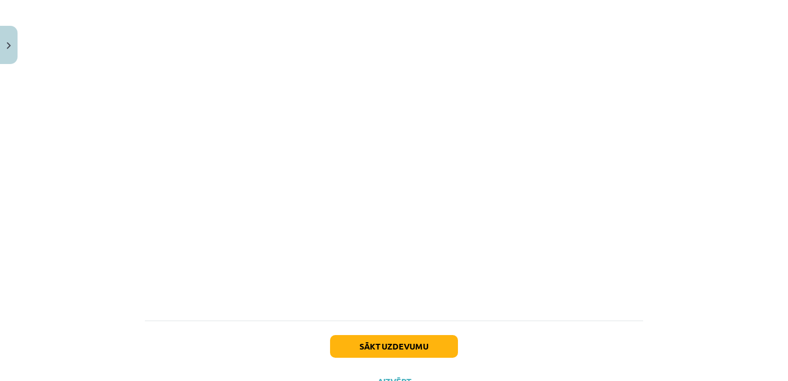
scroll to position [871, 0]
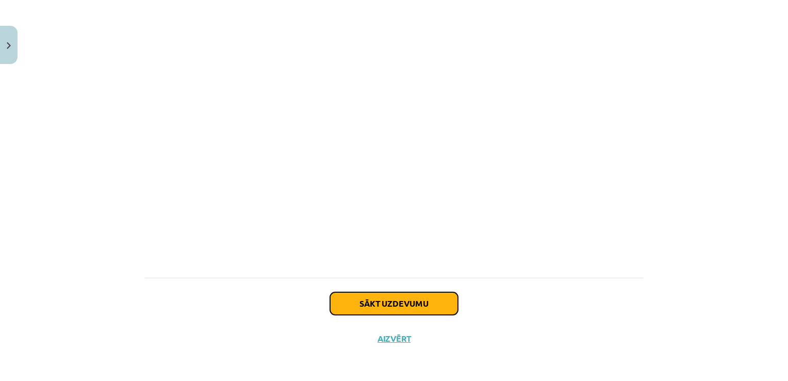
click at [424, 296] on button "Sākt uzdevumu" at bounding box center [394, 303] width 128 height 23
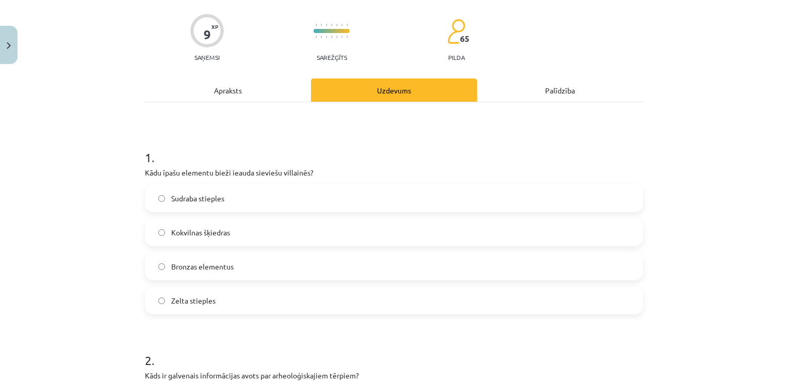
scroll to position [26, 0]
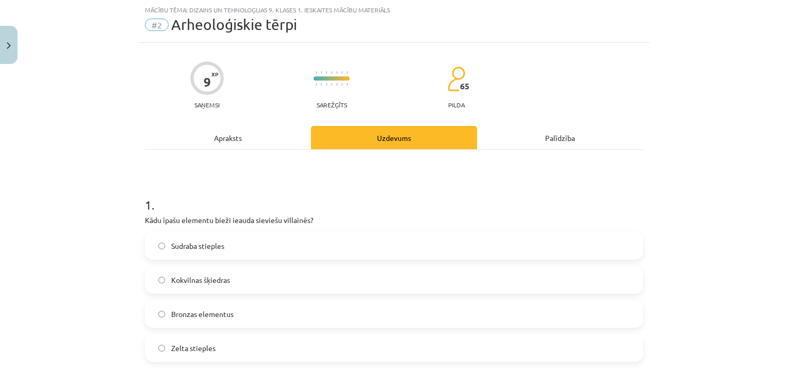
click at [272, 319] on label "Bronzas elementus" at bounding box center [394, 314] width 496 height 26
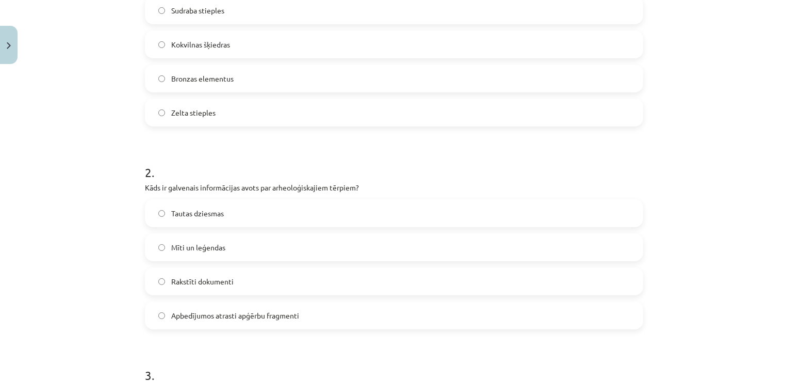
scroll to position [266, 0]
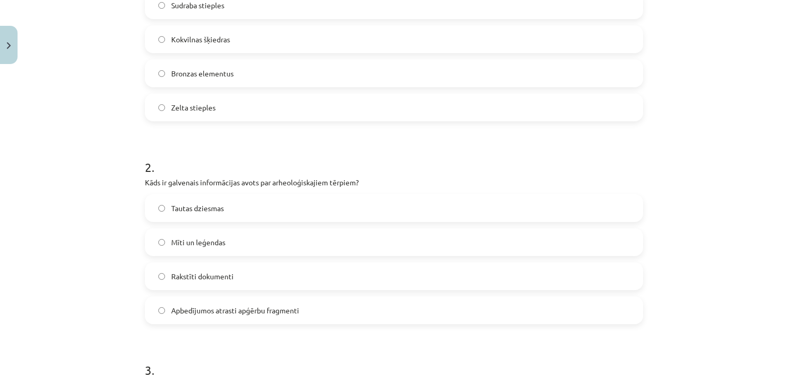
click at [280, 306] on span "Apbedījumos atrasti apģērbu fragmenti" at bounding box center [235, 310] width 128 height 11
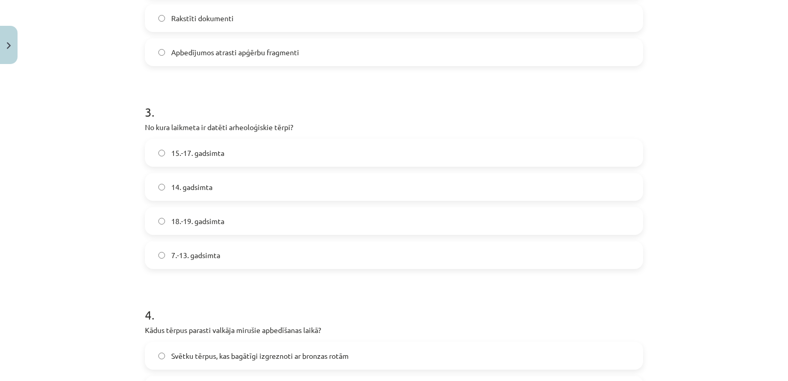
scroll to position [526, 0]
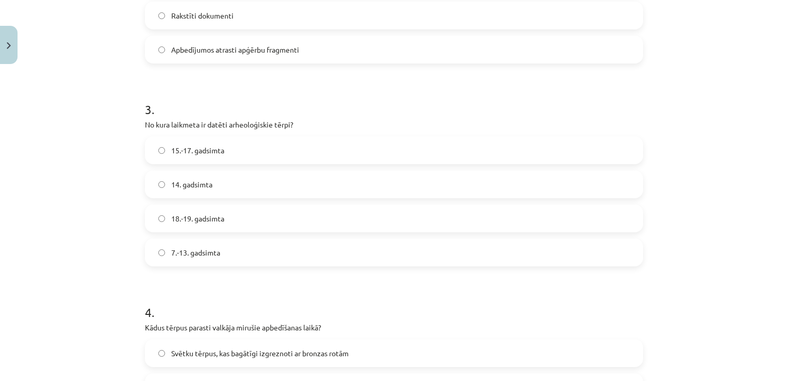
click at [350, 265] on label "7.-13. gadsimta" at bounding box center [394, 252] width 496 height 26
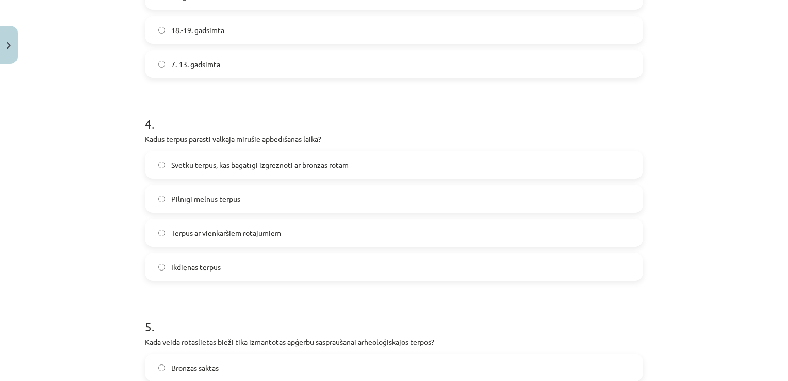
scroll to position [722, 0]
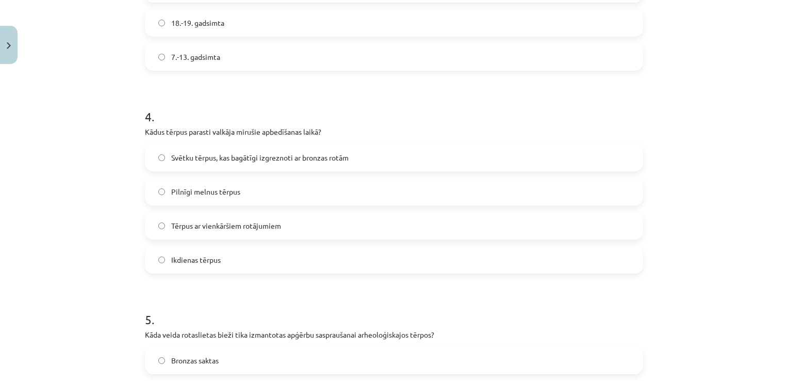
click at [402, 150] on label "Svētku tērpus, kas bagātīgi izgreznoti ar bronzas rotām" at bounding box center [394, 157] width 496 height 26
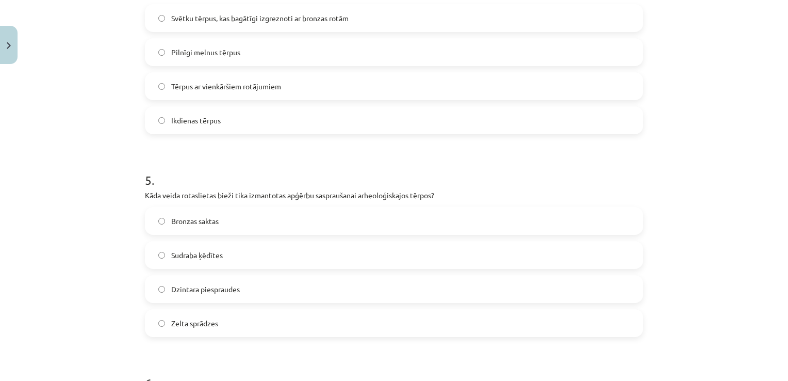
scroll to position [862, 0]
click at [331, 219] on label "Bronzas saktas" at bounding box center [394, 220] width 496 height 26
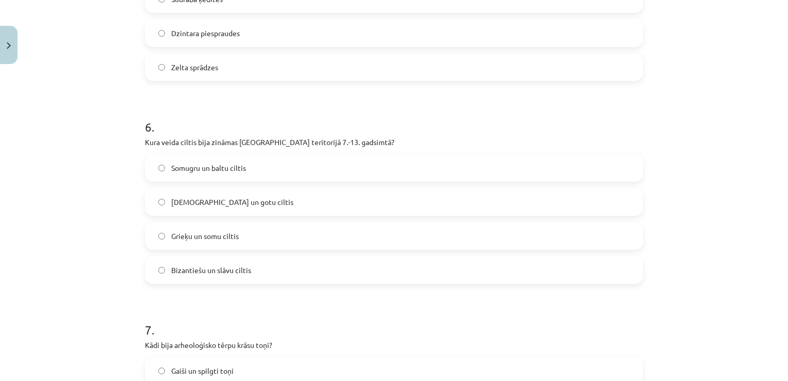
scroll to position [1120, 0]
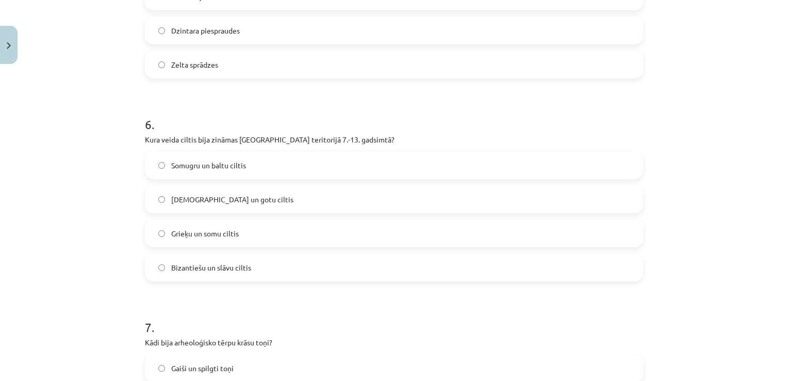
click at [499, 162] on label "Somugru un baltu ciltis" at bounding box center [394, 165] width 496 height 26
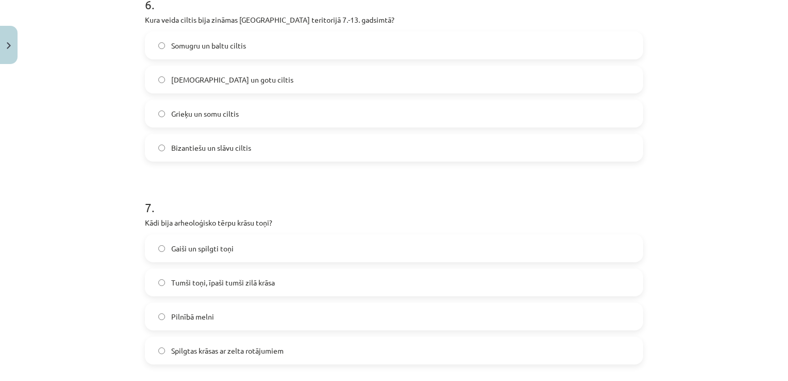
scroll to position [1263, 0]
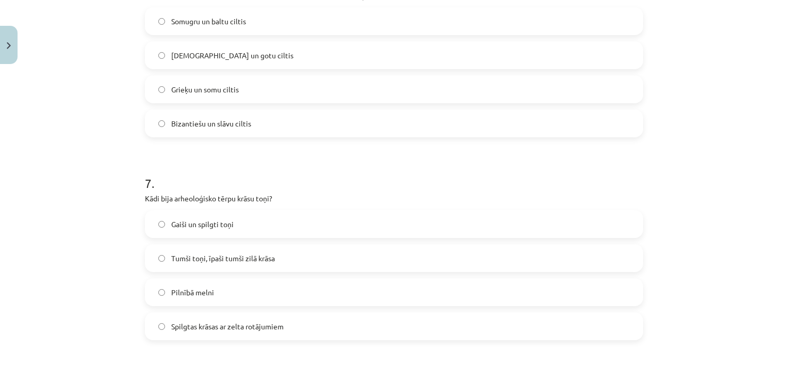
click at [276, 255] on label "Tumši toņi, īpaši tumši zilā krāsa" at bounding box center [394, 258] width 496 height 26
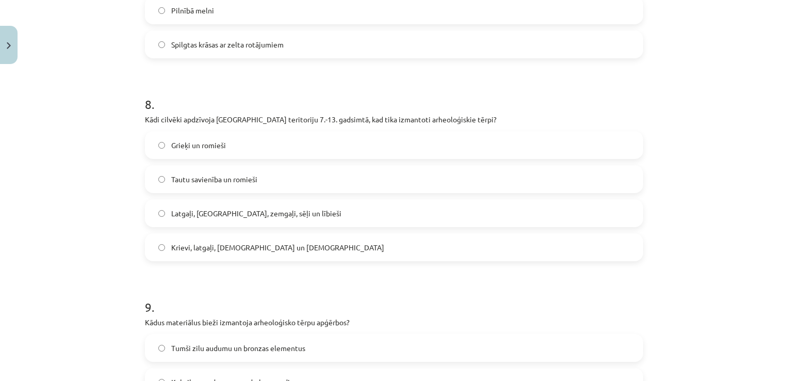
scroll to position [1550, 0]
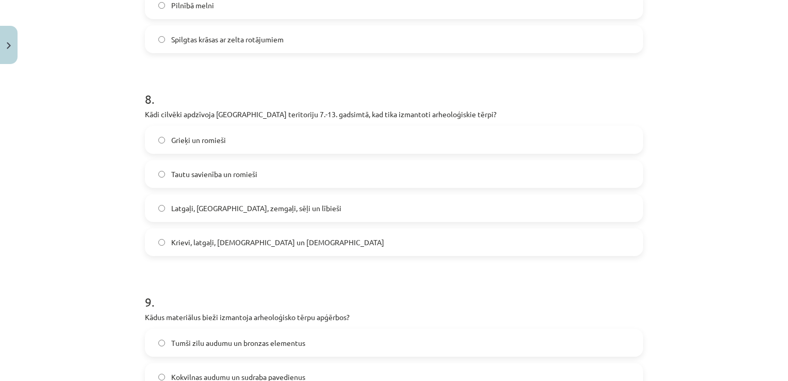
click at [481, 218] on label "Latgaļi, kurši, zemgaļi, sēļi un lībieši" at bounding box center [394, 208] width 496 height 26
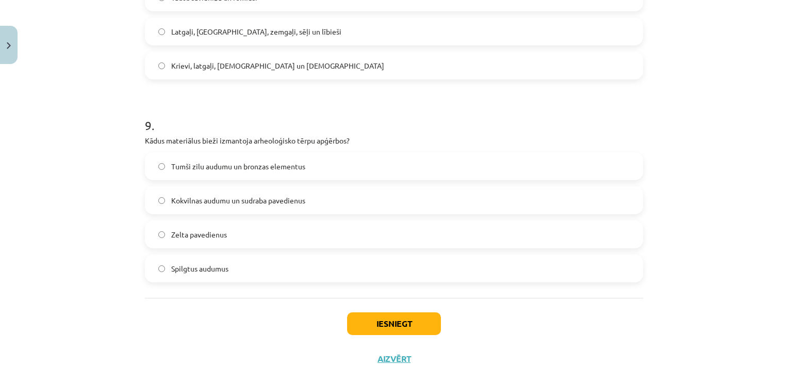
scroll to position [1728, 0]
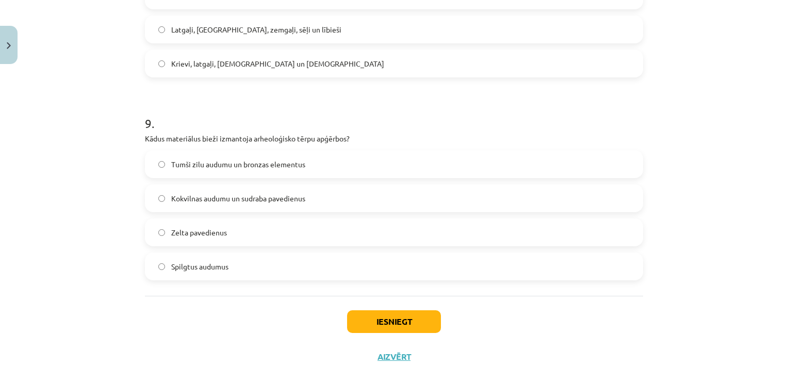
click at [333, 158] on label "Tumši zilu audumu un bronzas elementus" at bounding box center [394, 164] width 496 height 26
click at [383, 313] on button "Iesniegt" at bounding box center [394, 321] width 94 height 23
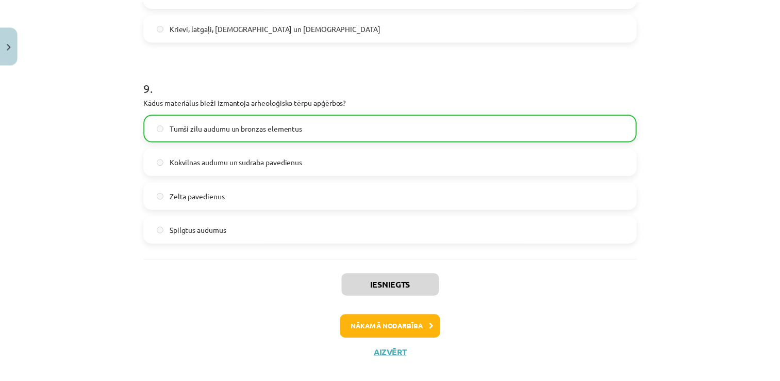
scroll to position [1780, 0]
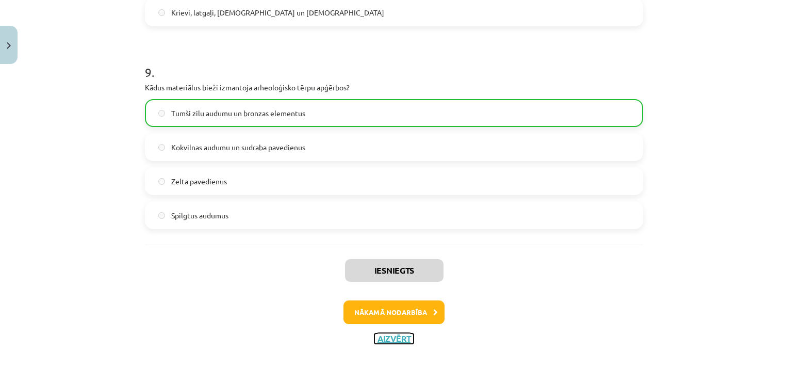
click at [400, 339] on button "Aizvērt" at bounding box center [393, 338] width 39 height 10
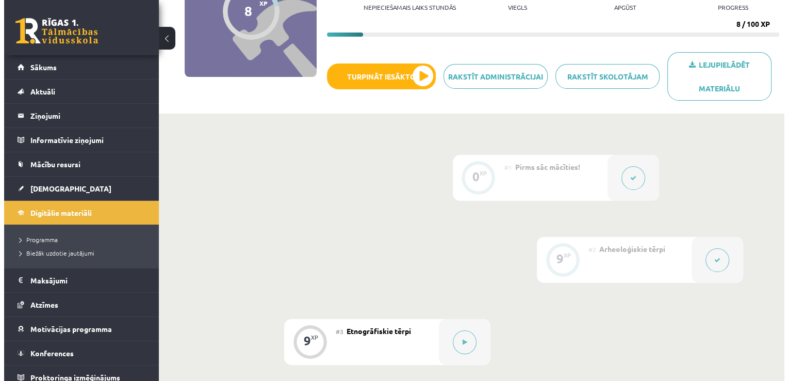
scroll to position [186, 0]
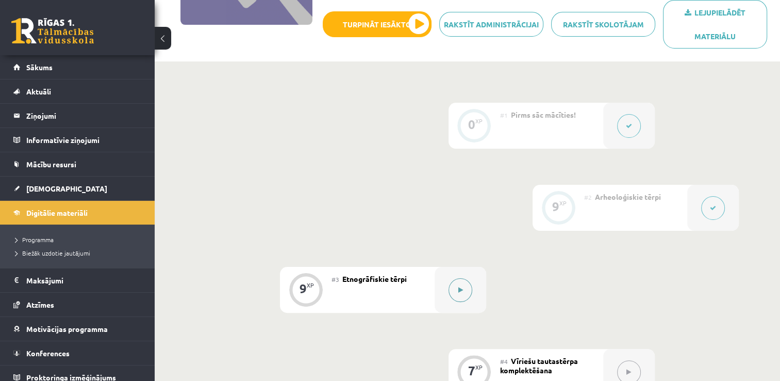
click at [463, 304] on div at bounding box center [461, 290] width 52 height 46
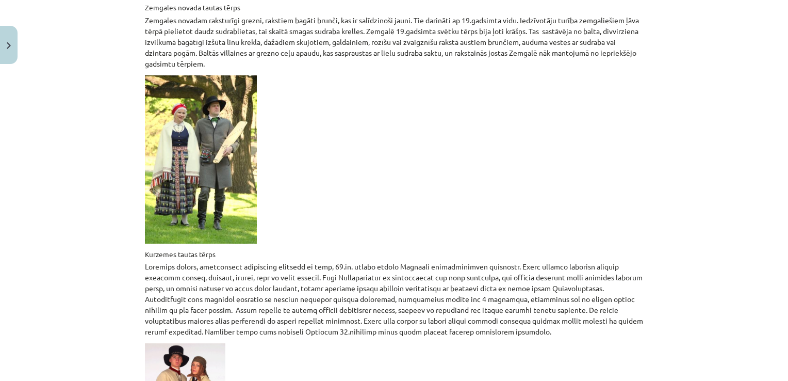
scroll to position [1456, 0]
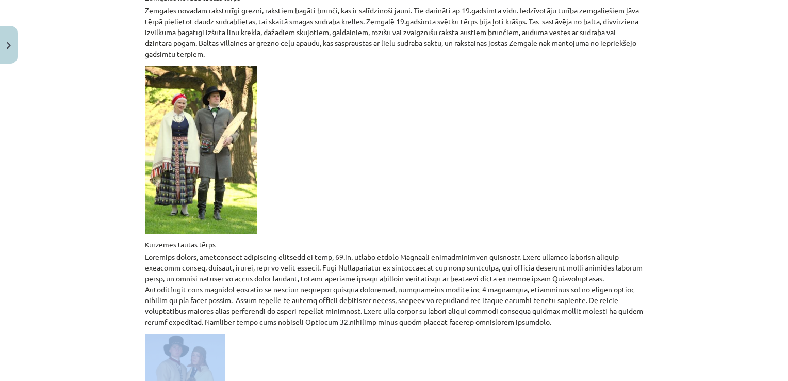
drag, startPoint x: 771, startPoint y: 277, endPoint x: 768, endPoint y: 299, distance: 21.9
click at [768, 299] on div "Mācību tēma: Dizains un tehnoloģijas 9. klases 1. ieskaites mācību materiāls #3…" at bounding box center [394, 190] width 788 height 381
drag, startPoint x: 768, startPoint y: 299, endPoint x: 597, endPoint y: 177, distance: 210.2
click at [597, 177] on p at bounding box center [394, 149] width 498 height 168
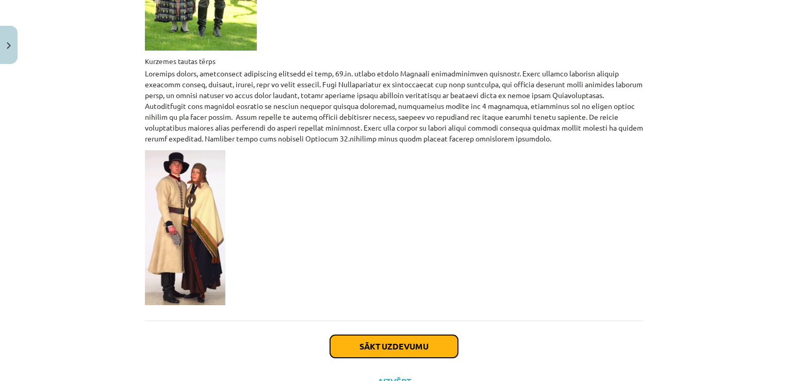
click at [416, 335] on button "Sākt uzdevumu" at bounding box center [394, 346] width 128 height 23
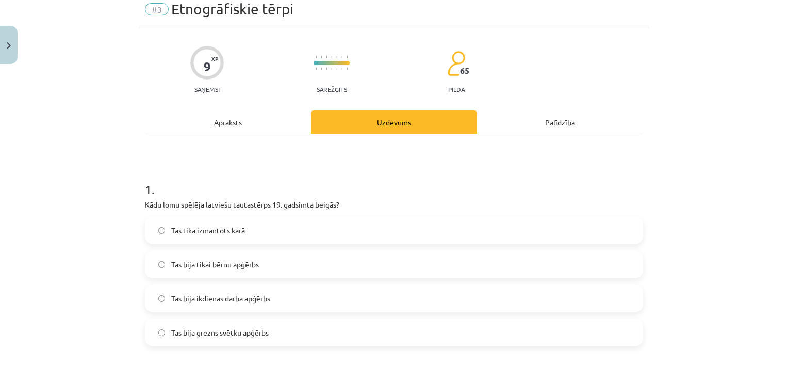
scroll to position [26, 0]
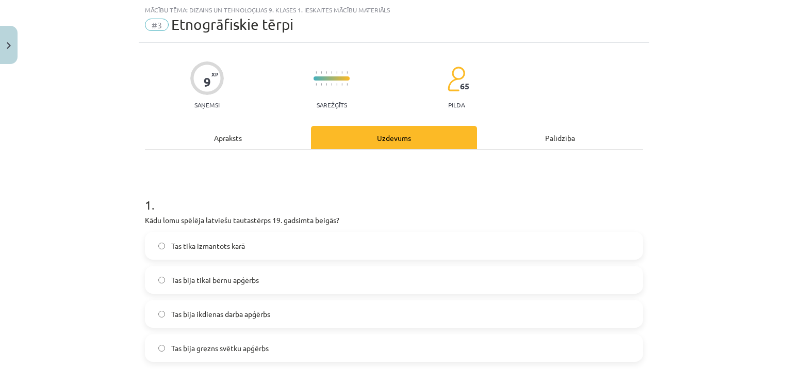
click at [347, 303] on label "Tas bija ikdienas darba apģērbs" at bounding box center [394, 314] width 496 height 26
click at [322, 347] on label "Tas bija grezns svētku apģērbs" at bounding box center [394, 348] width 496 height 26
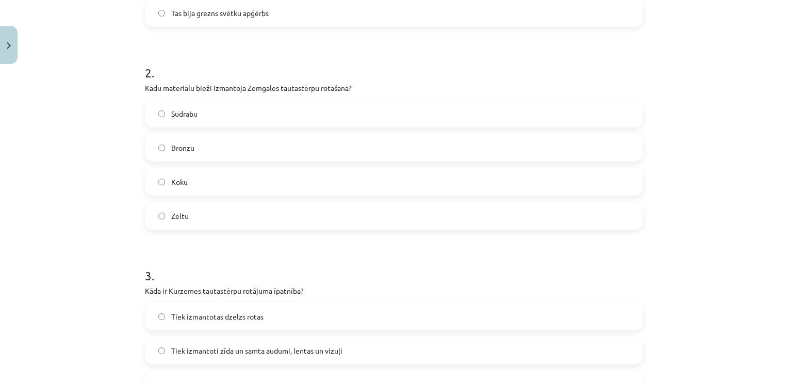
scroll to position [368, 0]
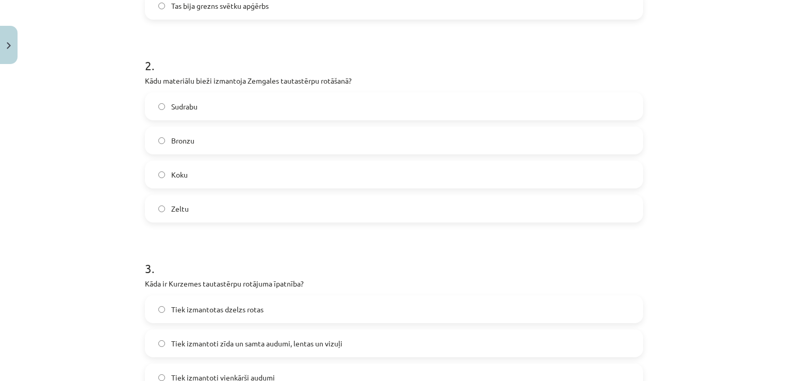
click at [314, 95] on label "Sudrabu" at bounding box center [394, 106] width 496 height 26
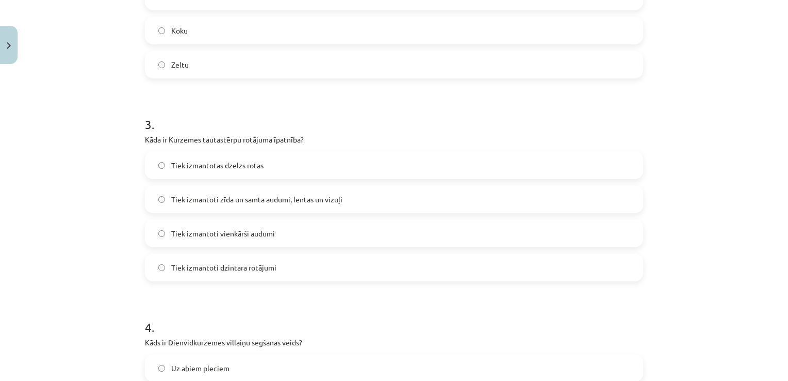
scroll to position [517, 0]
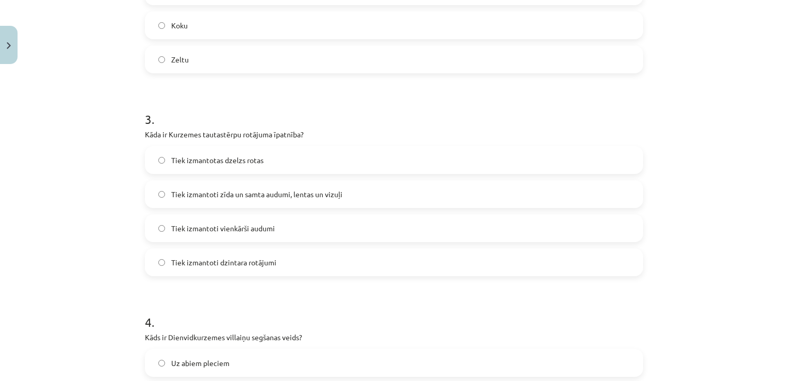
click at [402, 200] on label "Tiek izmantoti zīda un samta audumi, lentas un vizuļi" at bounding box center [394, 194] width 496 height 26
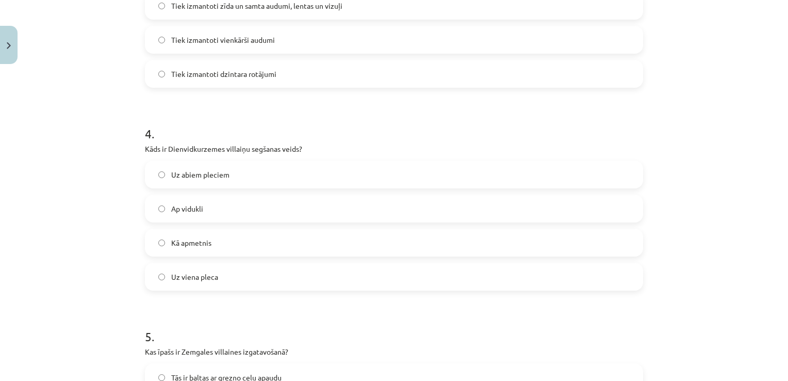
scroll to position [707, 0]
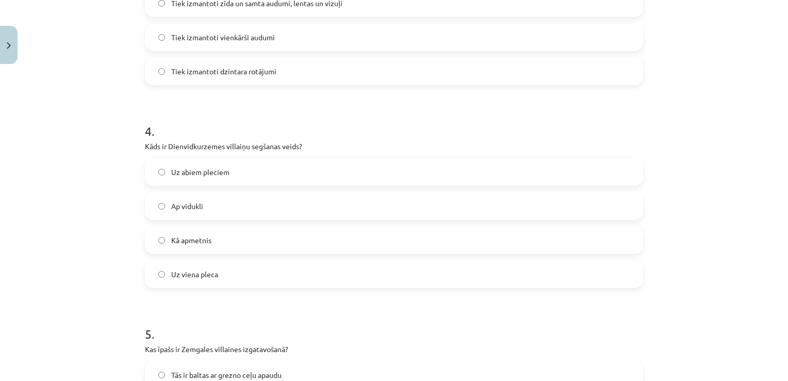
click at [197, 281] on label "Uz viena pleca" at bounding box center [394, 274] width 496 height 26
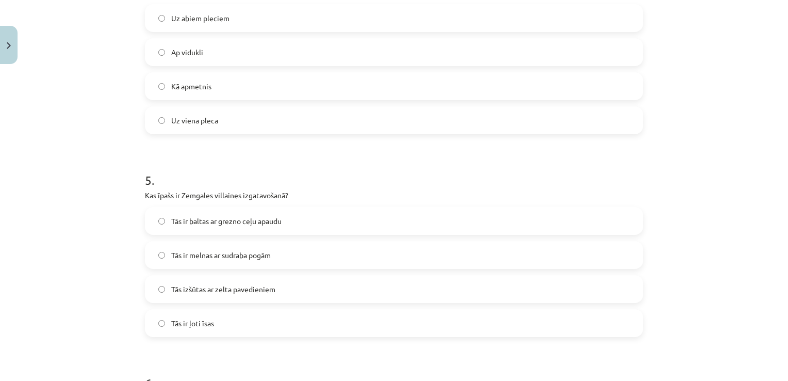
scroll to position [871, 0]
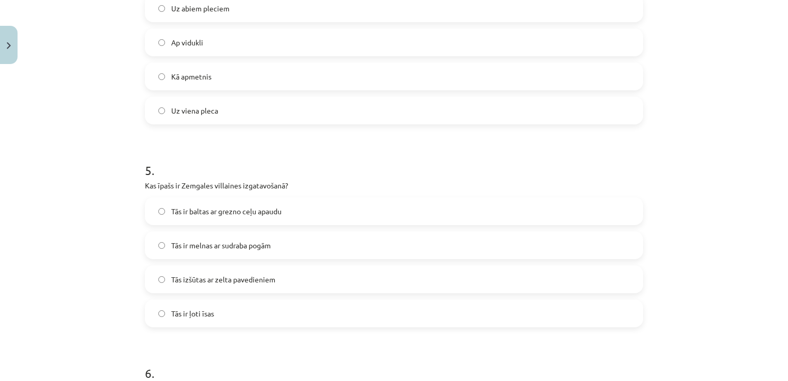
click at [153, 203] on label "Tās ir baltas ar grezno ceļu apaudu" at bounding box center [394, 211] width 496 height 26
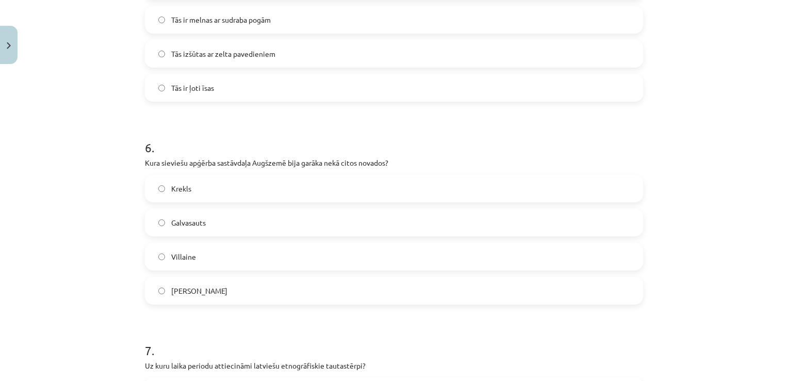
scroll to position [1104, 0]
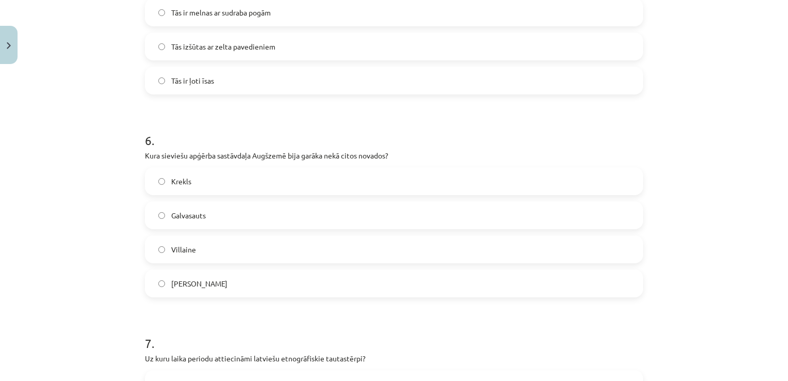
click at [152, 216] on label "Galvasauts" at bounding box center [394, 215] width 496 height 26
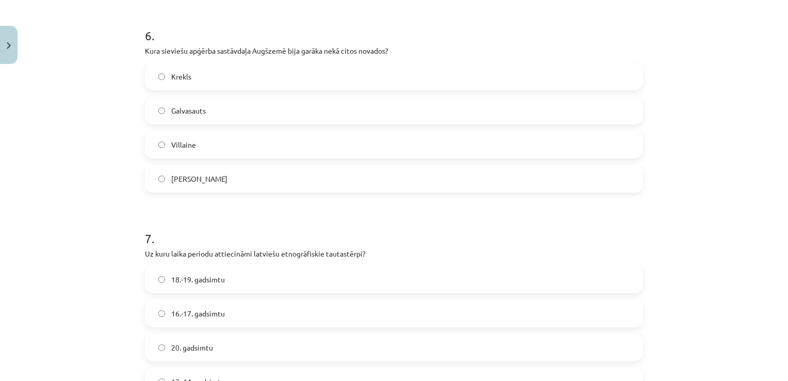
scroll to position [1245, 0]
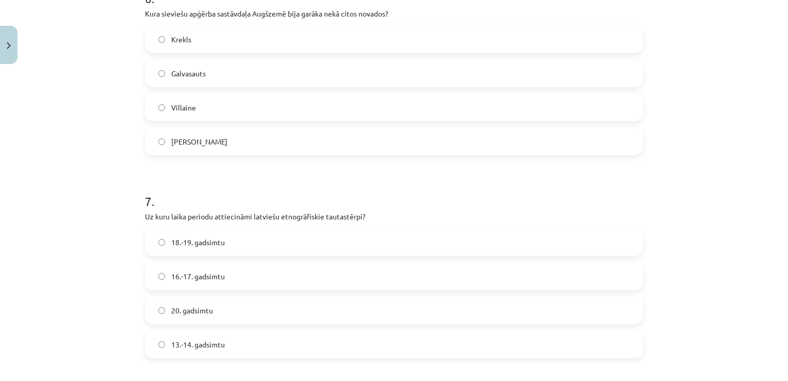
click at [152, 245] on label "18.-19. gadsimtu" at bounding box center [394, 242] width 496 height 26
drag, startPoint x: 779, startPoint y: 258, endPoint x: 782, endPoint y: 283, distance: 24.9
click at [782, 283] on div "Mācību tēma: Dizains un tehnoloģijas 9. klases 1. ieskaites mācību materiāls #3…" at bounding box center [394, 190] width 788 height 381
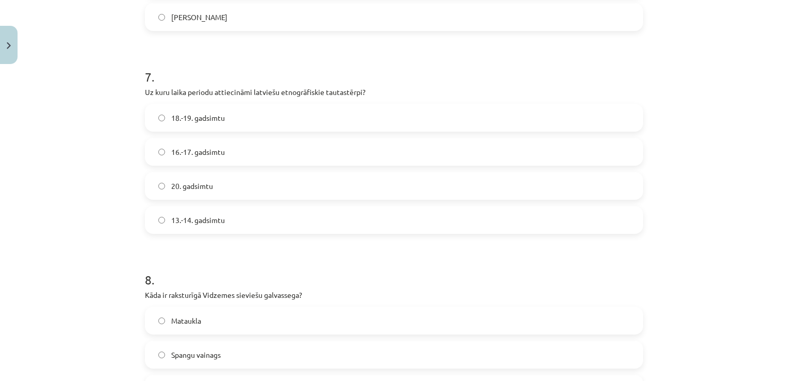
scroll to position [1456, 0]
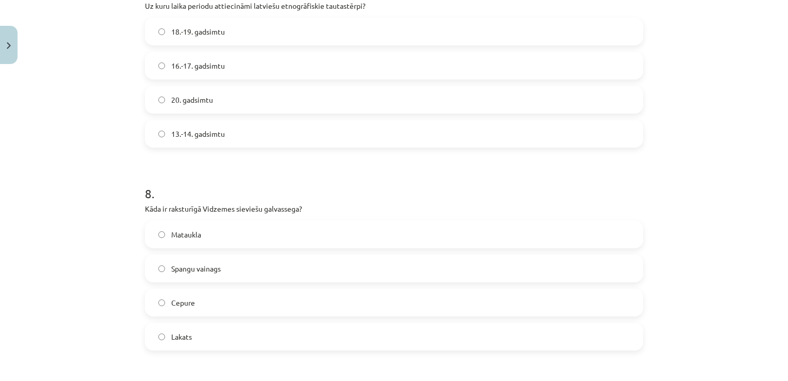
click at [147, 228] on label "Mataukla" at bounding box center [394, 234] width 496 height 26
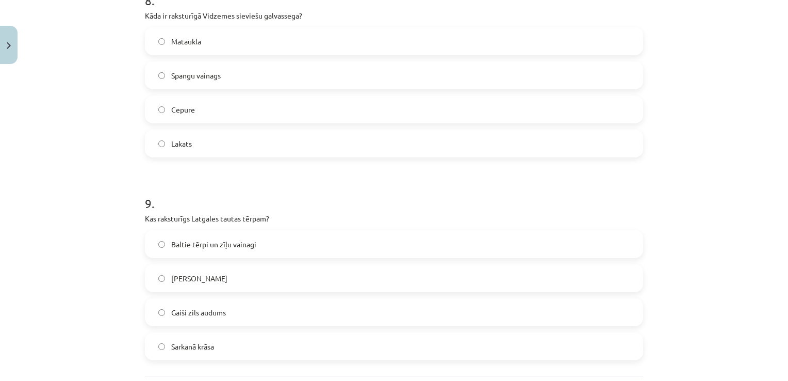
scroll to position [1735, 0]
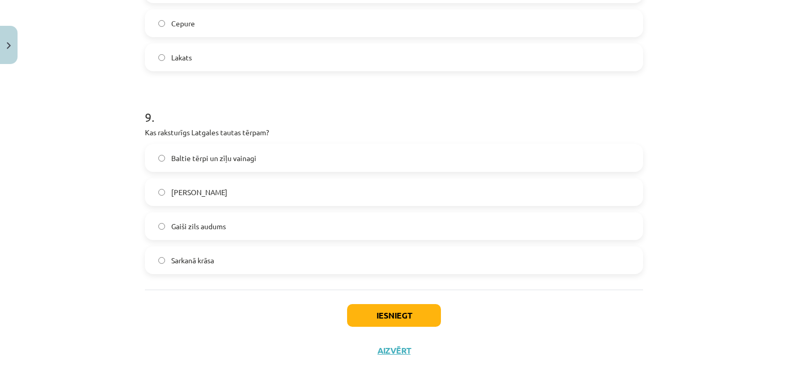
click at [163, 159] on label "Baltie tērpi un zīļu vainagi" at bounding box center [394, 158] width 496 height 26
click at [399, 324] on button "Iesniegt" at bounding box center [394, 315] width 94 height 23
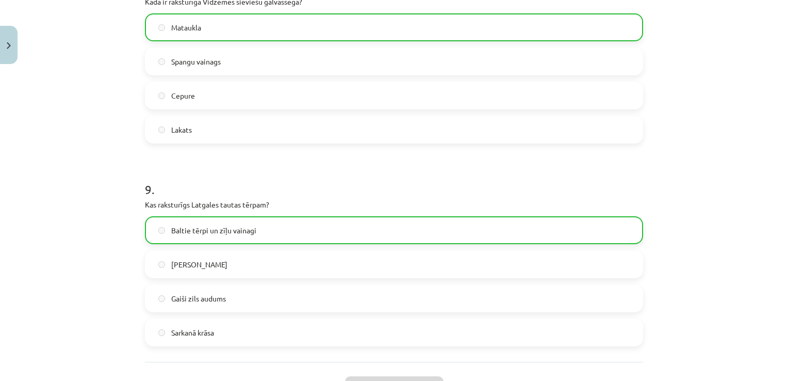
scroll to position [1780, 0]
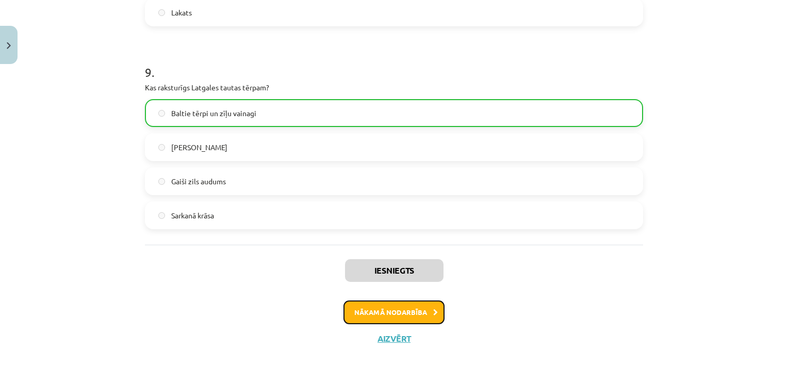
click at [422, 312] on button "Nākamā nodarbība" at bounding box center [393, 312] width 101 height 24
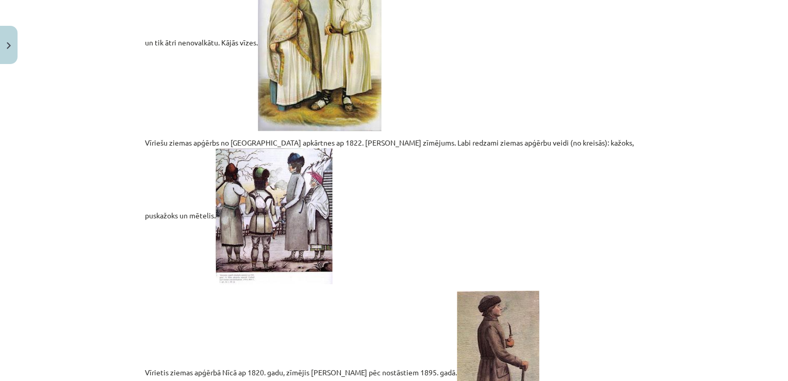
scroll to position [2195, 0]
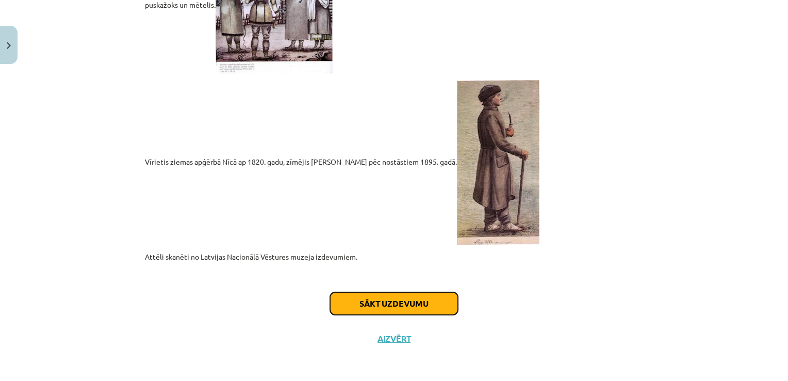
click at [439, 305] on button "Sākt uzdevumu" at bounding box center [394, 303] width 128 height 23
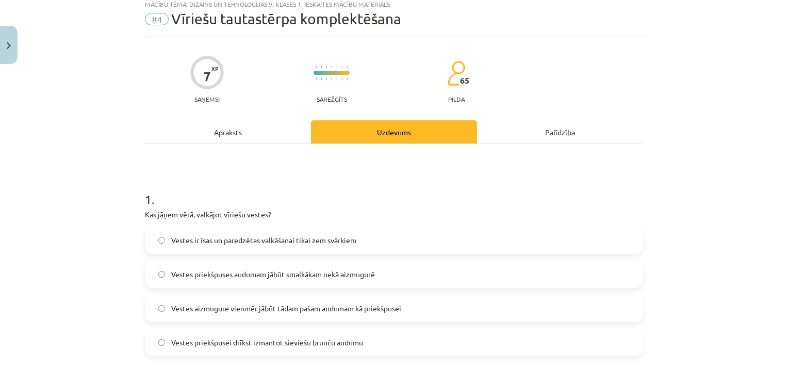
scroll to position [26, 0]
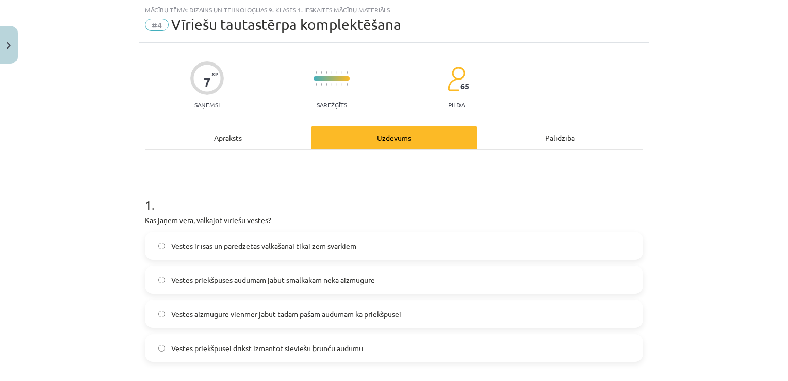
click at [257, 286] on label "Vestes priekšpuses audumam jābūt smalkākam nekā aizmugurē" at bounding box center [394, 280] width 496 height 26
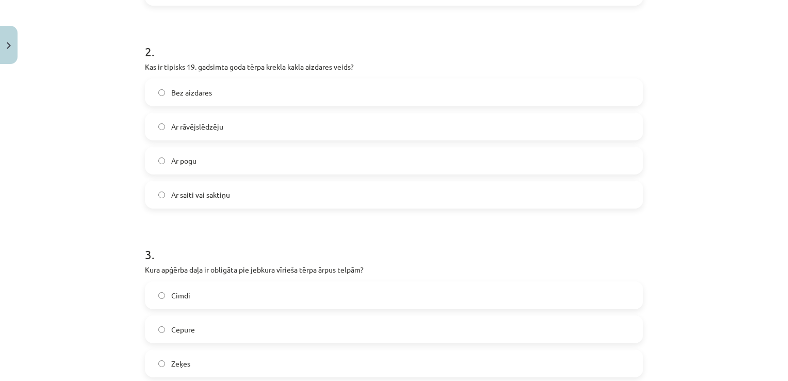
scroll to position [387, 0]
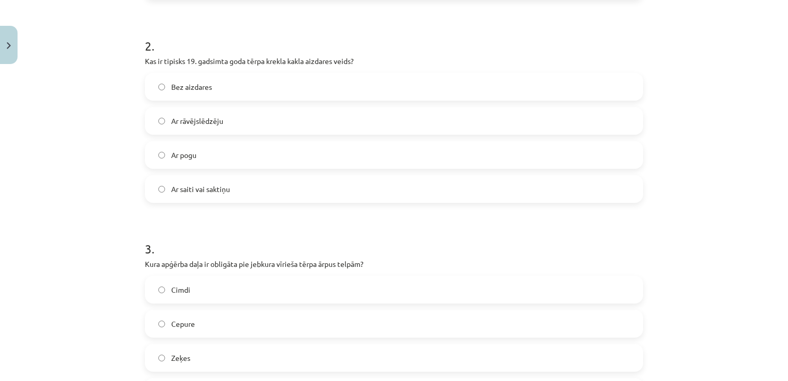
click at [151, 194] on label "Ar saiti vai saktiņu" at bounding box center [394, 189] width 496 height 26
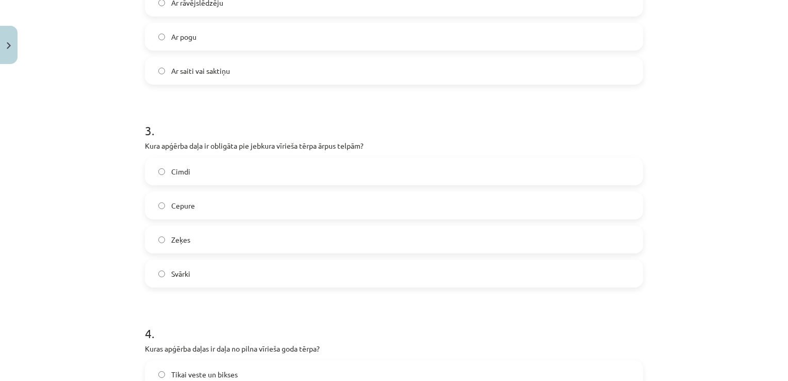
scroll to position [507, 0]
click at [159, 215] on label "Cepure" at bounding box center [394, 203] width 496 height 26
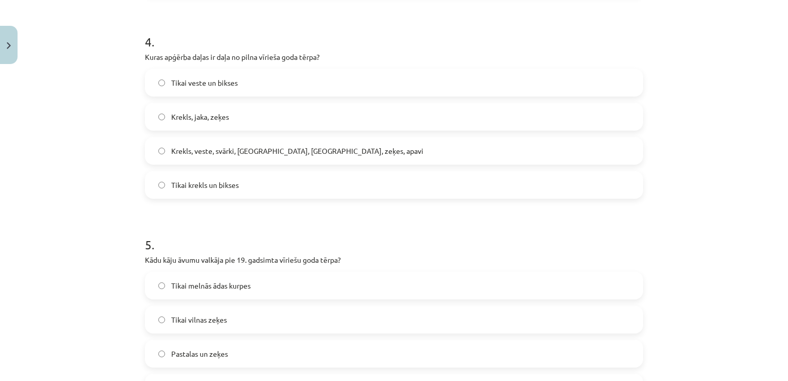
scroll to position [793, 0]
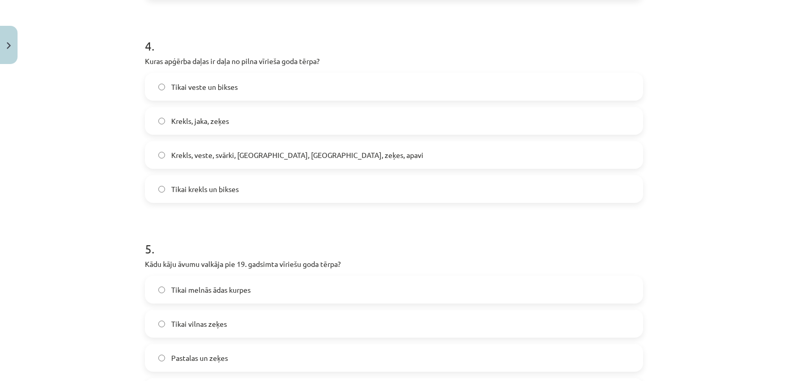
click at [158, 164] on label "Krekls, veste, svārki, cepure, josta, zeķes, apavi" at bounding box center [394, 155] width 496 height 26
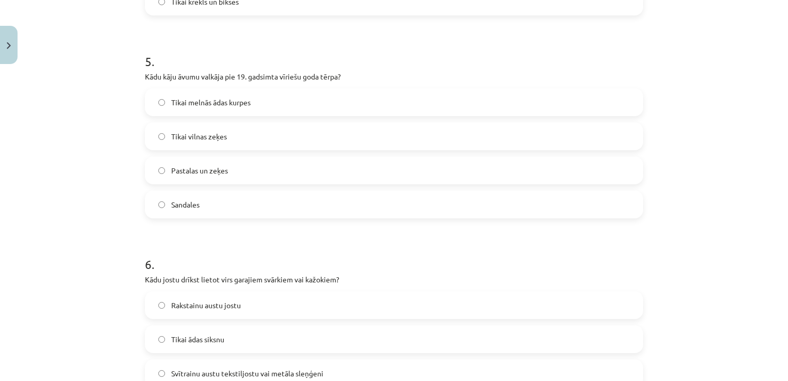
scroll to position [982, 0]
click at [163, 173] on label "Pastalas un zeķes" at bounding box center [394, 168] width 496 height 26
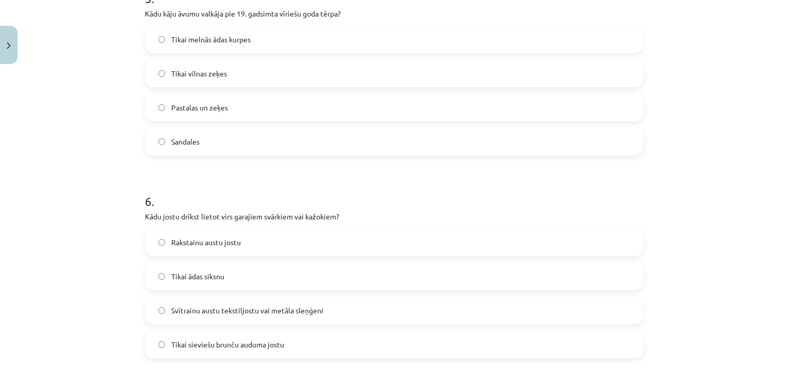
scroll to position [1137, 0]
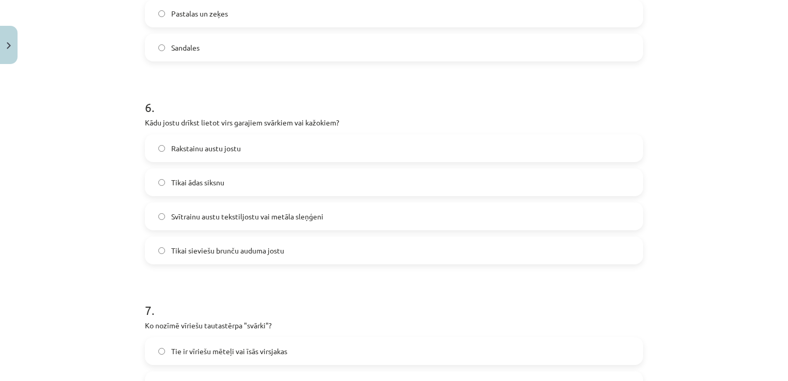
click at [171, 211] on span "Svītrainu austu tekstiljostu vai metāla sleņģeni" at bounding box center [247, 216] width 152 height 11
drag, startPoint x: 780, startPoint y: 256, endPoint x: 780, endPoint y: 269, distance: 12.9
click at [780, 269] on div "Mācību tēma: Dizains un tehnoloģijas 9. klases 1. ieskaites mācību materiāls #4…" at bounding box center [394, 190] width 788 height 381
click at [656, 331] on div "Mācību tēma: Dizains un tehnoloģijas 9. klases 1. ieskaites mācību materiāls #4…" at bounding box center [394, 190] width 788 height 381
click at [207, 352] on span "Tie ir vīriešu mēteļi vai īsās virsjakas" at bounding box center [229, 350] width 116 height 11
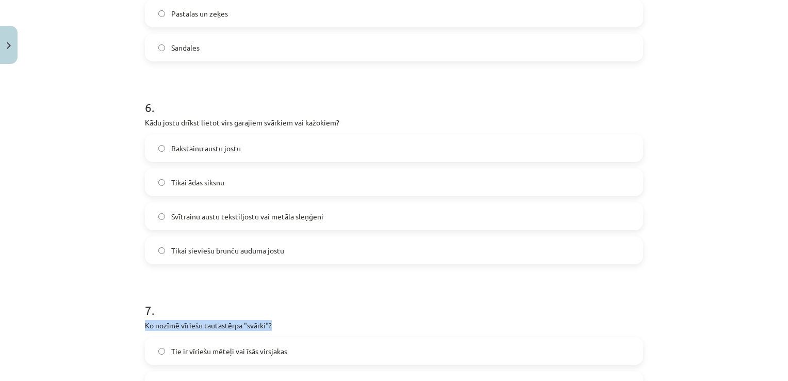
drag, startPoint x: 778, startPoint y: 286, endPoint x: 780, endPoint y: 318, distance: 32.1
click at [780, 318] on div "Mācību tēma: Dizains un tehnoloģijas 9. klases 1. ieskaites mācību materiāls #4…" at bounding box center [394, 190] width 788 height 381
click at [722, 183] on div "Mācību tēma: Dizains un tehnoloģijas 9. klases 1. ieskaites mācību materiāls #4…" at bounding box center [394, 190] width 788 height 381
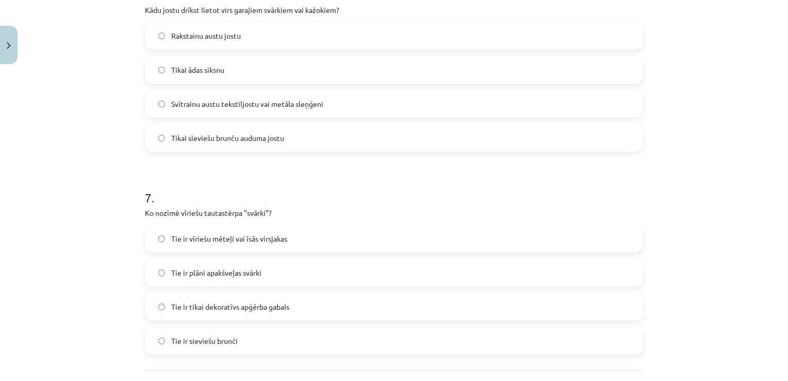
scroll to position [1342, 0]
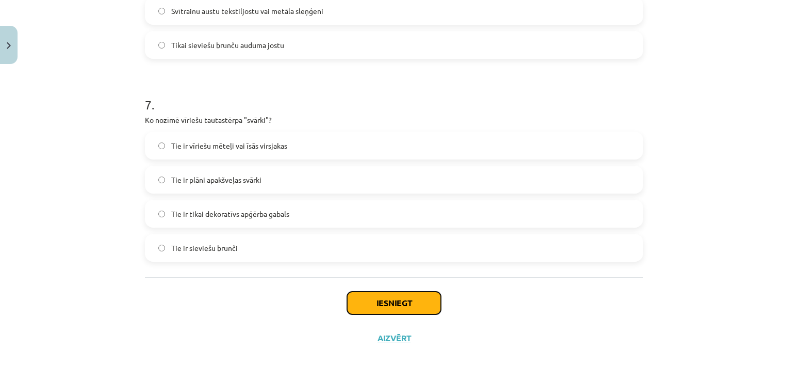
click at [408, 303] on button "Iesniegt" at bounding box center [394, 302] width 94 height 23
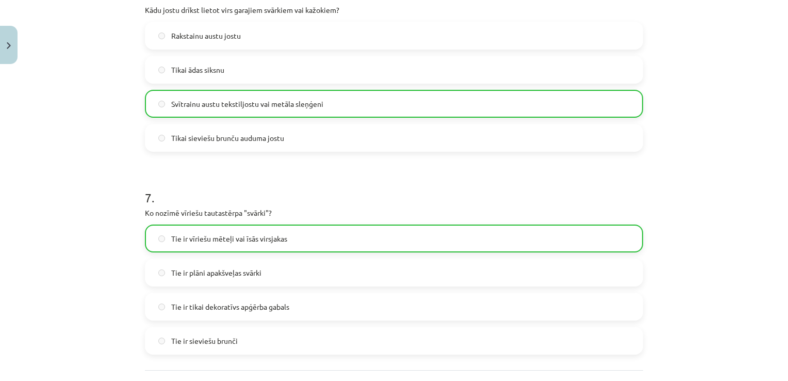
scroll to position [1248, 0]
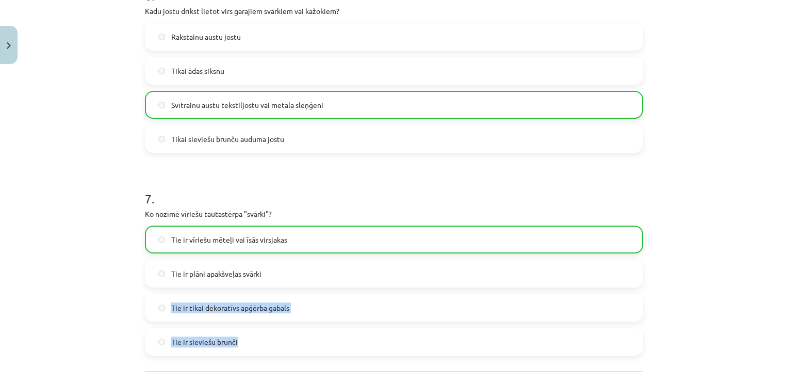
drag, startPoint x: 780, startPoint y: 277, endPoint x: 778, endPoint y: 348, distance: 70.2
click at [778, 348] on div "Mācību tēma: Dizains un tehnoloģijas 9. klases 1. ieskaites mācību materiāls #4…" at bounding box center [394, 190] width 788 height 381
drag, startPoint x: 778, startPoint y: 348, endPoint x: 694, endPoint y: 327, distance: 86.0
click at [694, 327] on div "Mācību tēma: Dizains un tehnoloģijas 9. klases 1. ieskaites mācību materiāls #4…" at bounding box center [394, 190] width 788 height 381
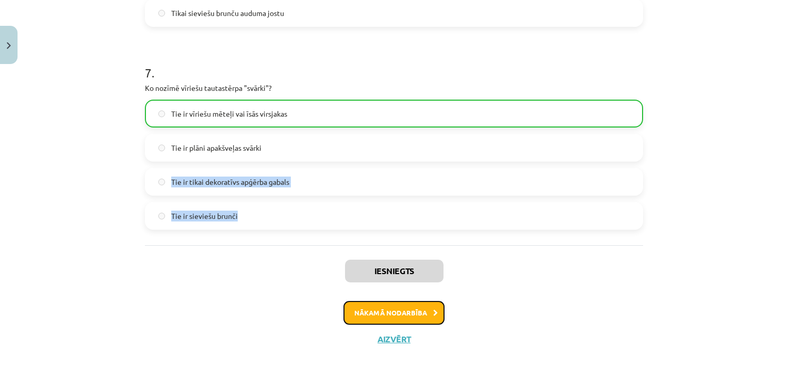
click at [409, 317] on button "Nākamā nodarbība" at bounding box center [393, 313] width 101 height 24
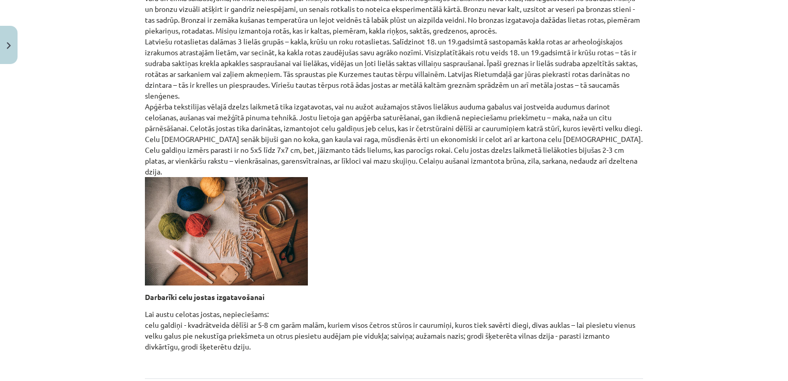
scroll to position [401, 0]
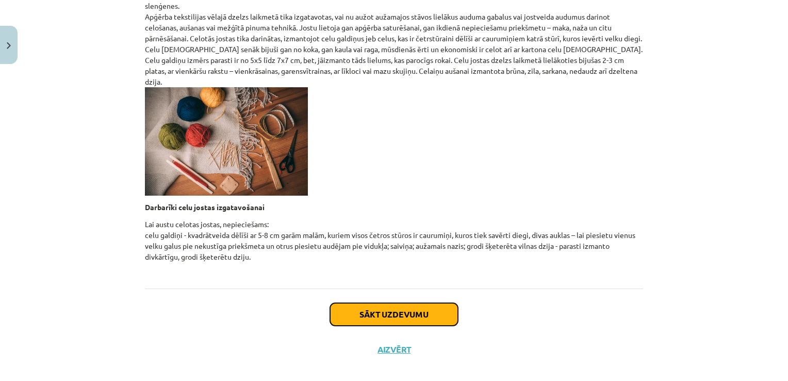
click at [435, 309] on button "Sākt uzdevumu" at bounding box center [394, 314] width 128 height 23
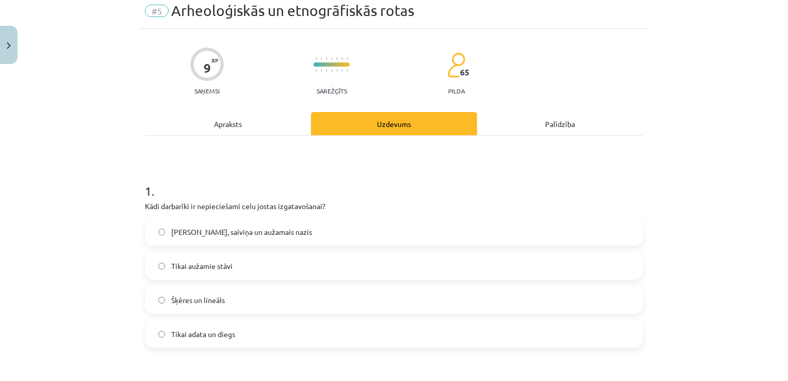
scroll to position [26, 0]
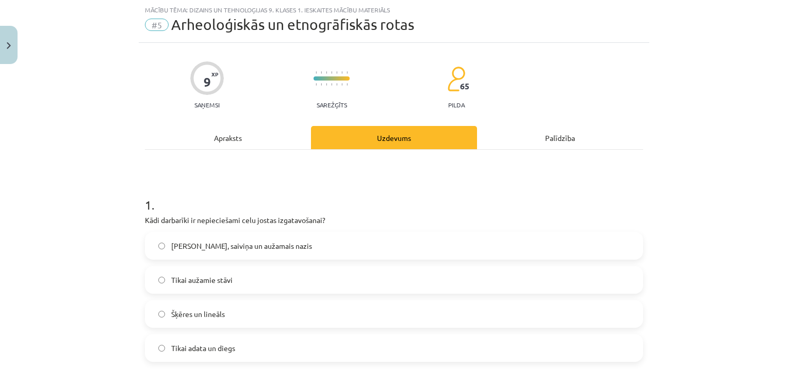
click at [151, 242] on label "Celu galdiņi, saiviņa un aužamais nazis" at bounding box center [394, 246] width 496 height 26
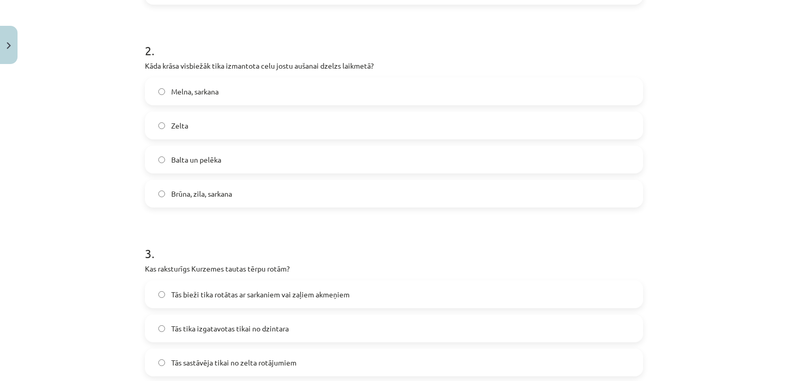
scroll to position [338, 0]
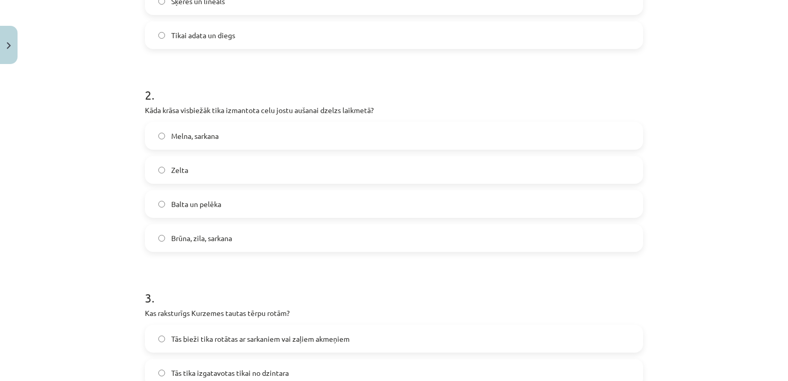
click at [158, 233] on label "Brūna, zila, sarkana" at bounding box center [394, 238] width 496 height 26
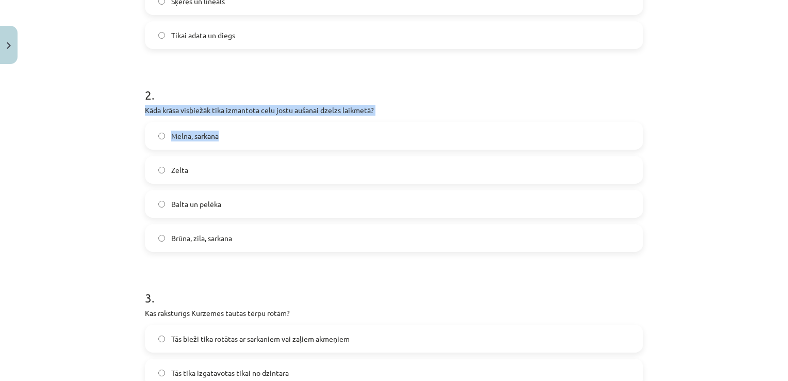
drag, startPoint x: 772, startPoint y: 98, endPoint x: 765, endPoint y: 129, distance: 31.8
click at [765, 129] on div "Mācību tēma: Dizains un tehnoloģijas 9. klases 1. ieskaites mācību materiāls #5…" at bounding box center [394, 190] width 788 height 381
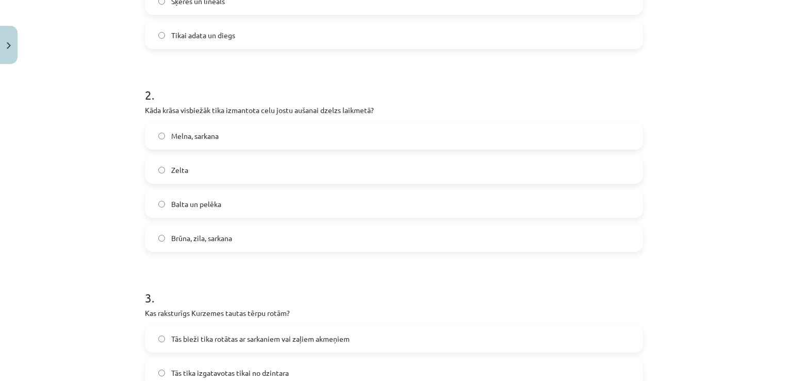
drag, startPoint x: 765, startPoint y: 129, endPoint x: 693, endPoint y: 189, distance: 93.4
click at [693, 189] on div "Mācību tēma: Dizains un tehnoloģijas 9. klases 1. ieskaites mācību materiāls #5…" at bounding box center [394, 190] width 788 height 381
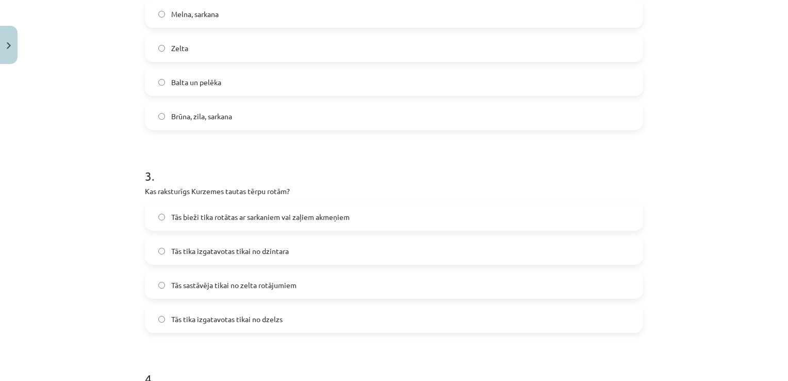
scroll to position [502, 0]
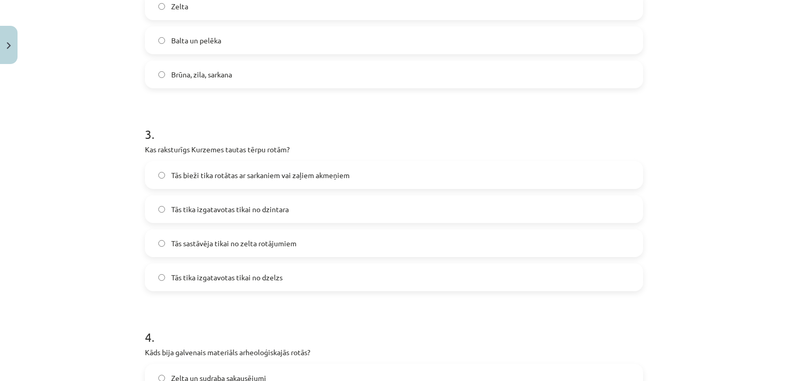
click at [171, 173] on span "Tās bieži tika rotātas ar sarkaniem vai zaļiem akmeņiem" at bounding box center [260, 175] width 178 height 11
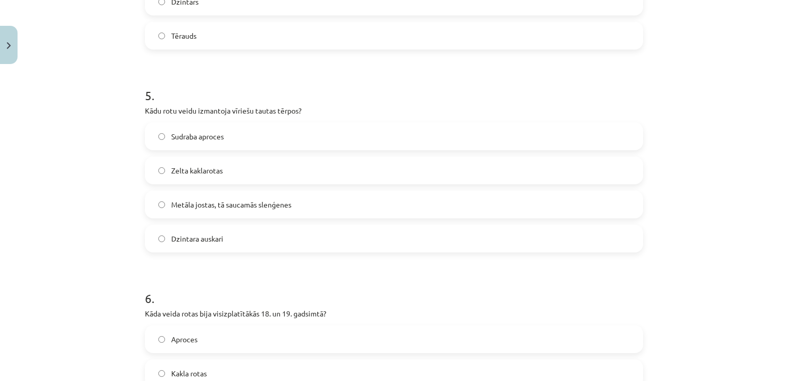
scroll to position [978, 0]
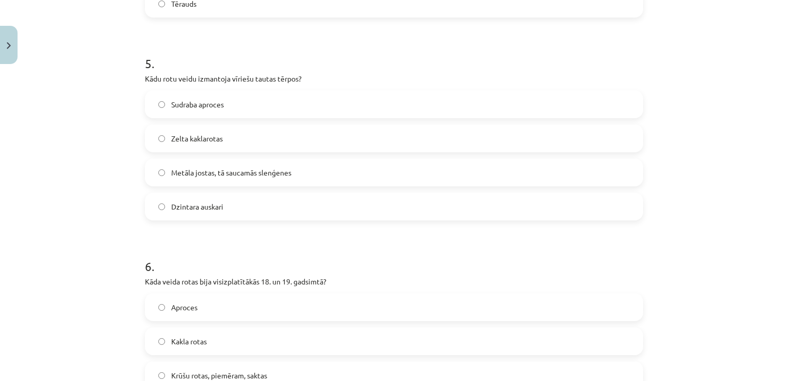
click at [152, 139] on label "Zelta kaklarotas" at bounding box center [394, 138] width 496 height 26
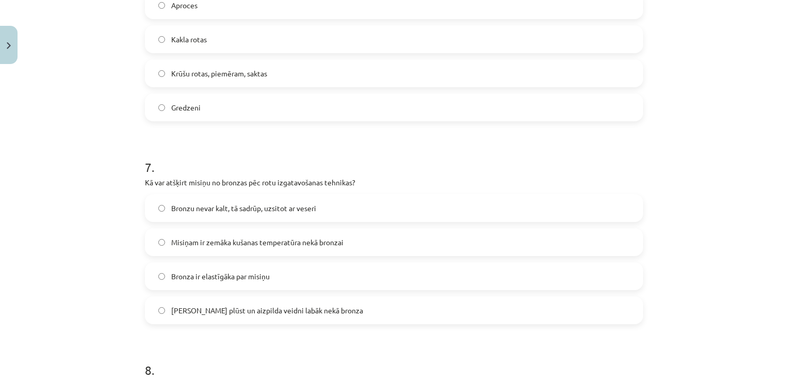
scroll to position [1060, 0]
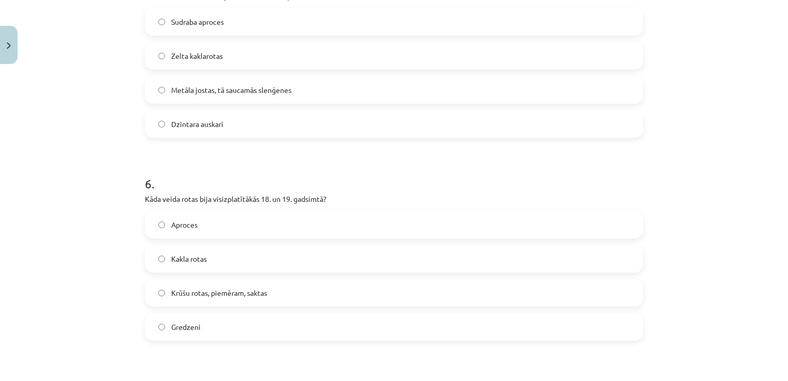
click at [163, 291] on label "Krūšu rotas, piemēram, saktas" at bounding box center [394, 292] width 496 height 26
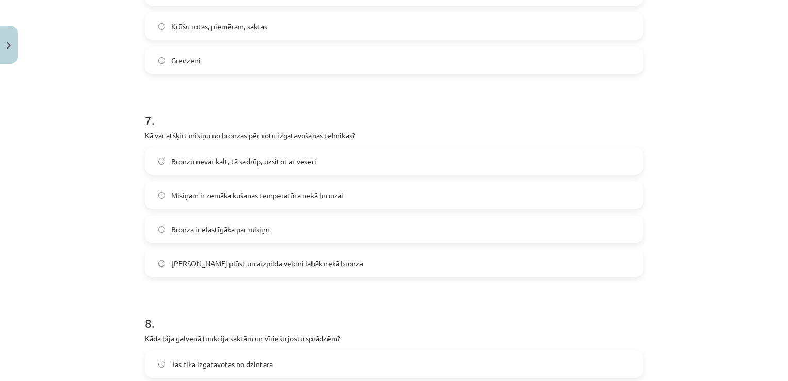
scroll to position [1331, 0]
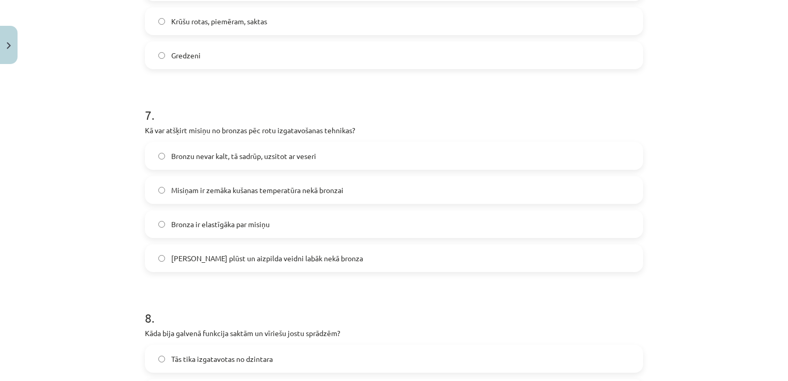
click at [177, 158] on span "Bronzu nevar kalt, tā sadrūp, uzsitot ar veseri" at bounding box center [243, 156] width 145 height 11
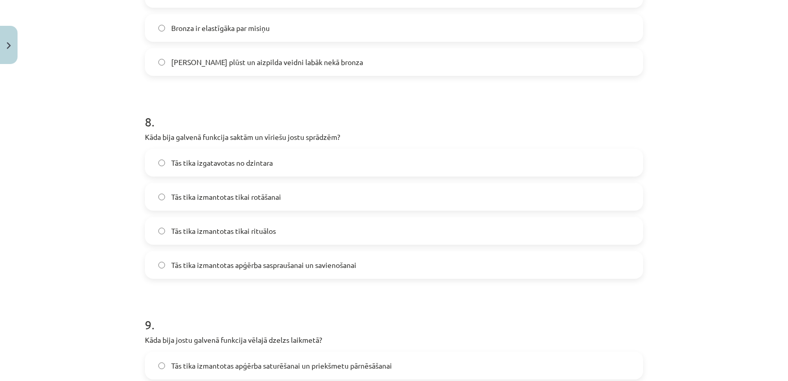
scroll to position [1529, 0]
click at [228, 269] on label "Tās tika izmantotas apģērba saspraušanai un savienošanai" at bounding box center [394, 263] width 496 height 26
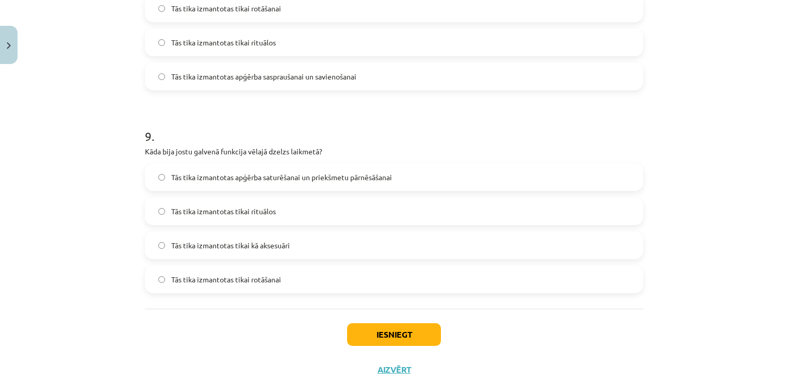
scroll to position [1747, 0]
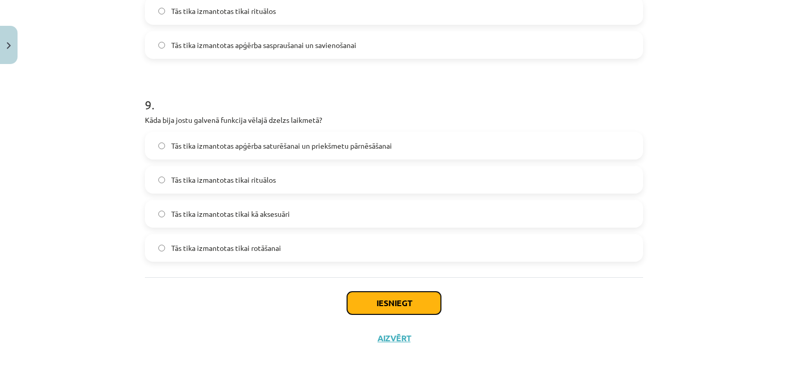
click at [390, 306] on button "Iesniegt" at bounding box center [394, 302] width 94 height 23
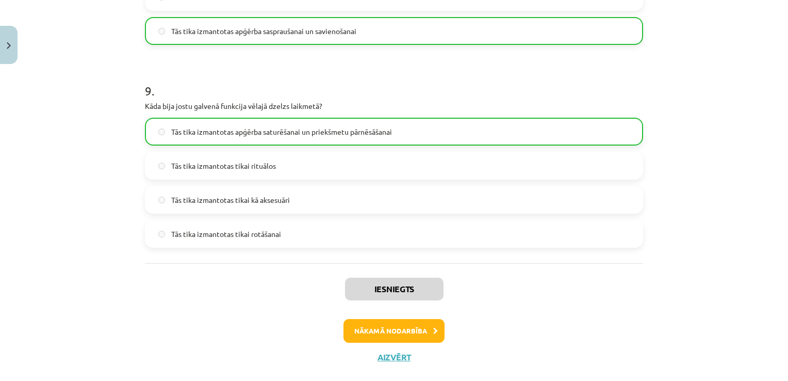
scroll to position [1780, 0]
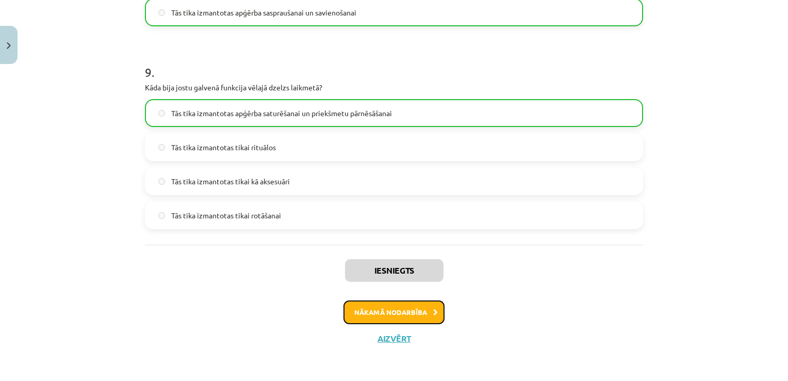
click at [375, 319] on button "Nākamā nodarbība" at bounding box center [393, 312] width 101 height 24
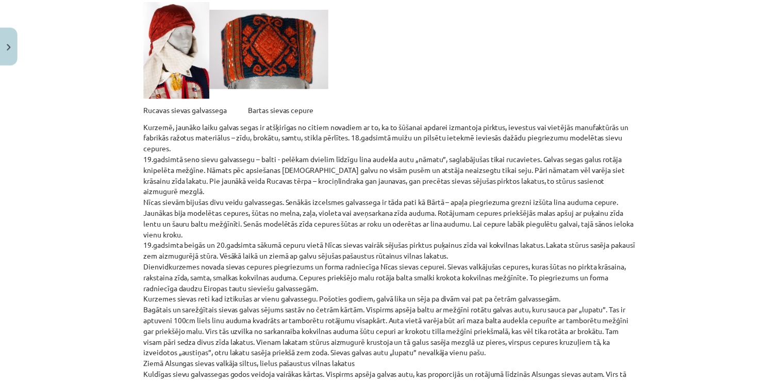
scroll to position [2364, 0]
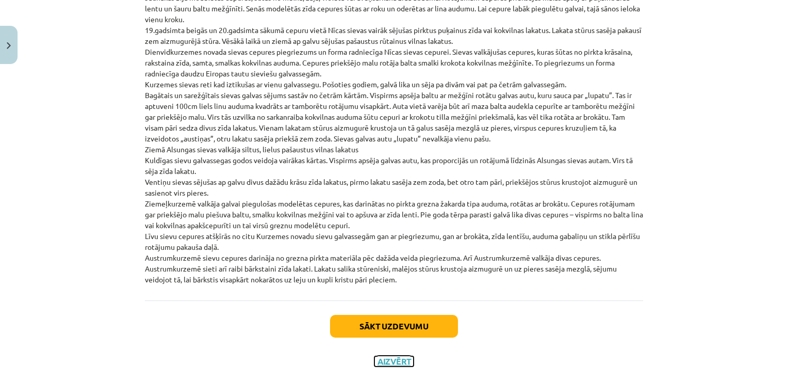
click at [390, 356] on button "Aizvērt" at bounding box center [393, 361] width 39 height 10
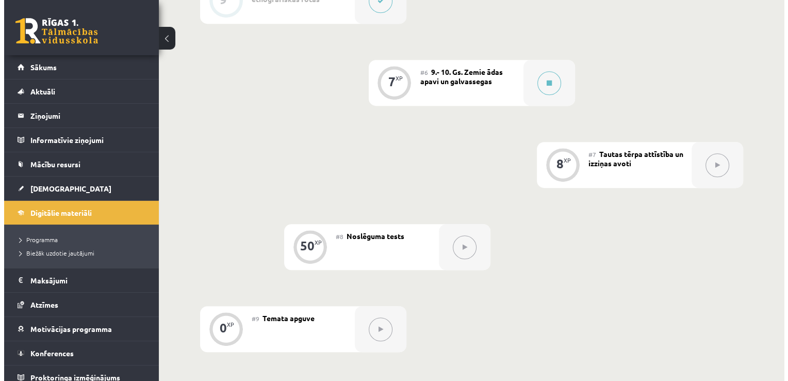
scroll to position [640, 0]
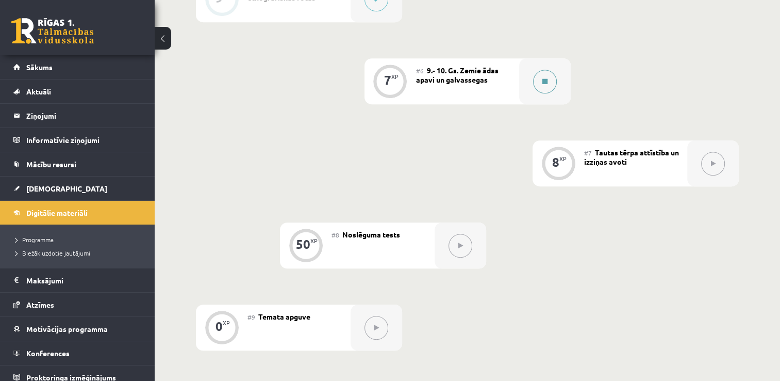
click at [540, 86] on button at bounding box center [545, 82] width 24 height 24
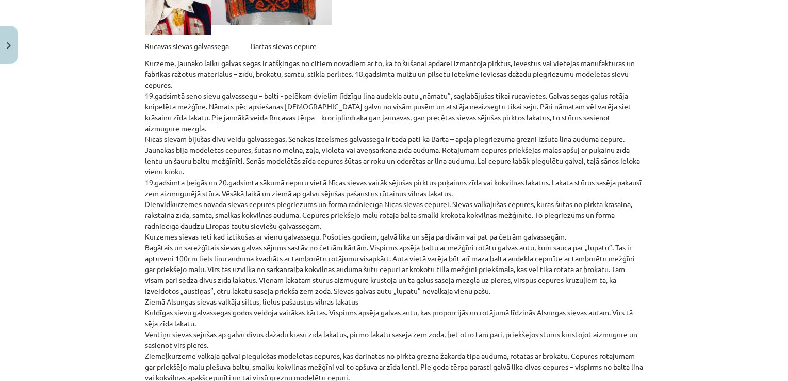
scroll to position [2364, 0]
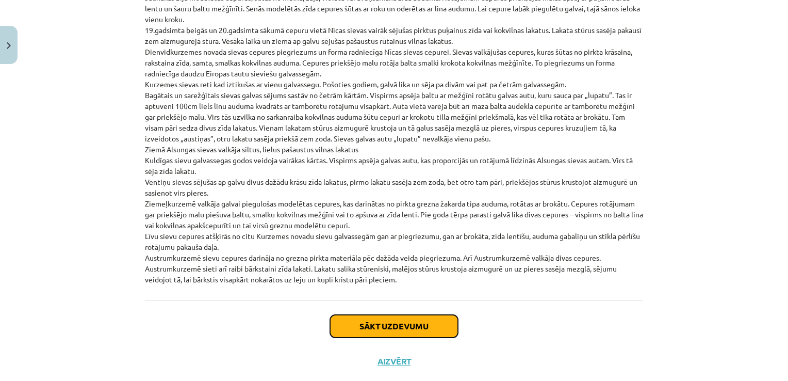
click at [443, 315] on button "Sākt uzdevumu" at bounding box center [394, 326] width 128 height 23
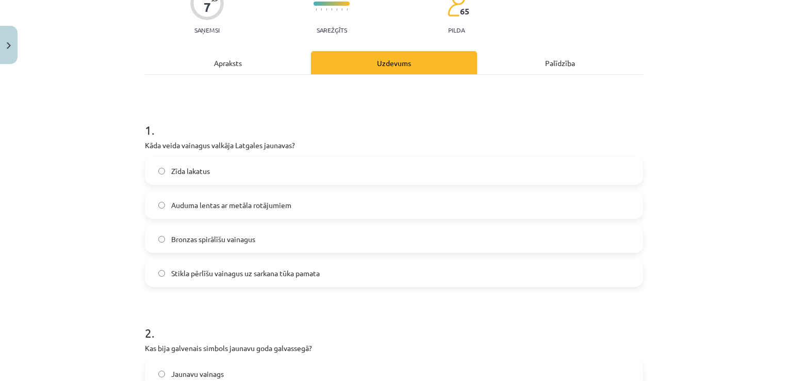
scroll to position [117, 0]
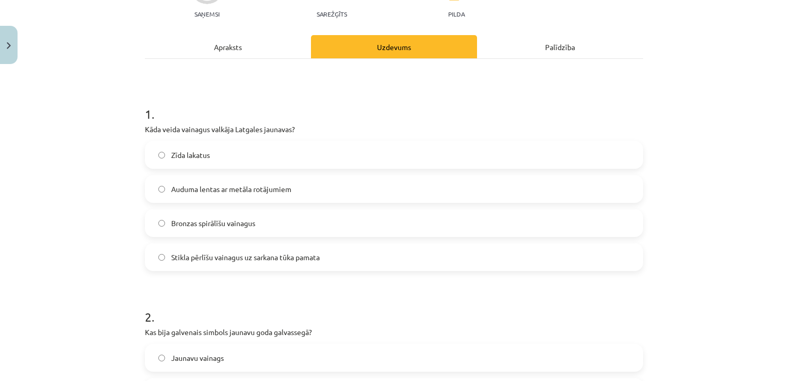
click at [178, 252] on span "Stikla pērlīšu vainagus uz sarkana tūka pamata" at bounding box center [245, 257] width 149 height 11
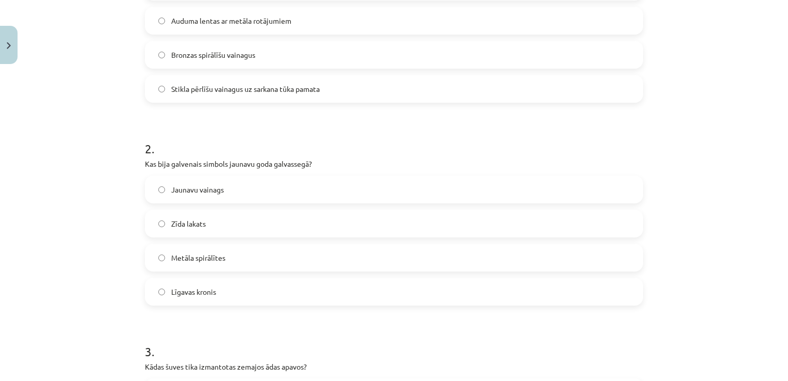
scroll to position [287, 0]
click at [185, 180] on label "Jaunavu vainags" at bounding box center [394, 187] width 496 height 26
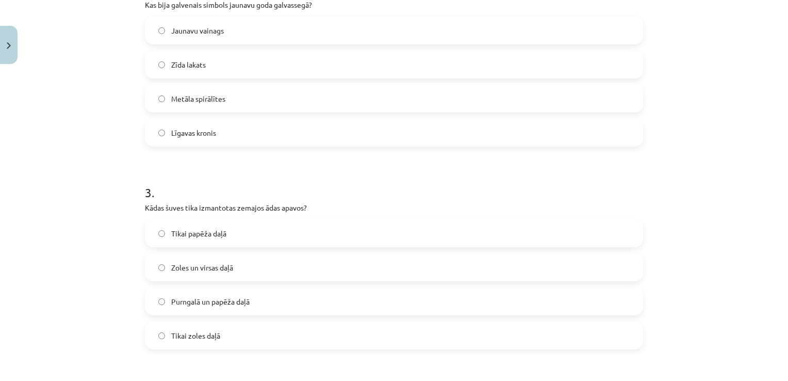
scroll to position [448, 0]
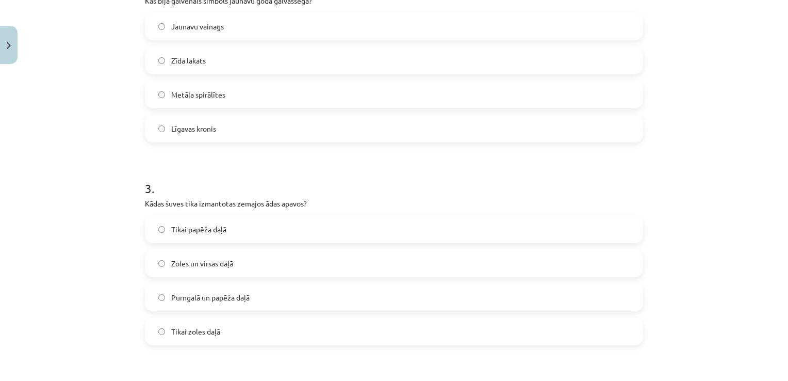
click at [218, 300] on span "Purngalā un papēža daļā" at bounding box center [210, 297] width 78 height 11
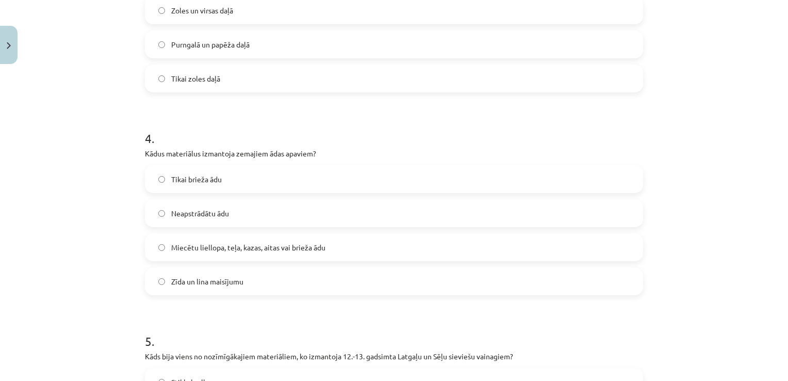
scroll to position [714, 0]
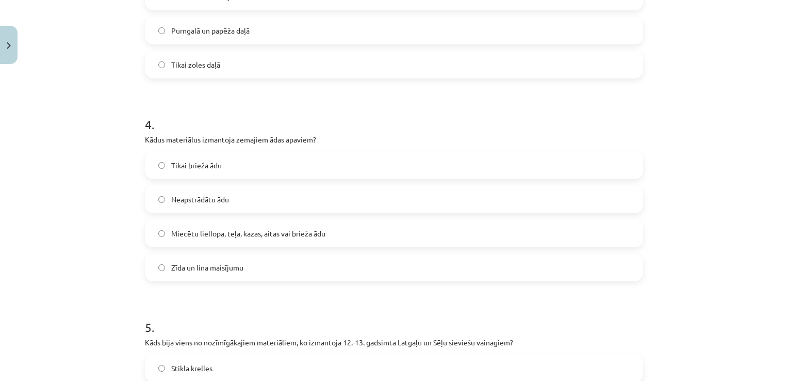
click at [246, 235] on span "Miecētu liellopa, teļa, kazas, aitas vai brieža ādu" at bounding box center [248, 233] width 154 height 11
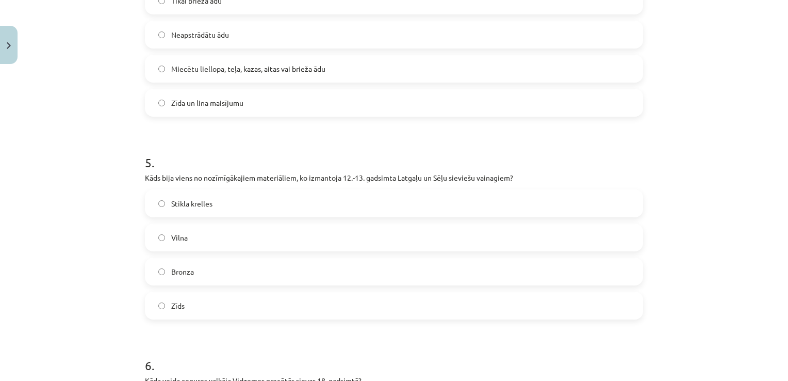
scroll to position [883, 0]
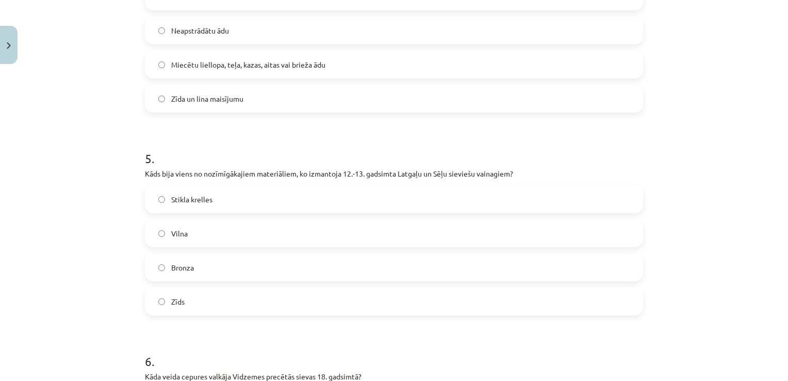
click at [212, 207] on label "Stikla krelles" at bounding box center [394, 199] width 496 height 26
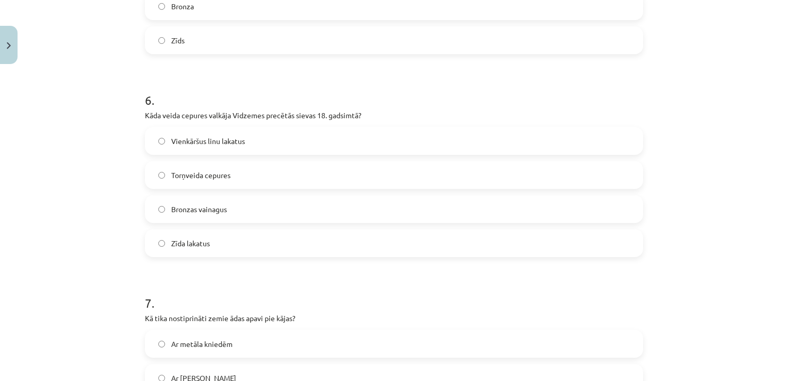
scroll to position [1148, 0]
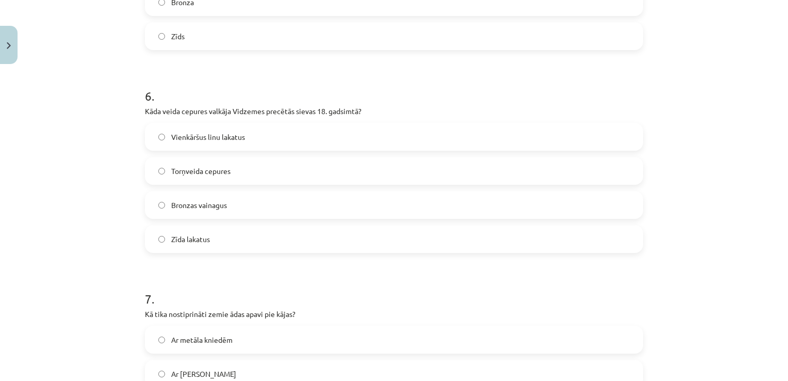
click at [187, 167] on span "Torņveida cepures" at bounding box center [200, 171] width 59 height 11
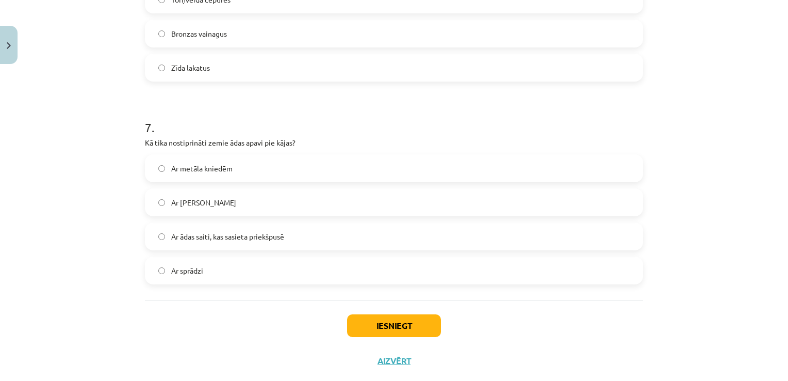
scroll to position [1320, 0]
click at [235, 232] on span "Ar ādas saiti, kas sasieta priekšpusē" at bounding box center [227, 235] width 113 height 11
click at [433, 318] on button "Iesniegt" at bounding box center [394, 324] width 94 height 23
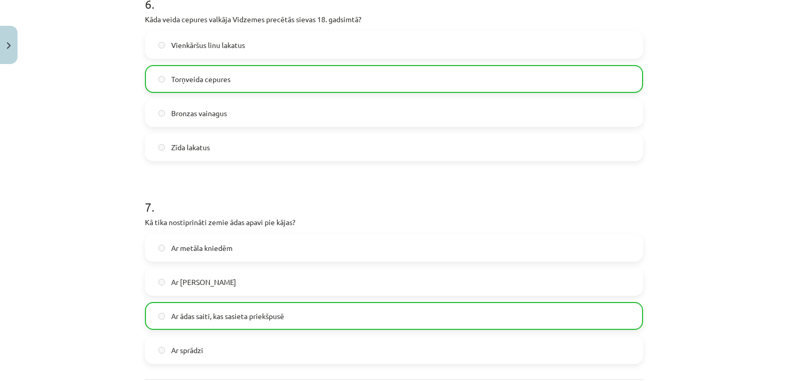
scroll to position [1374, 0]
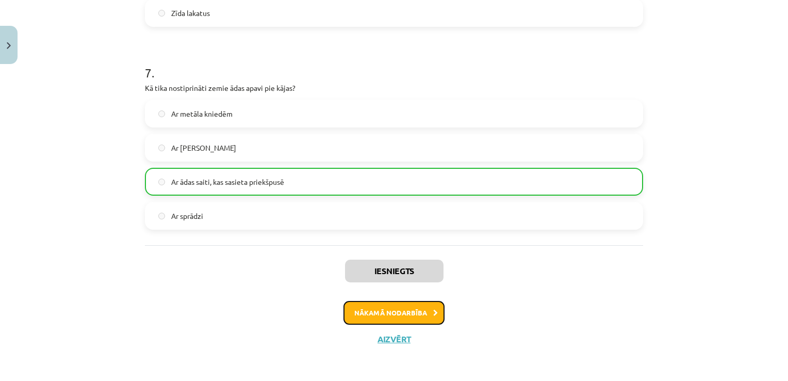
click at [394, 306] on button "Nākamā nodarbība" at bounding box center [393, 313] width 101 height 24
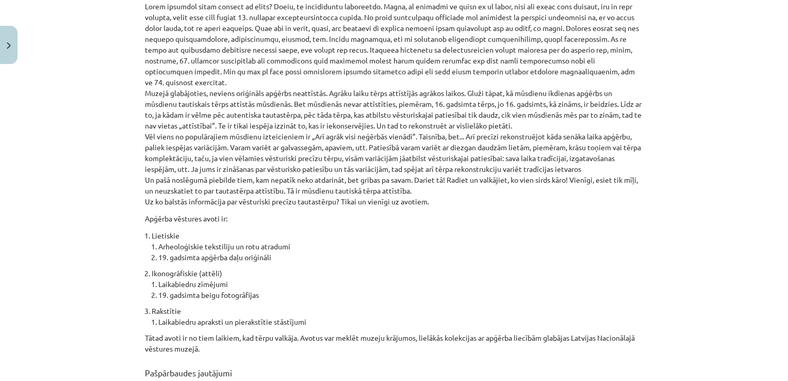
scroll to position [736, 0]
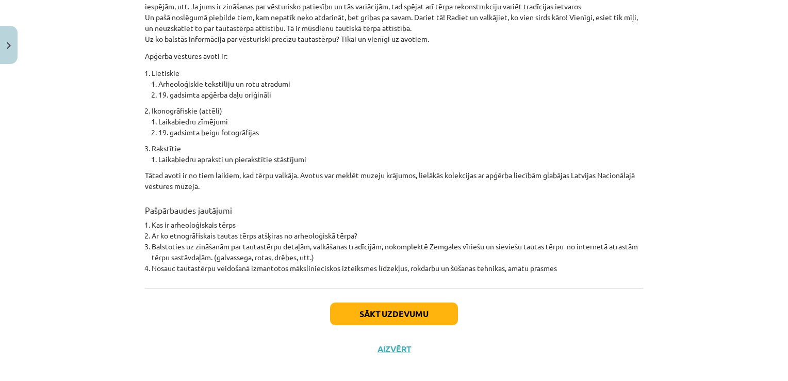
click at [419, 289] on div "Sākt uzdevumu Aizvērt" at bounding box center [394, 324] width 498 height 72
click at [423, 302] on button "Sākt uzdevumu" at bounding box center [394, 313] width 128 height 23
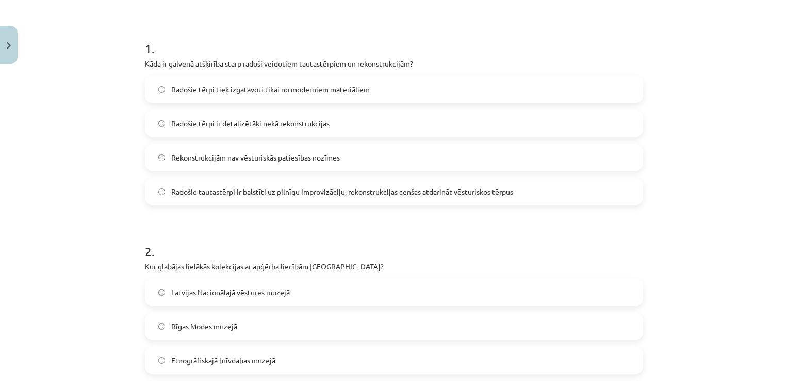
scroll to position [26, 0]
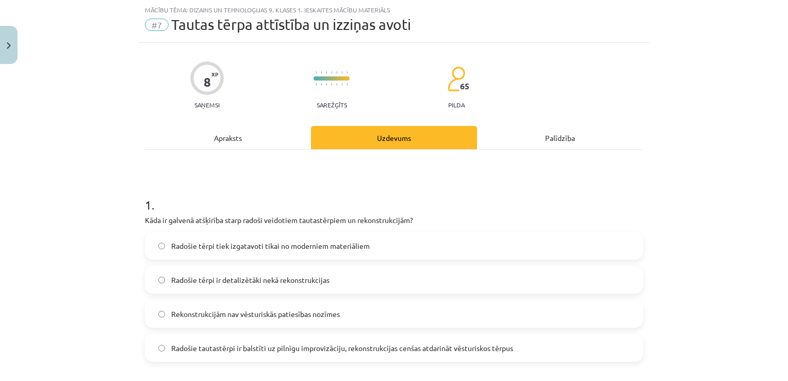
click at [326, 349] on span "Radošie tautastērpi ir balstīti uz pilnīgu improvizāciju, rekonstrukcijas cenša…" at bounding box center [342, 347] width 342 height 11
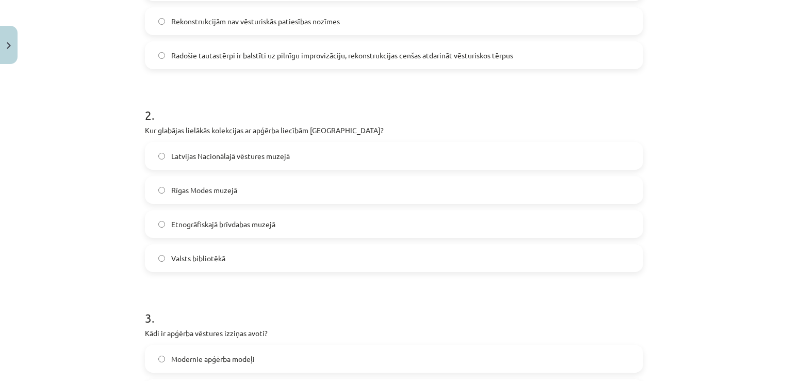
scroll to position [327, 0]
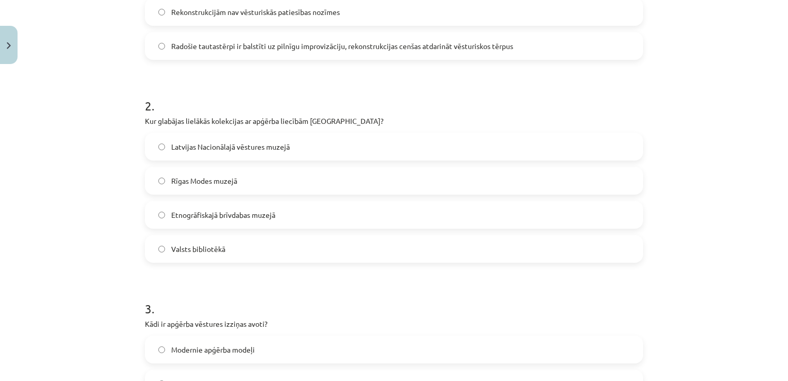
click at [189, 146] on span "Latvijas Nacionālajā vēstures muzejā" at bounding box center [230, 146] width 119 height 11
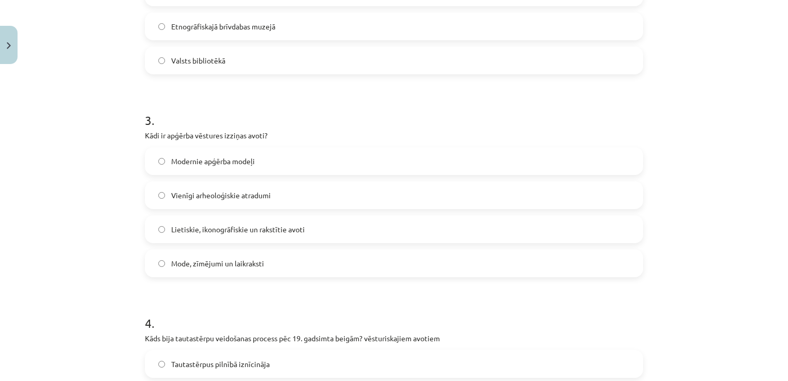
scroll to position [518, 0]
click at [314, 199] on label "Vienīgi arheoloģiskie atradumi" at bounding box center [394, 193] width 496 height 26
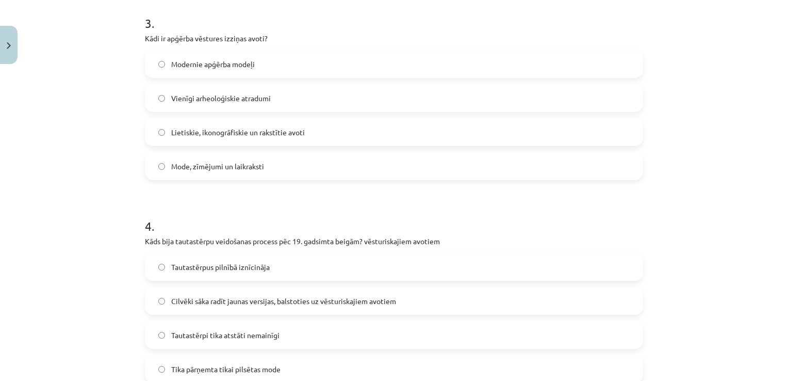
scroll to position [630, 0]
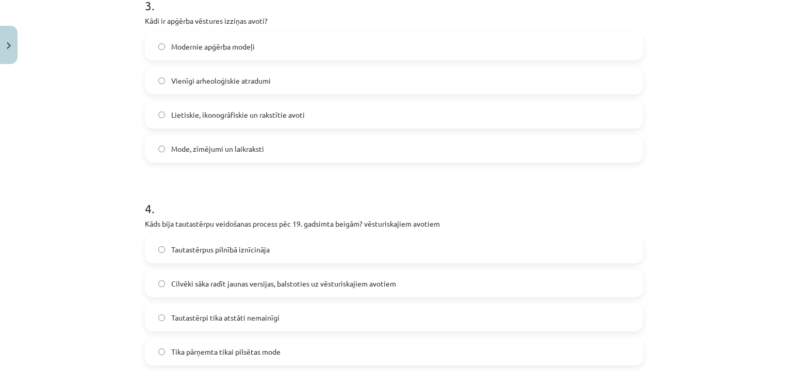
drag, startPoint x: 779, startPoint y: 170, endPoint x: 784, endPoint y: 185, distance: 15.2
click at [784, 185] on div "Mācību tēma: Dizains un tehnoloģijas 9. klases 1. ieskaites mācību materiāls #7…" at bounding box center [394, 190] width 788 height 381
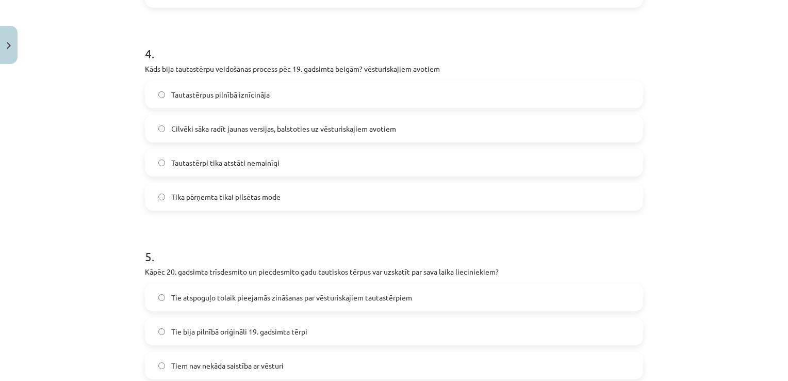
scroll to position [794, 0]
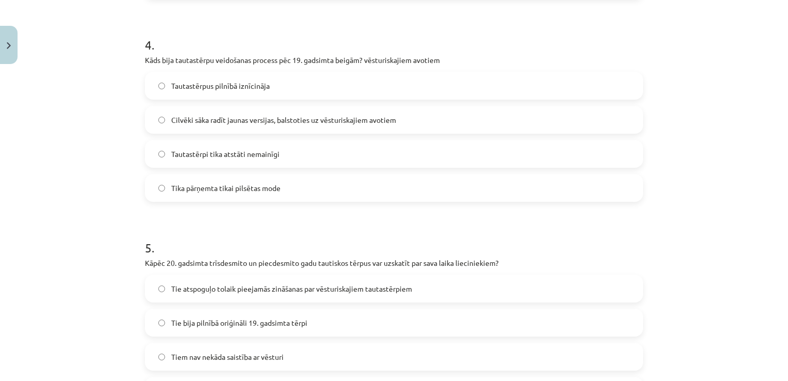
click at [202, 121] on span "Cilvēki sāka radīt jaunas versijas, balstoties uz vēsturiskajiem avotiem" at bounding box center [283, 119] width 225 height 11
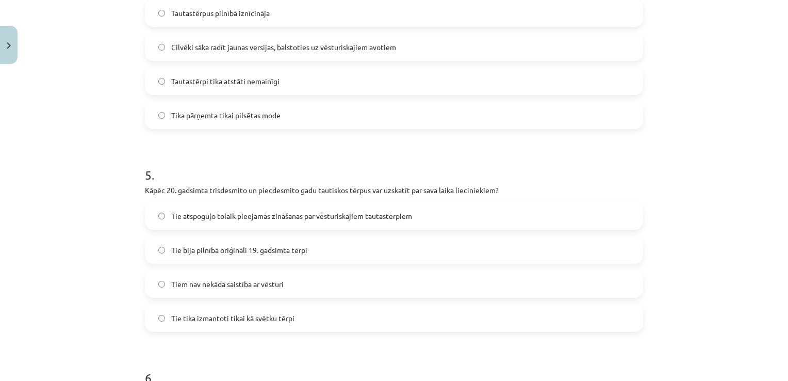
scroll to position [870, 0]
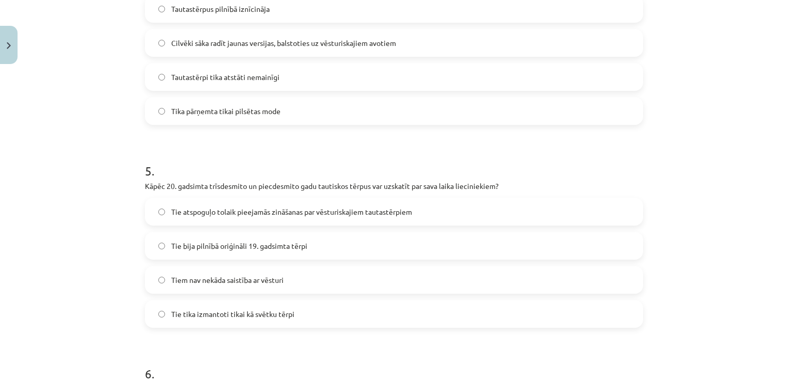
click at [333, 216] on span "Tie atspoguļo tolaik pieejamās zināšanas par vēsturiskajiem tautastērpiem" at bounding box center [291, 211] width 241 height 11
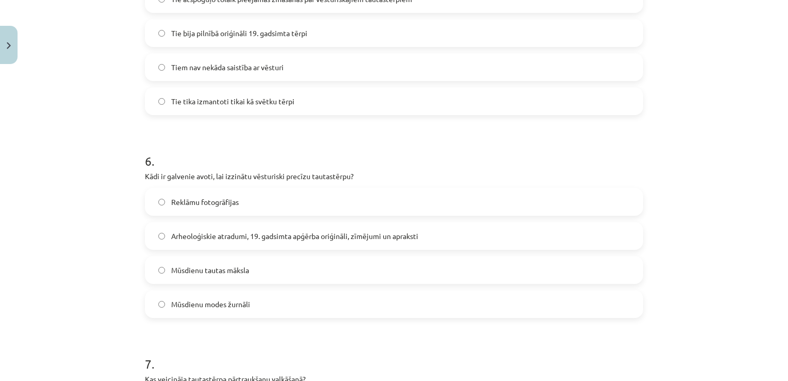
scroll to position [1085, 0]
click at [320, 239] on label "Arheoloģiskie atradumi, 19. gadsimta apģērba oriģināli, zīmējumi un apraksti" at bounding box center [394, 234] width 496 height 26
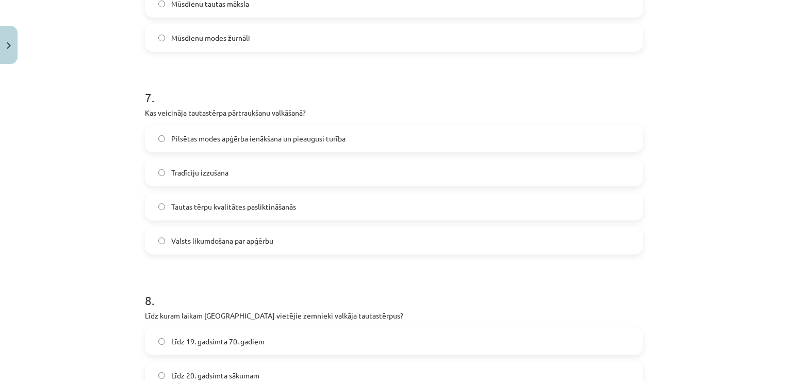
scroll to position [1347, 0]
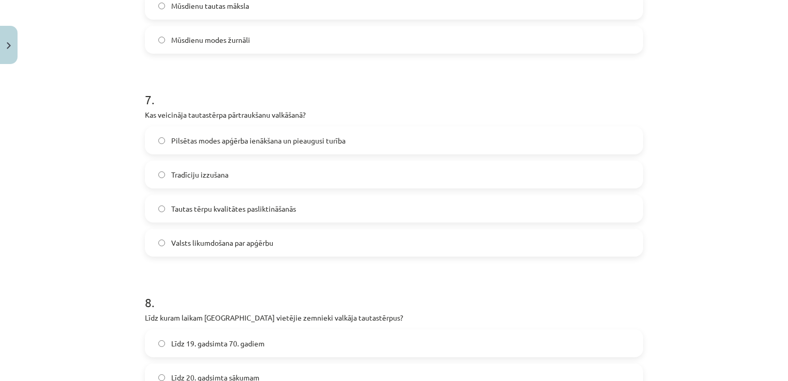
click at [237, 147] on label "Pilsētas modes apģērba ienākšana un pieaugusi turība" at bounding box center [394, 140] width 496 height 26
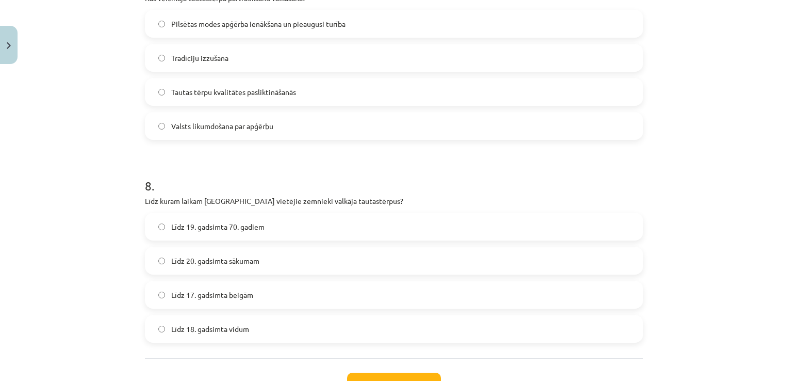
scroll to position [1481, 0]
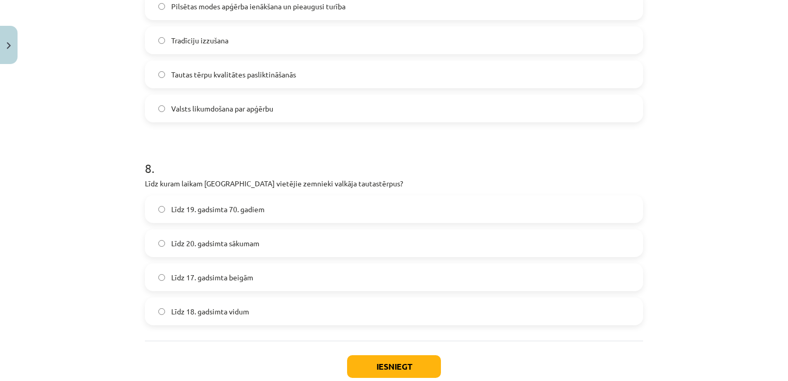
click at [378, 213] on label "Līdz 19. gadsimta 70. gadiem" at bounding box center [394, 209] width 496 height 26
click at [403, 369] on button "Iesniegt" at bounding box center [394, 366] width 94 height 23
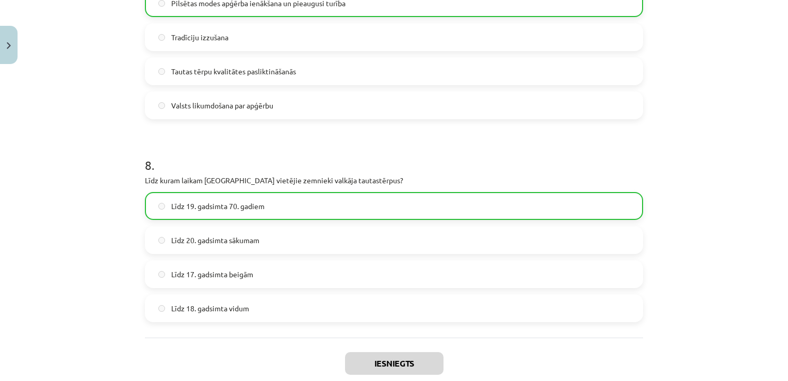
scroll to position [1572, 0]
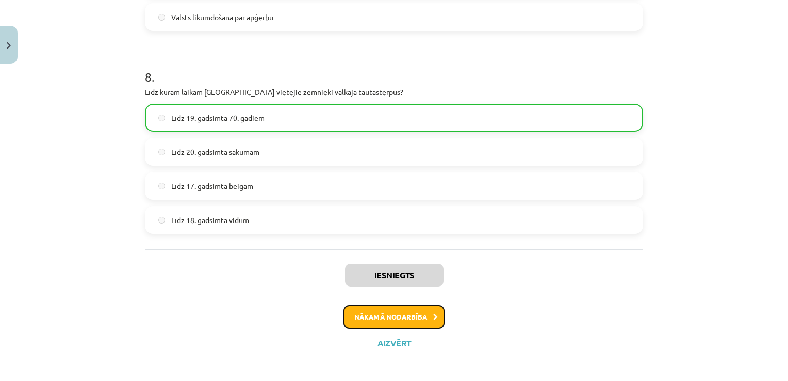
click at [437, 323] on button "Nākamā nodarbība" at bounding box center [393, 317] width 101 height 24
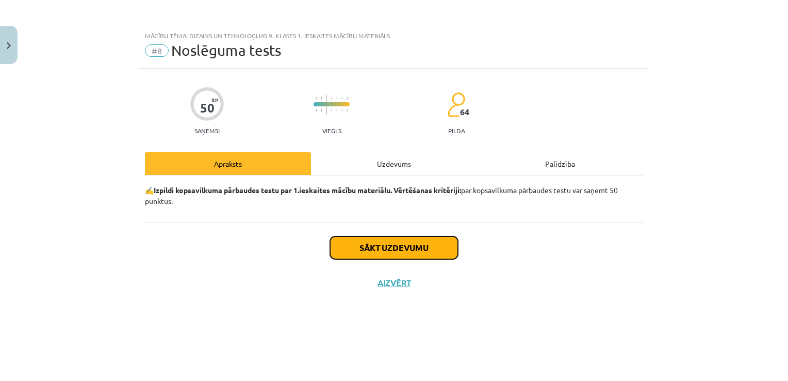
click at [401, 254] on button "Sākt uzdevumu" at bounding box center [394, 247] width 128 height 23
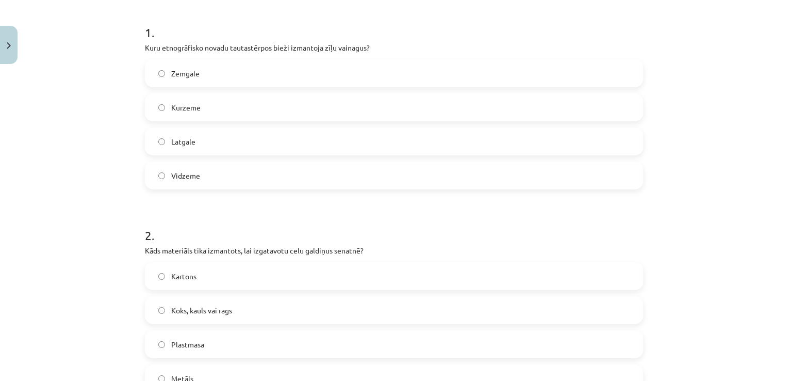
scroll to position [209, 0]
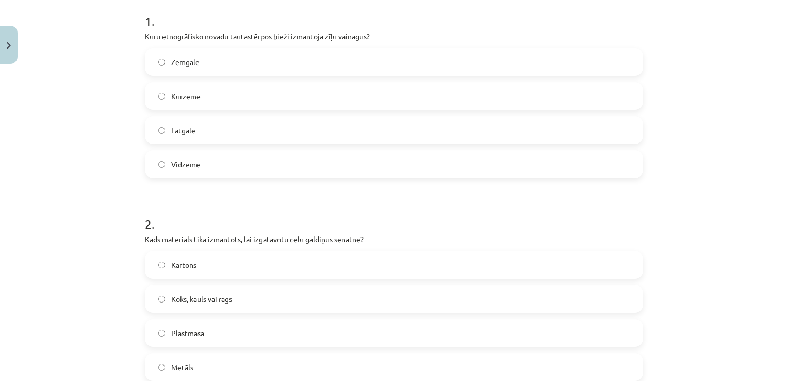
click at [159, 159] on label "Vidzeme" at bounding box center [394, 164] width 496 height 26
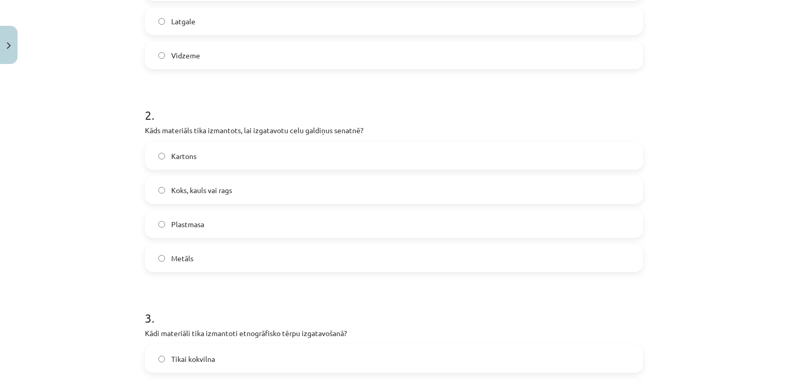
click at [215, 257] on label "Metāls" at bounding box center [394, 258] width 496 height 26
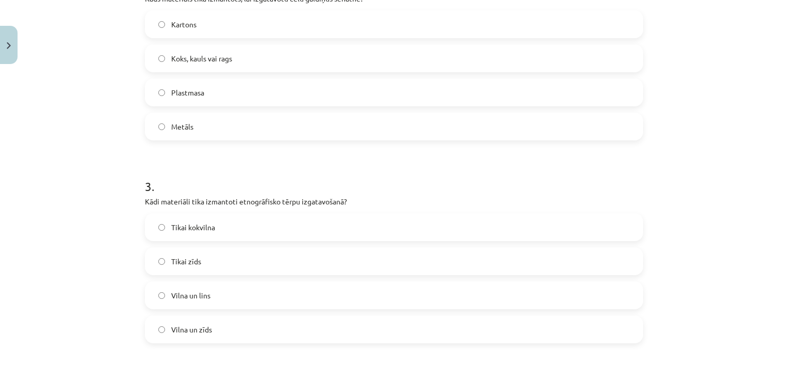
scroll to position [452, 0]
click at [357, 285] on label "Vilna un lins" at bounding box center [394, 292] width 496 height 26
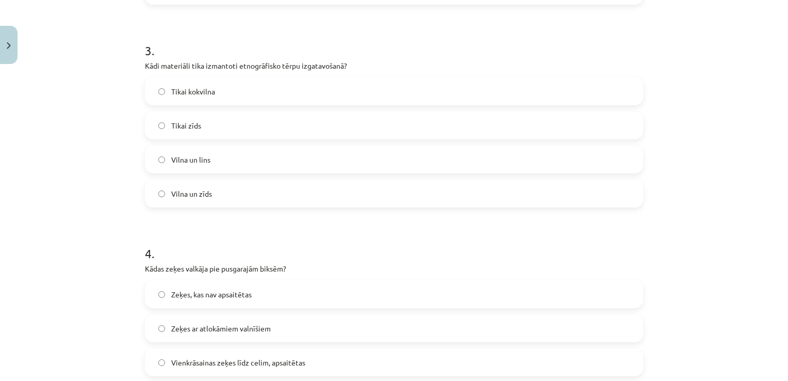
scroll to position [596, 0]
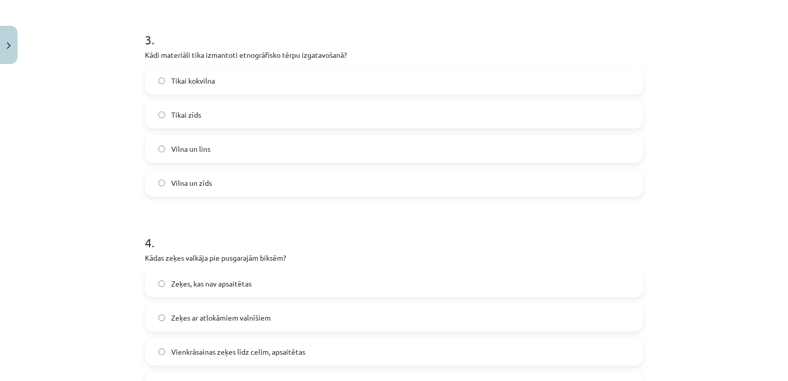
click at [324, 354] on label "Vienkrāsainas zeķes līdz celim, apsaitētas" at bounding box center [394, 351] width 496 height 26
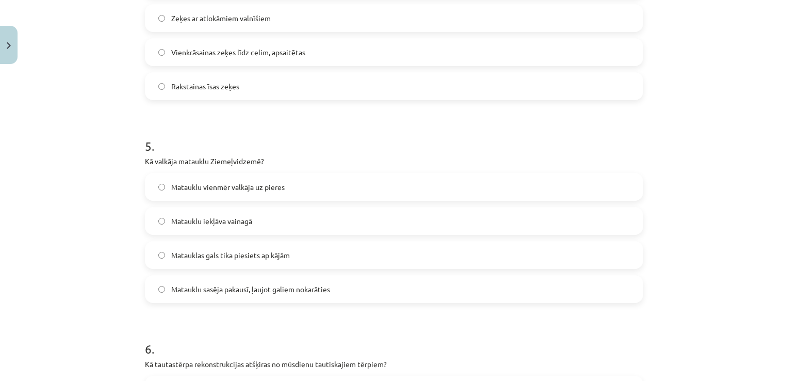
scroll to position [899, 0]
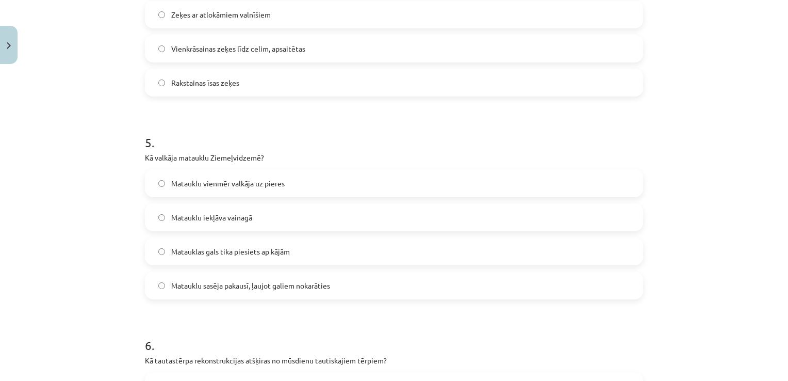
click at [271, 242] on label "Matauklas gals tika piesiets ap kājām" at bounding box center [394, 251] width 496 height 26
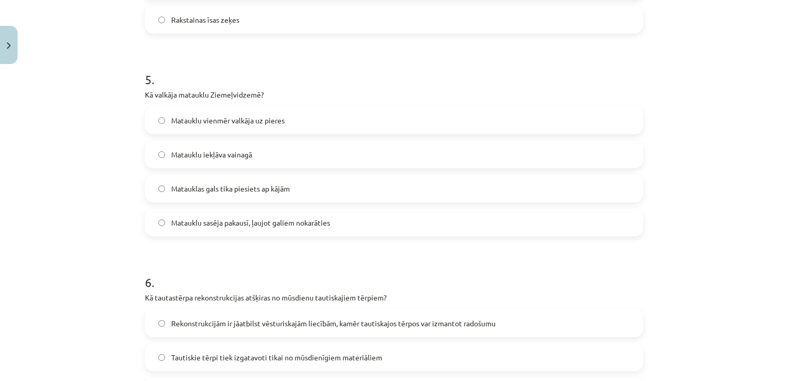
scroll to position [978, 0]
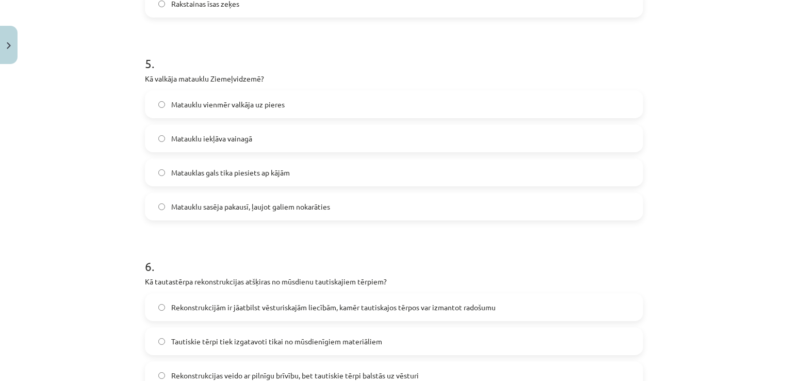
click at [555, 307] on label "Rekonstrukcijām ir jāatbilst vēsturiskajām liecībām, kamēr tautiskajos tērpos v…" at bounding box center [394, 307] width 496 height 26
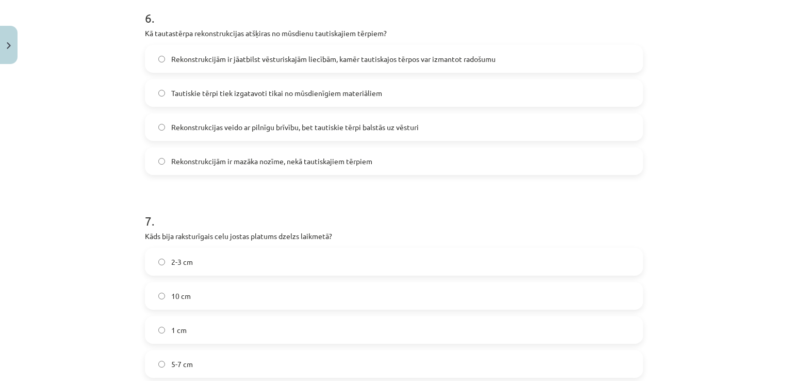
scroll to position [1228, 0]
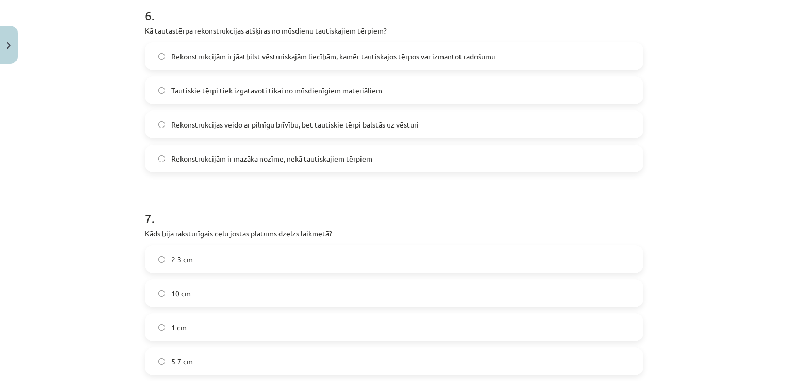
click at [384, 251] on label "2-3 cm" at bounding box center [394, 259] width 496 height 26
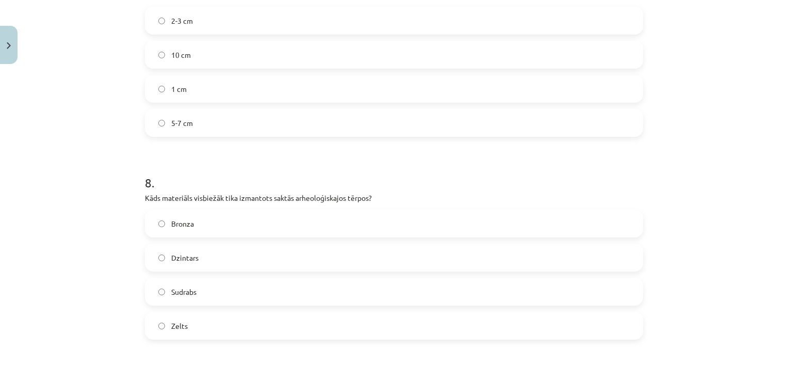
scroll to position [1472, 0]
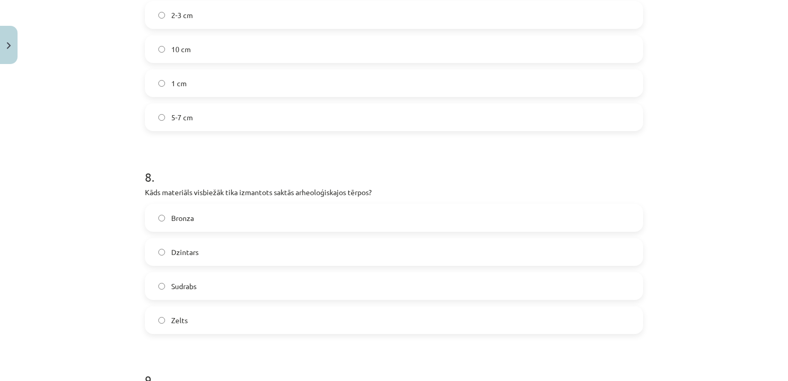
click at [334, 219] on label "Bronza" at bounding box center [394, 218] width 496 height 26
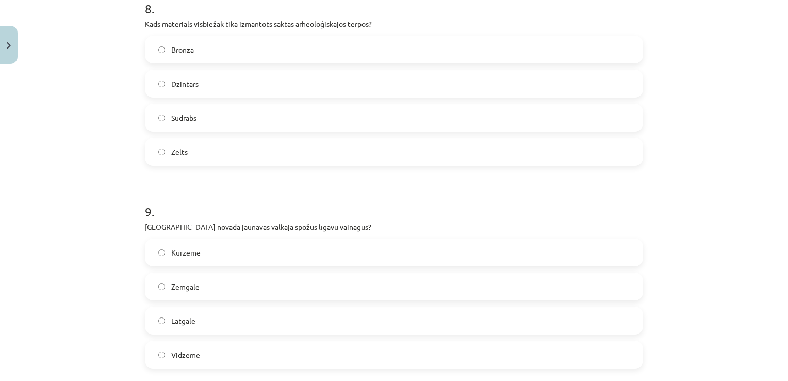
scroll to position [1649, 0]
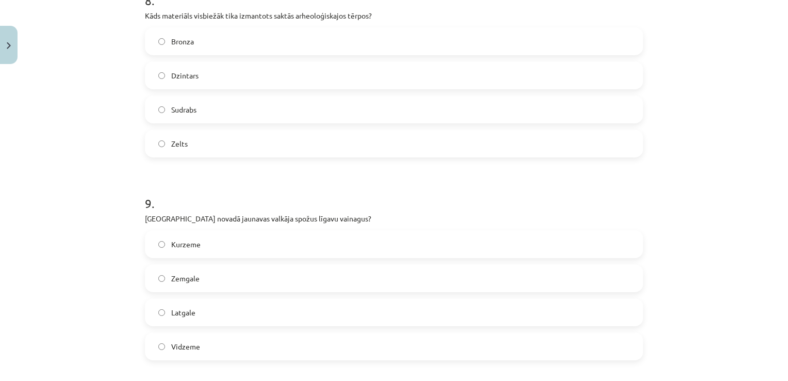
click at [226, 341] on label "Vidzeme" at bounding box center [394, 346] width 496 height 26
click at [227, 278] on label "Zemgale" at bounding box center [394, 278] width 496 height 26
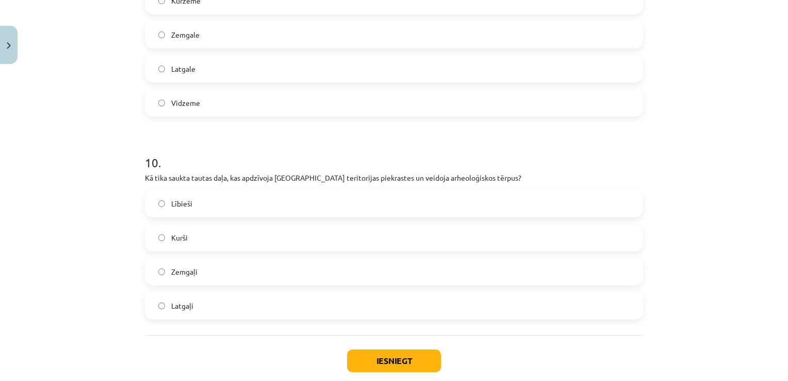
scroll to position [1906, 0]
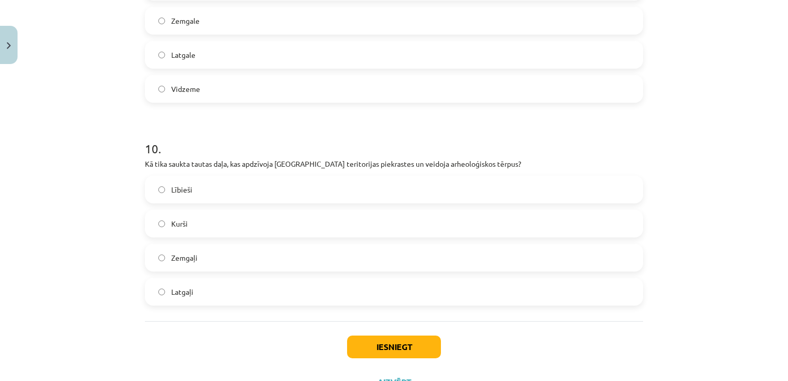
click at [371, 189] on label "Lībieši" at bounding box center [394, 189] width 496 height 26
click at [402, 338] on button "Iesniegt" at bounding box center [394, 346] width 94 height 23
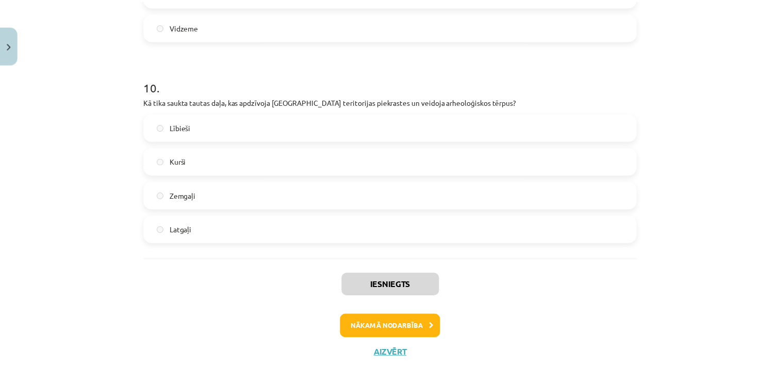
scroll to position [1970, 0]
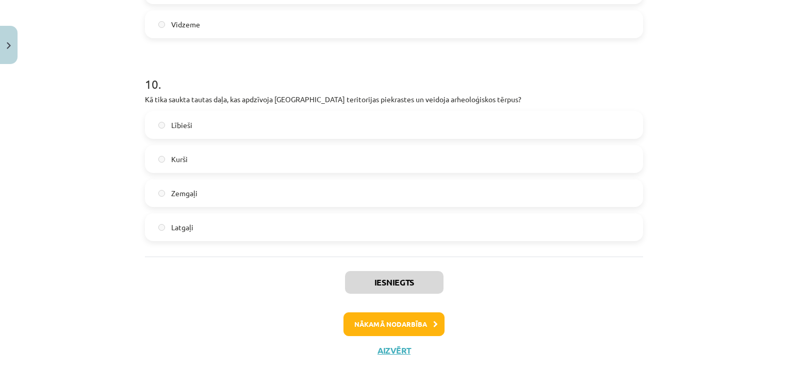
click at [403, 343] on div "Iesniegts Nākamā nodarbība Aizvērt" at bounding box center [394, 308] width 498 height 105
click at [400, 346] on button "Aizvērt" at bounding box center [393, 350] width 39 height 10
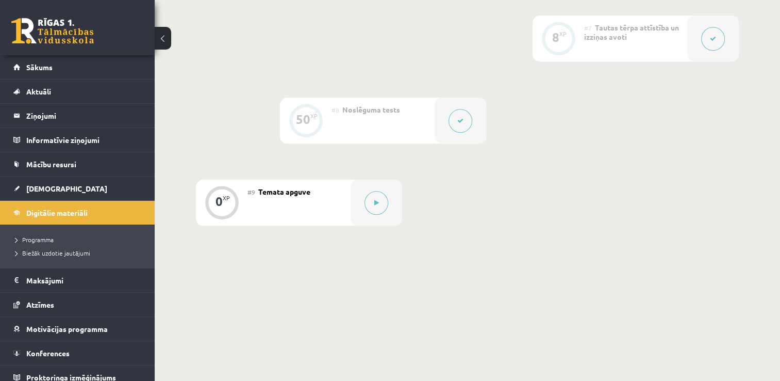
scroll to position [790, 0]
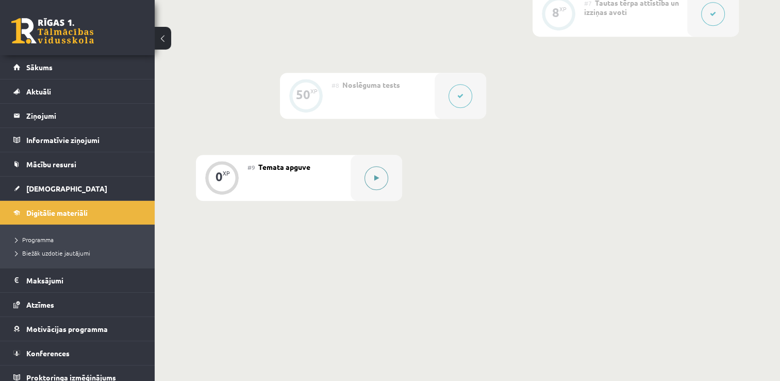
click at [368, 180] on button at bounding box center [377, 178] width 24 height 24
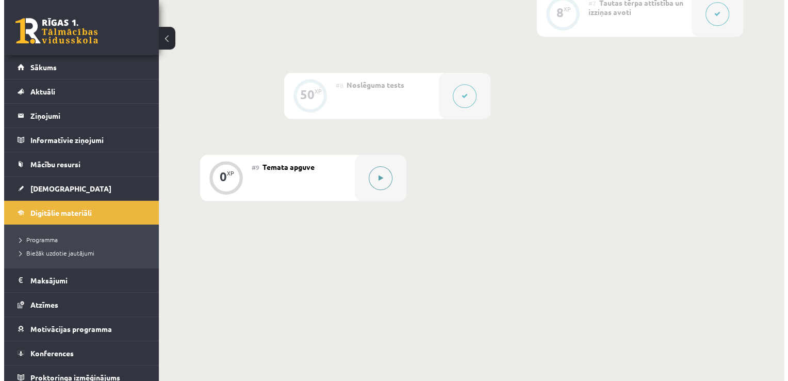
scroll to position [780, 0]
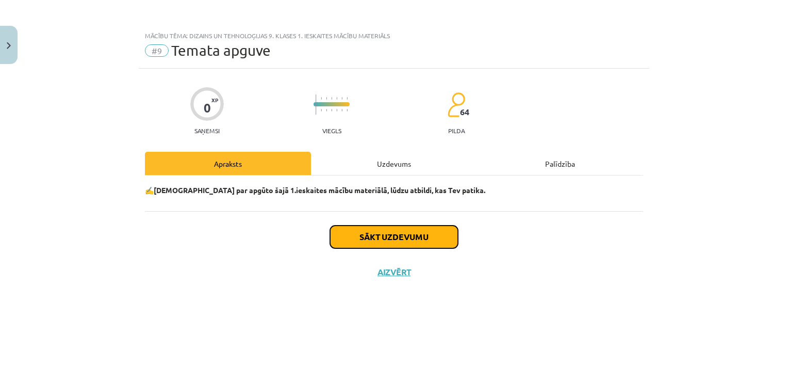
click at [439, 227] on button "Sākt uzdevumu" at bounding box center [394, 236] width 128 height 23
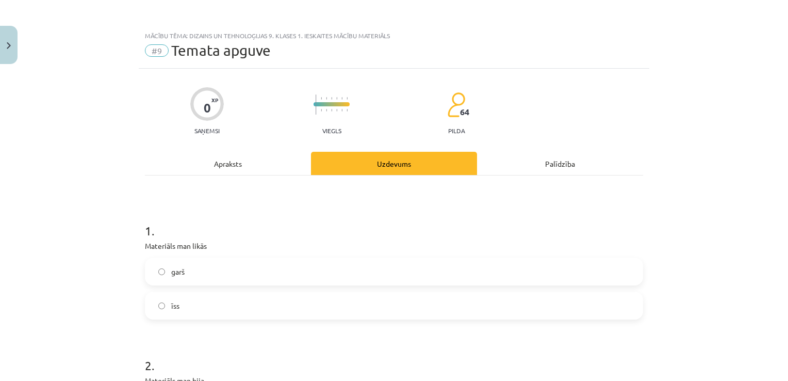
click at [252, 275] on label "garš" at bounding box center [394, 271] width 496 height 26
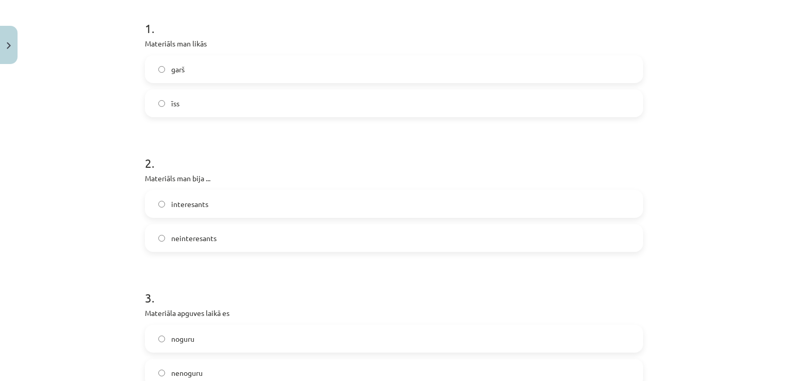
scroll to position [206, 0]
click at [406, 194] on label "interesants" at bounding box center [394, 200] width 496 height 26
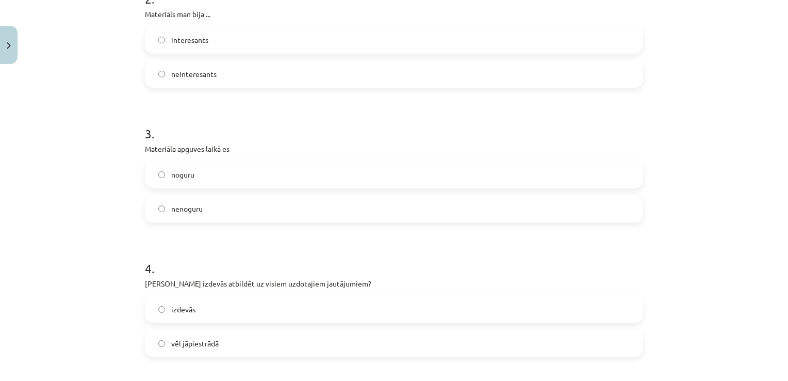
scroll to position [371, 0]
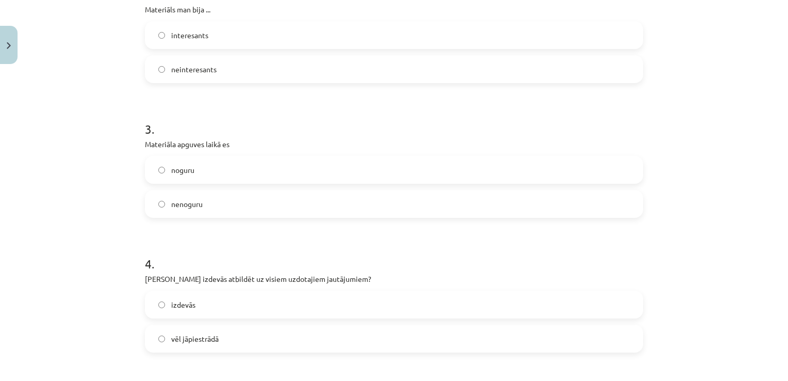
click at [300, 172] on label "noguru" at bounding box center [394, 170] width 496 height 26
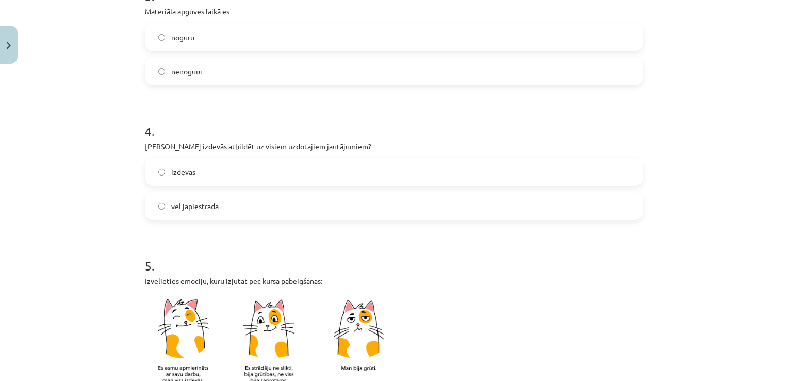
scroll to position [506, 0]
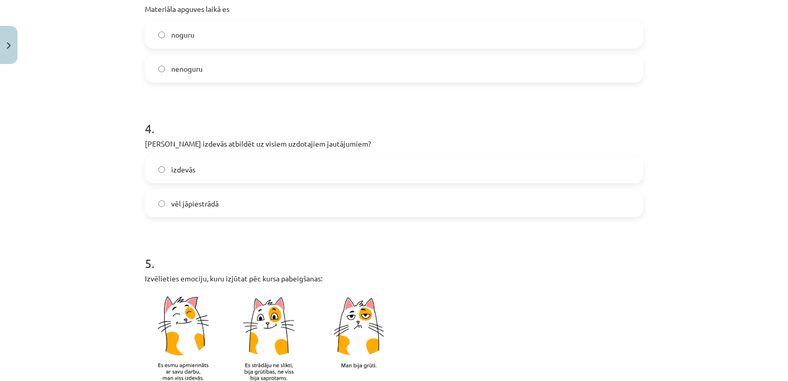
click at [259, 213] on label "vēl jāpiestrādā" at bounding box center [394, 203] width 496 height 26
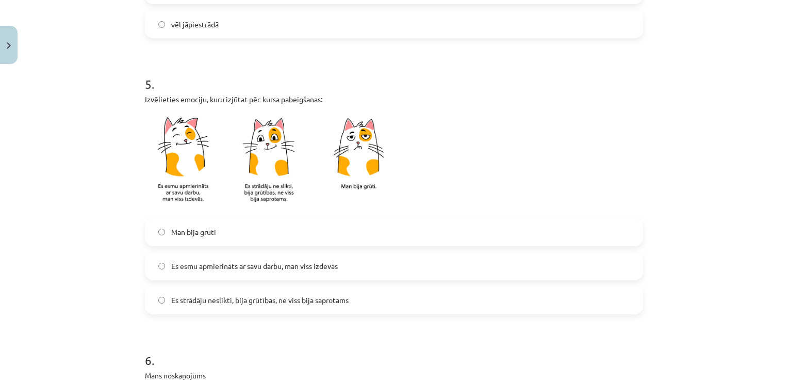
scroll to position [687, 0]
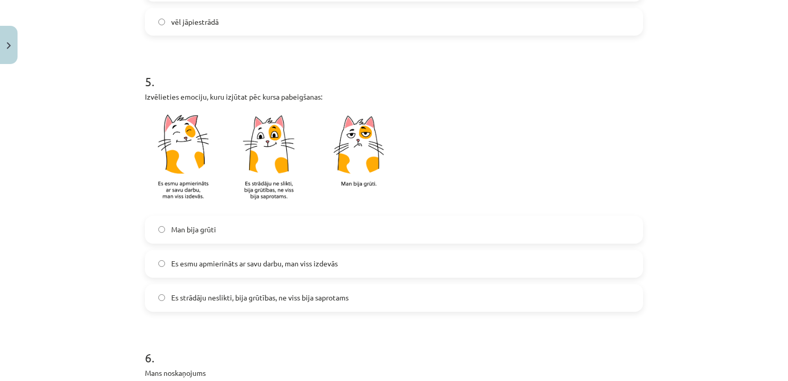
click at [315, 302] on span "Es strādāju neslikti, bija grūtības, ne viss bija saprotams" at bounding box center [259, 297] width 177 height 11
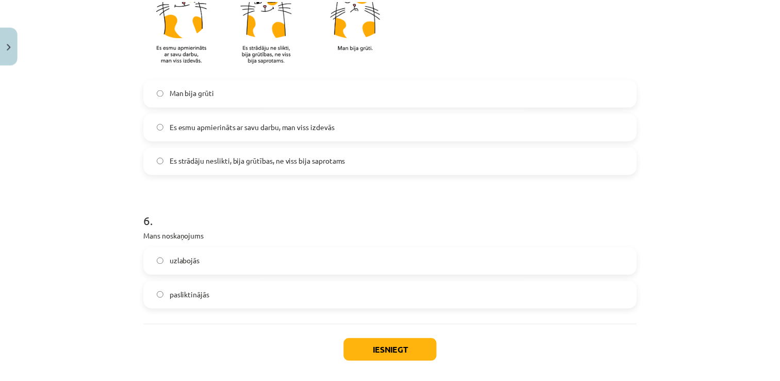
scroll to position [871, 0]
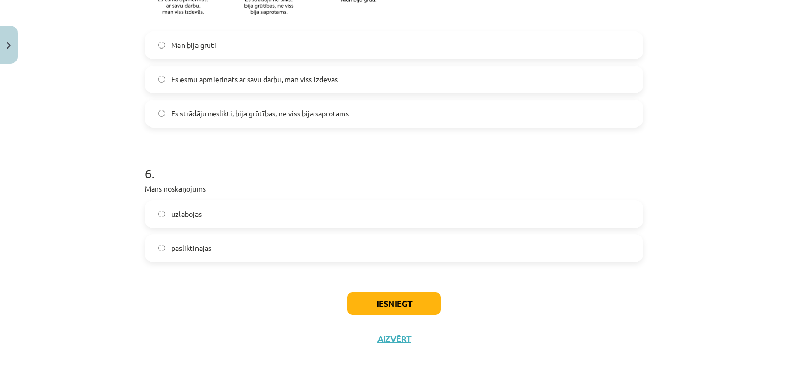
click at [246, 236] on label "pasliktinājās" at bounding box center [394, 248] width 496 height 26
click at [402, 305] on button "Iesniegt" at bounding box center [394, 303] width 94 height 23
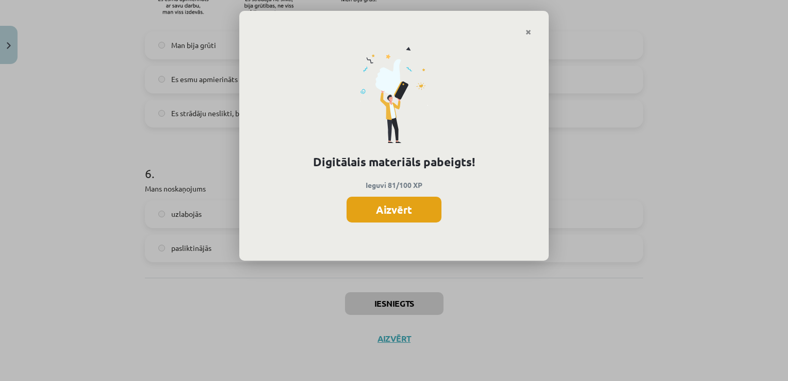
click at [390, 197] on button "Aizvērt" at bounding box center [394, 209] width 95 height 26
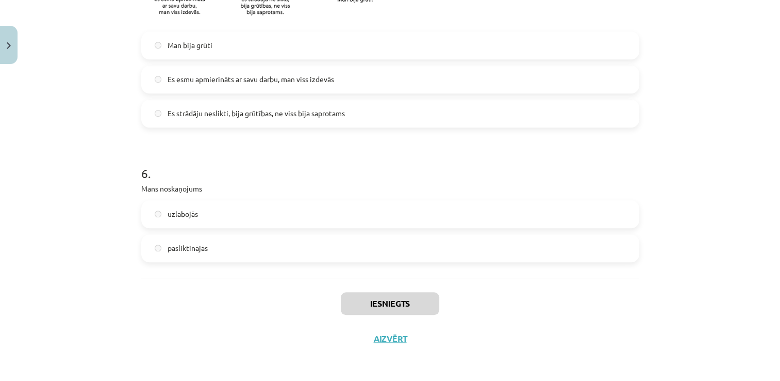
click at [394, 290] on div "Iesniegts Aizvērt" at bounding box center [390, 313] width 498 height 72
click at [489, 315] on div "Iesniegts Aizvērt" at bounding box center [390, 313] width 498 height 72
click at [396, 333] on button "Aizvērt" at bounding box center [390, 338] width 39 height 10
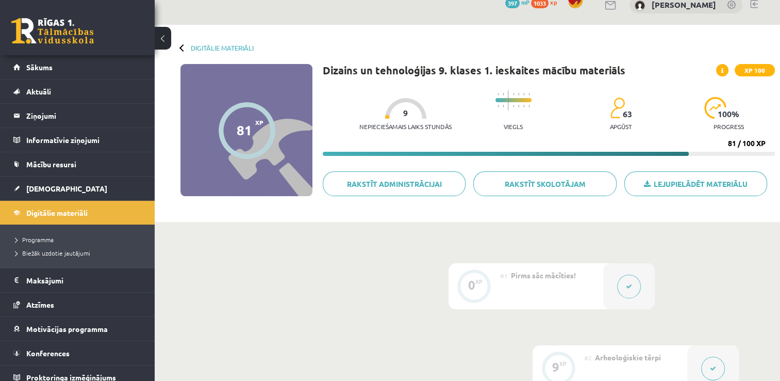
scroll to position [13, 0]
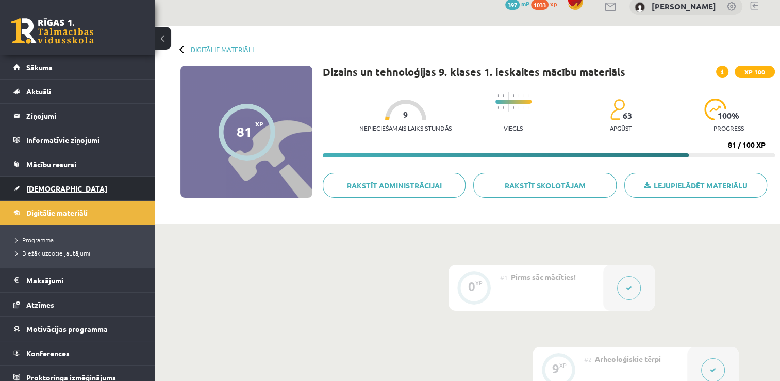
click at [43, 198] on link "[DEMOGRAPHIC_DATA]" at bounding box center [77, 188] width 128 height 24
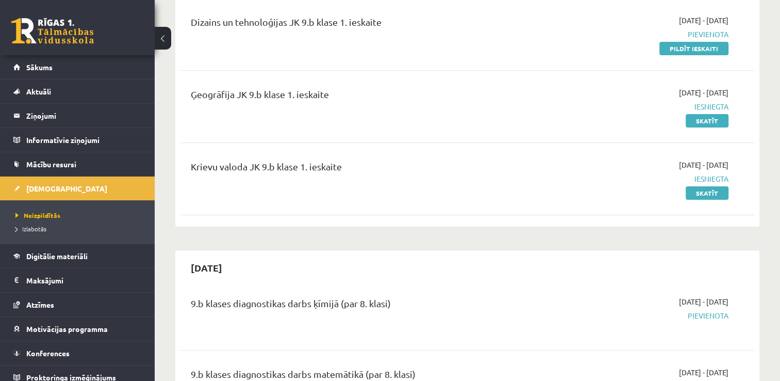
scroll to position [252, 0]
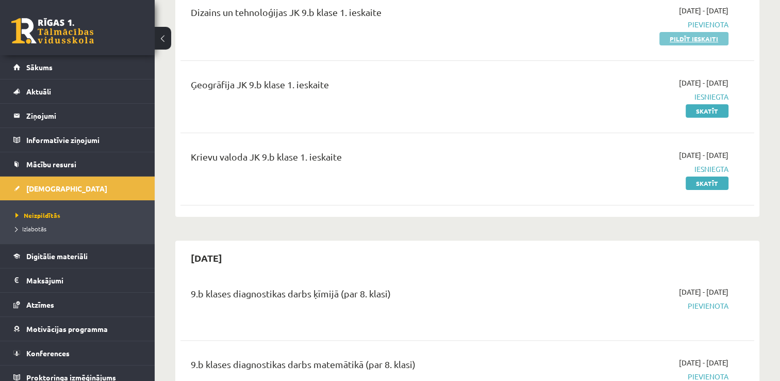
click at [669, 35] on link "Pildīt ieskaiti" at bounding box center [694, 38] width 69 height 13
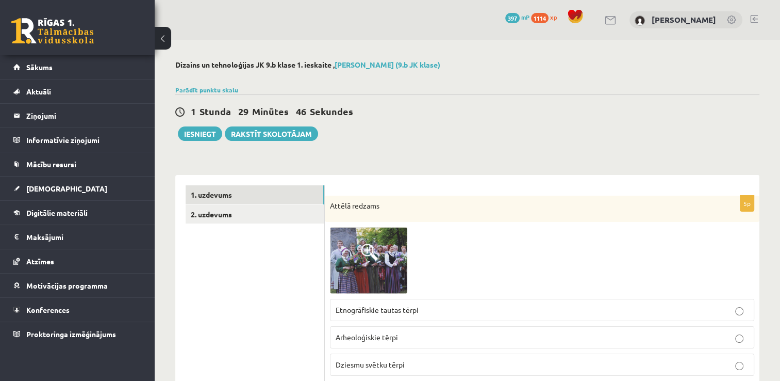
click at [340, 241] on img at bounding box center [368, 260] width 77 height 67
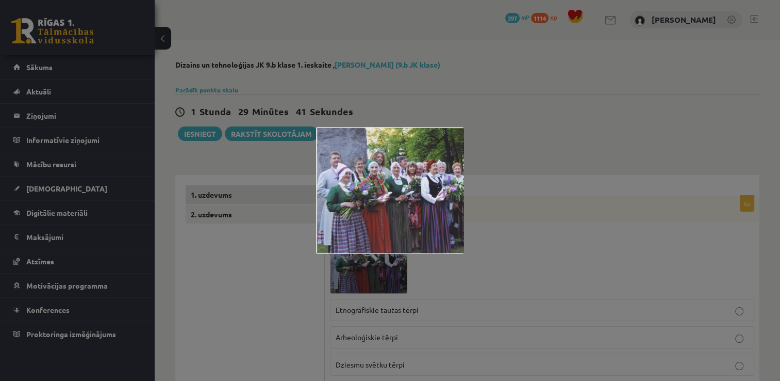
click at [548, 189] on div at bounding box center [390, 190] width 780 height 381
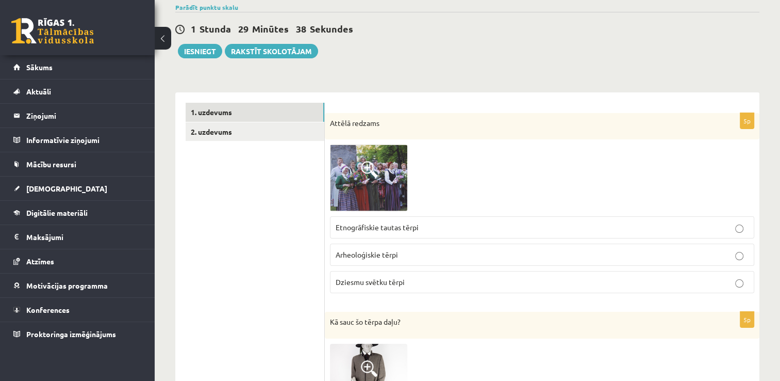
scroll to position [89, 0]
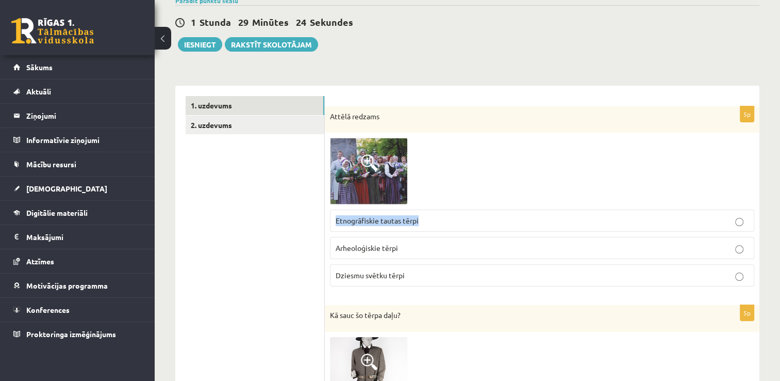
drag, startPoint x: 335, startPoint y: 212, endPoint x: 425, endPoint y: 215, distance: 89.7
click at [425, 215] on label "Etnogrāfiskie tautas tērpi" at bounding box center [542, 220] width 424 height 22
drag, startPoint x: 336, startPoint y: 269, endPoint x: 409, endPoint y: 265, distance: 72.9
click at [409, 265] on label "Dziesmu svētku tērpi" at bounding box center [542, 275] width 424 height 22
click at [416, 223] on span "Etnogrāfiskie tautas tērpi" at bounding box center [377, 220] width 83 height 9
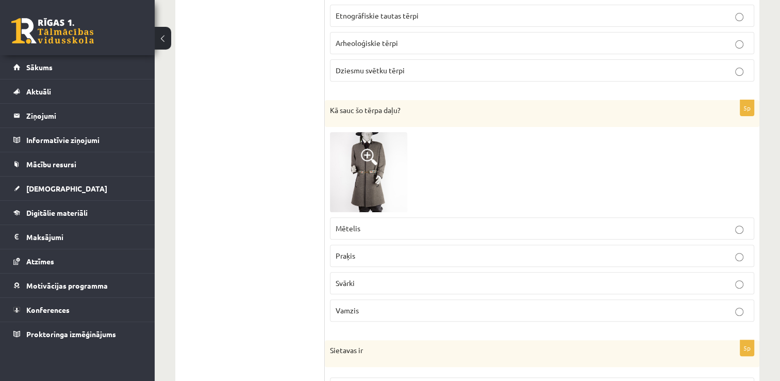
scroll to position [289, 0]
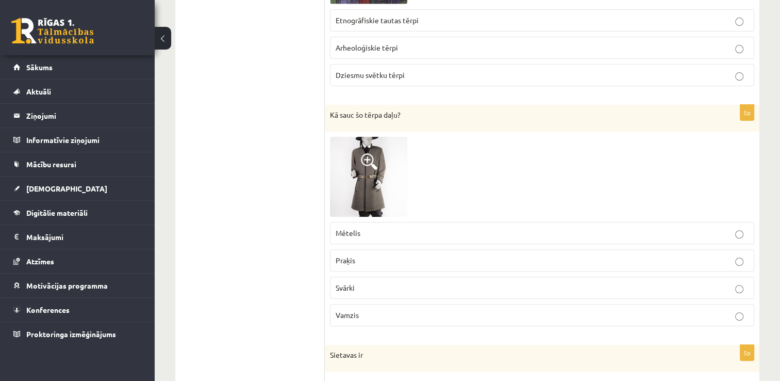
click at [399, 164] on img at bounding box center [368, 177] width 77 height 80
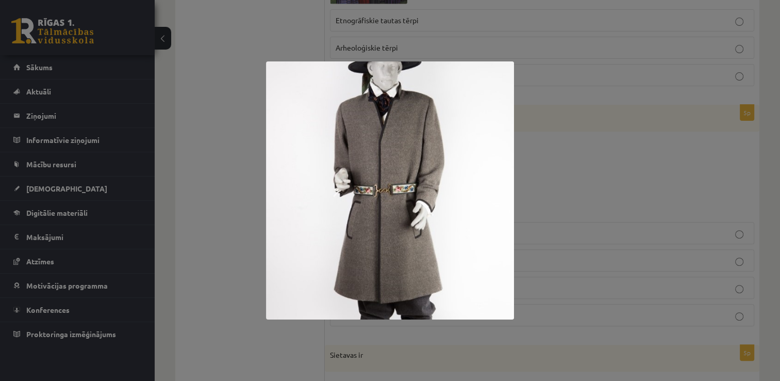
click at [575, 176] on div at bounding box center [390, 190] width 780 height 381
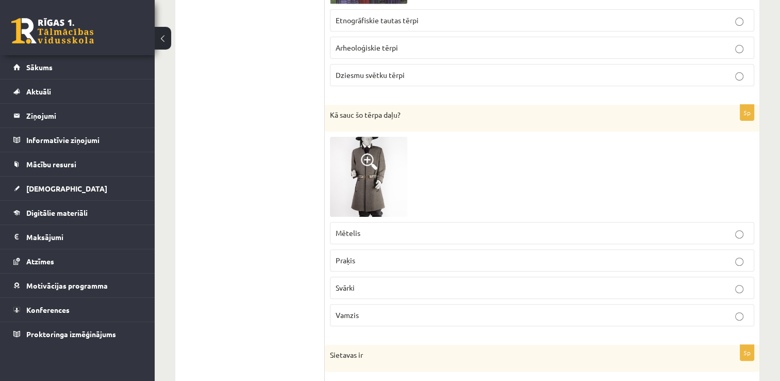
click at [420, 231] on p "Mētelis" at bounding box center [542, 232] width 413 height 11
click at [381, 289] on p "Svārki" at bounding box center [542, 287] width 413 height 11
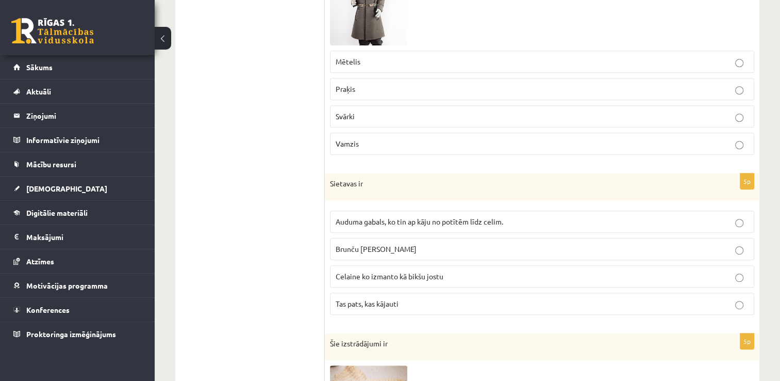
scroll to position [463, 0]
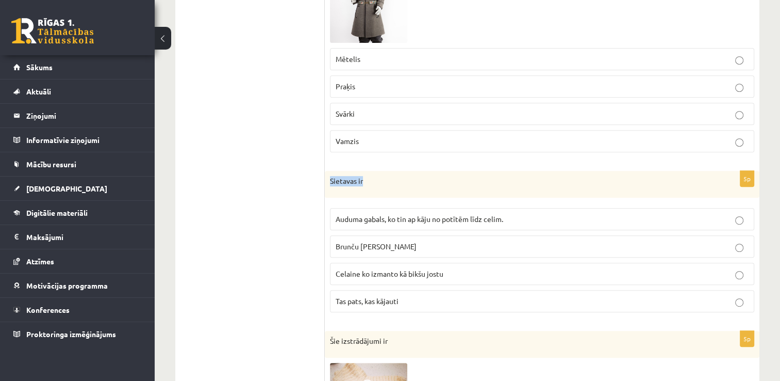
drag, startPoint x: 328, startPoint y: 183, endPoint x: 371, endPoint y: 181, distance: 43.3
click at [371, 181] on div "Sietavas ir" at bounding box center [542, 184] width 435 height 27
click at [361, 303] on p "Tas pats, kas kājauti" at bounding box center [542, 300] width 413 height 11
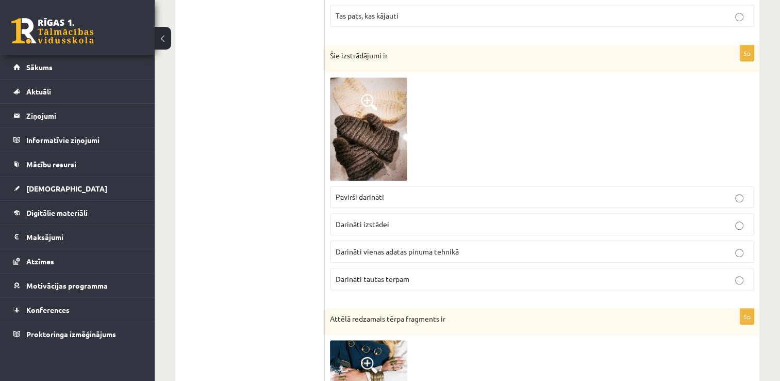
scroll to position [753, 0]
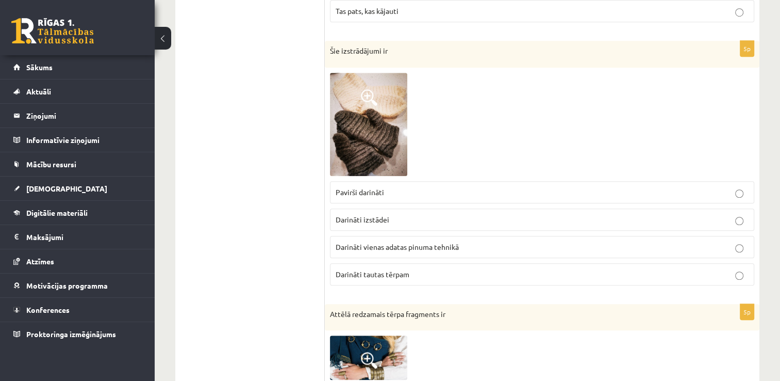
click at [365, 108] on img at bounding box center [368, 124] width 77 height 103
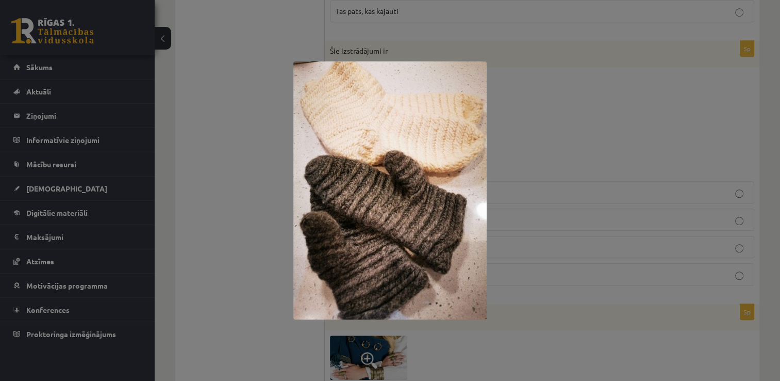
click at [534, 122] on div at bounding box center [390, 190] width 780 height 381
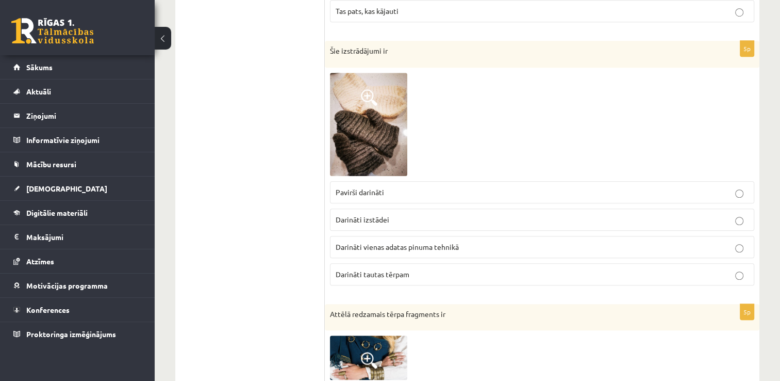
click at [455, 248] on p "Darināti vienas adatas pinuma tehnikā" at bounding box center [542, 246] width 413 height 11
click at [384, 152] on img at bounding box center [368, 124] width 77 height 103
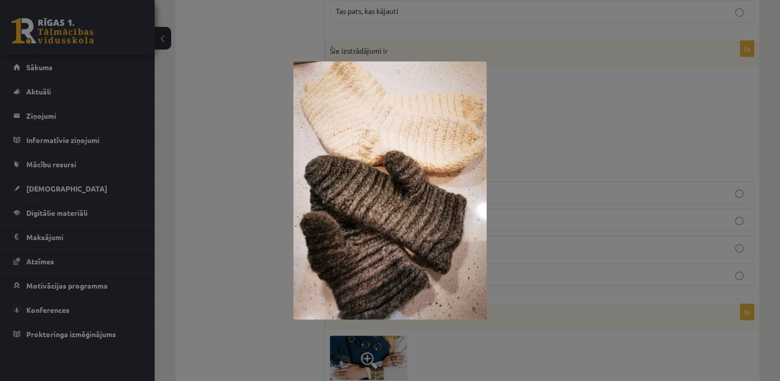
click at [500, 164] on div at bounding box center [390, 190] width 780 height 381
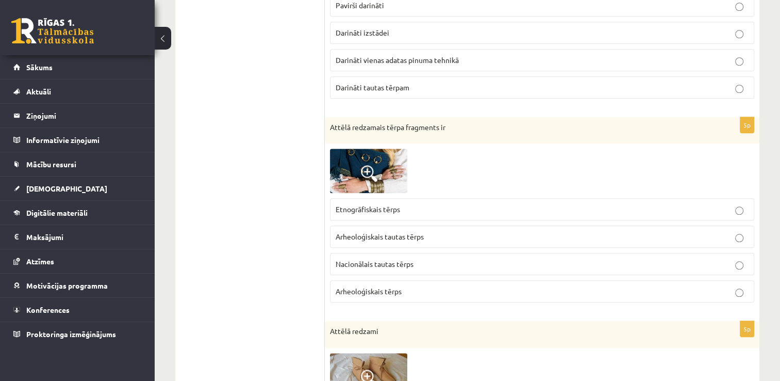
scroll to position [946, 0]
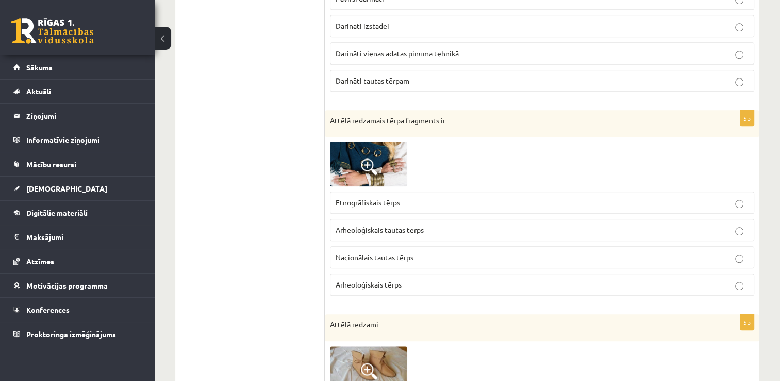
click at [388, 150] on img at bounding box center [368, 164] width 77 height 44
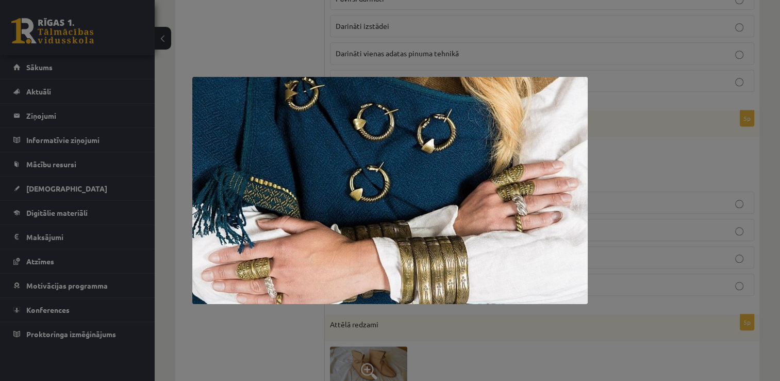
click at [635, 141] on div at bounding box center [390, 190] width 780 height 381
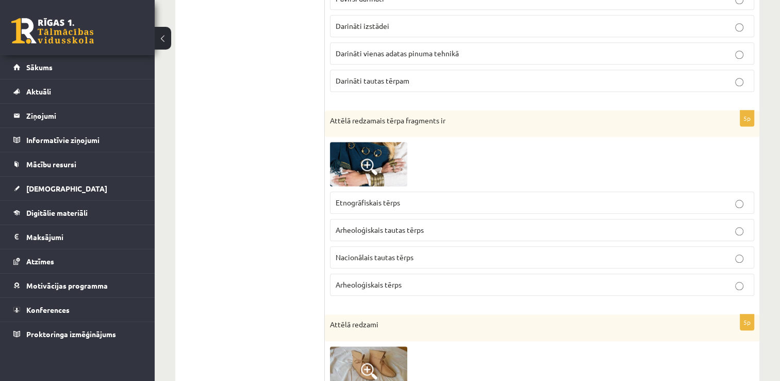
click at [449, 203] on p "Etnogrāfiskais tērps" at bounding box center [542, 202] width 413 height 11
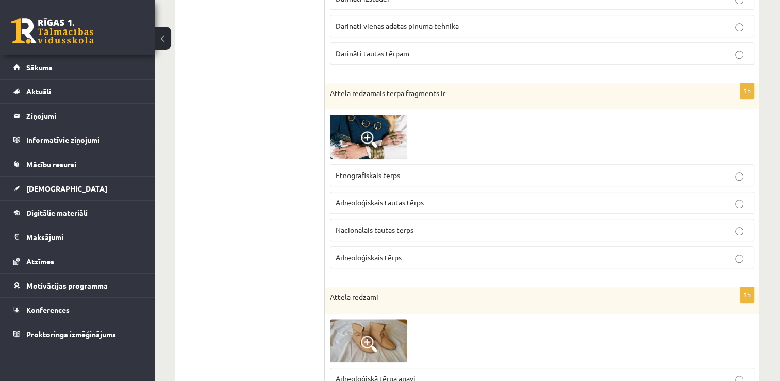
scroll to position [976, 0]
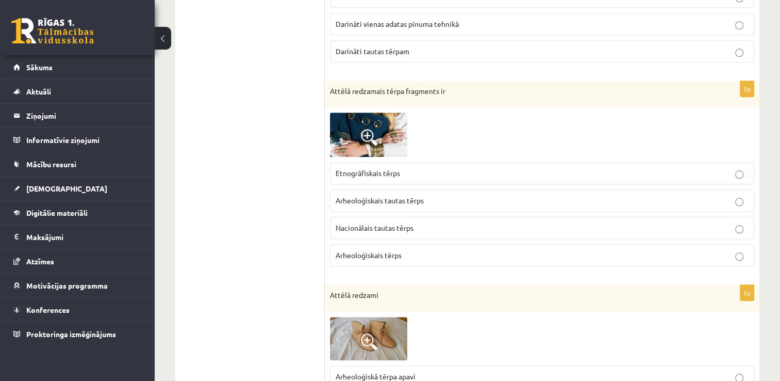
click at [388, 112] on img at bounding box center [368, 134] width 77 height 44
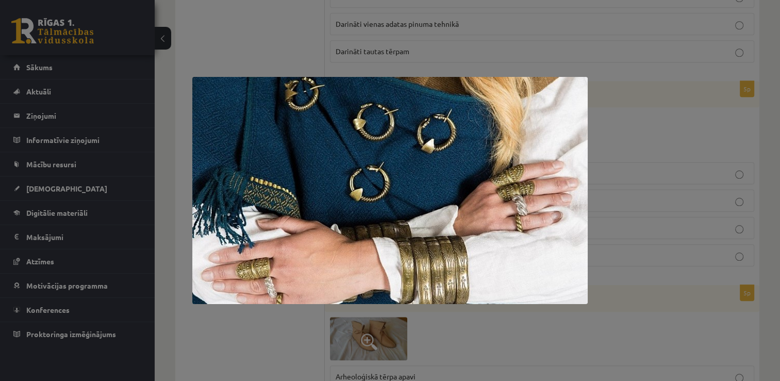
click at [635, 136] on div at bounding box center [390, 190] width 780 height 381
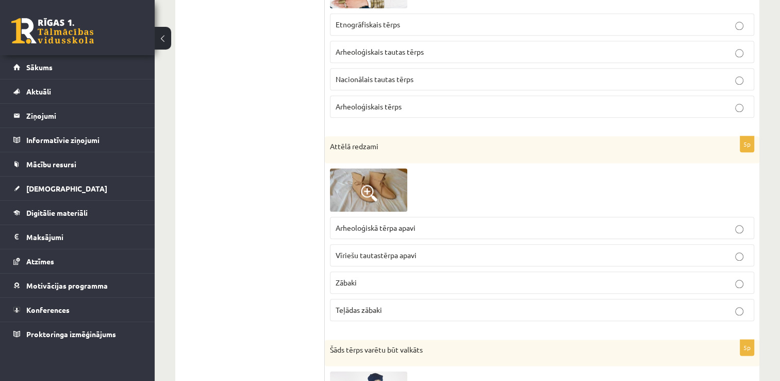
scroll to position [1130, 0]
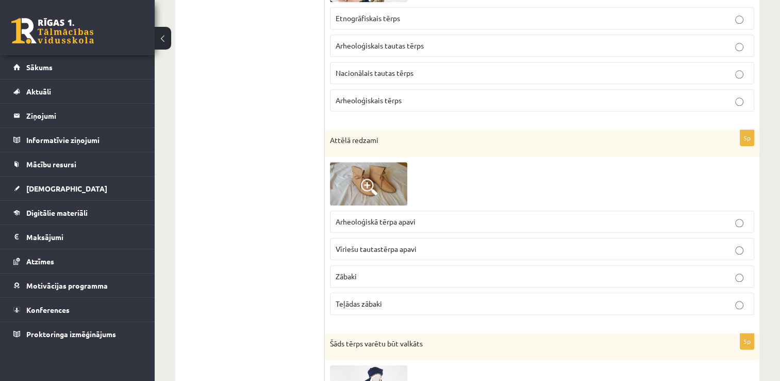
click at [341, 176] on img at bounding box center [368, 183] width 77 height 43
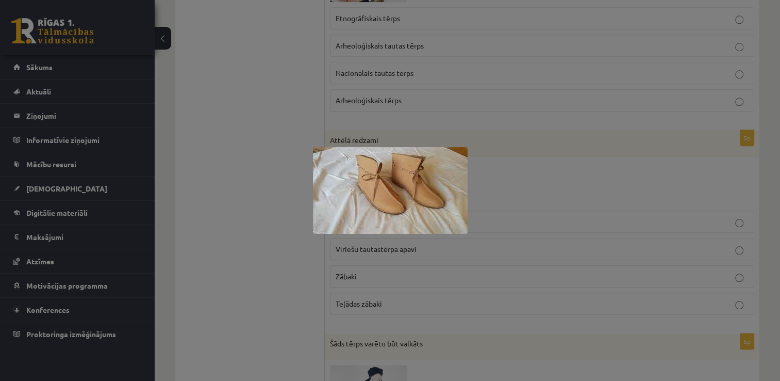
click at [265, 241] on div at bounding box center [390, 190] width 780 height 381
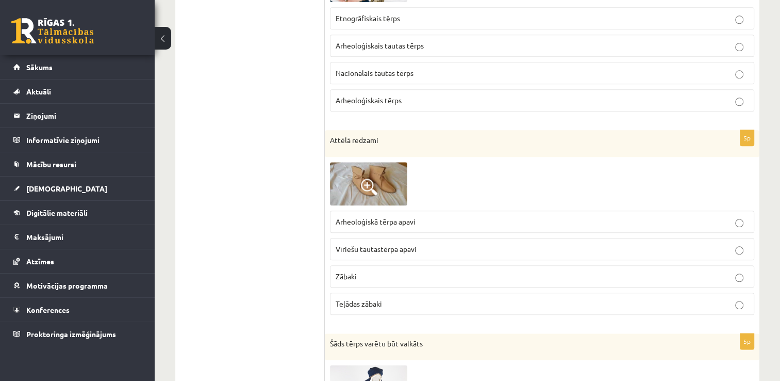
click at [338, 244] on span "Vīriešu tautastērpa apavi" at bounding box center [376, 248] width 81 height 9
click at [534, 249] on p "Vīriešu tautastērpa apavi" at bounding box center [542, 248] width 413 height 11
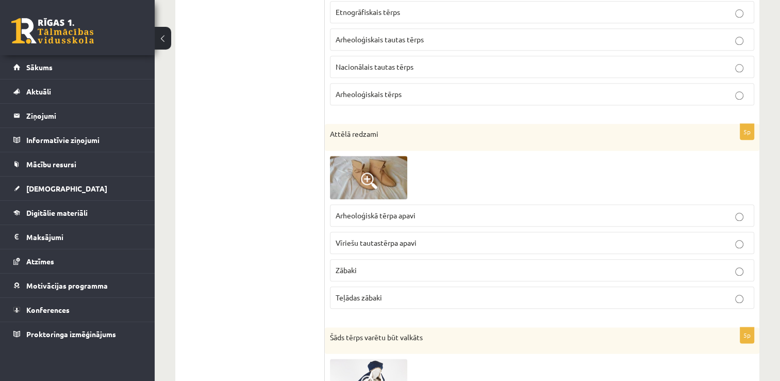
click at [528, 265] on p "Zābaki" at bounding box center [542, 270] width 413 height 11
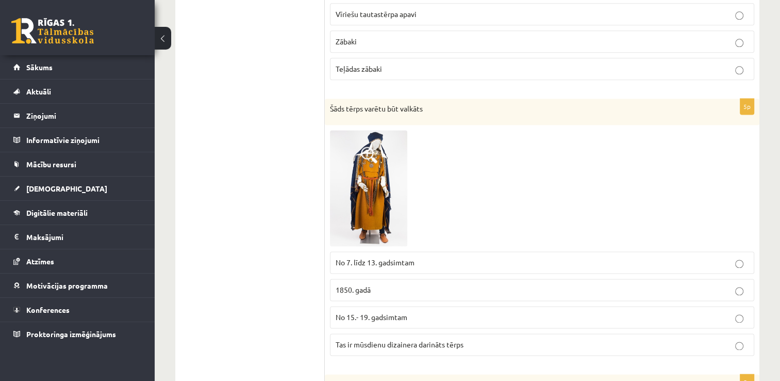
scroll to position [1370, 0]
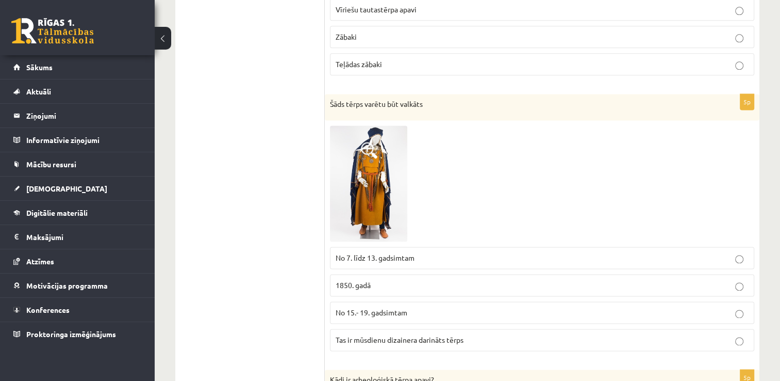
click at [367, 174] on img at bounding box center [368, 183] width 77 height 116
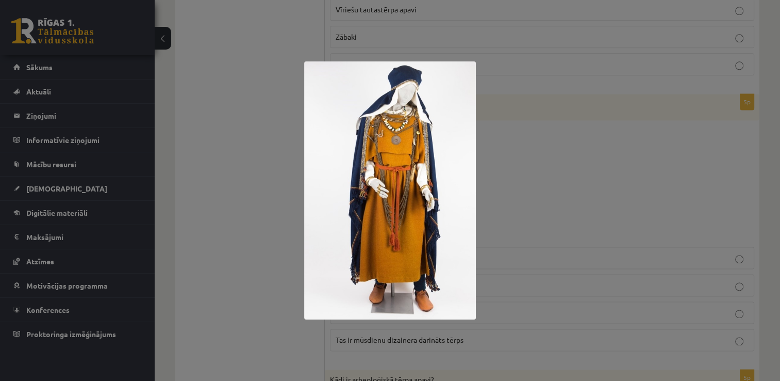
click at [508, 174] on div at bounding box center [390, 190] width 780 height 381
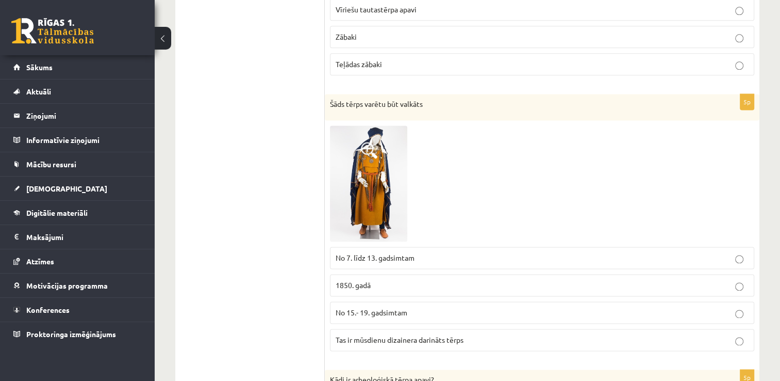
click at [392, 307] on span "No 15.- 19. gadsimtam" at bounding box center [372, 311] width 72 height 9
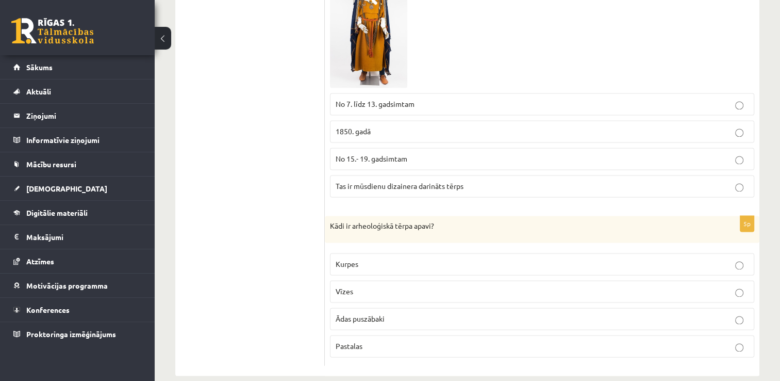
scroll to position [1532, 0]
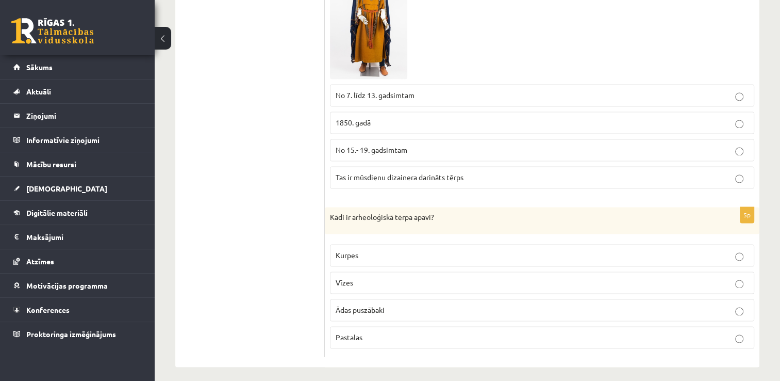
click at [628, 332] on p "Pastalas" at bounding box center [542, 337] width 413 height 11
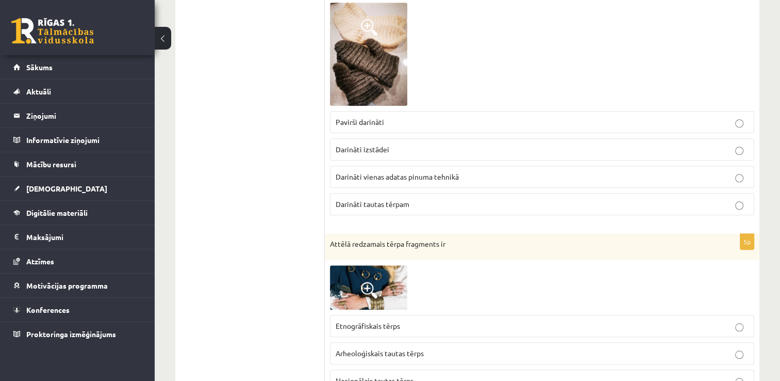
scroll to position [671, 0]
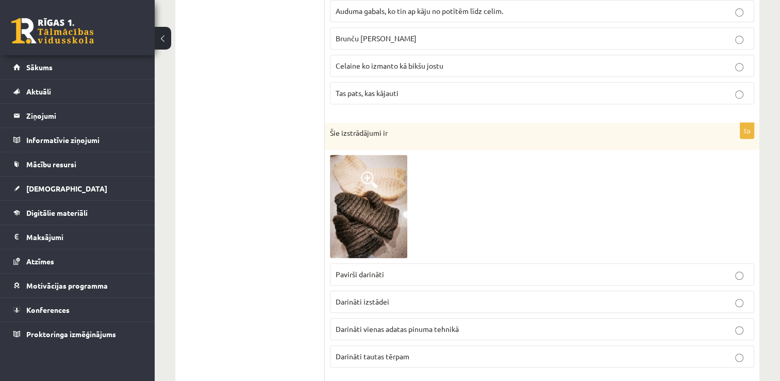
drag, startPoint x: 779, startPoint y: 184, endPoint x: 782, endPoint y: 160, distance: 24.4
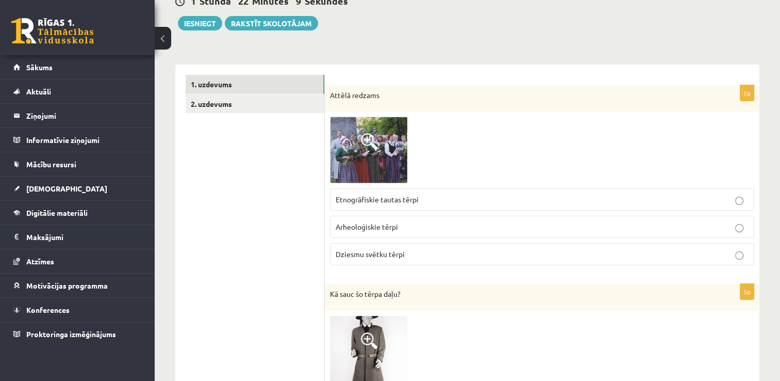
scroll to position [84, 0]
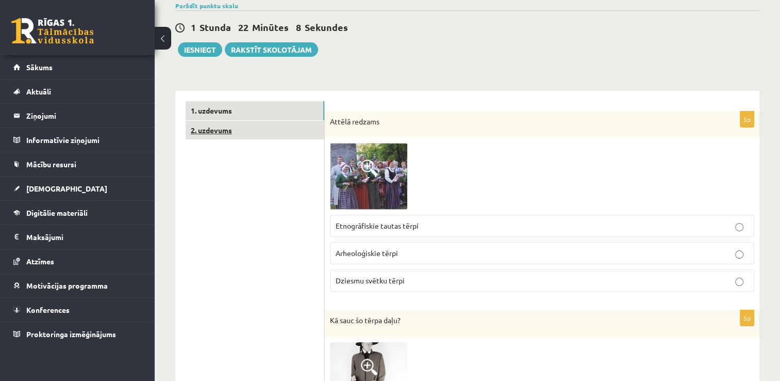
click at [269, 129] on link "2. uzdevums" at bounding box center [255, 130] width 139 height 19
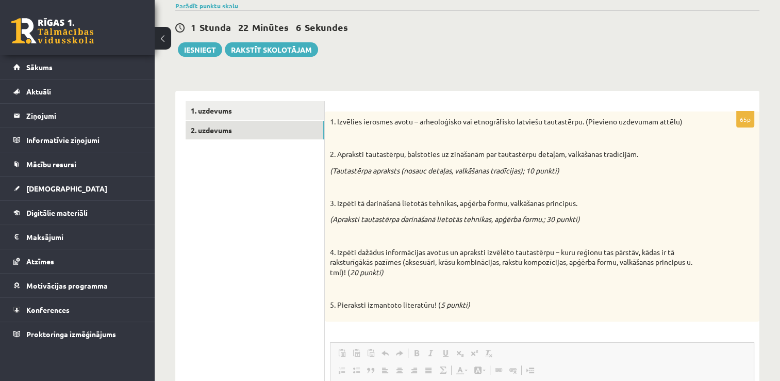
scroll to position [0, 0]
click at [779, 113] on div "**********" at bounding box center [467, 272] width 625 height 632
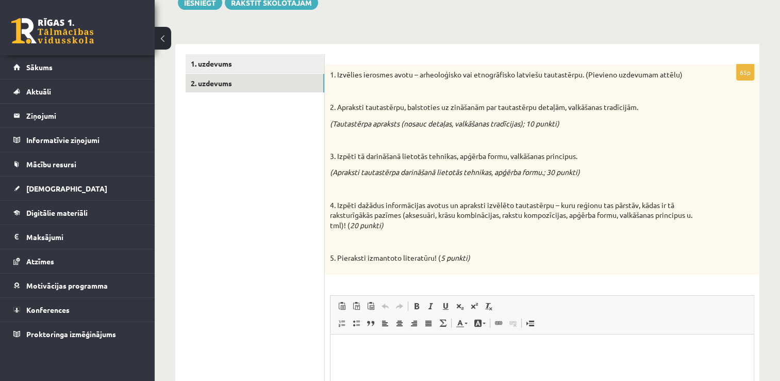
scroll to position [130, 0]
drag, startPoint x: 519, startPoint y: 75, endPoint x: 549, endPoint y: 76, distance: 29.4
click at [549, 76] on p "1. Izvēlies ierosmes avotu – arheoloģisko vai etnogrāfisko latviešu tautastērpu…" at bounding box center [516, 76] width 373 height 10
drag, startPoint x: 549, startPoint y: 76, endPoint x: 478, endPoint y: 84, distance: 71.6
click at [478, 84] on div "1. Izvēlies ierosmes avotu – arheoloģisko vai etnogrāfisko latviešu tautastērpu…" at bounding box center [542, 170] width 435 height 210
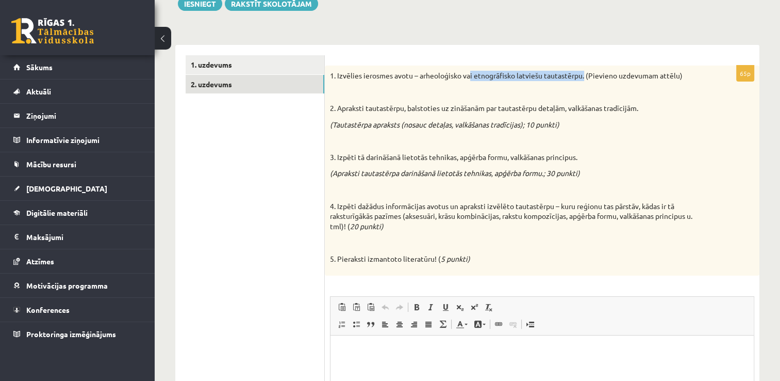
drag, startPoint x: 472, startPoint y: 75, endPoint x: 585, endPoint y: 75, distance: 113.4
click at [585, 75] on p "1. Izvēlies ierosmes avotu – arheoloģisko vai etnogrāfisko latviešu tautastērpu…" at bounding box center [516, 76] width 373 height 10
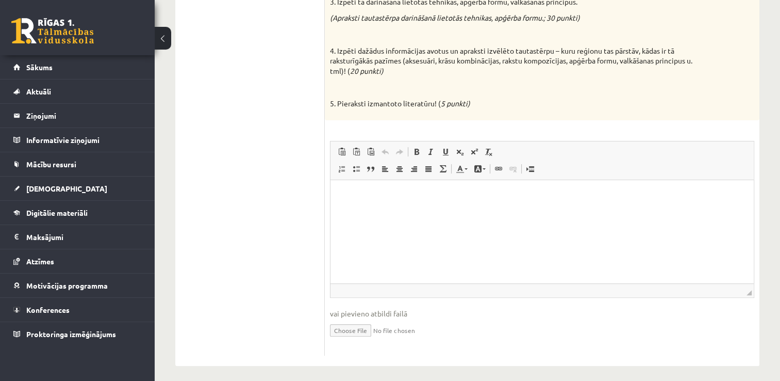
scroll to position [288, 0]
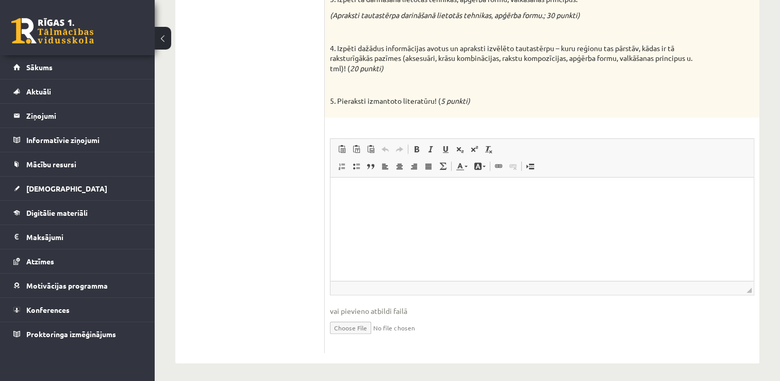
click at [353, 327] on input "file" at bounding box center [542, 326] width 424 height 21
type input "**********"
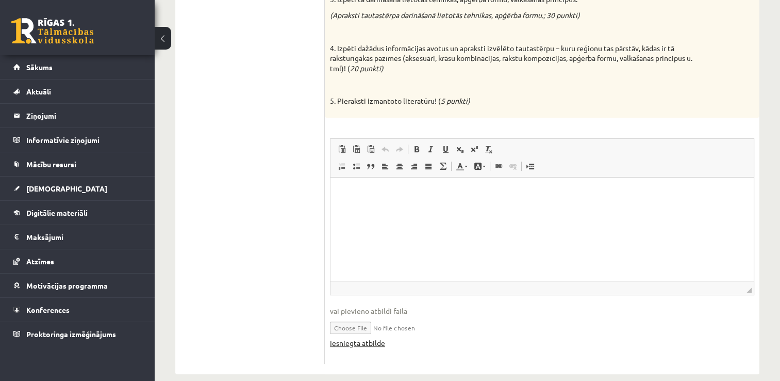
click at [360, 342] on link "Iesniegtā atbilde" at bounding box center [357, 342] width 55 height 11
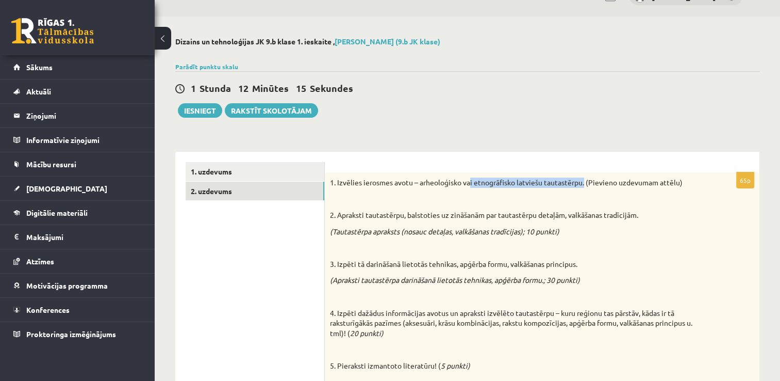
scroll to position [0, 0]
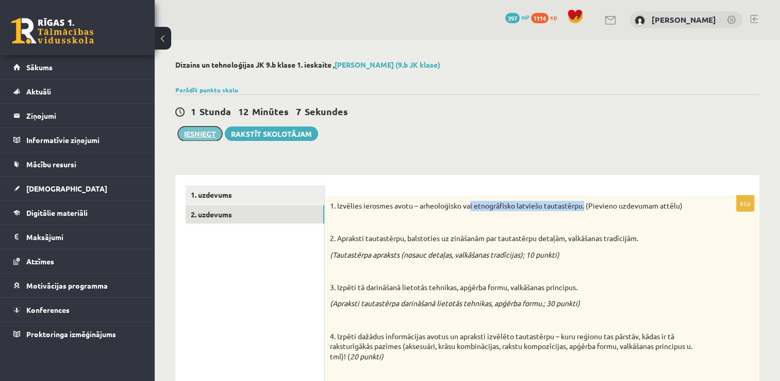
click at [191, 130] on button "Iesniegt" at bounding box center [200, 133] width 44 height 14
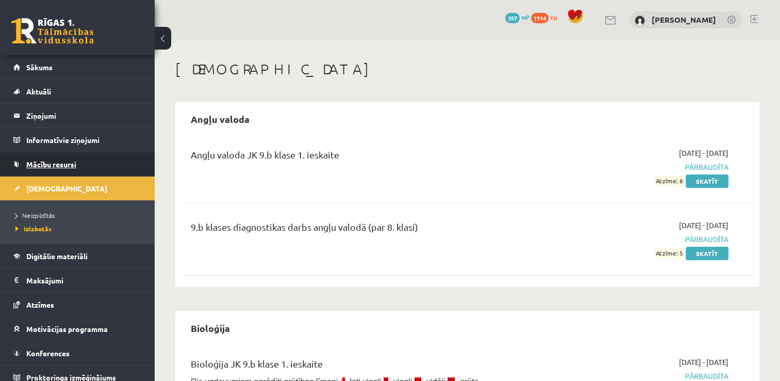
click at [72, 159] on link "Mācību resursi" at bounding box center [77, 164] width 128 height 24
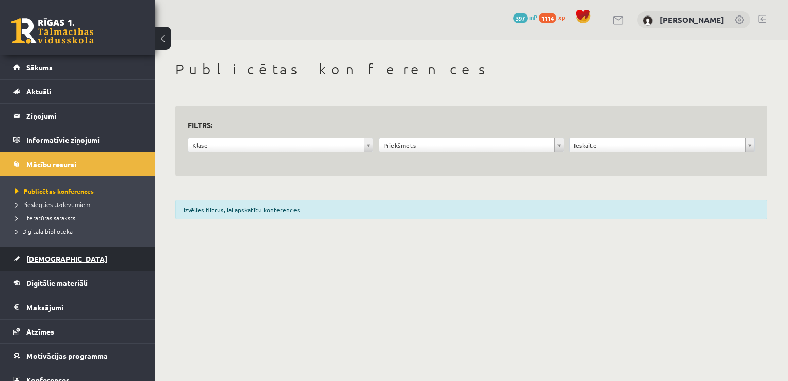
click at [32, 255] on span "[DEMOGRAPHIC_DATA]" at bounding box center [66, 258] width 81 height 9
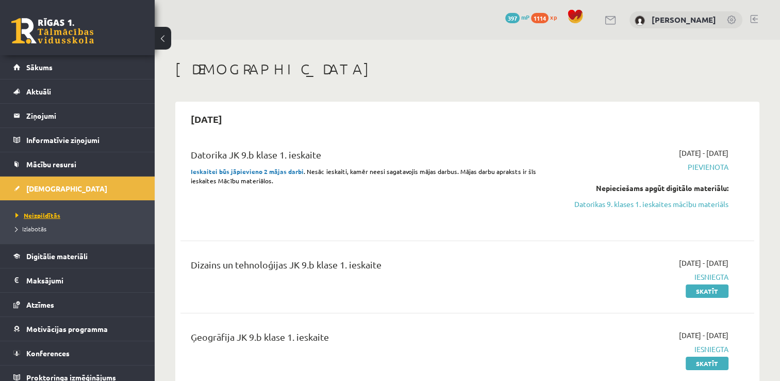
click at [52, 216] on span "Neizpildītās" at bounding box center [37, 215] width 45 height 8
